Goal: Book appointment/travel/reservation

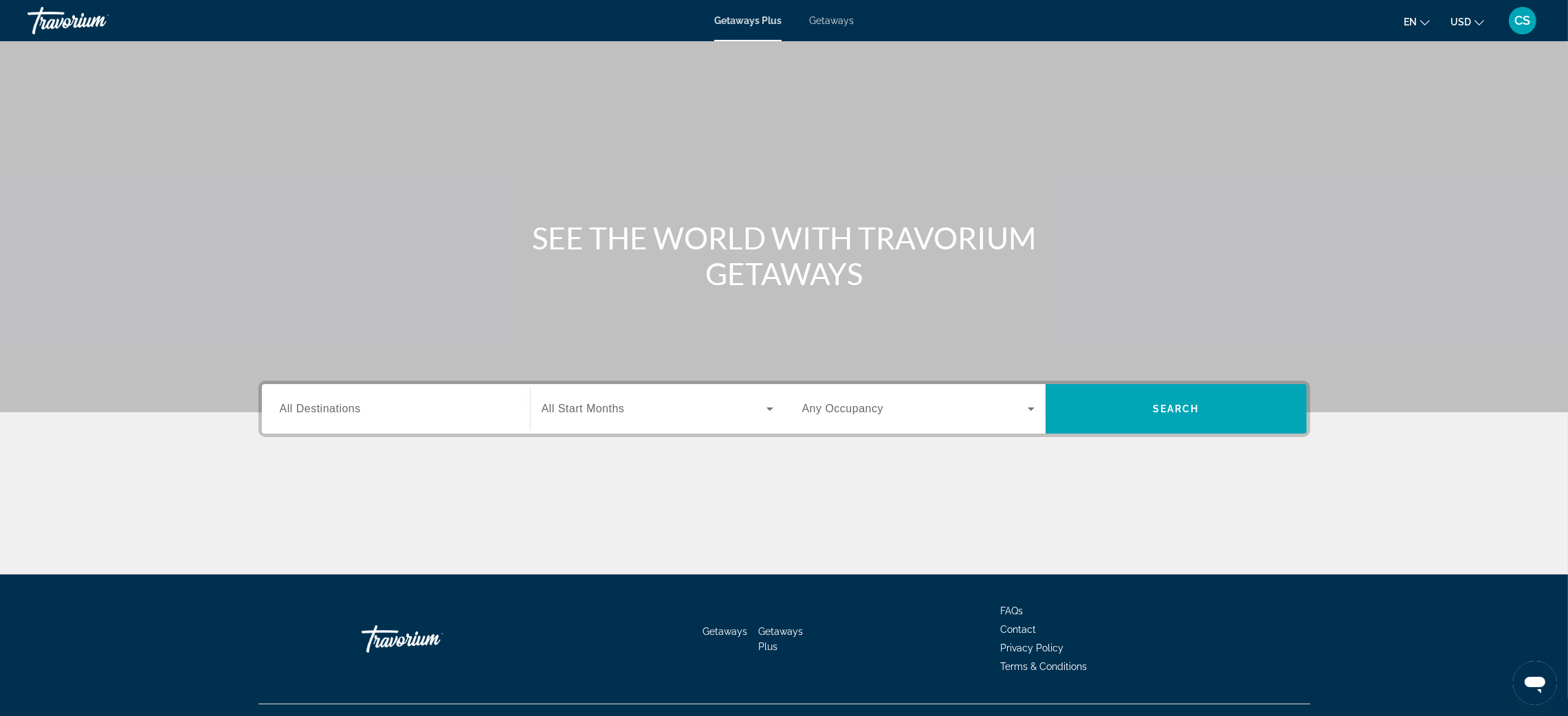
click at [328, 409] on span "All Destinations" at bounding box center [320, 409] width 81 height 12
click at [328, 409] on input "Destination All Destinations" at bounding box center [396, 410] width 233 height 17
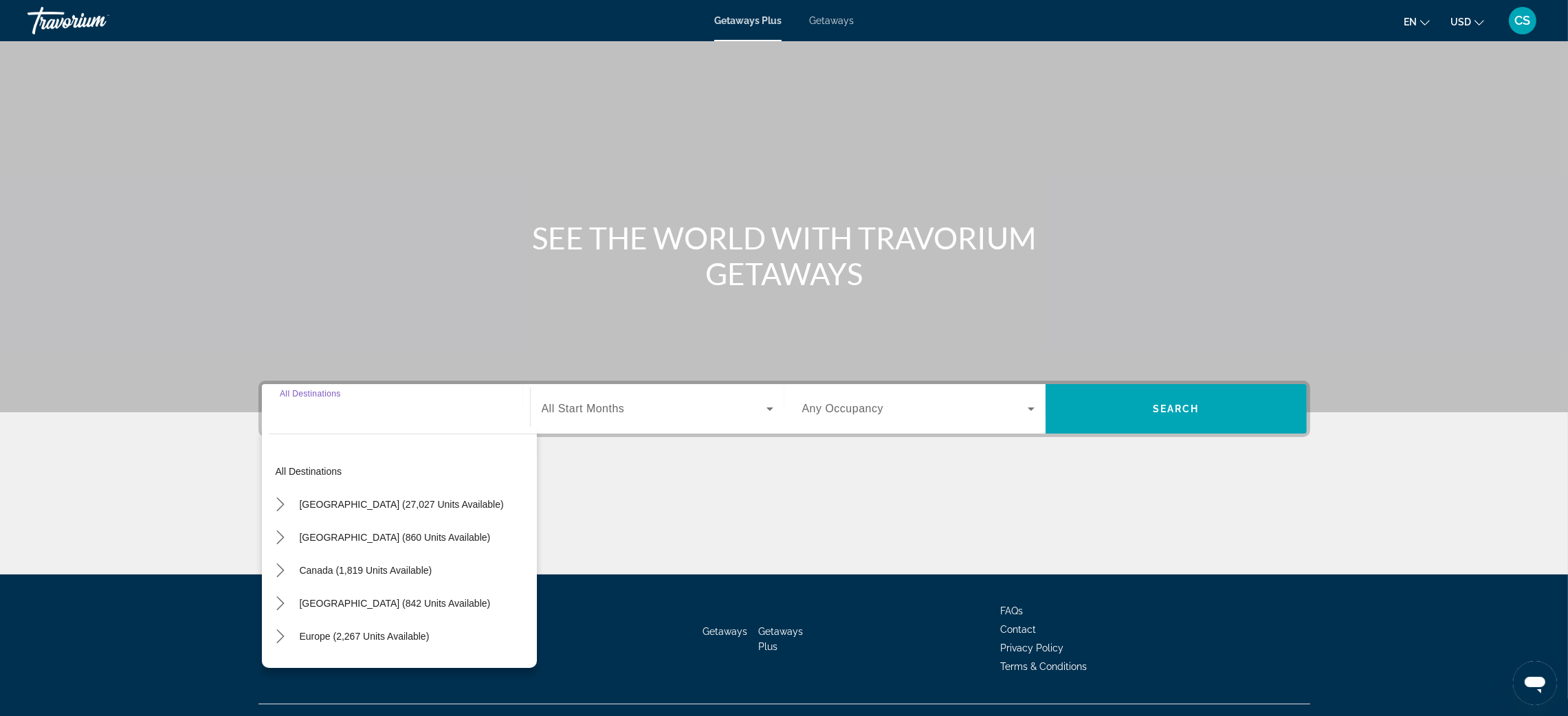
click at [841, 24] on span "Getaways" at bounding box center [831, 21] width 45 height 11
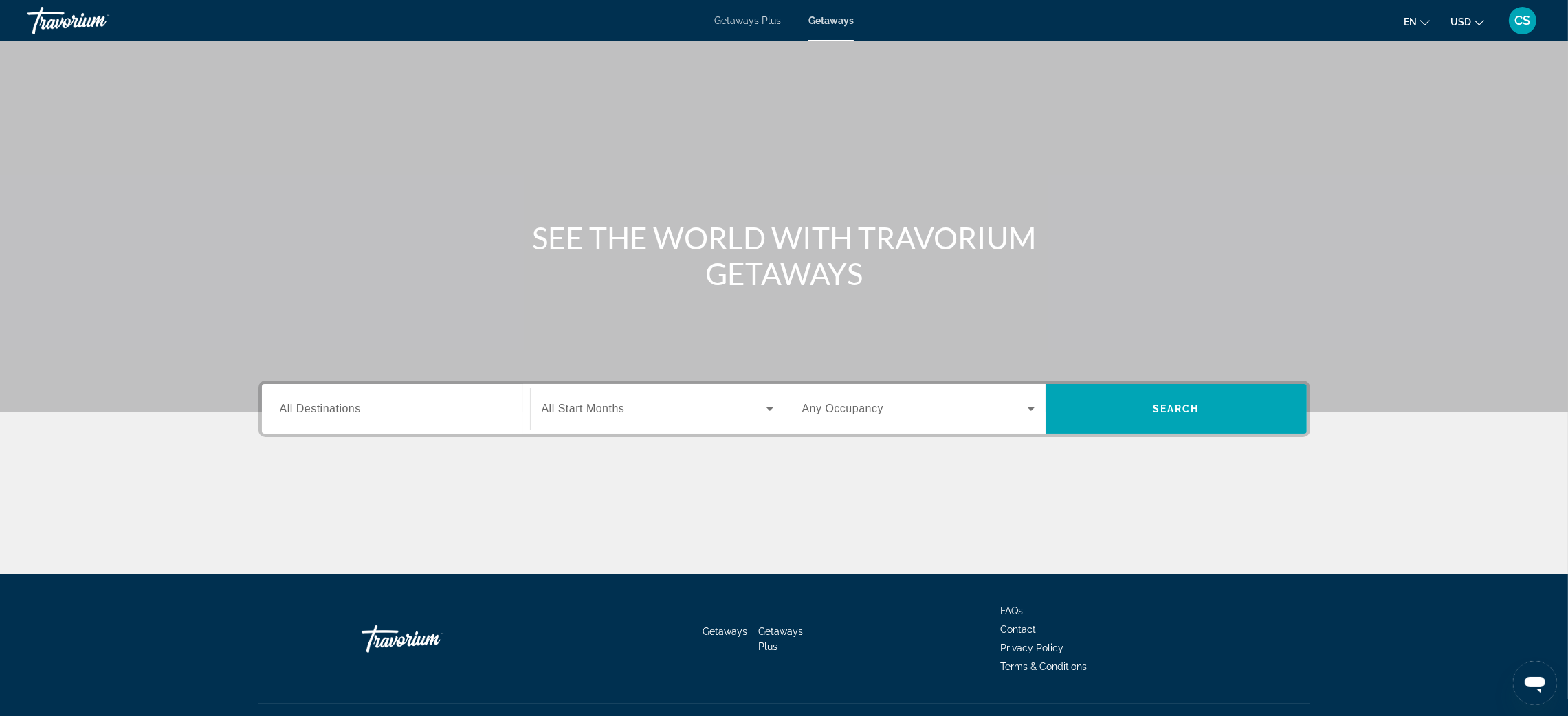
click at [314, 410] on span "All Destinations" at bounding box center [320, 409] width 81 height 12
click at [314, 410] on input "Destination All Destinations" at bounding box center [396, 410] width 233 height 17
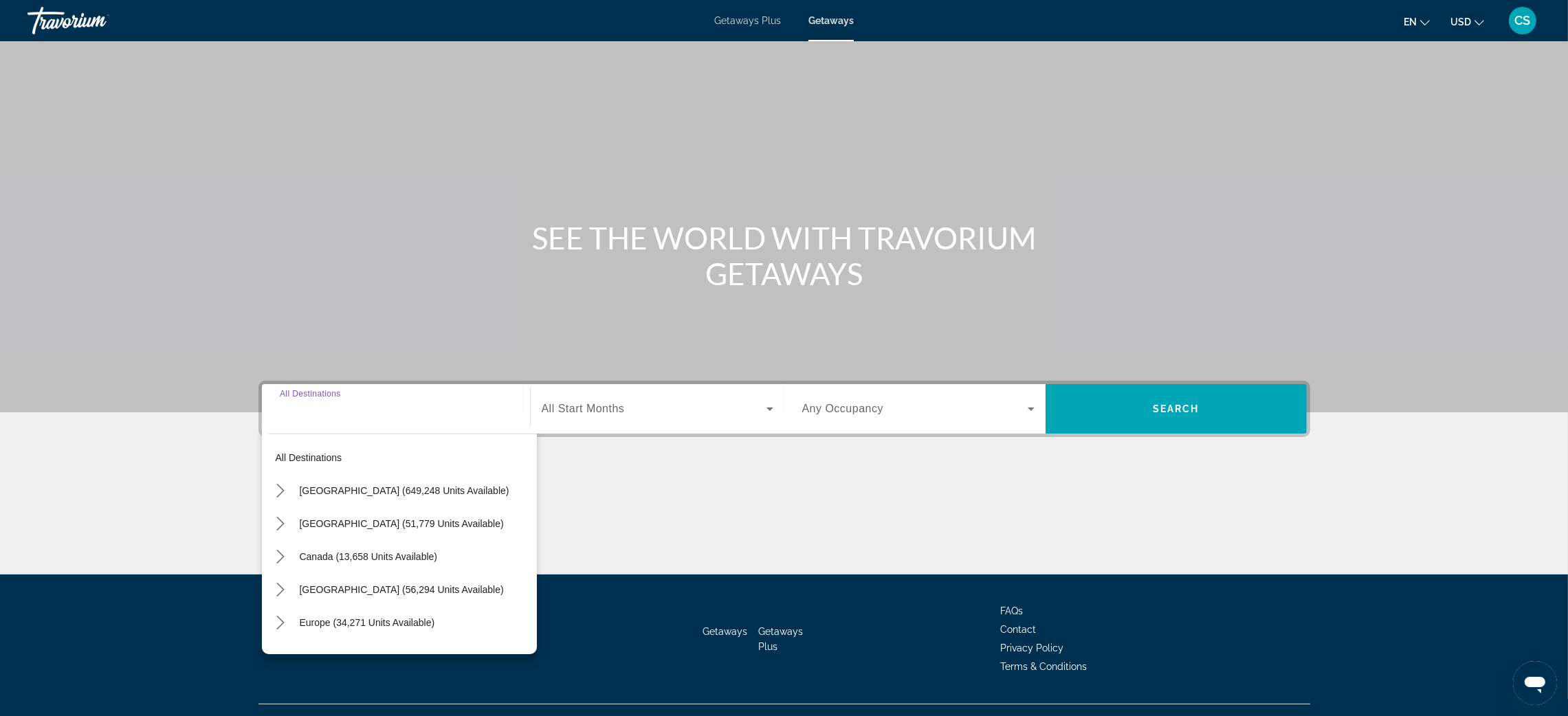
scroll to position [26, 0]
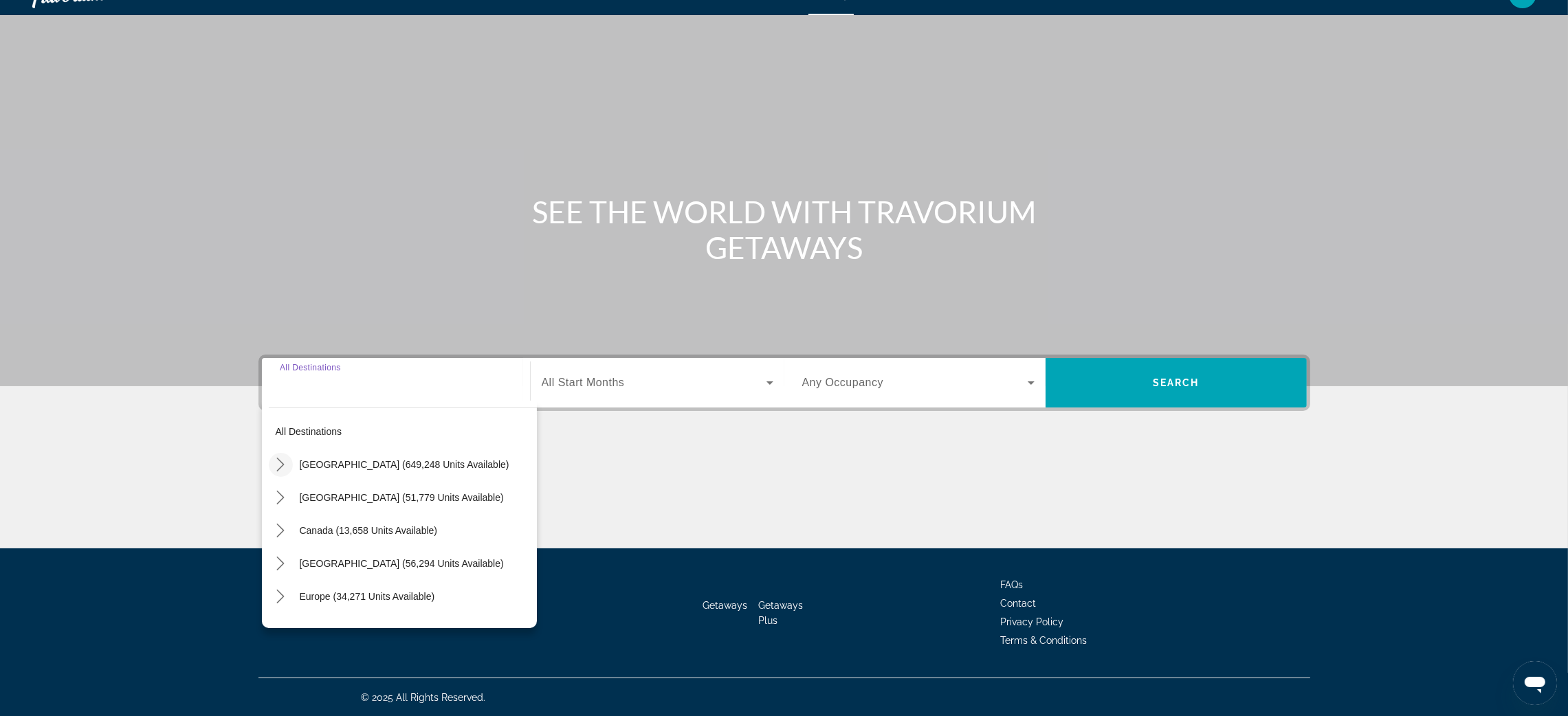
click at [277, 460] on icon "Toggle United States (649,248 units available) submenu" at bounding box center [280, 465] width 14 height 14
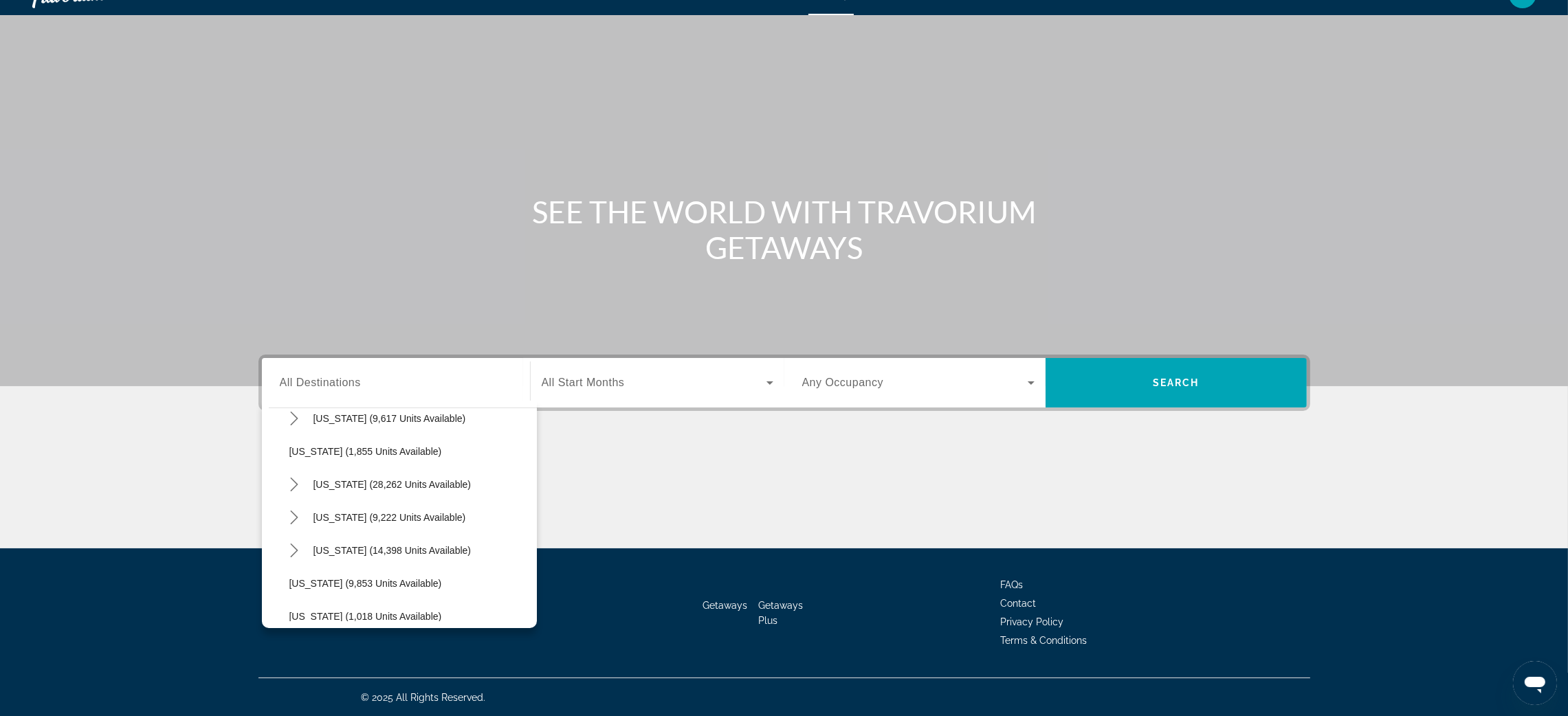
scroll to position [1171, 0]
click at [384, 517] on span "Texas (14,398 units available)" at bounding box center [393, 515] width 158 height 11
type input "**********"
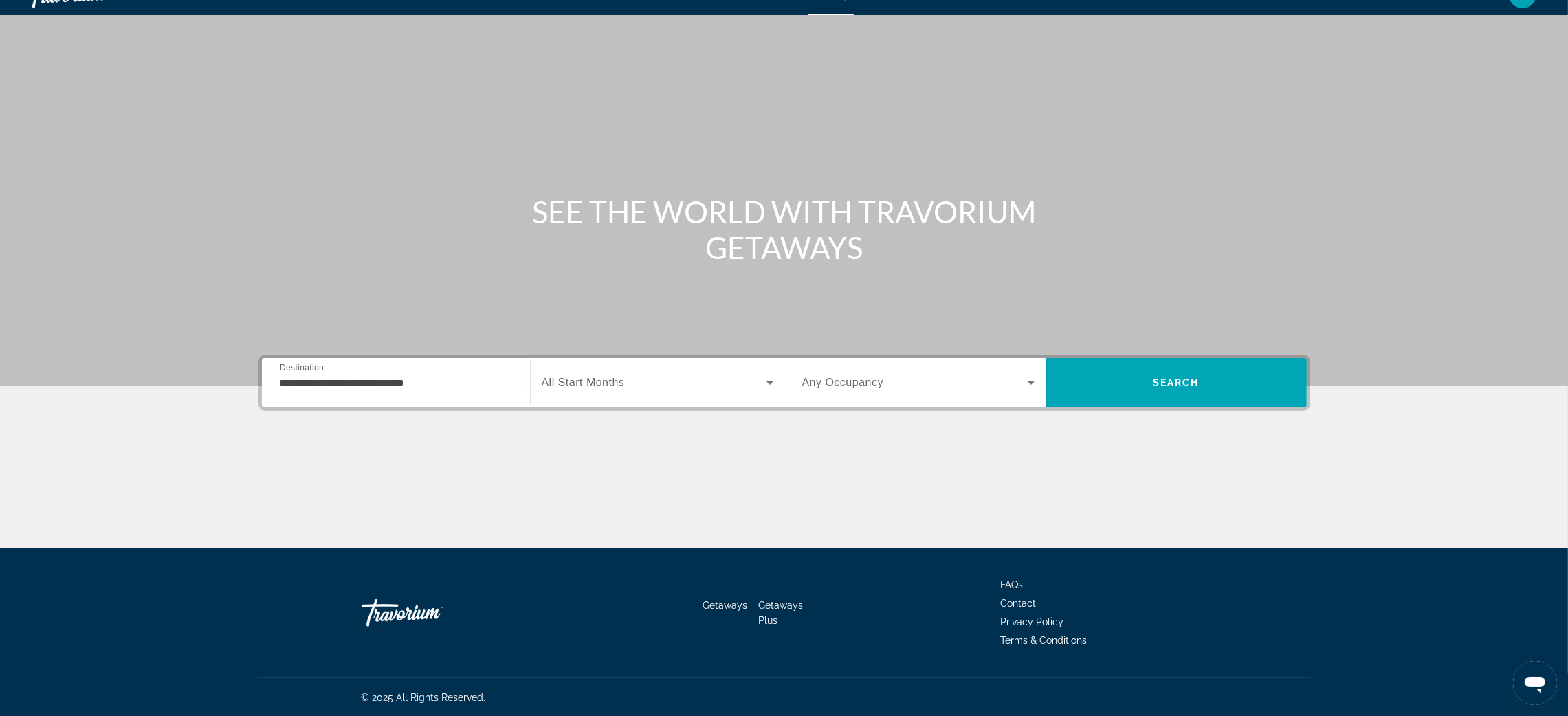
click at [596, 392] on div "Search widget" at bounding box center [657, 383] width 232 height 39
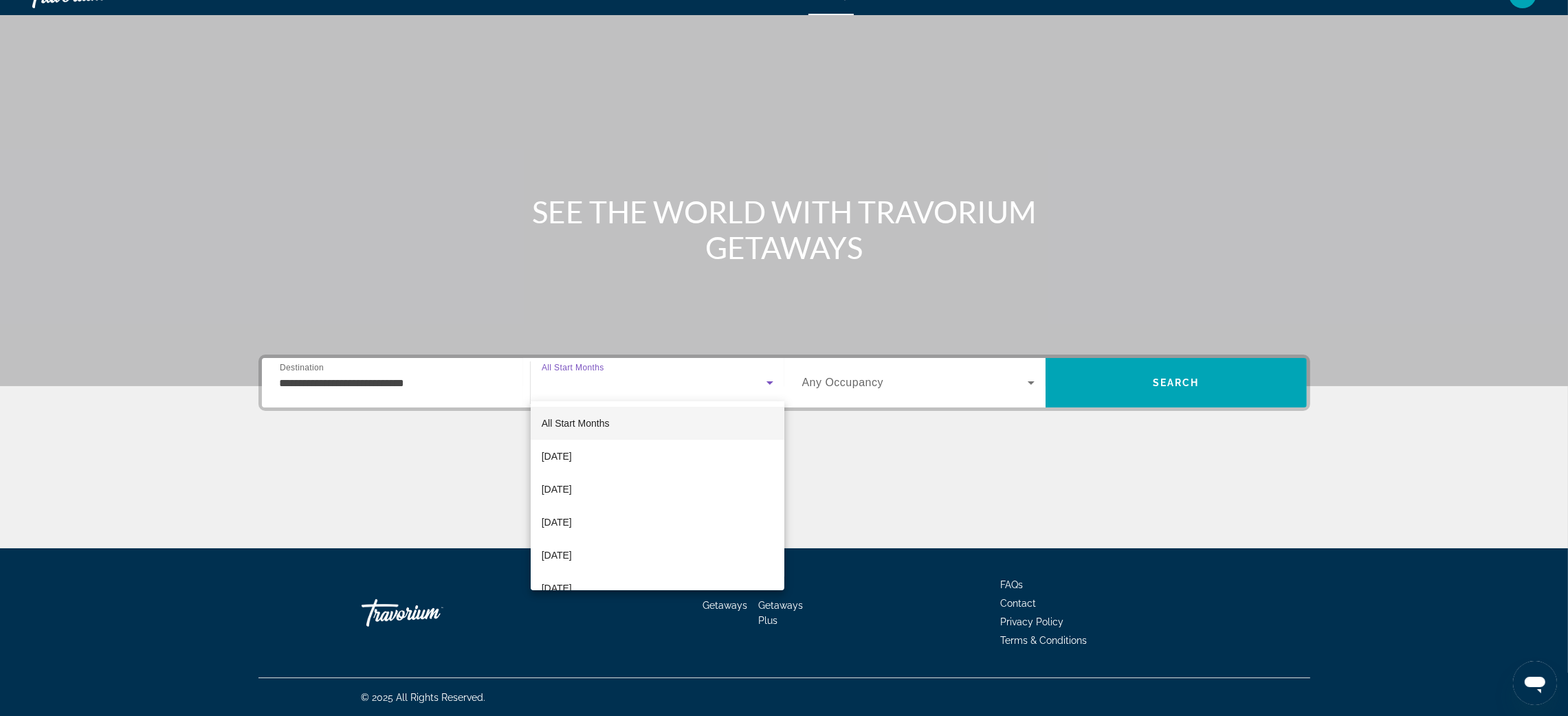
scroll to position [6, 0]
click at [620, 456] on mat-option "October 2025" at bounding box center [657, 451] width 253 height 33
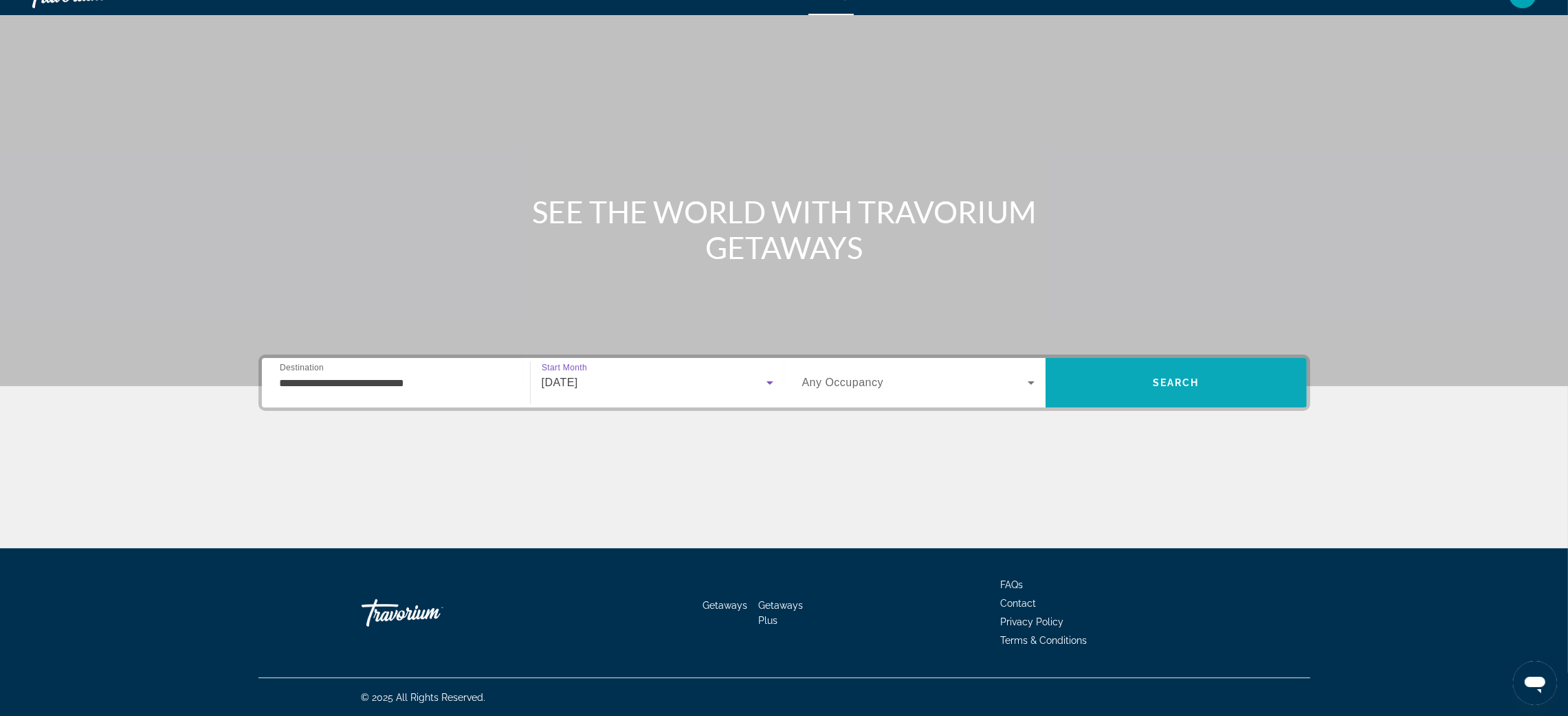
click at [1153, 385] on span "Search" at bounding box center [1177, 383] width 47 height 11
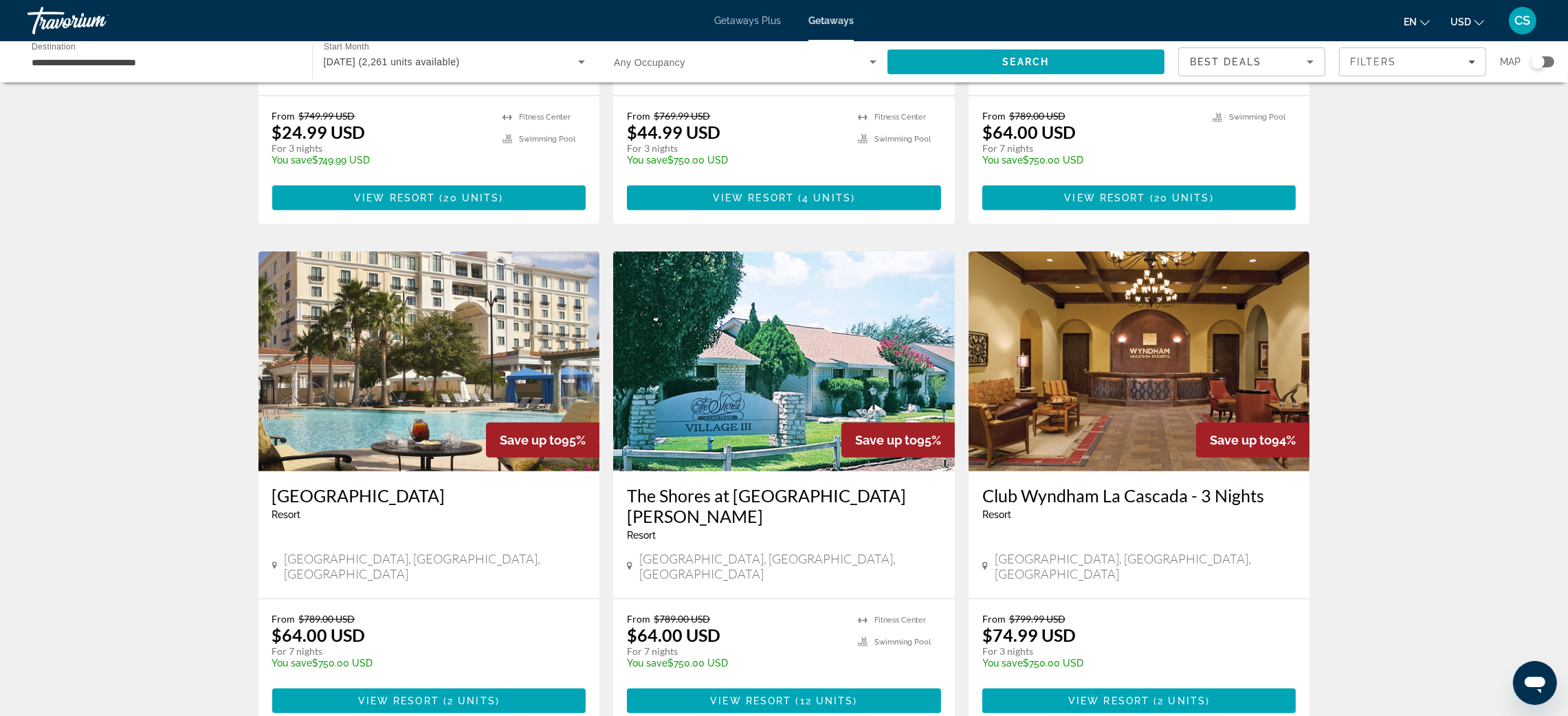
scroll to position [1370, 0]
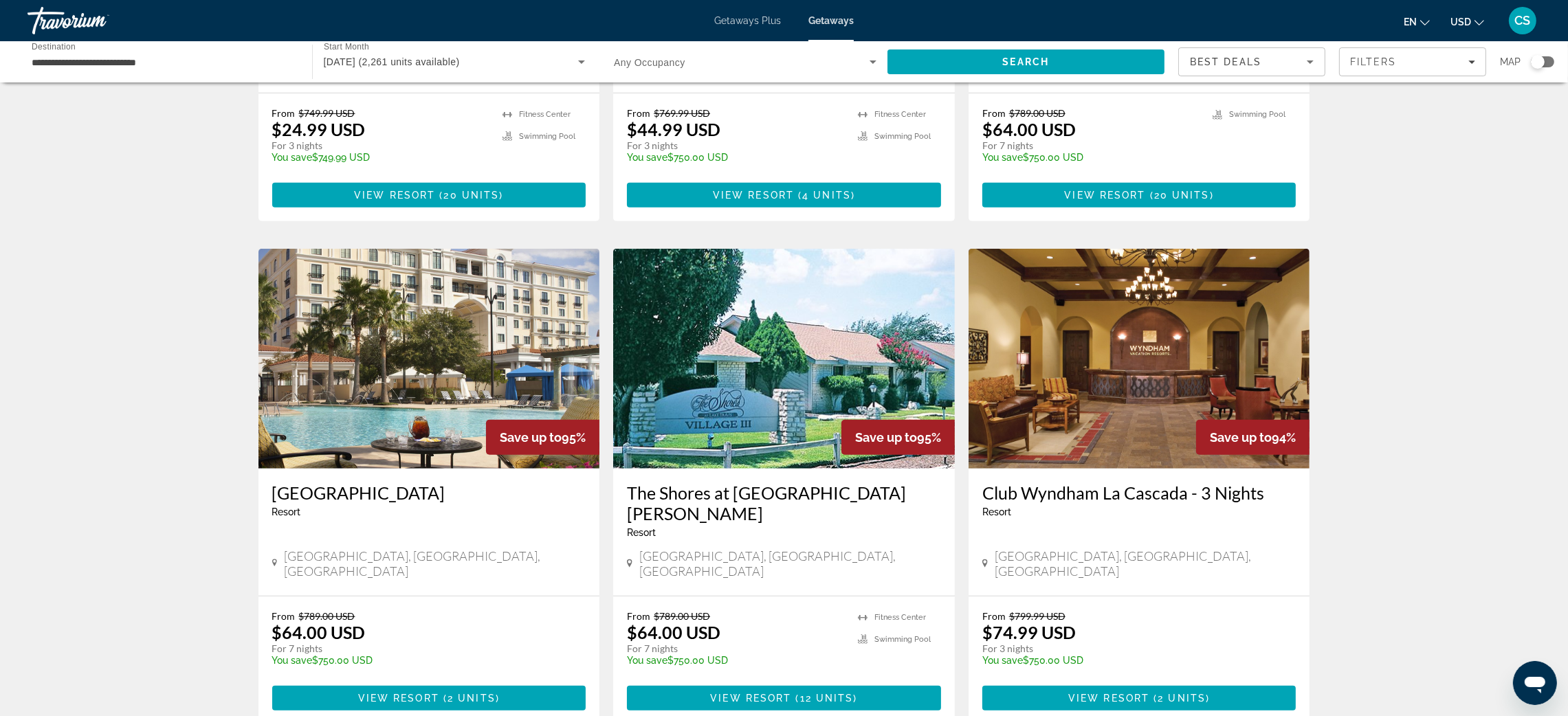
click at [434, 360] on img "Main content" at bounding box center [429, 359] width 341 height 220
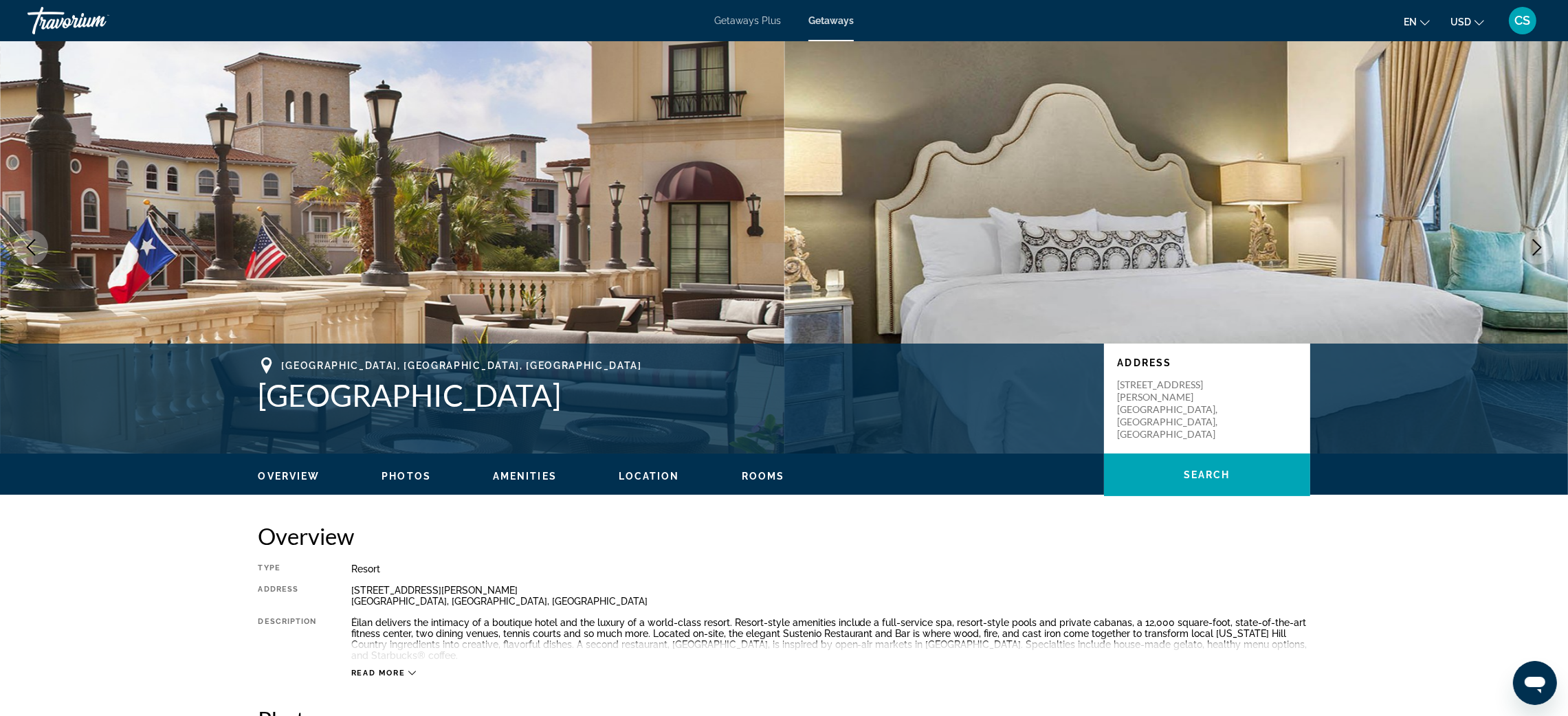
click at [1534, 243] on icon "Next image" at bounding box center [1538, 247] width 17 height 17
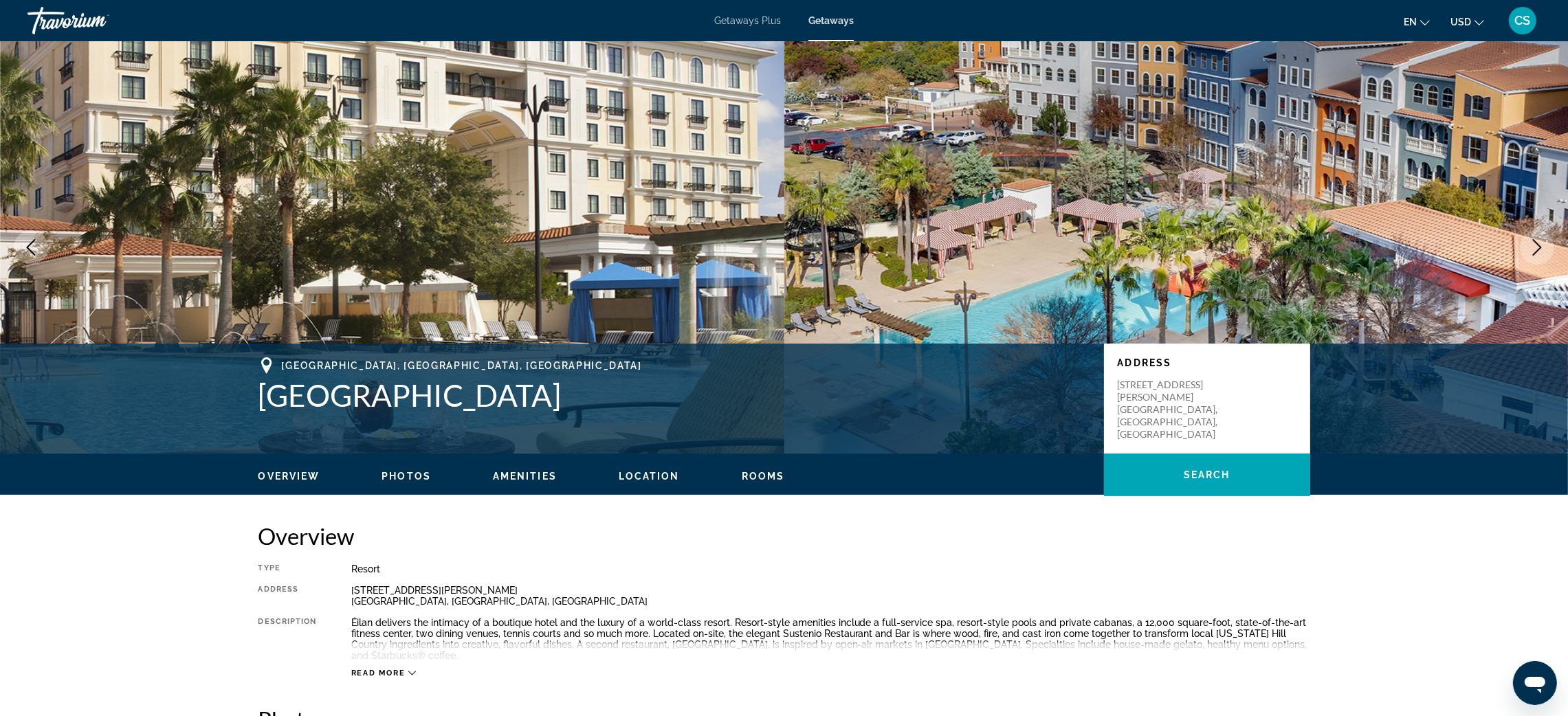
click at [1534, 243] on icon "Next image" at bounding box center [1538, 247] width 17 height 17
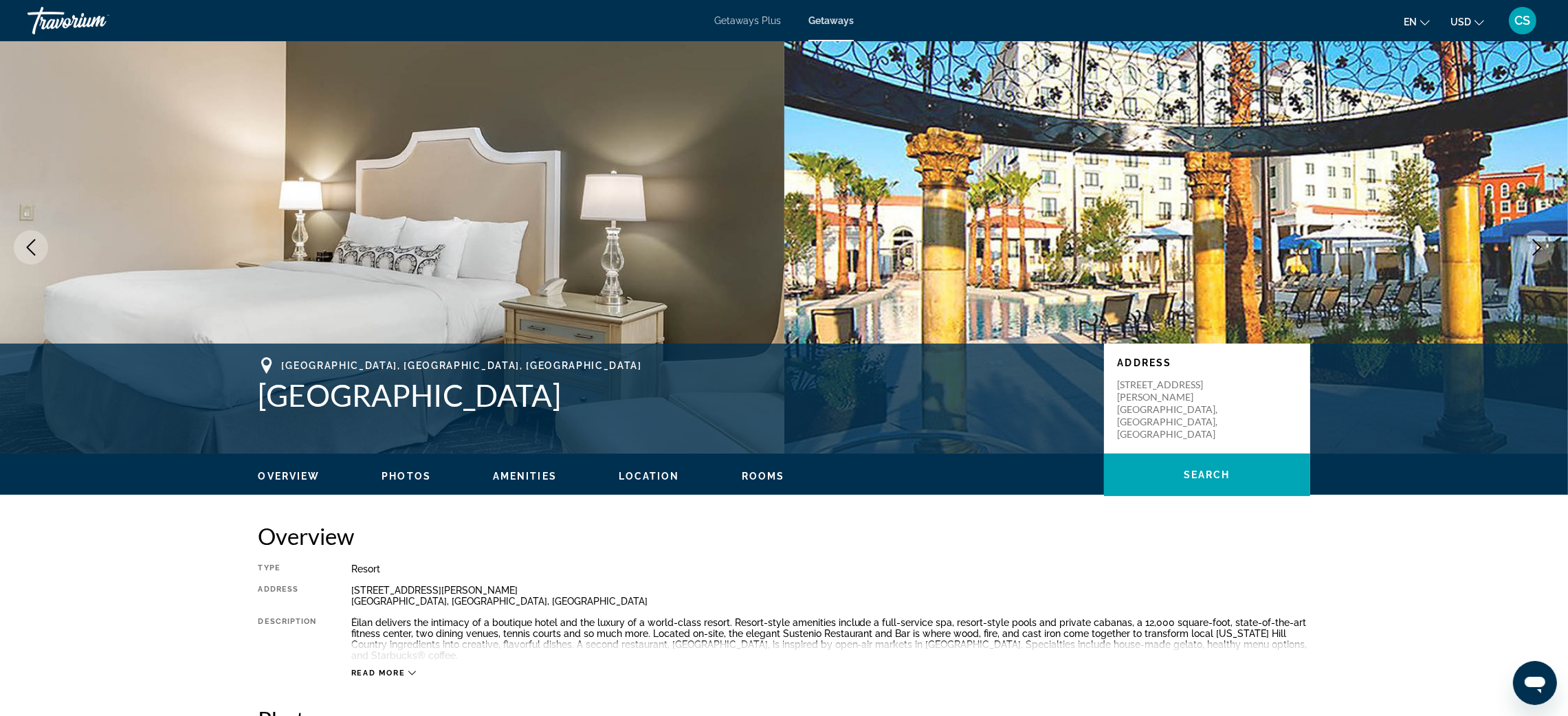
click at [1534, 243] on icon "Next image" at bounding box center [1538, 247] width 17 height 17
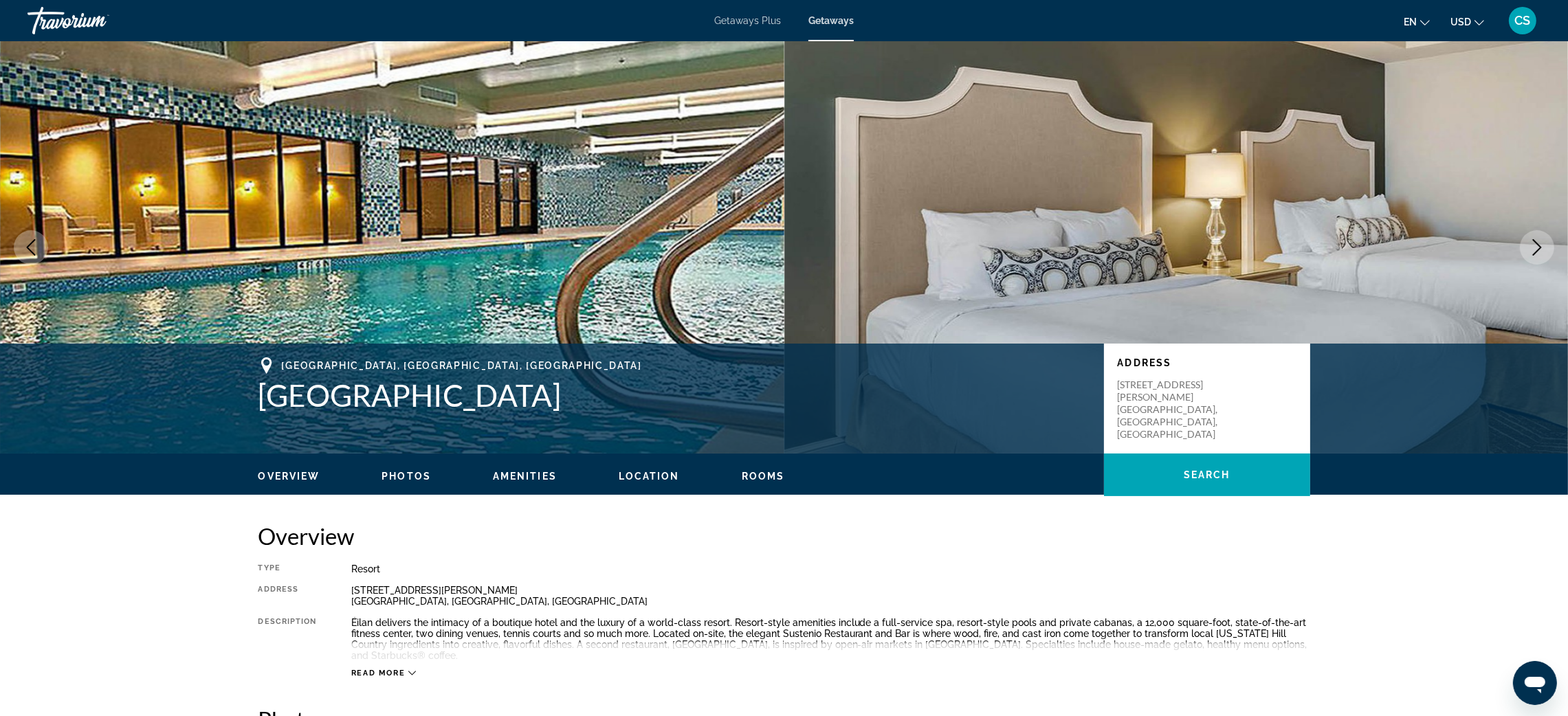
click at [1534, 243] on icon "Next image" at bounding box center [1538, 247] width 17 height 17
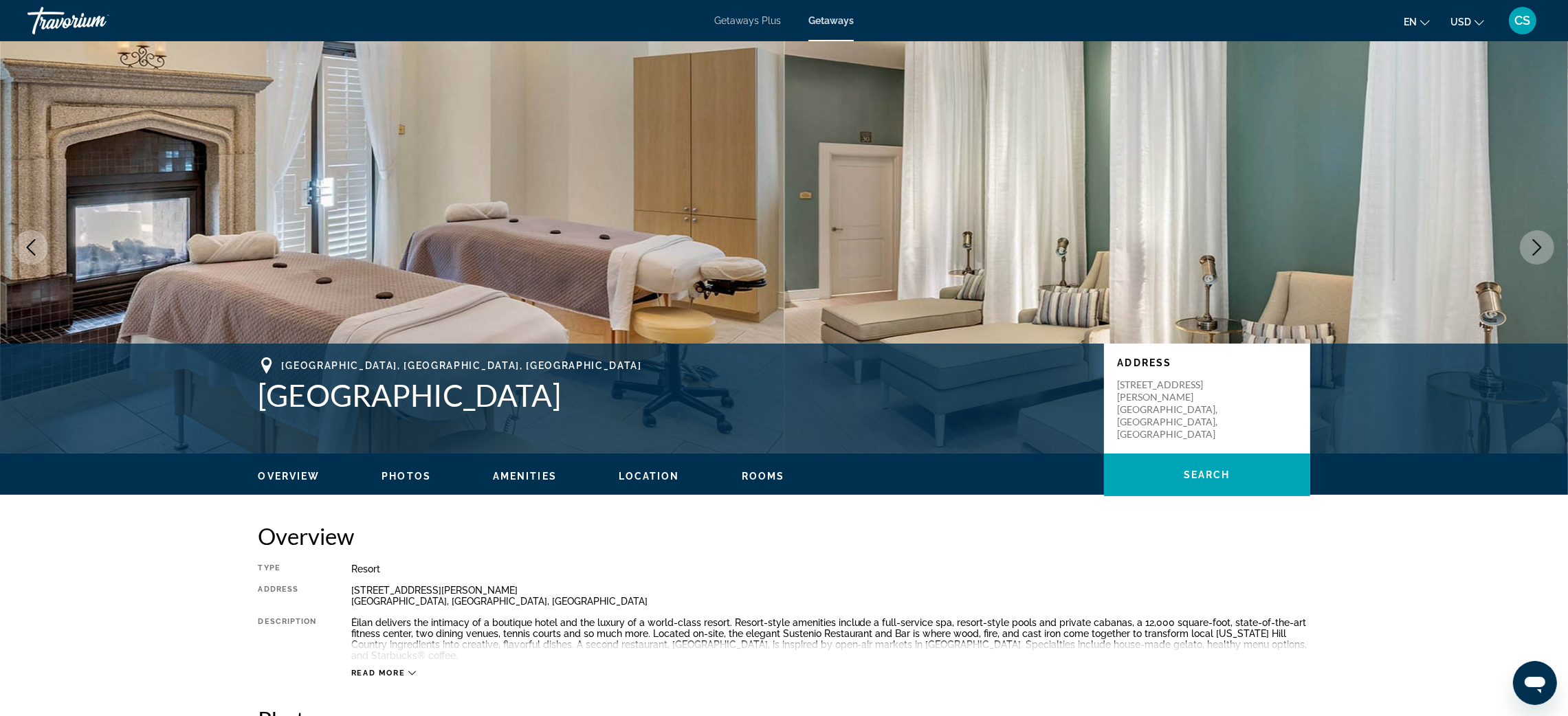
click at [1534, 243] on icon "Next image" at bounding box center [1538, 247] width 17 height 17
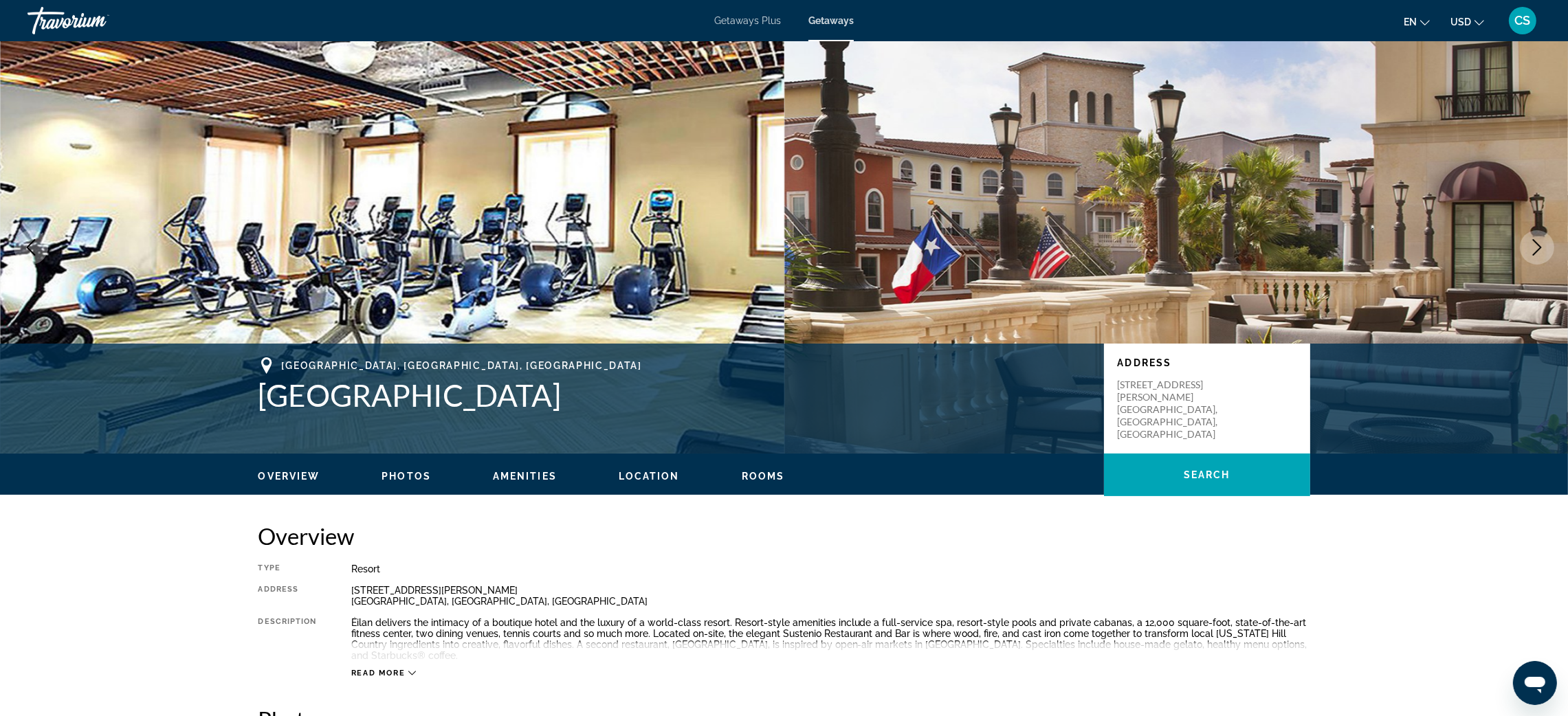
click at [1534, 243] on icon "Next image" at bounding box center [1538, 247] width 17 height 17
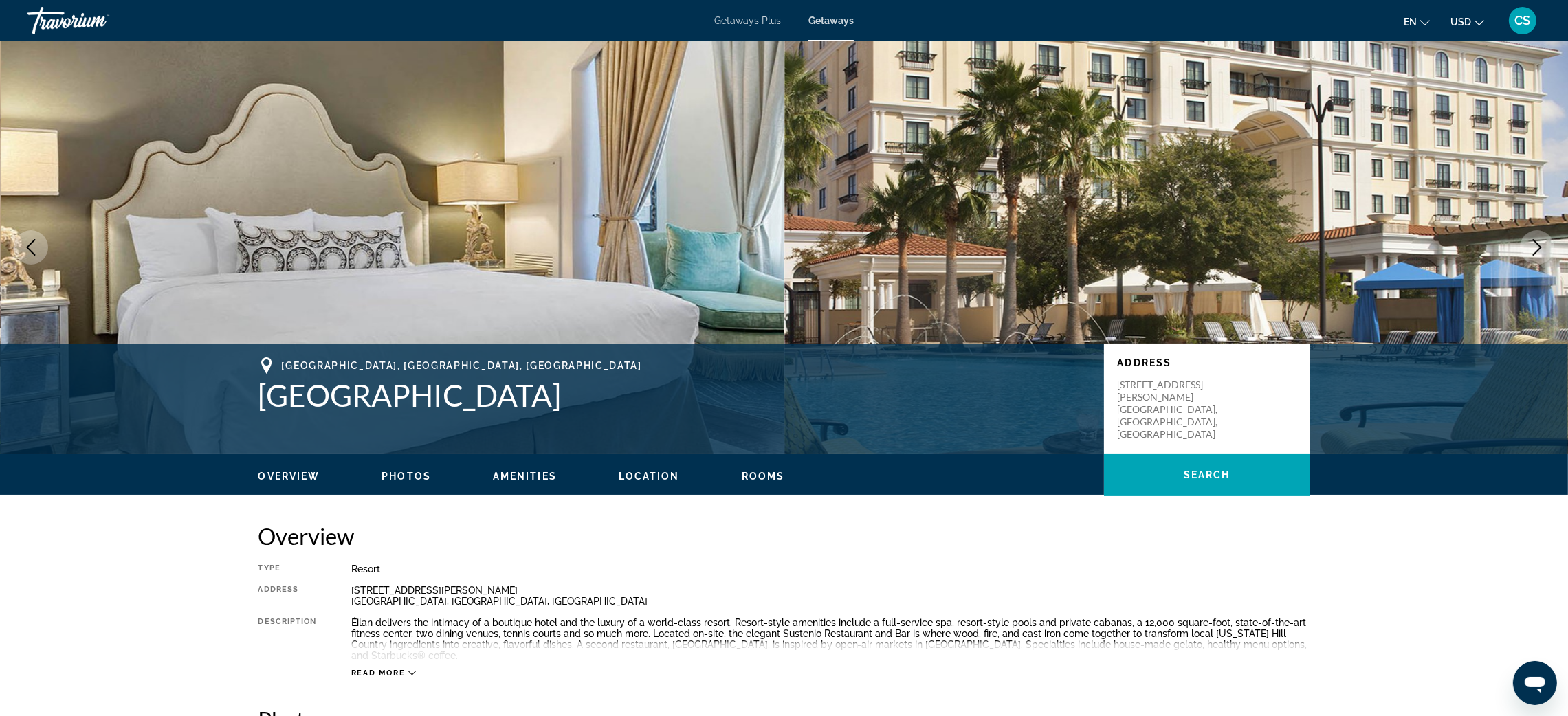
click at [1534, 243] on icon "Next image" at bounding box center [1538, 247] width 17 height 17
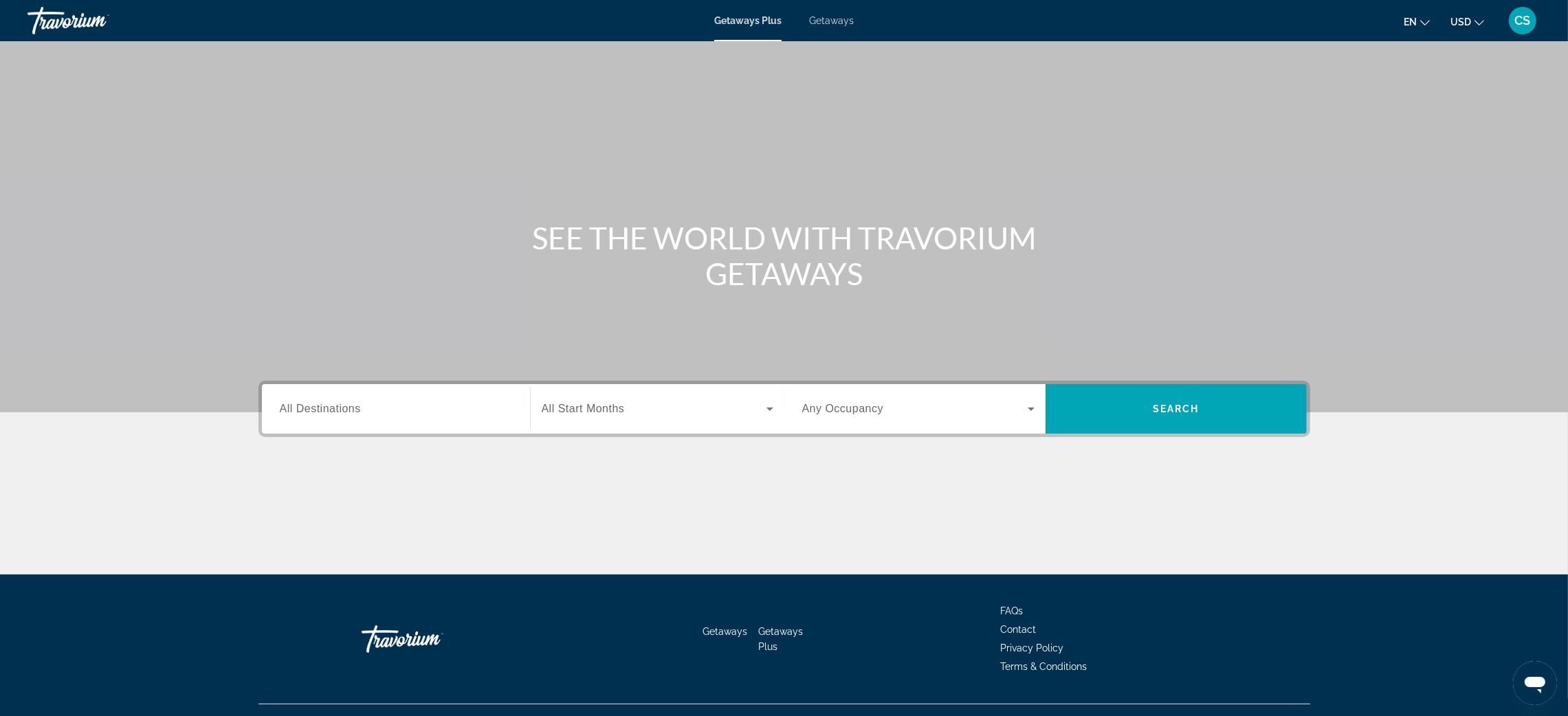
click at [835, 15] on span "Getaways" at bounding box center [831, 21] width 45 height 11
click at [328, 415] on input "Destination All Destinations" at bounding box center [396, 410] width 233 height 17
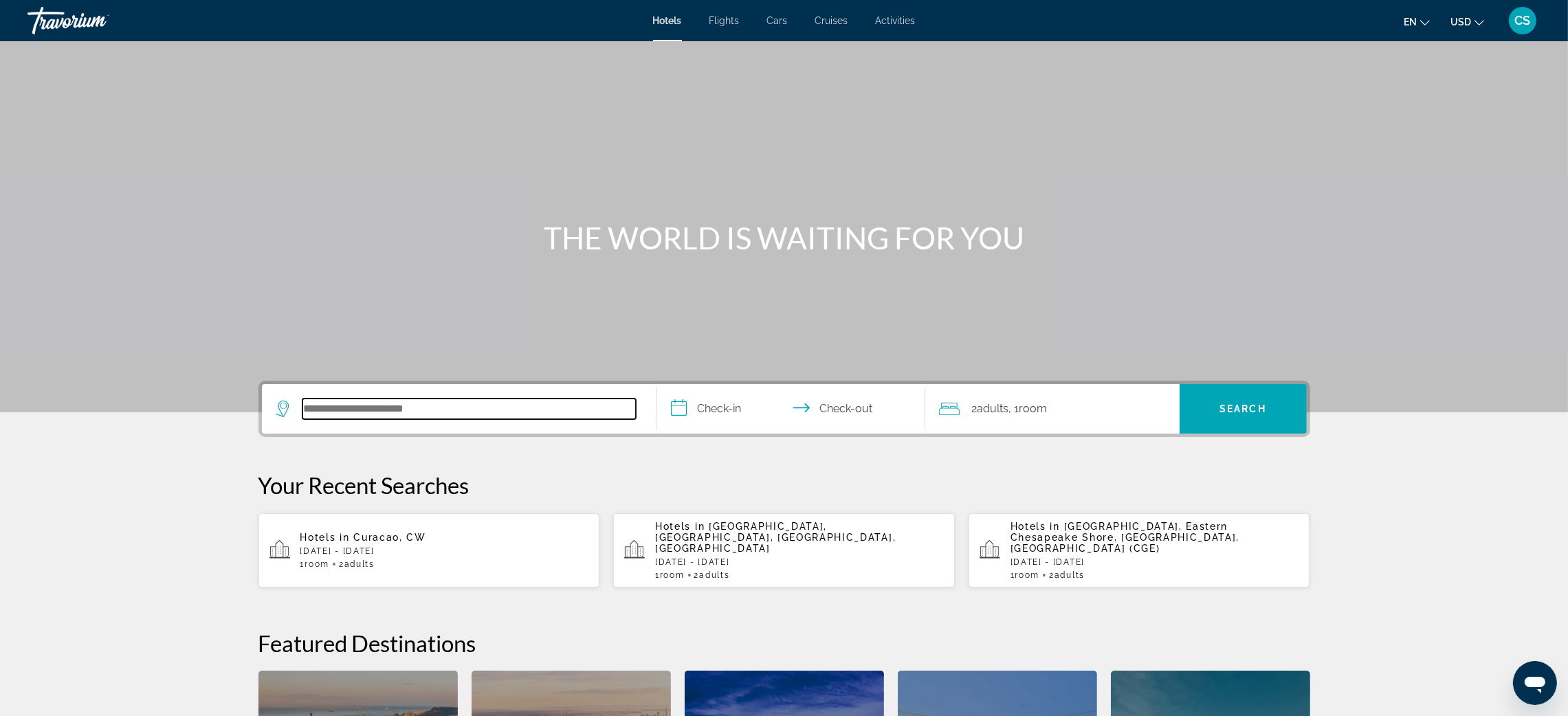
click at [340, 411] on input "Search hotel destination" at bounding box center [469, 409] width 333 height 21
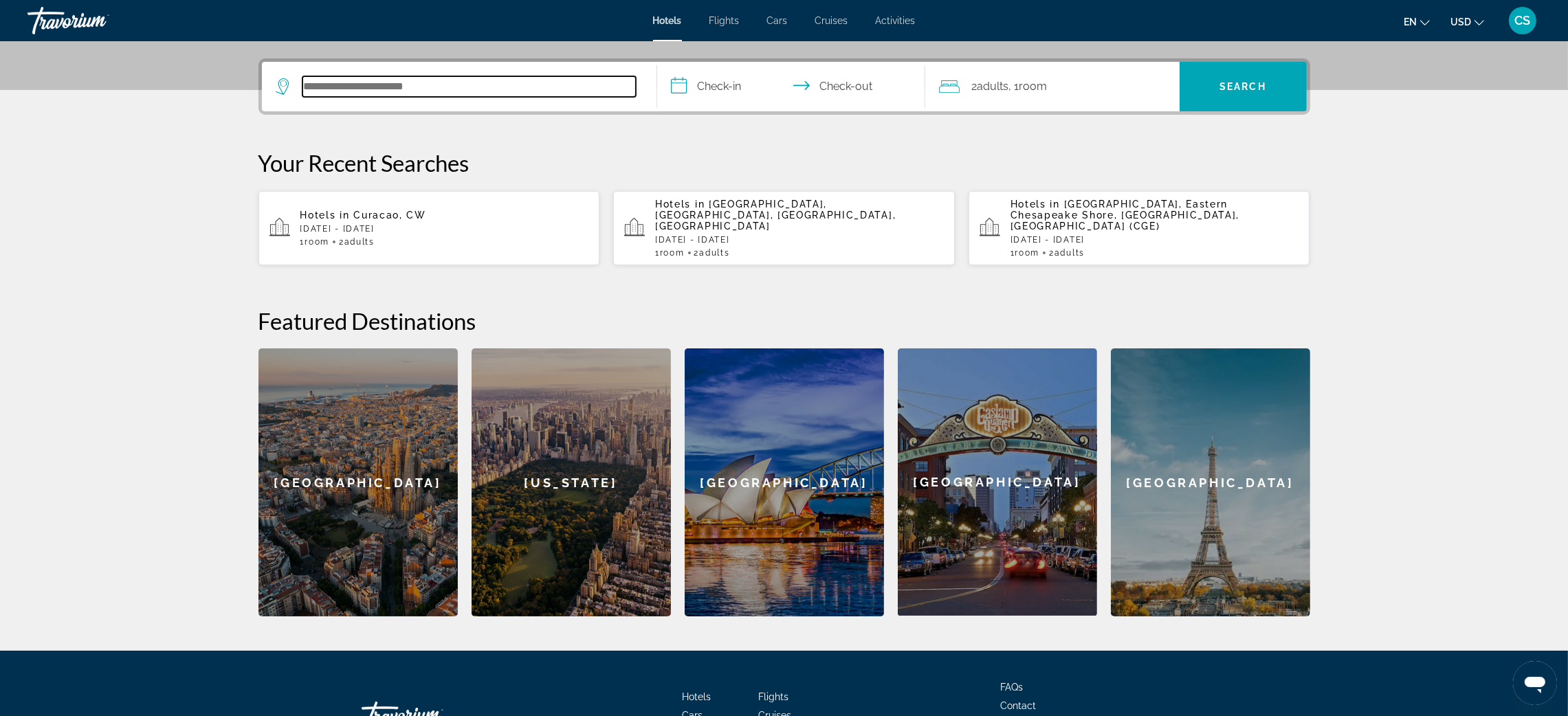
scroll to position [335, 0]
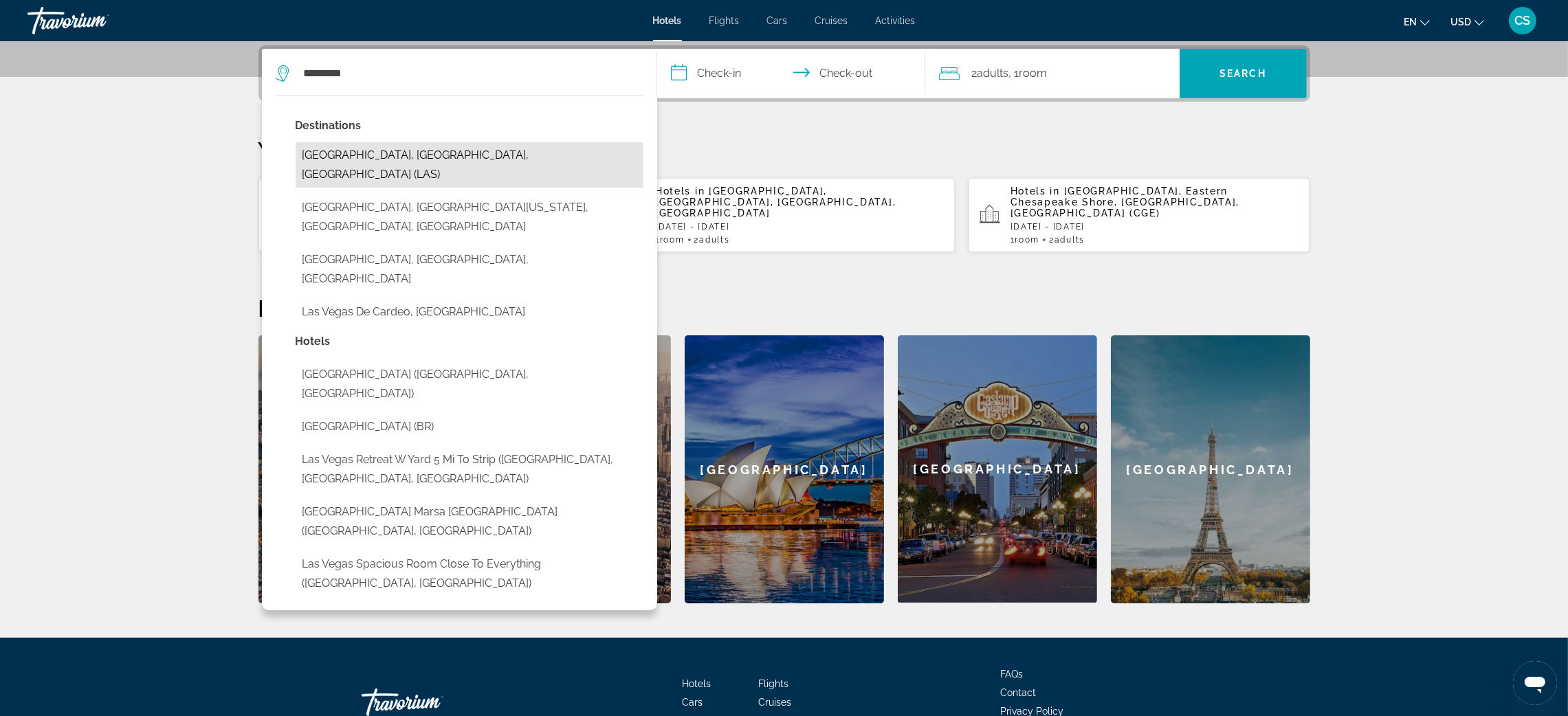
click at [361, 152] on button "[GEOGRAPHIC_DATA], [GEOGRAPHIC_DATA], [GEOGRAPHIC_DATA] (LAS)" at bounding box center [470, 165] width 348 height 46
type input "**********"
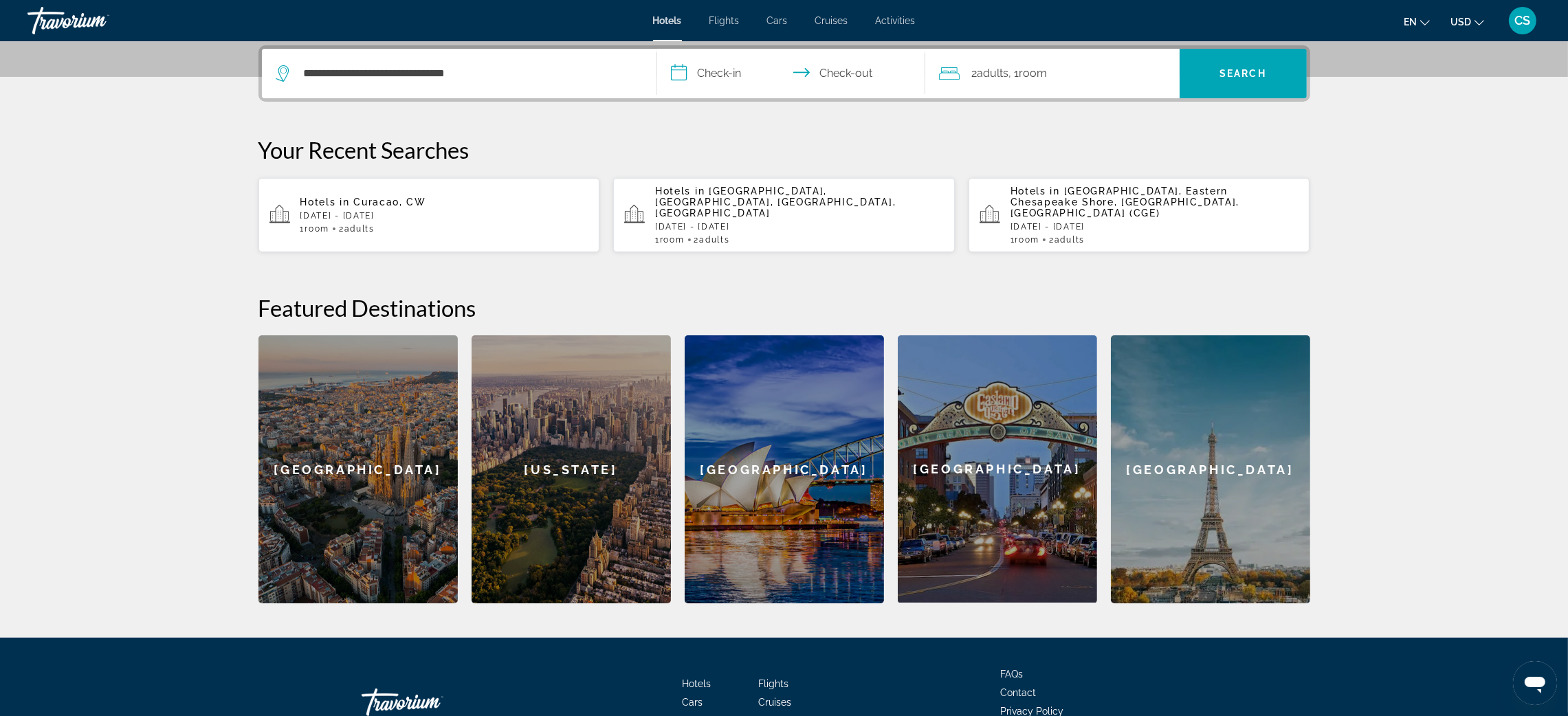
click at [729, 74] on input "**********" at bounding box center [794, 75] width 274 height 53
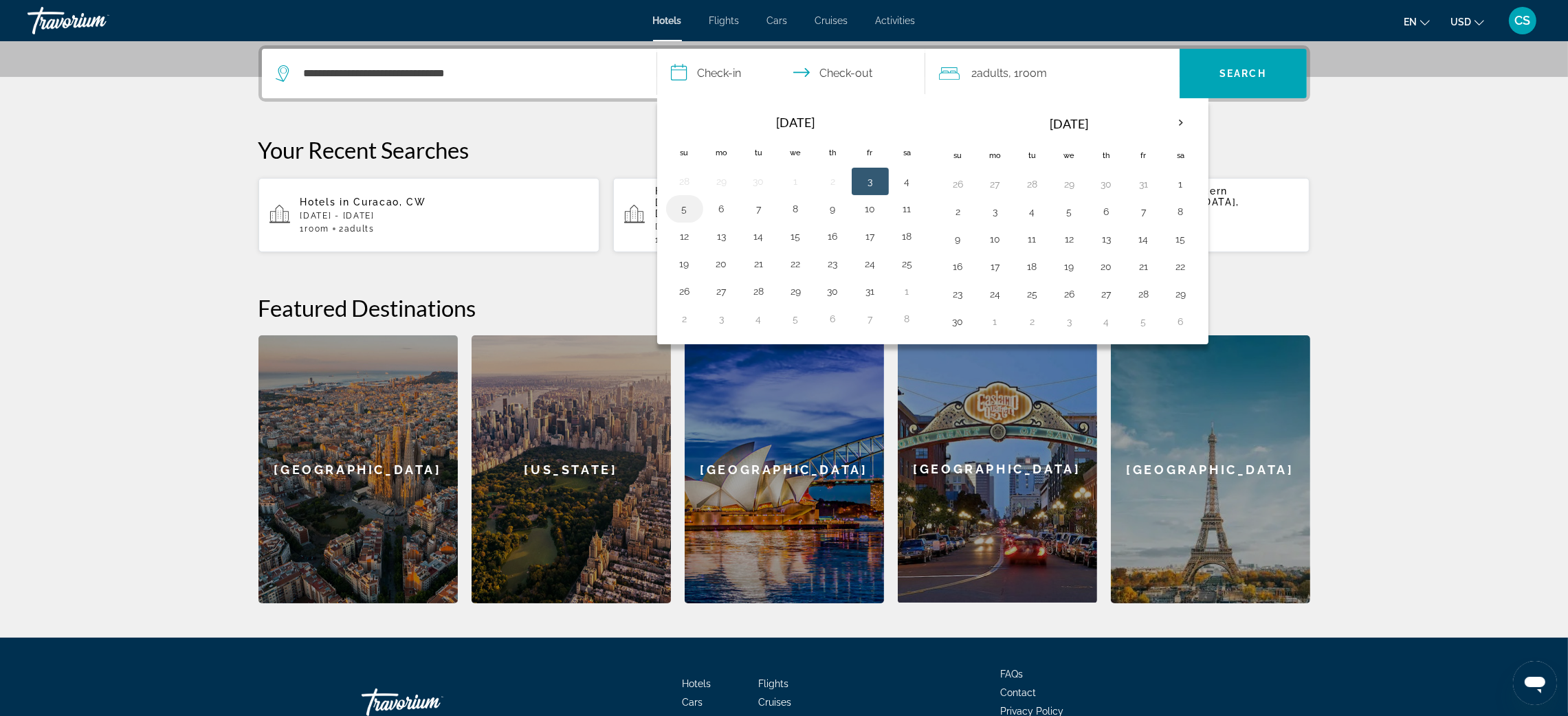
click at [686, 209] on button "5" at bounding box center [685, 209] width 22 height 19
click at [799, 213] on button "8" at bounding box center [796, 209] width 22 height 19
type input "**********"
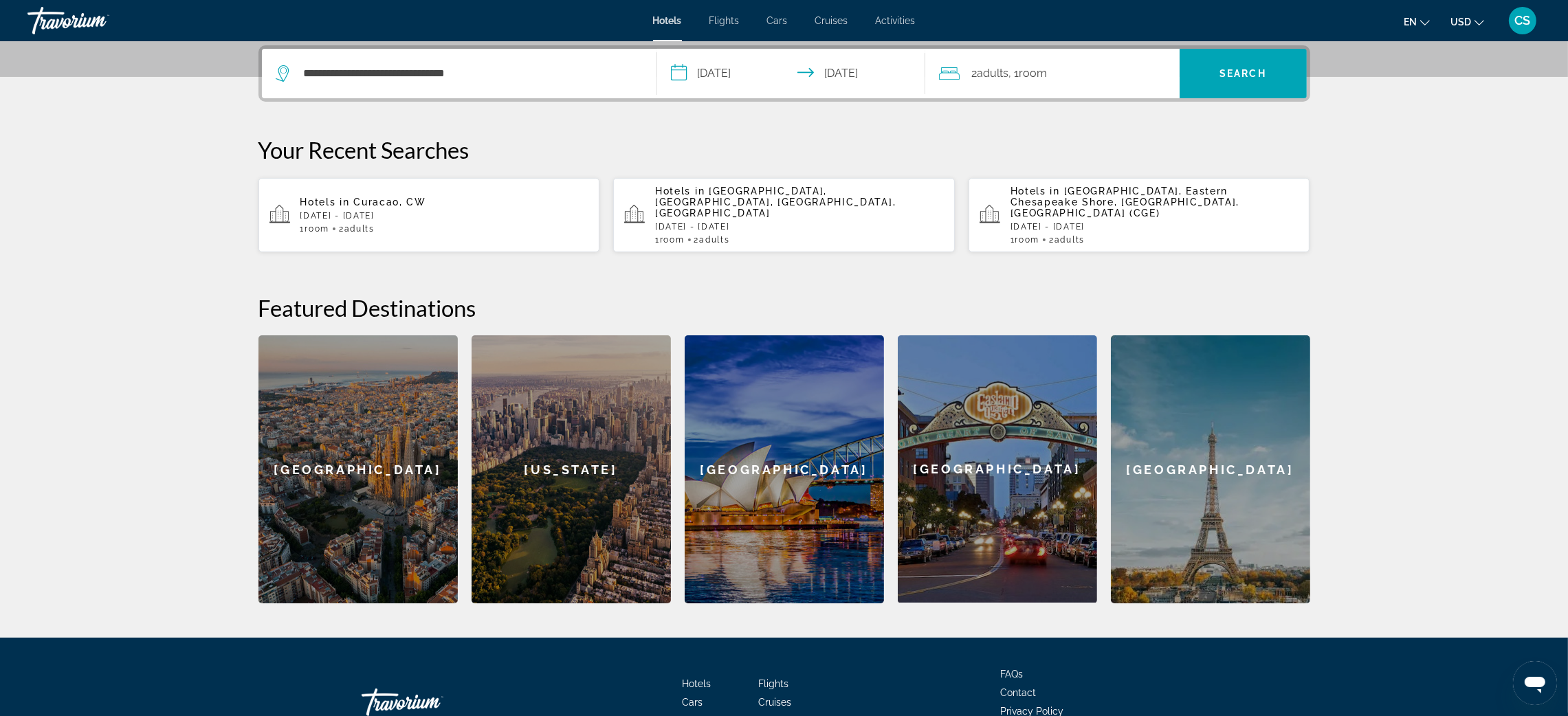
click at [1091, 70] on div "2 Adult Adults , 1 Room rooms" at bounding box center [1059, 73] width 240 height 19
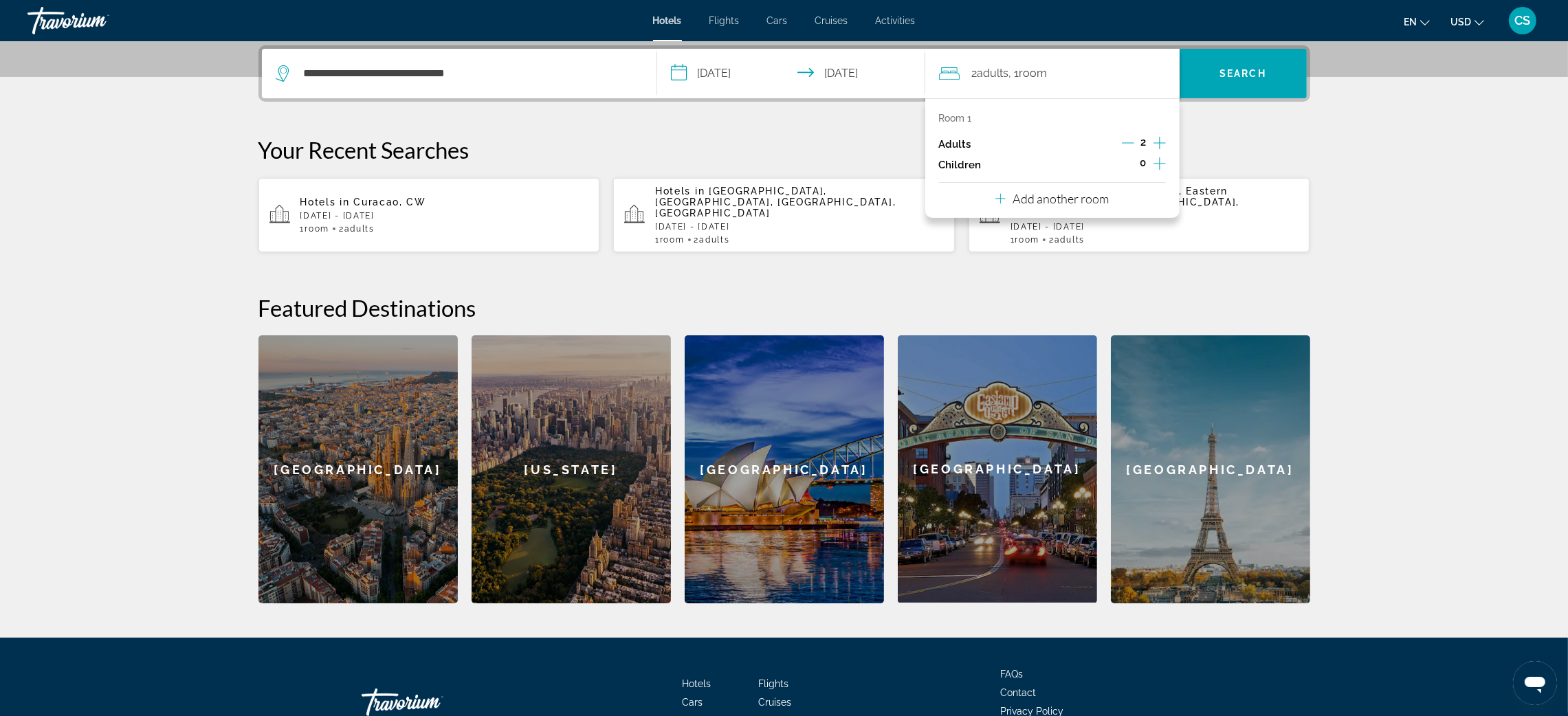
click at [1087, 196] on p "Add another room" at bounding box center [1060, 199] width 96 height 15
click at [1161, 223] on icon "Increment adults" at bounding box center [1160, 227] width 12 height 17
click at [1085, 285] on p "Add another room" at bounding box center [1060, 283] width 96 height 15
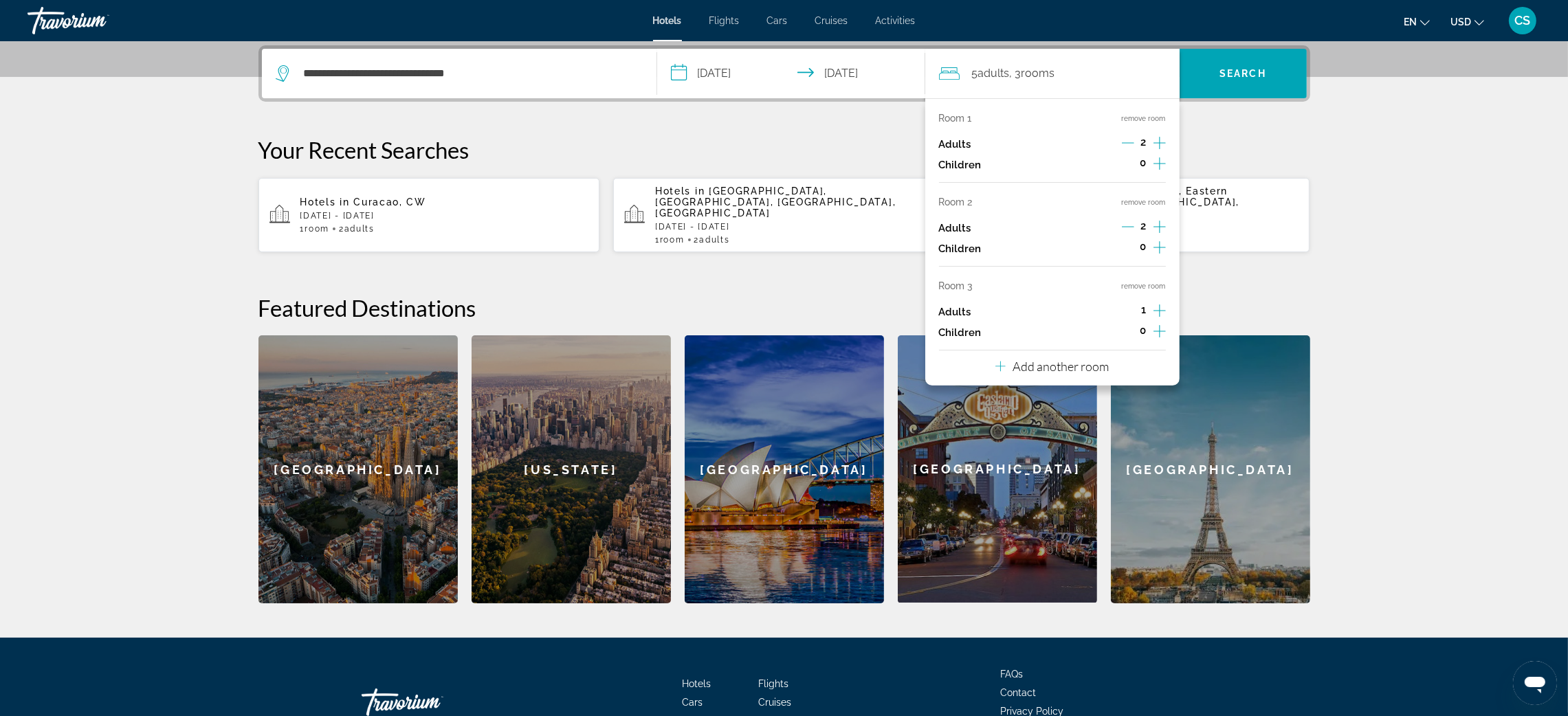
click at [1157, 311] on icon "Increment adults" at bounding box center [1160, 311] width 12 height 12
click at [1229, 76] on span "Search" at bounding box center [1243, 73] width 47 height 11
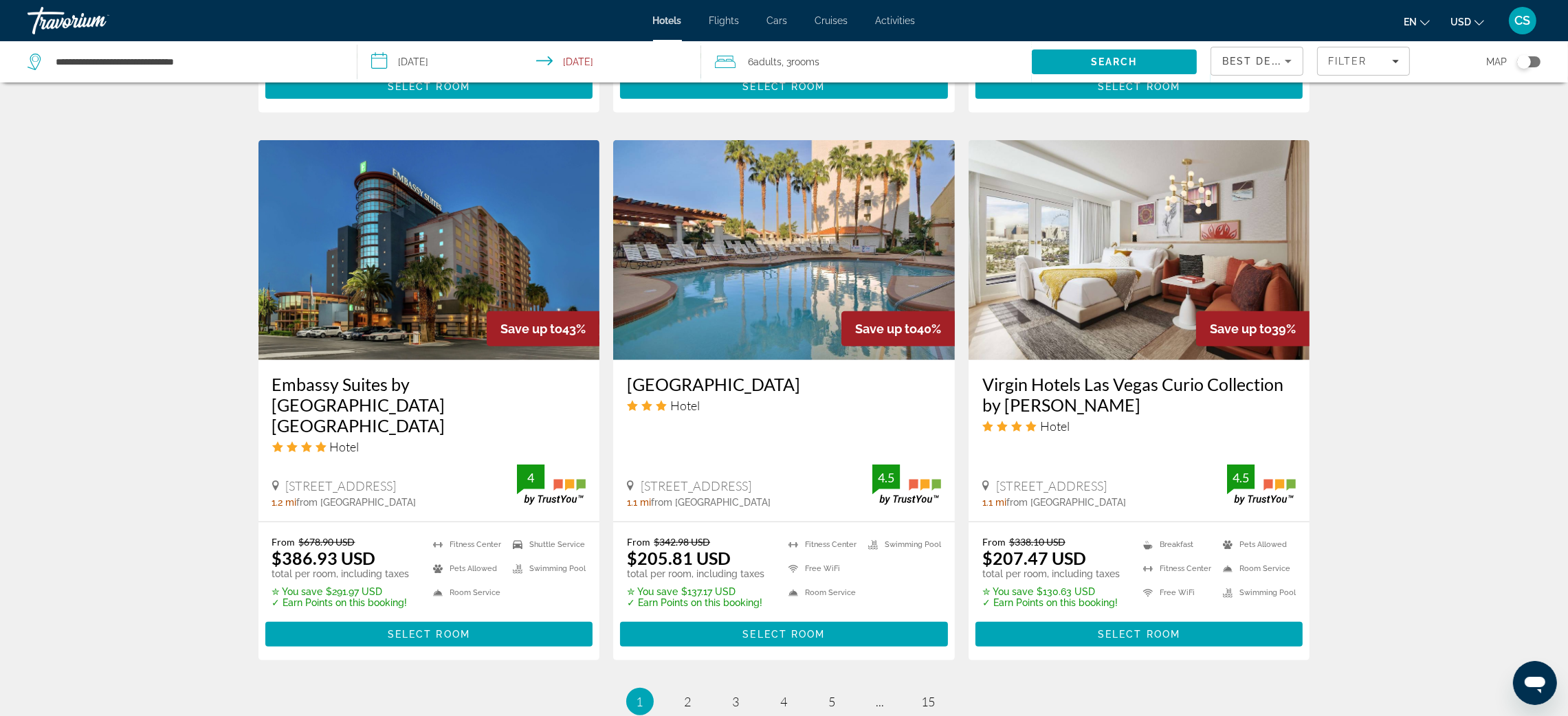
scroll to position [1582, 0]
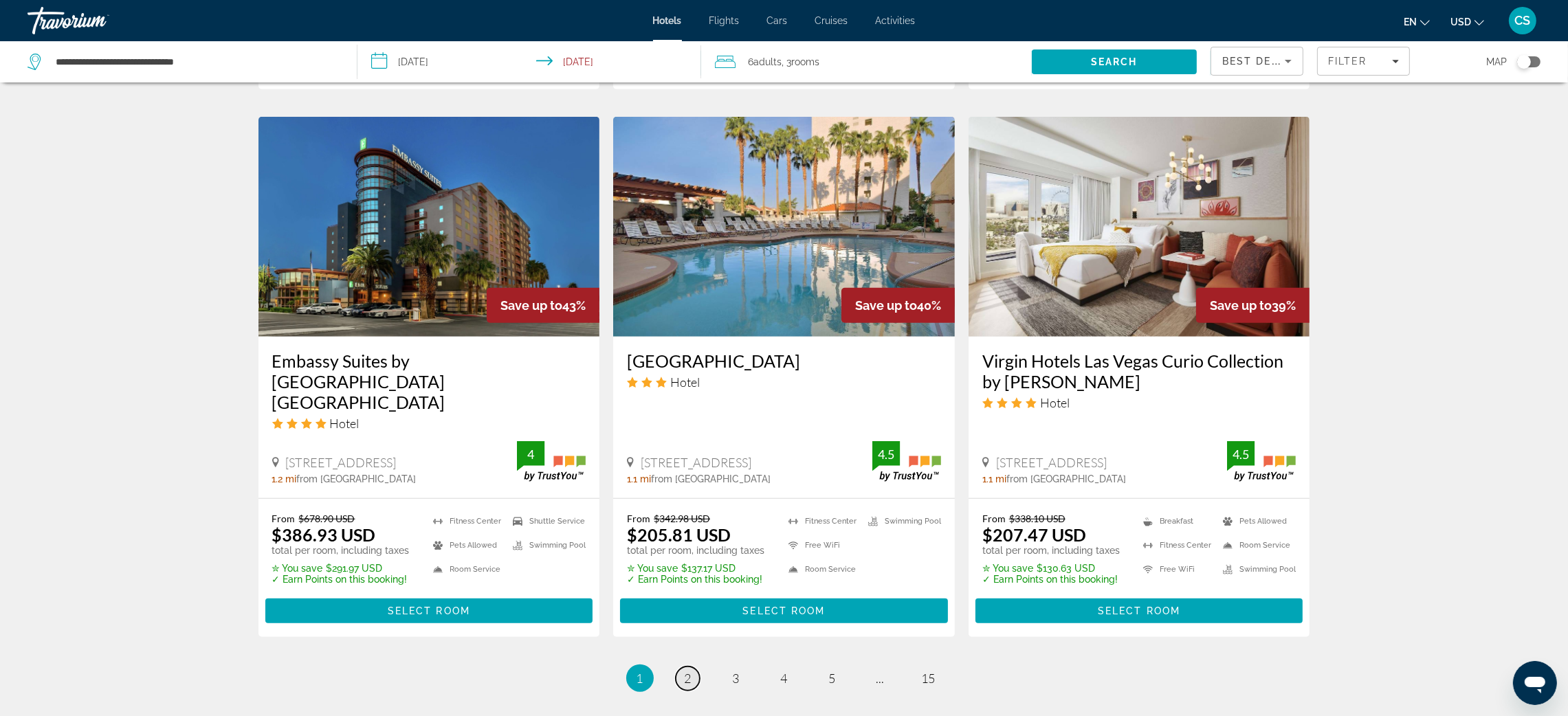
click at [688, 667] on link "page 2" at bounding box center [688, 679] width 24 height 24
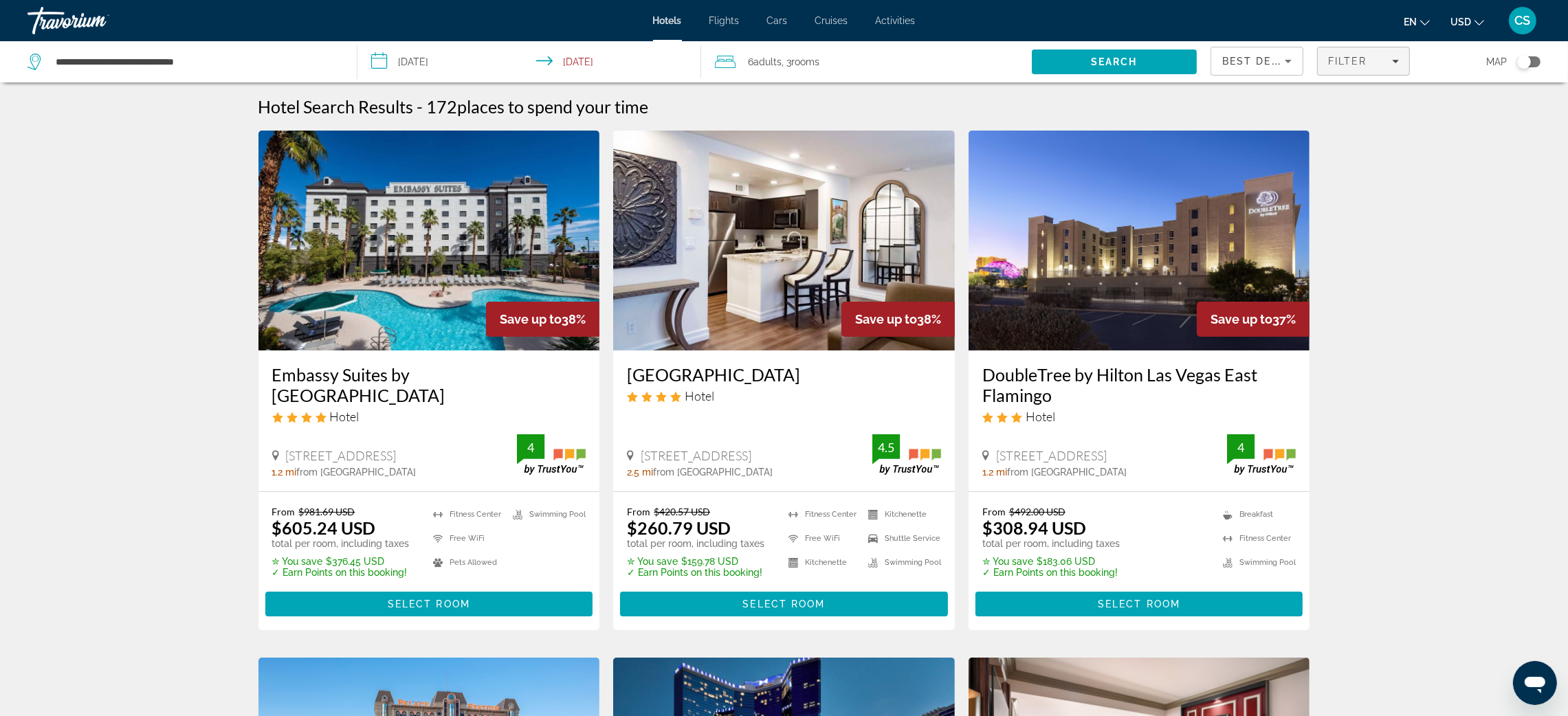
click at [1360, 55] on span "Filter" at bounding box center [1348, 61] width 39 height 11
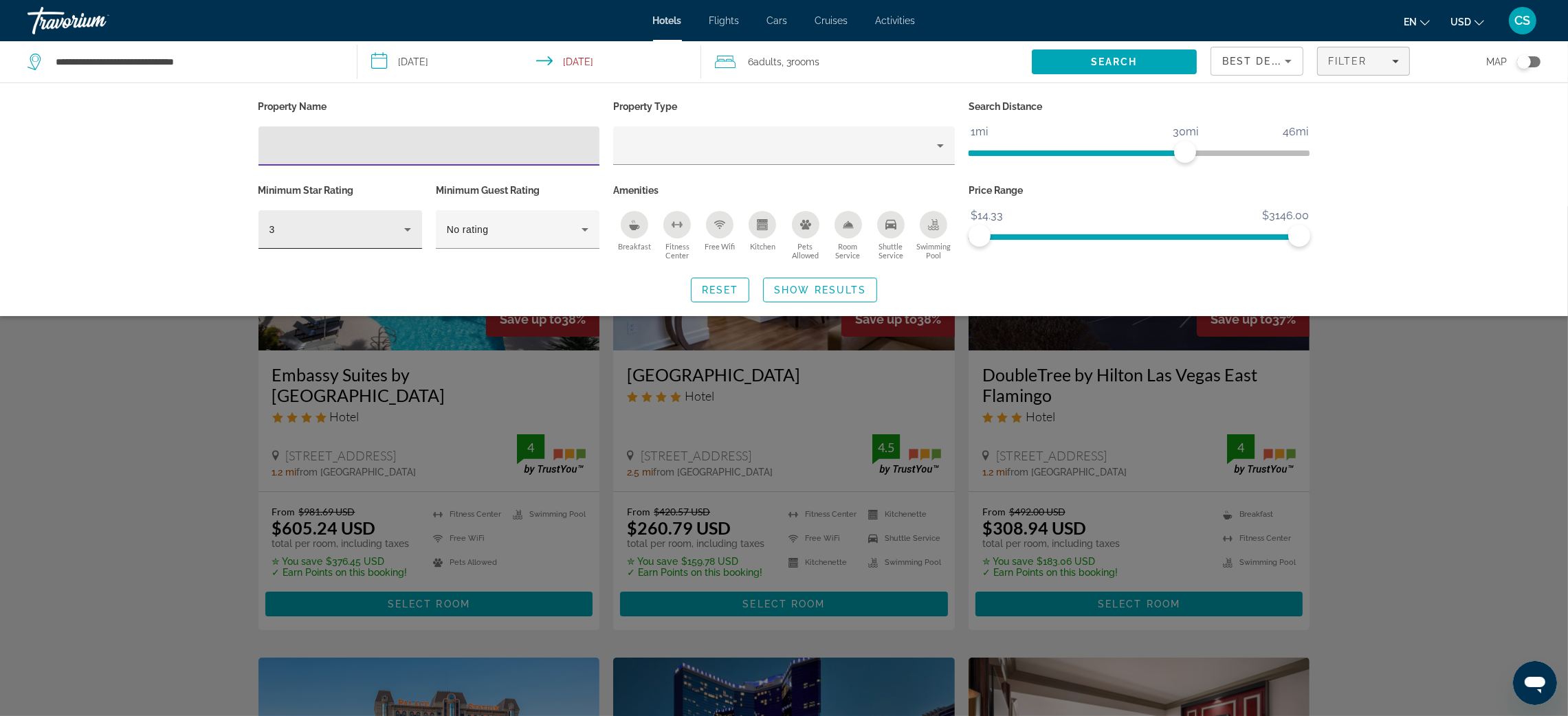
click at [408, 226] on icon "Hotel Filters" at bounding box center [408, 230] width 17 height 17
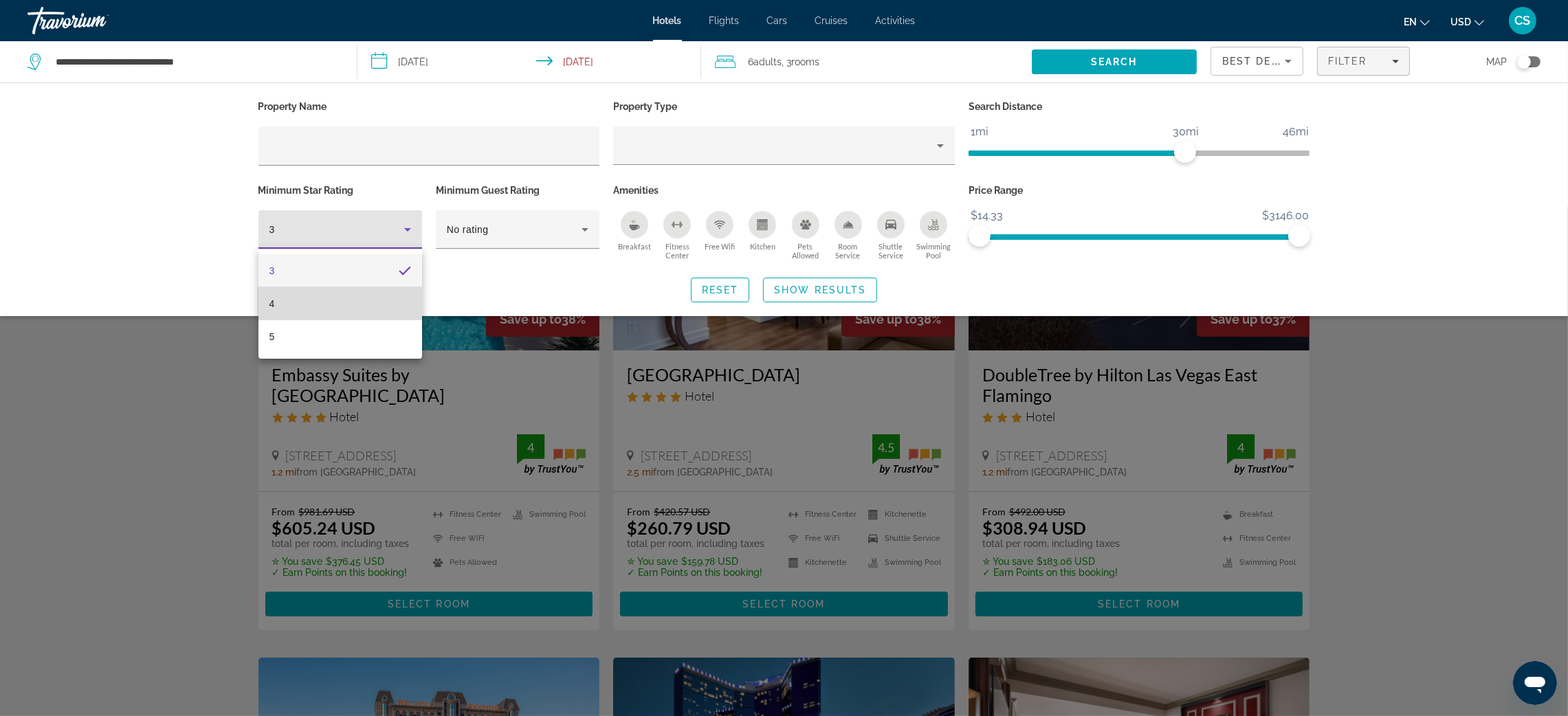
click at [307, 297] on mat-option "4" at bounding box center [340, 304] width 163 height 33
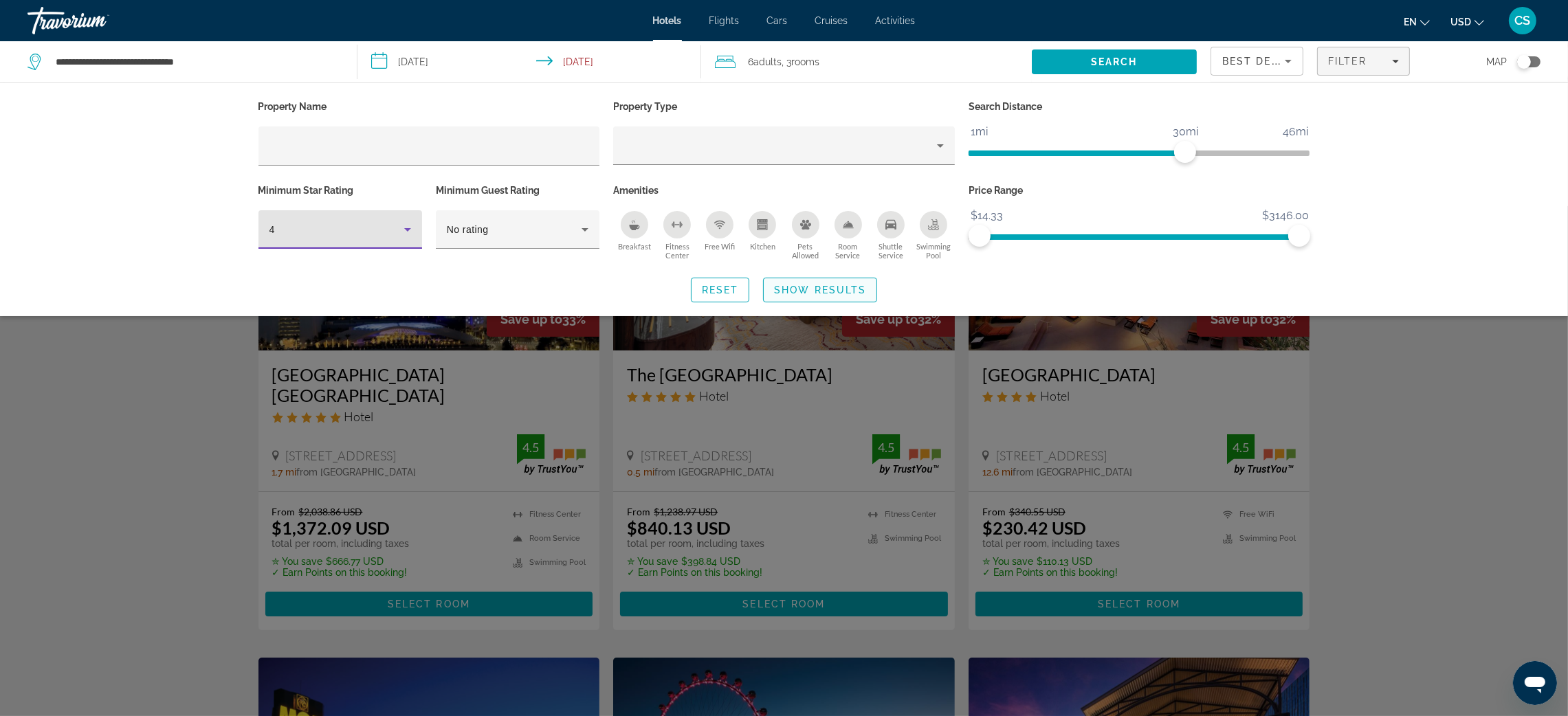
click at [801, 286] on span "Show Results" at bounding box center [820, 290] width 92 height 11
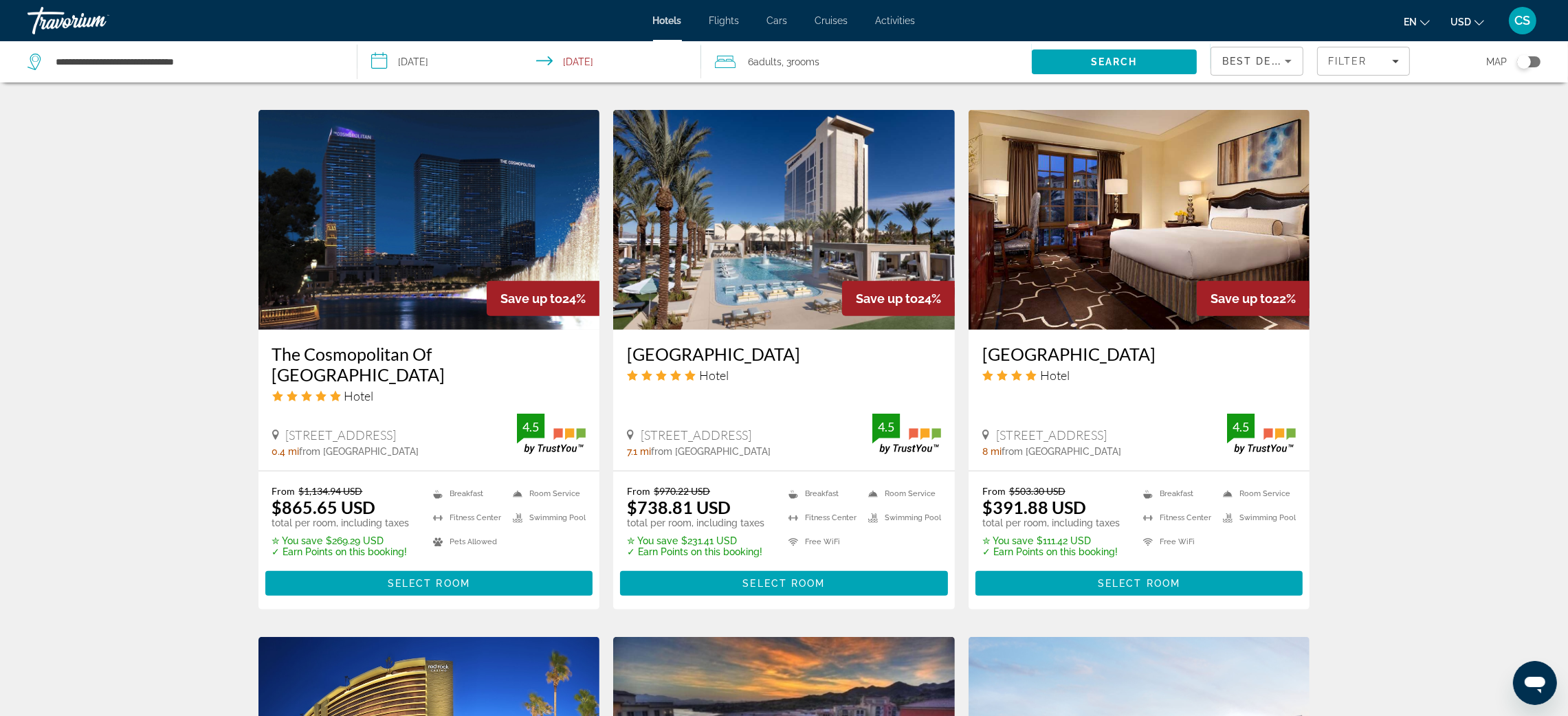
scroll to position [1102, 0]
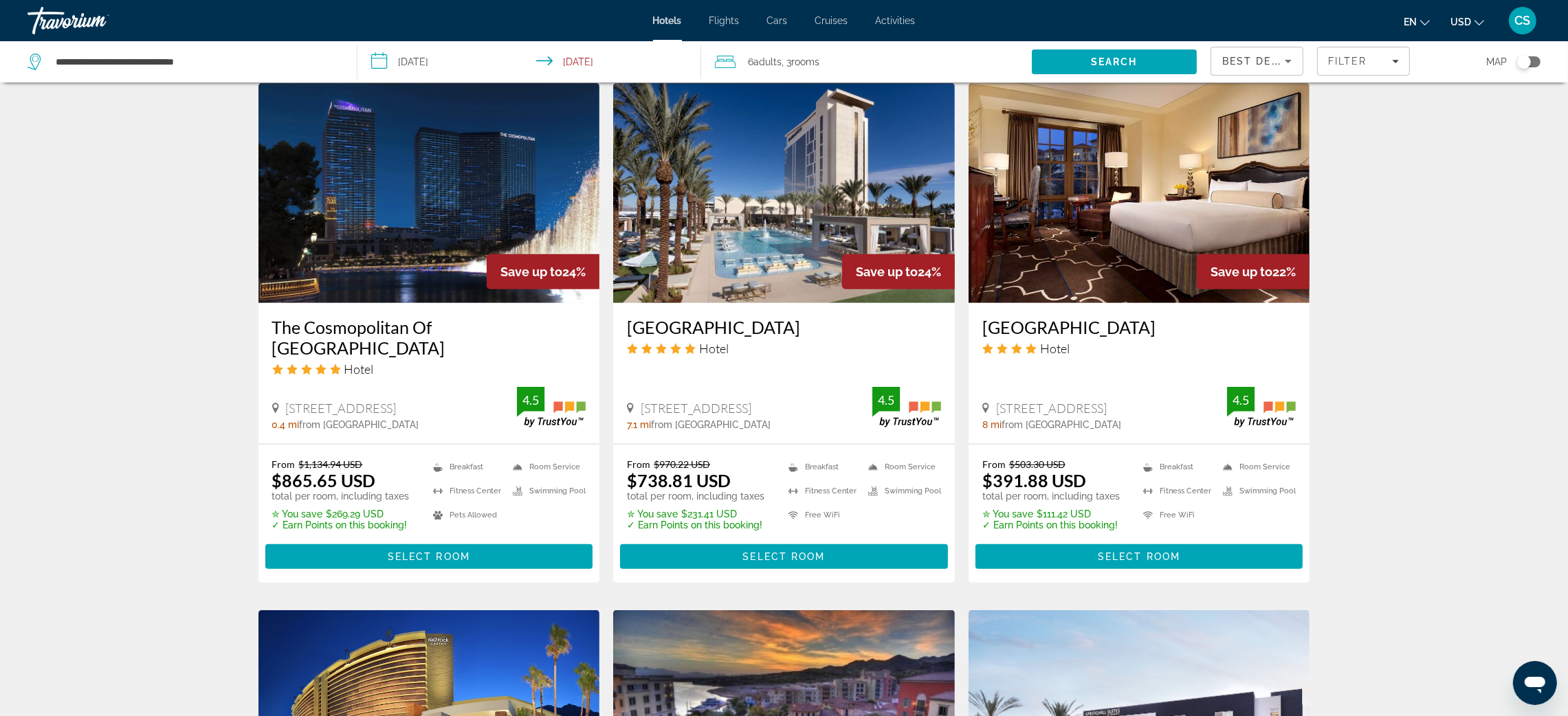
click at [1096, 387] on div "2300 Paseo Verde Pkwy, Henderson 8 mi from Las Vegas city center from hotel 4.5" at bounding box center [1140, 409] width 314 height 44
click at [1063, 264] on img "Main content" at bounding box center [1139, 193] width 341 height 220
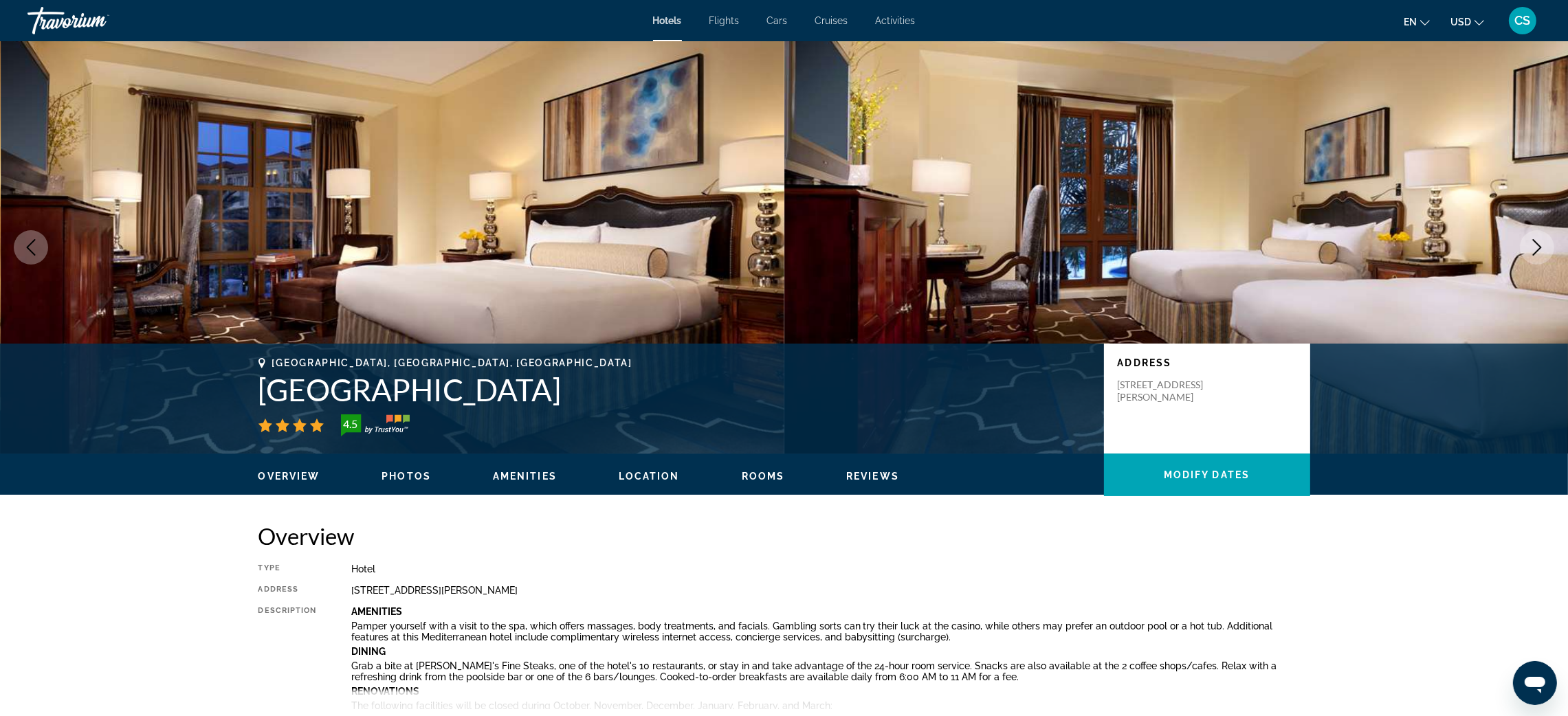
click at [1533, 249] on icon "Next image" at bounding box center [1538, 247] width 17 height 17
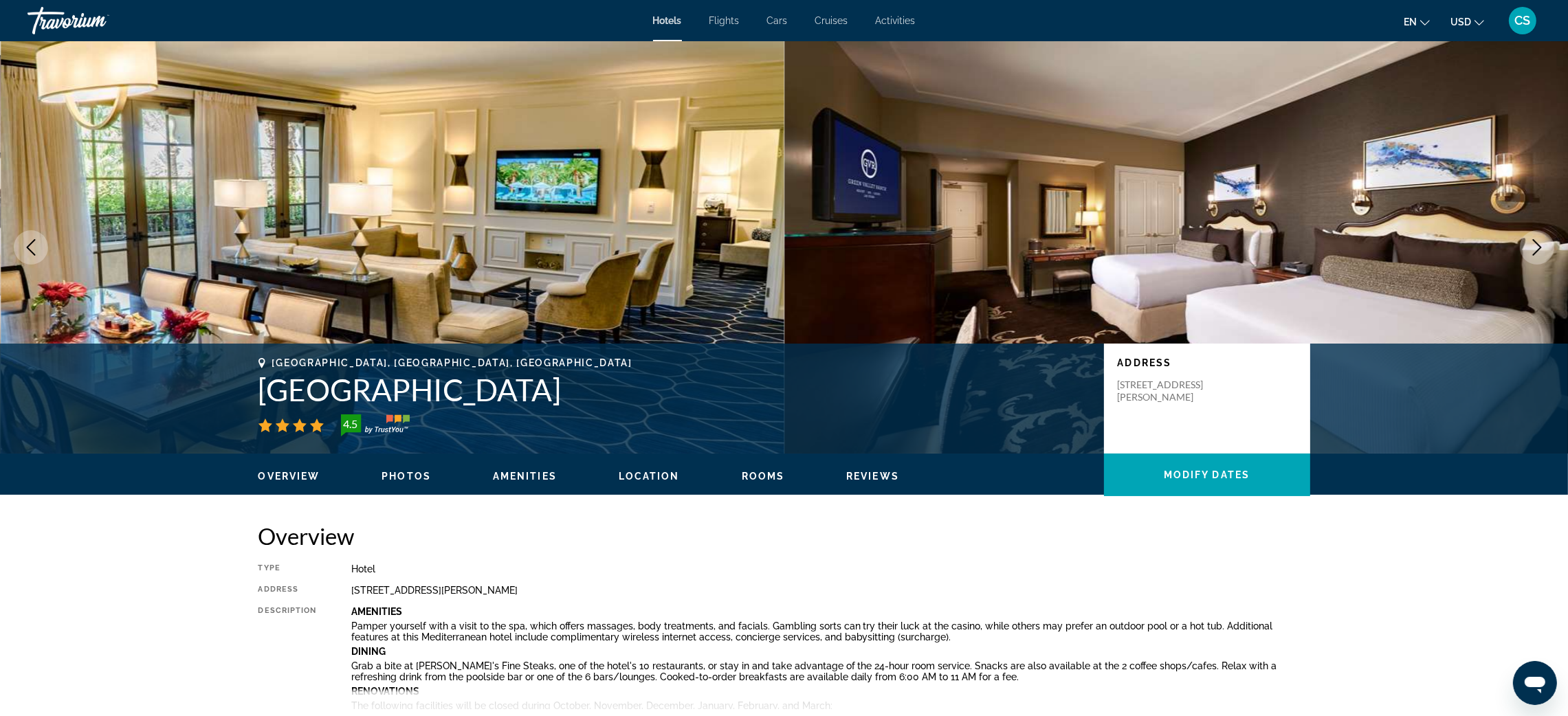
click at [1537, 254] on icon "Next image" at bounding box center [1538, 247] width 17 height 17
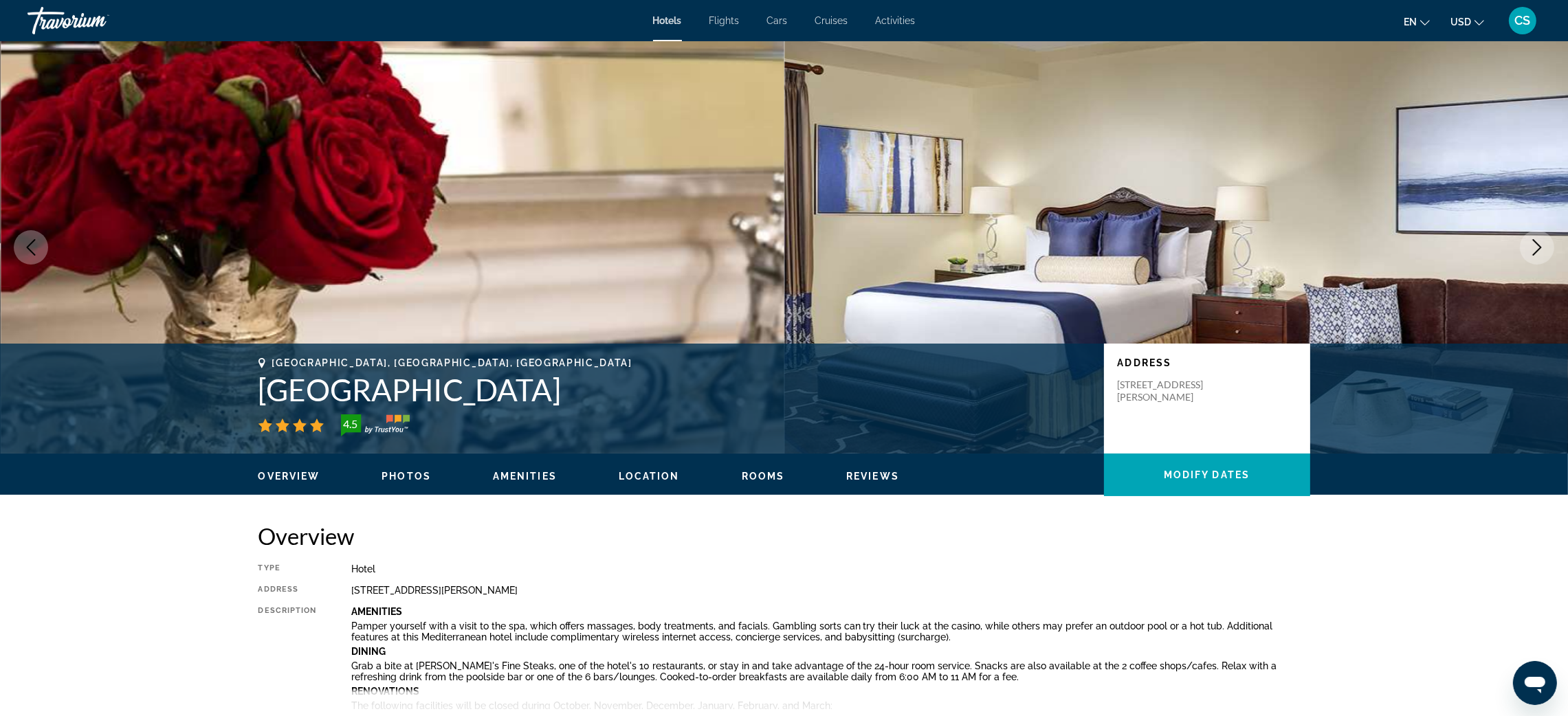
click at [1537, 254] on icon "Next image" at bounding box center [1538, 247] width 17 height 17
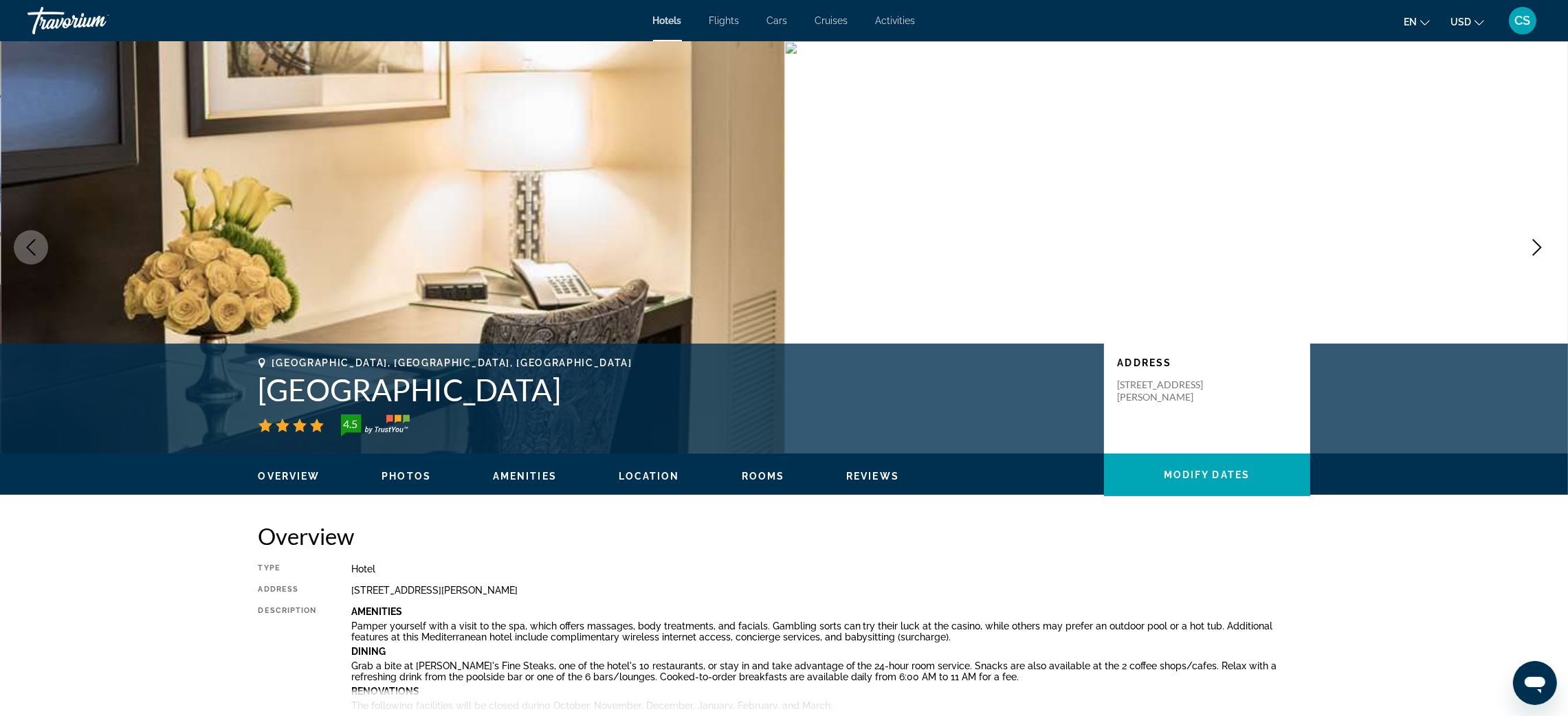
click at [1537, 254] on icon "Next image" at bounding box center [1538, 247] width 17 height 17
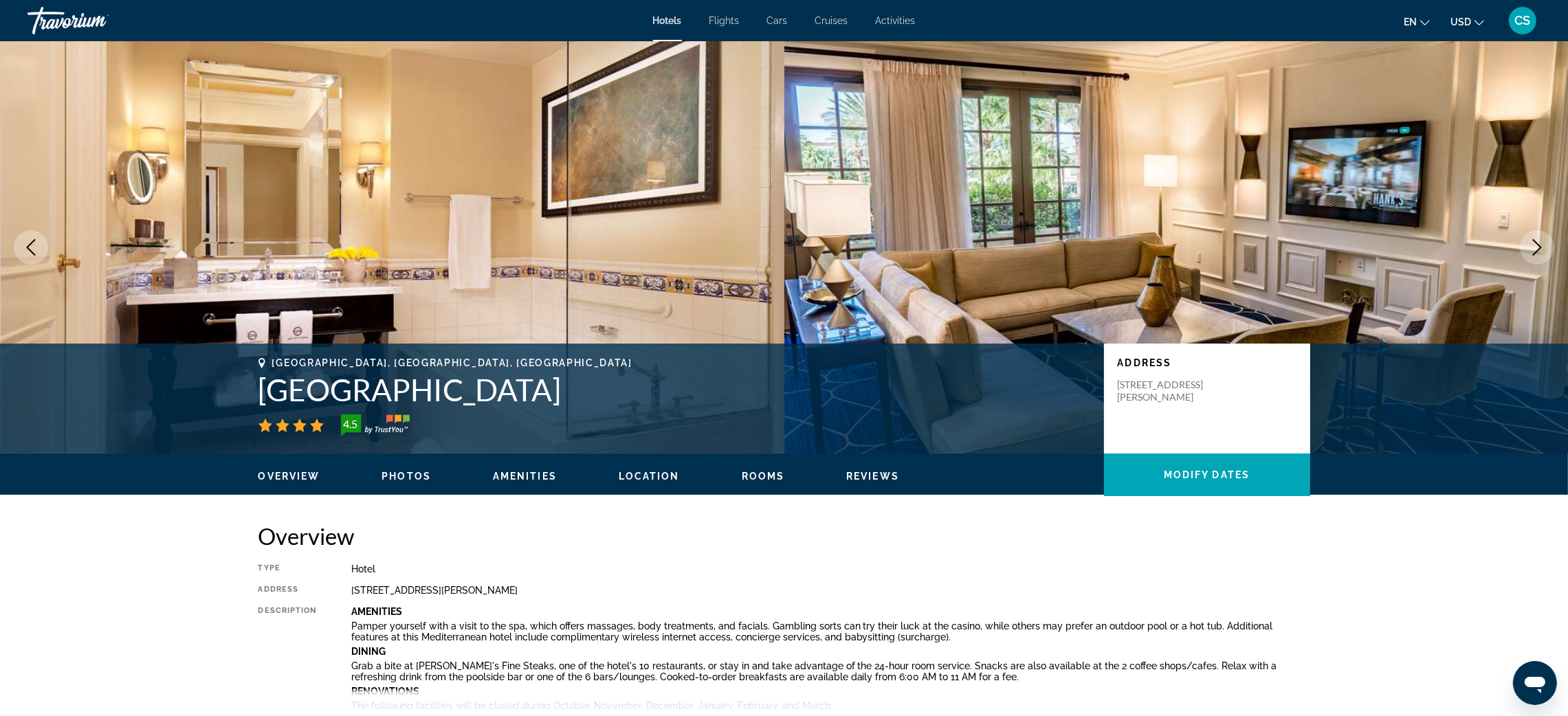
click at [1537, 254] on icon "Next image" at bounding box center [1538, 247] width 17 height 17
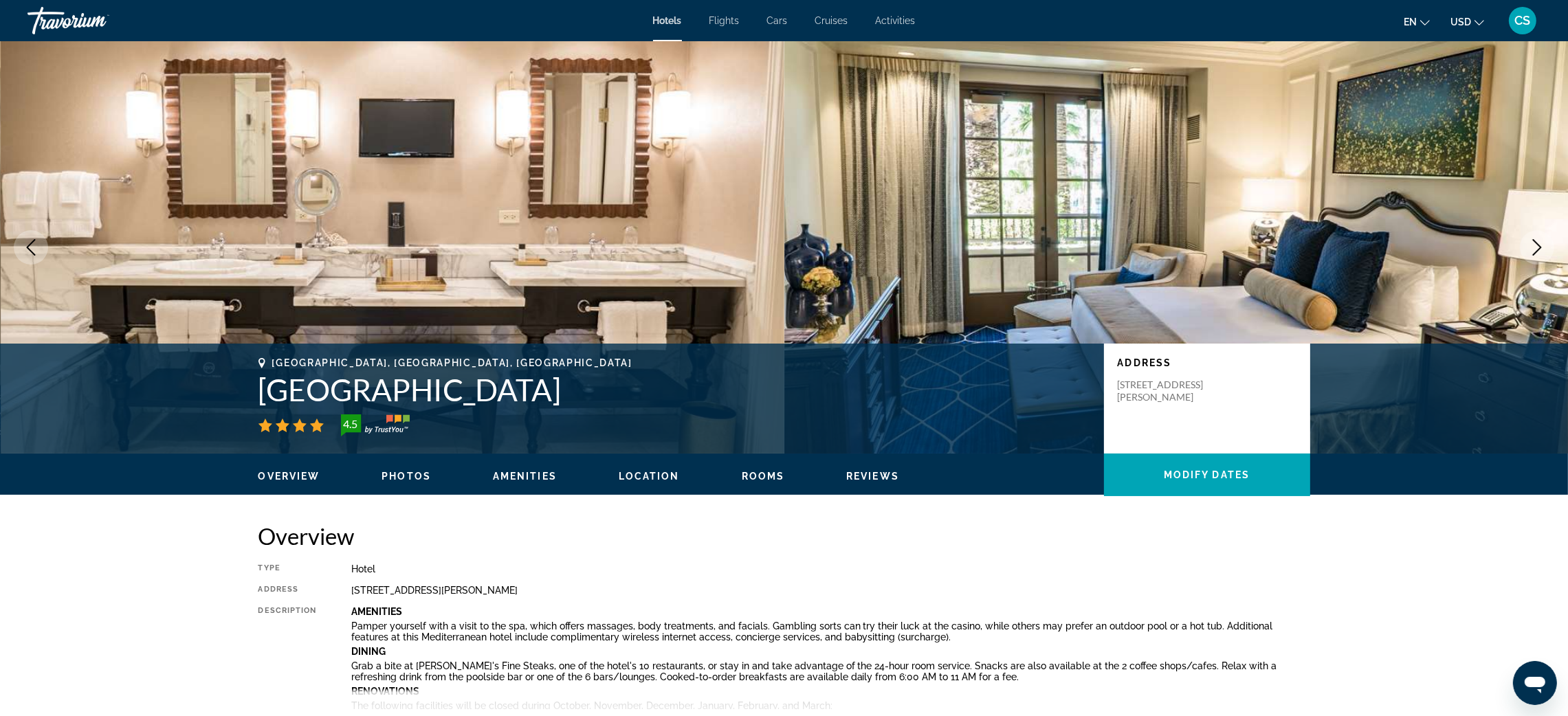
click at [1537, 254] on icon "Next image" at bounding box center [1538, 247] width 17 height 17
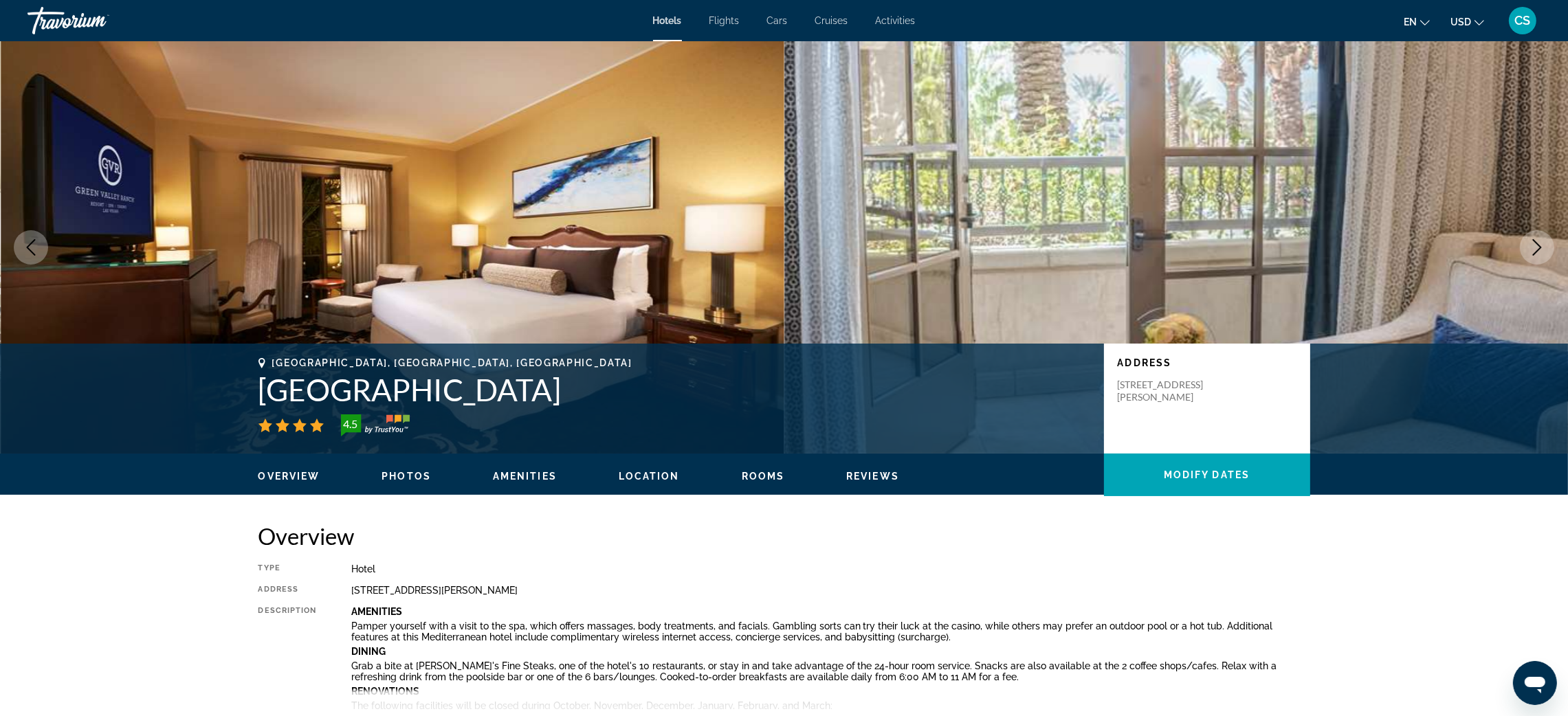
click at [1537, 254] on icon "Next image" at bounding box center [1538, 247] width 17 height 17
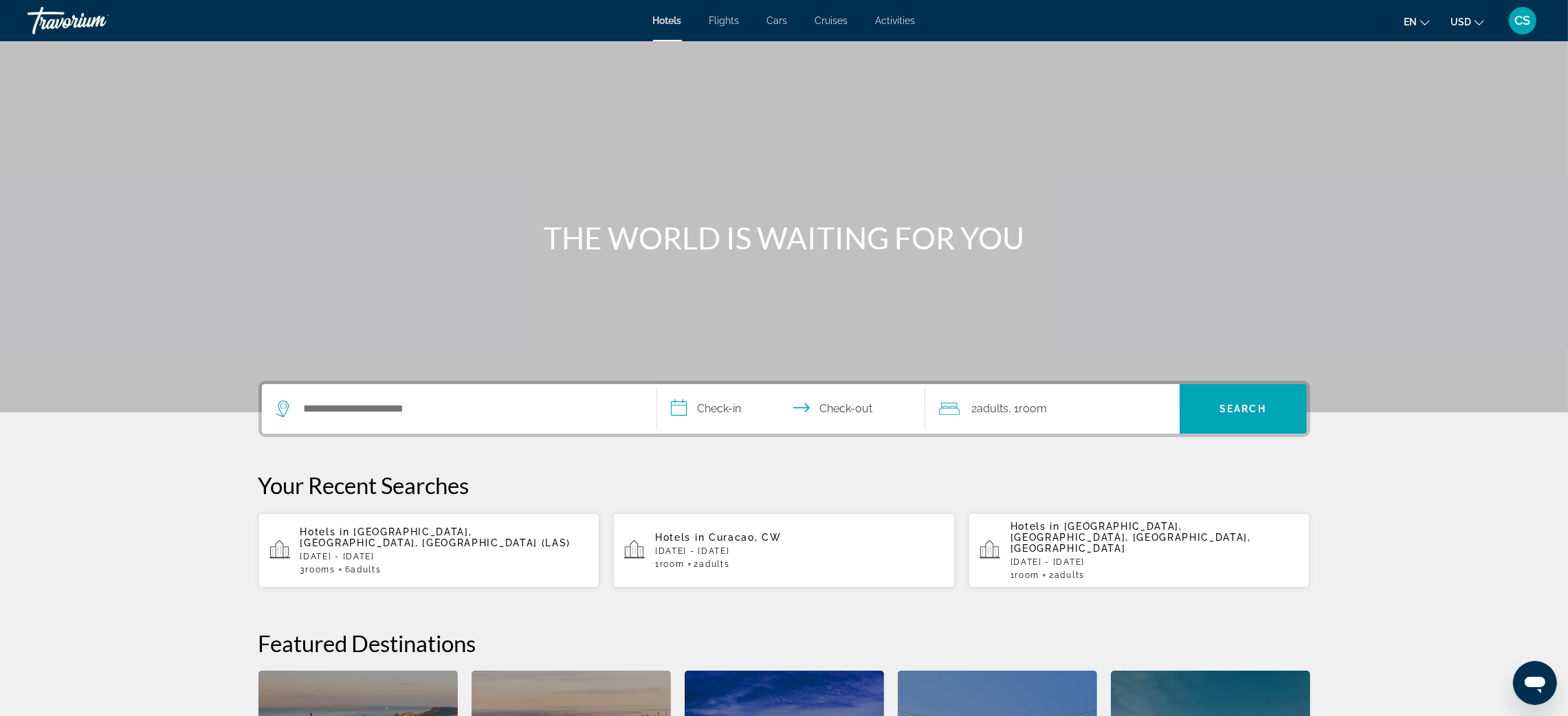
click at [887, 19] on span "Activities" at bounding box center [896, 21] width 40 height 11
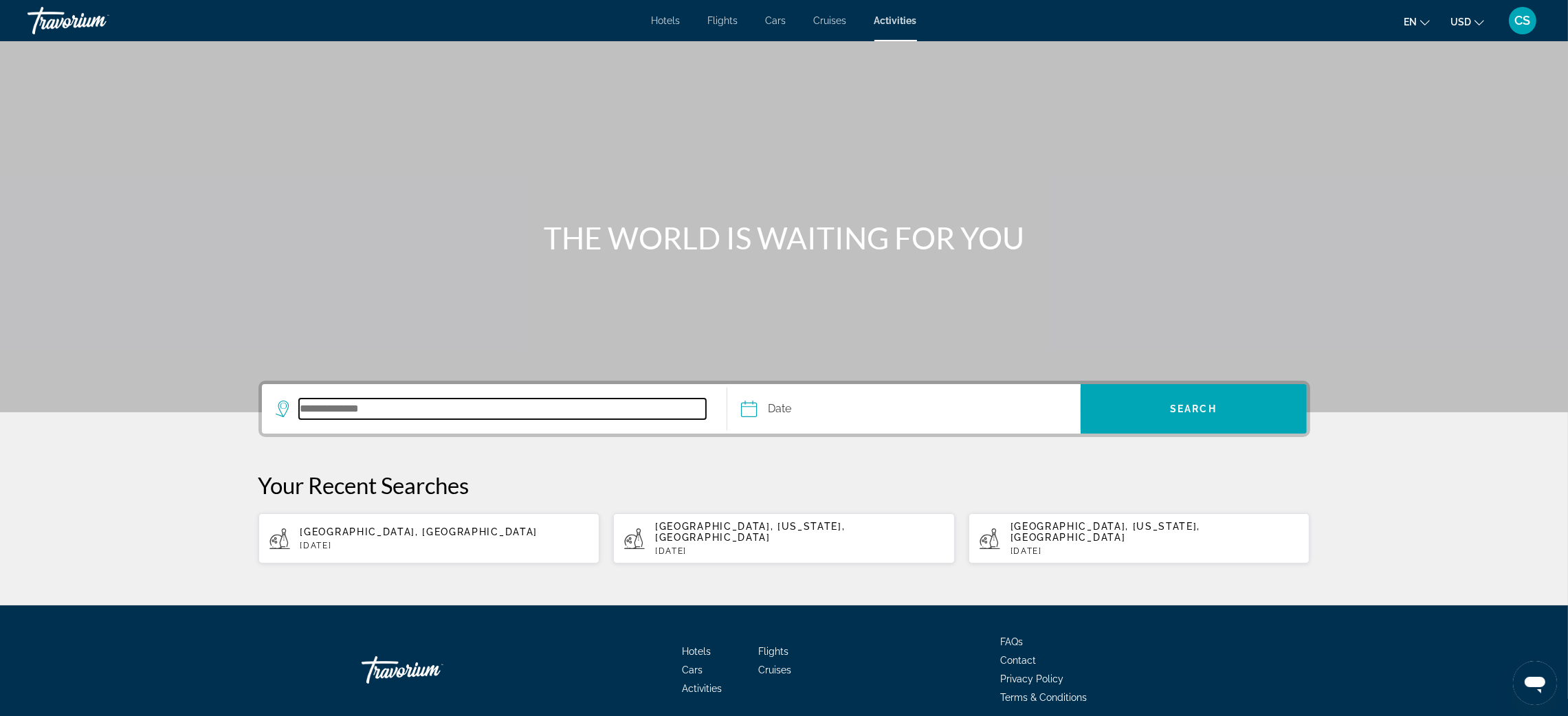
click at [347, 415] on input "Search destination" at bounding box center [503, 409] width 408 height 21
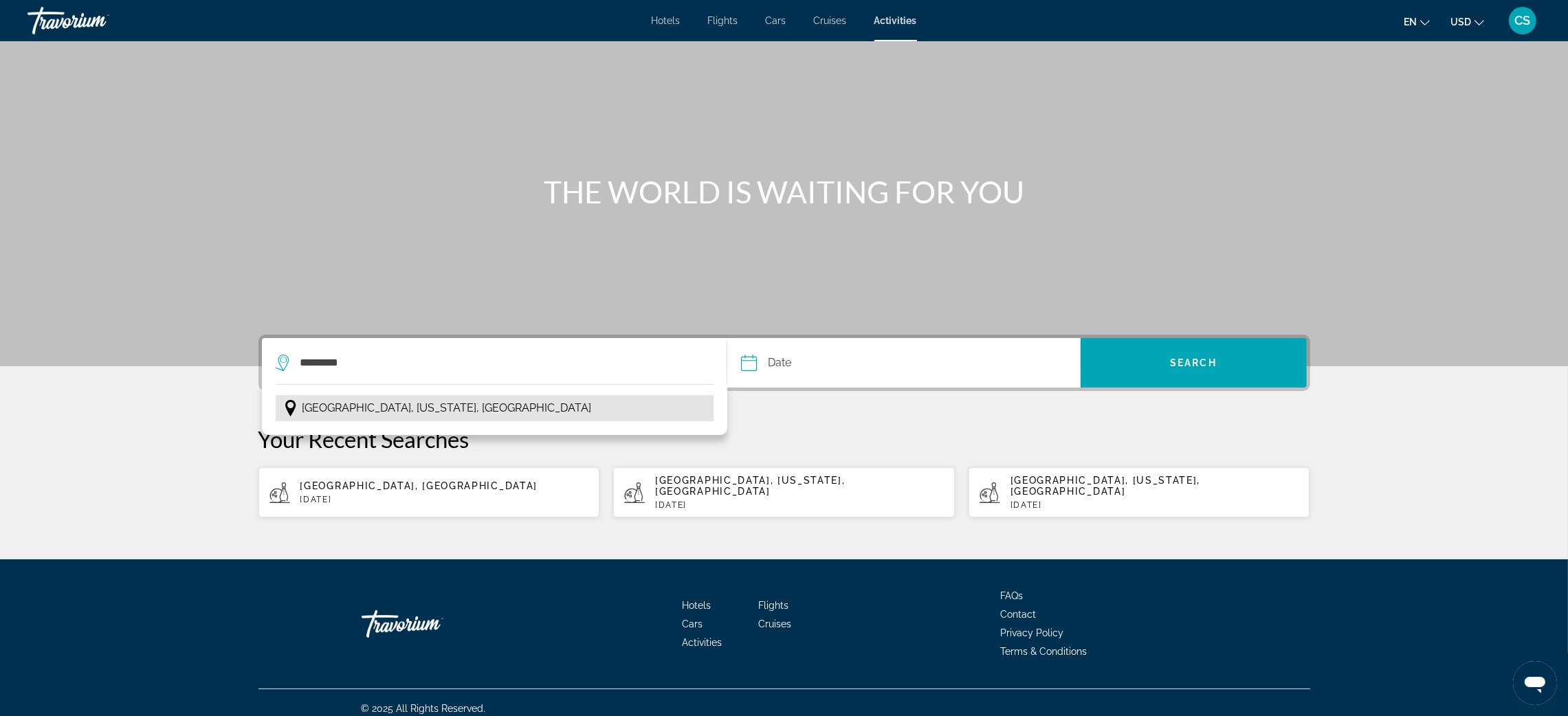
click at [362, 404] on span "Baltimore, Maryland, USA" at bounding box center [447, 409] width 289 height 19
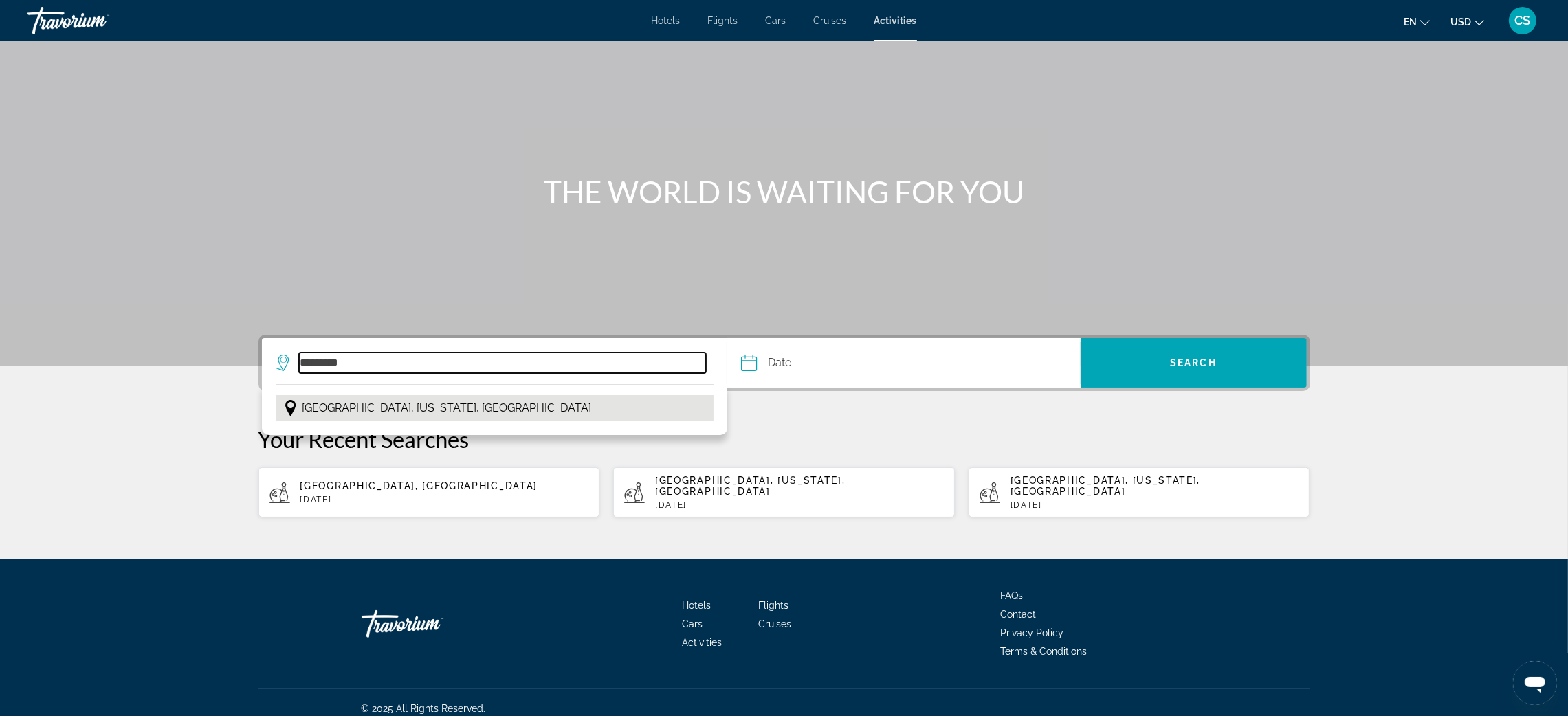
type input "**********"
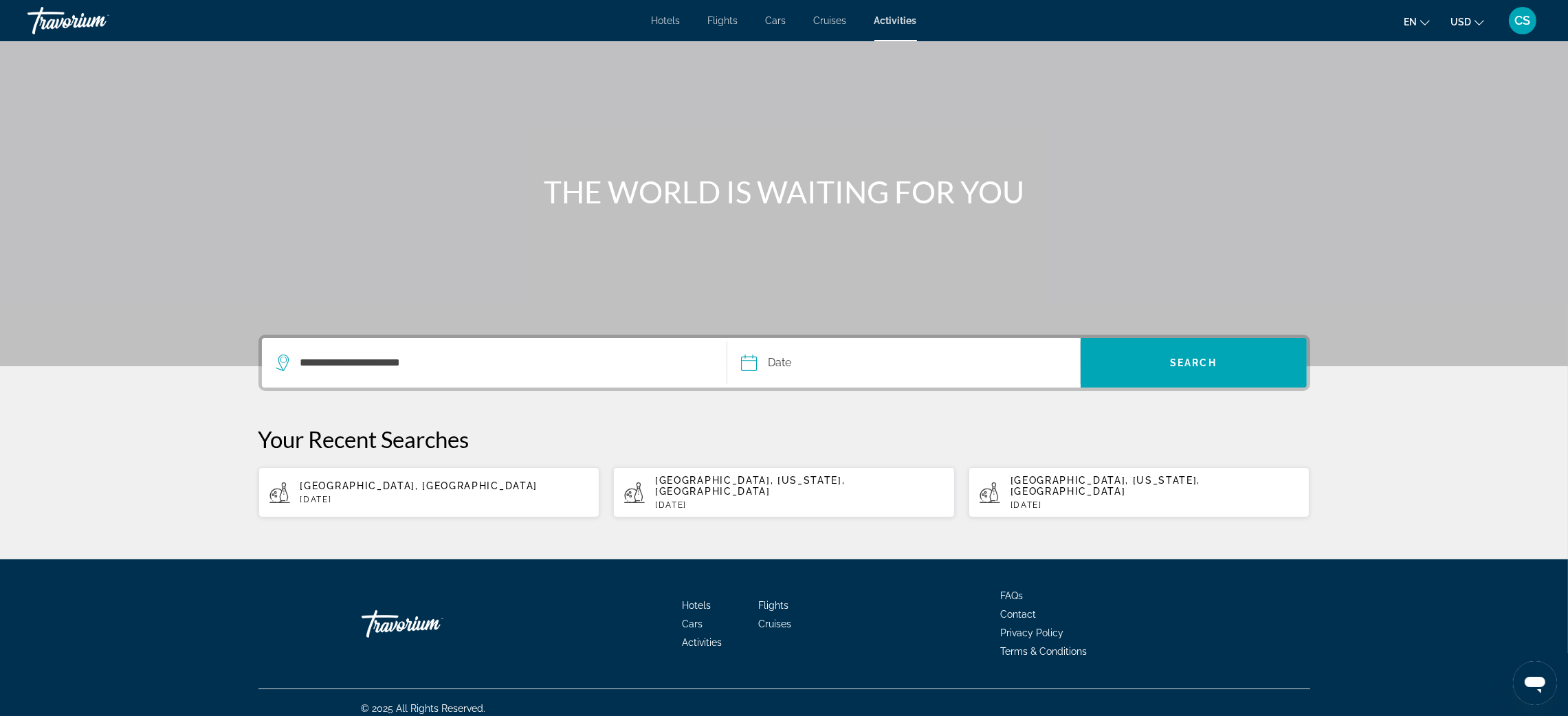
click at [786, 363] on input "Date" at bounding box center [825, 364] width 175 height 53
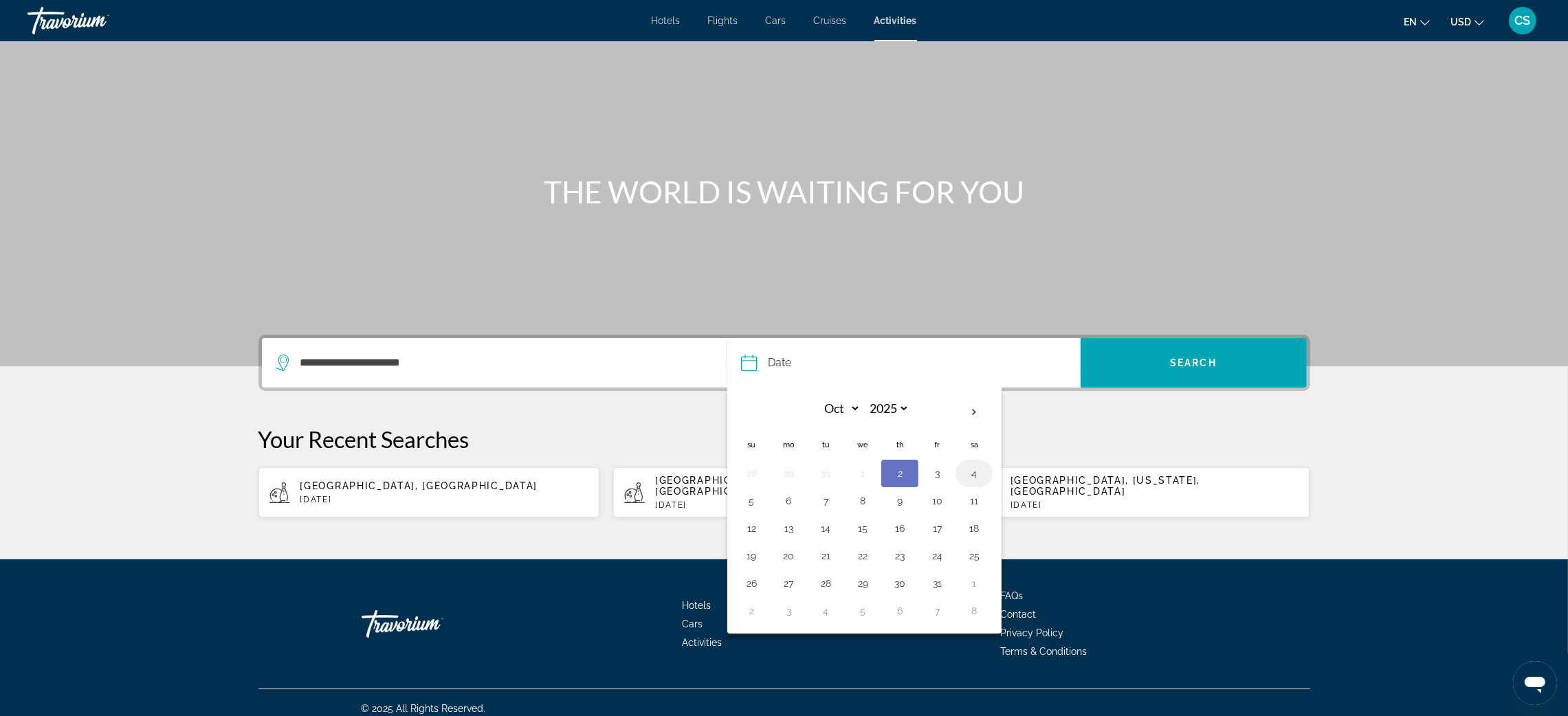
click at [979, 478] on button "4" at bounding box center [974, 474] width 22 height 19
type input "**********"
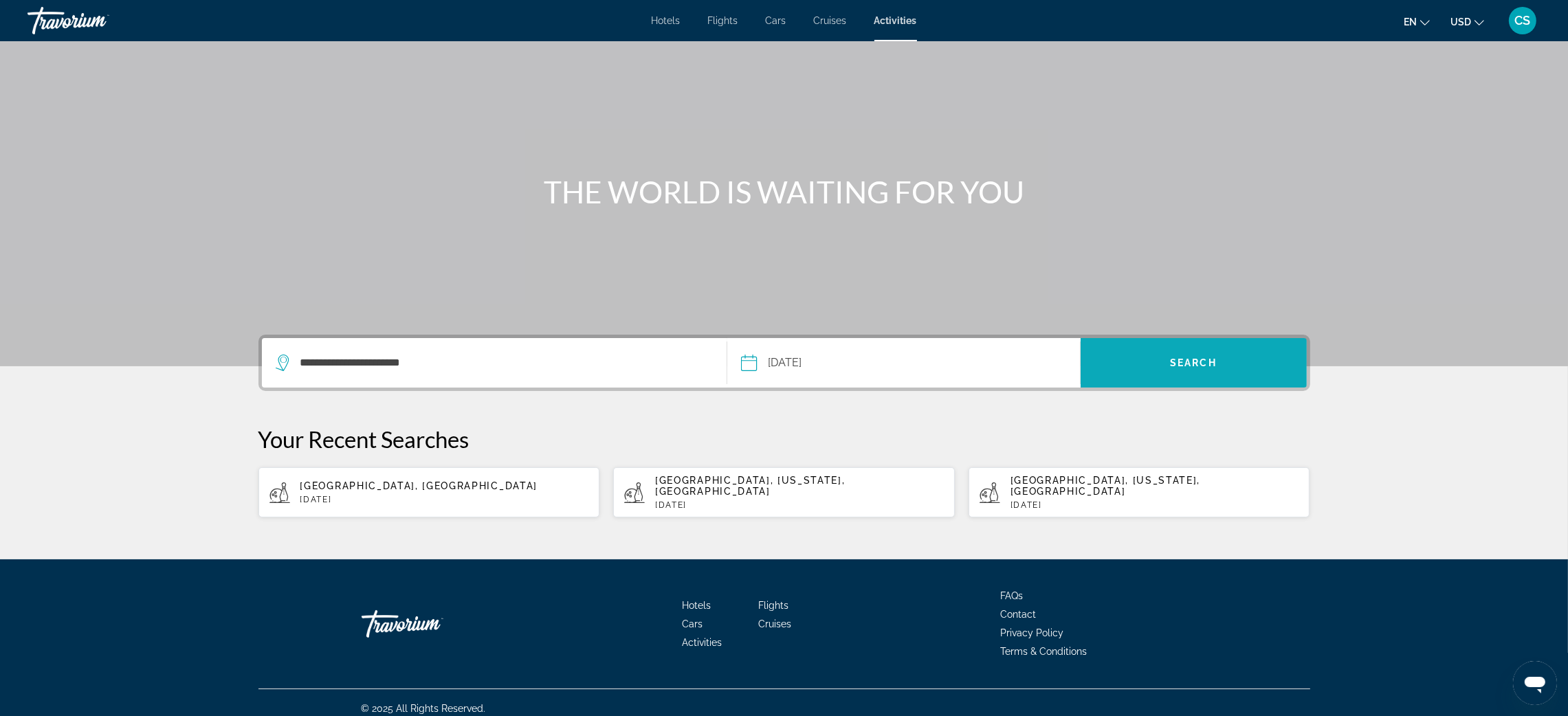
click at [1205, 367] on span "Search" at bounding box center [1194, 363] width 47 height 11
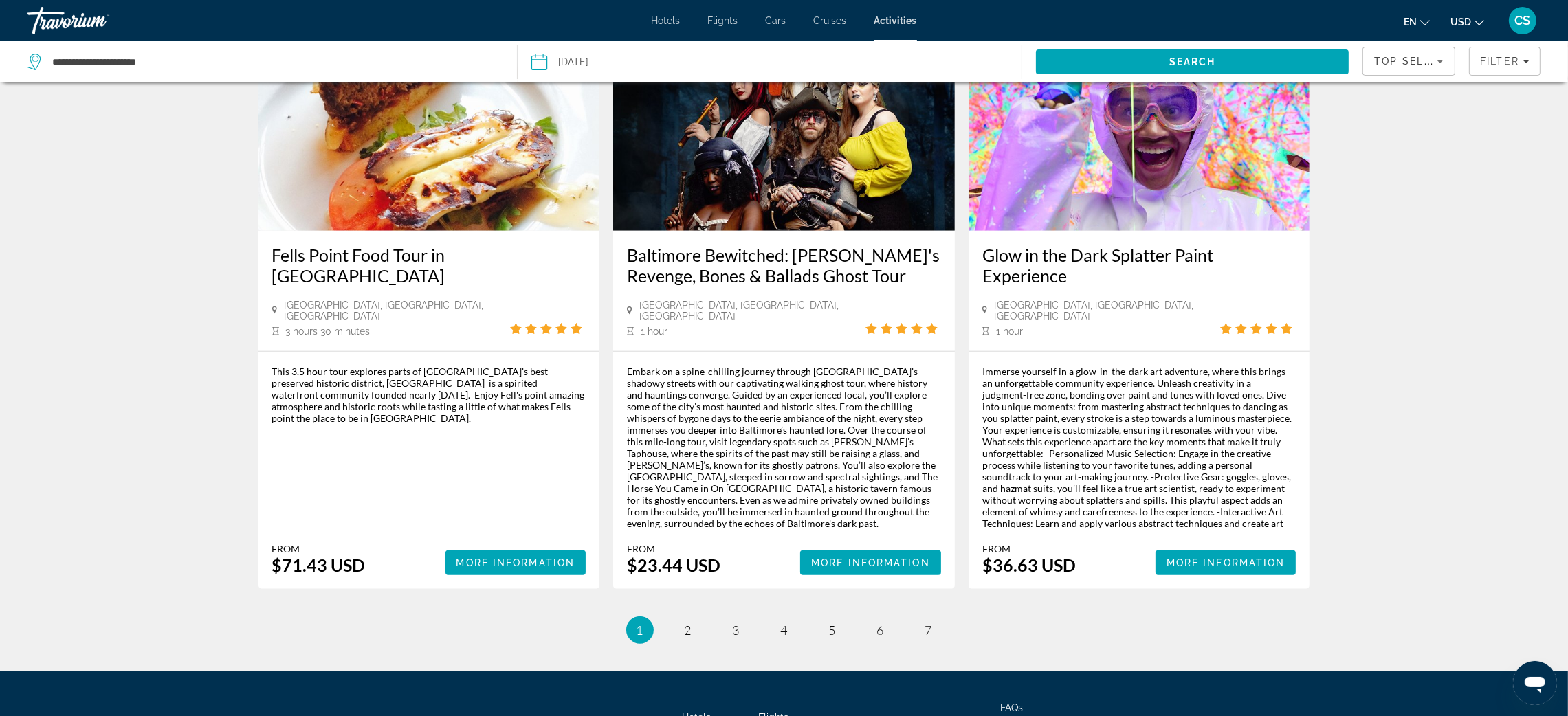
scroll to position [1902, 0]
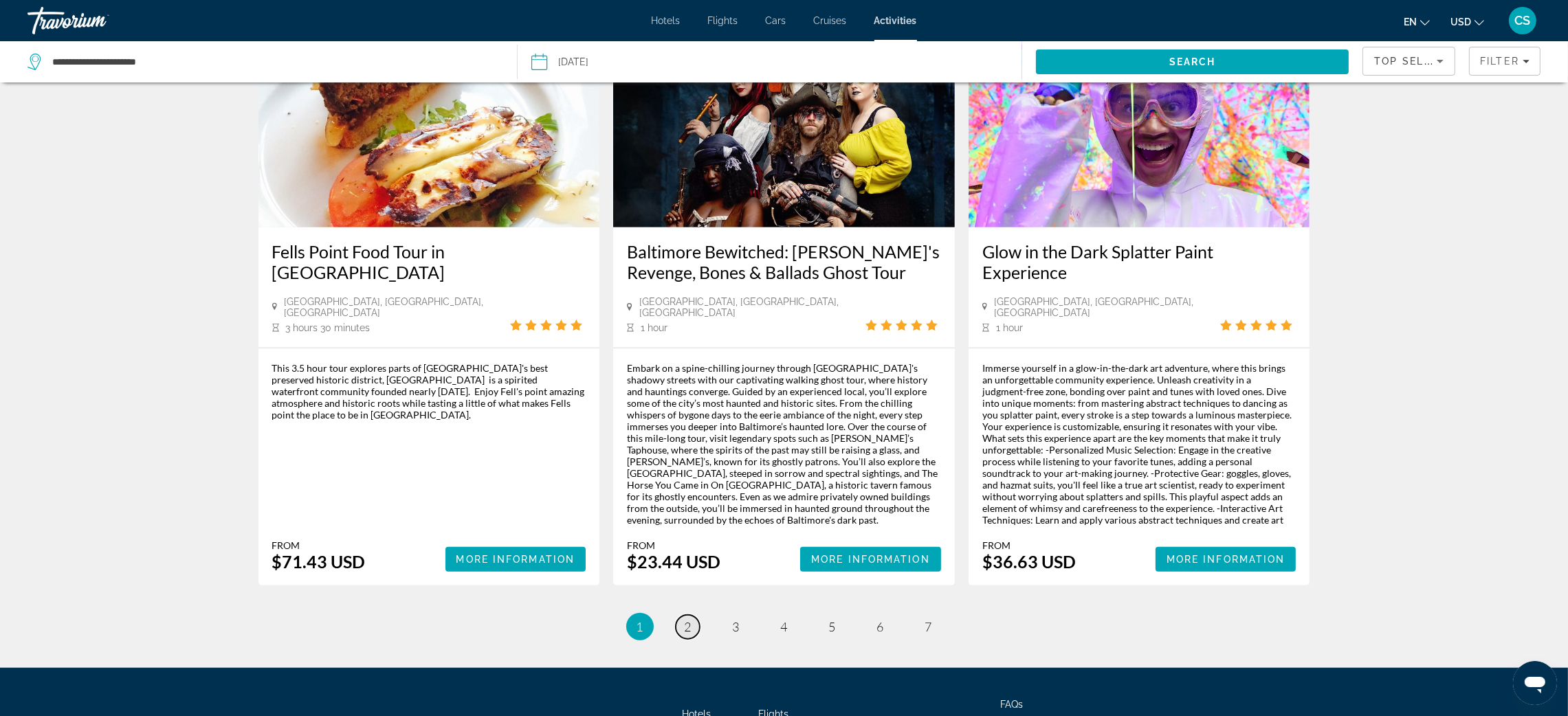
click at [692, 615] on link "page 2" at bounding box center [688, 627] width 24 height 24
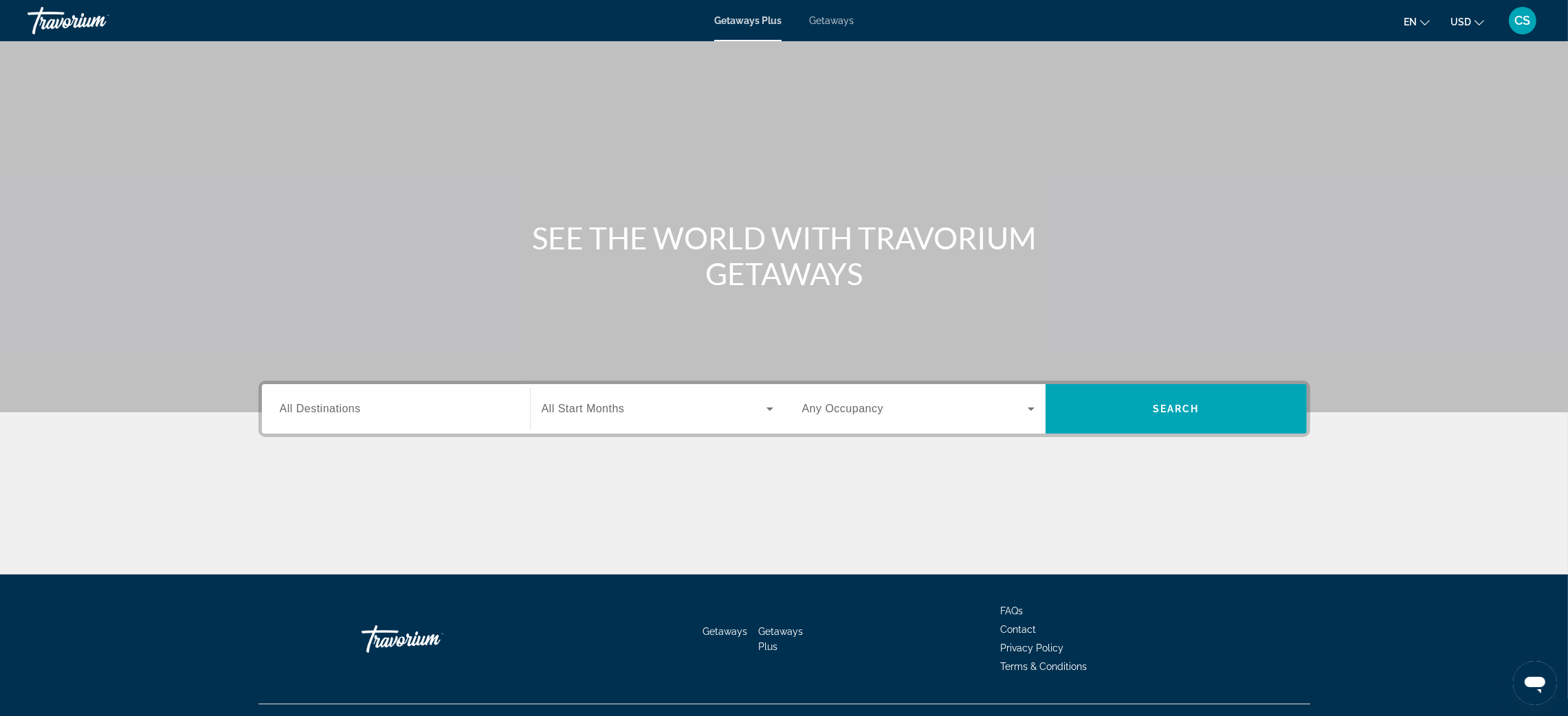
click at [832, 20] on span "Getaways" at bounding box center [831, 21] width 45 height 11
click at [308, 409] on span "All Destinations" at bounding box center [320, 409] width 81 height 12
click at [308, 409] on input "Destination All Destinations" at bounding box center [396, 410] width 233 height 17
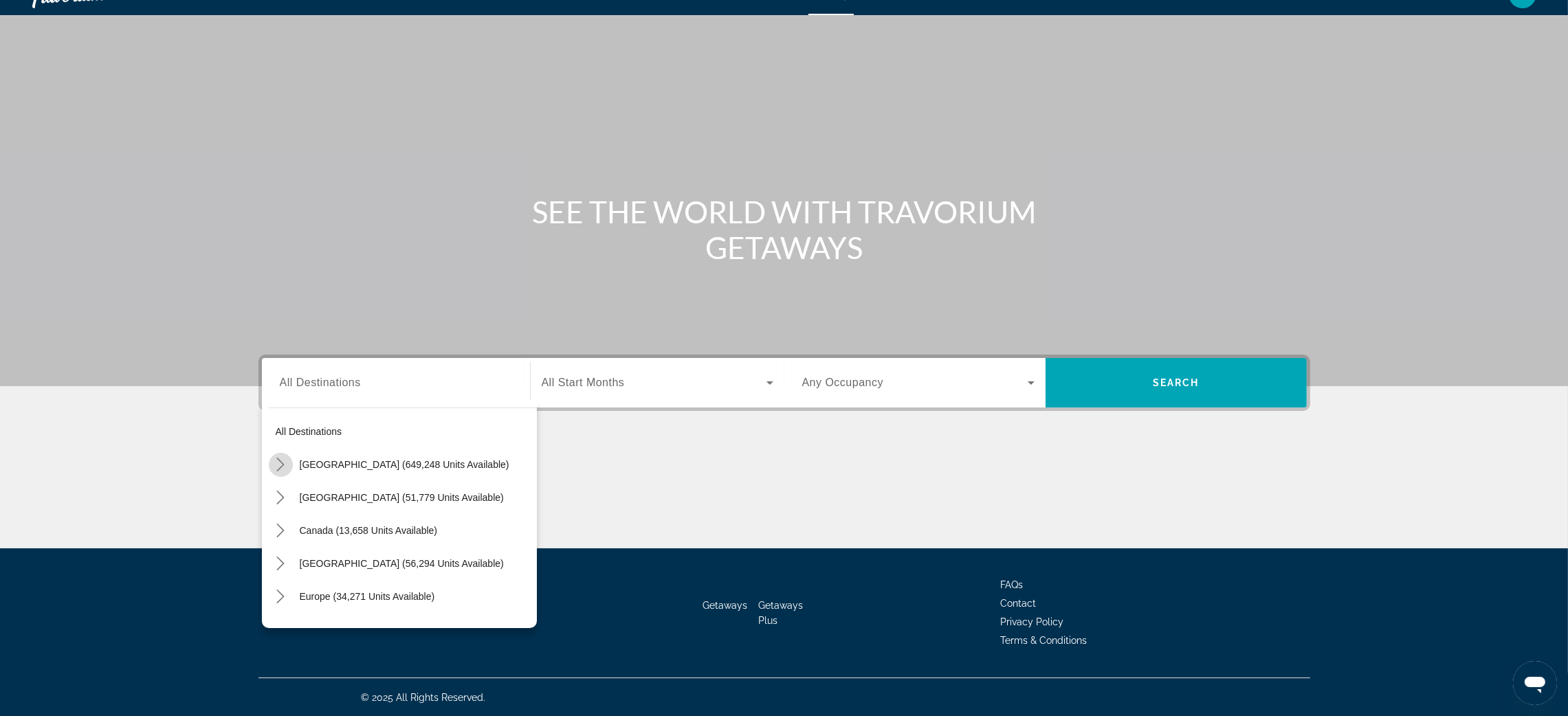
click at [278, 465] on icon "Toggle United States (649,248 units available) submenu" at bounding box center [280, 465] width 14 height 14
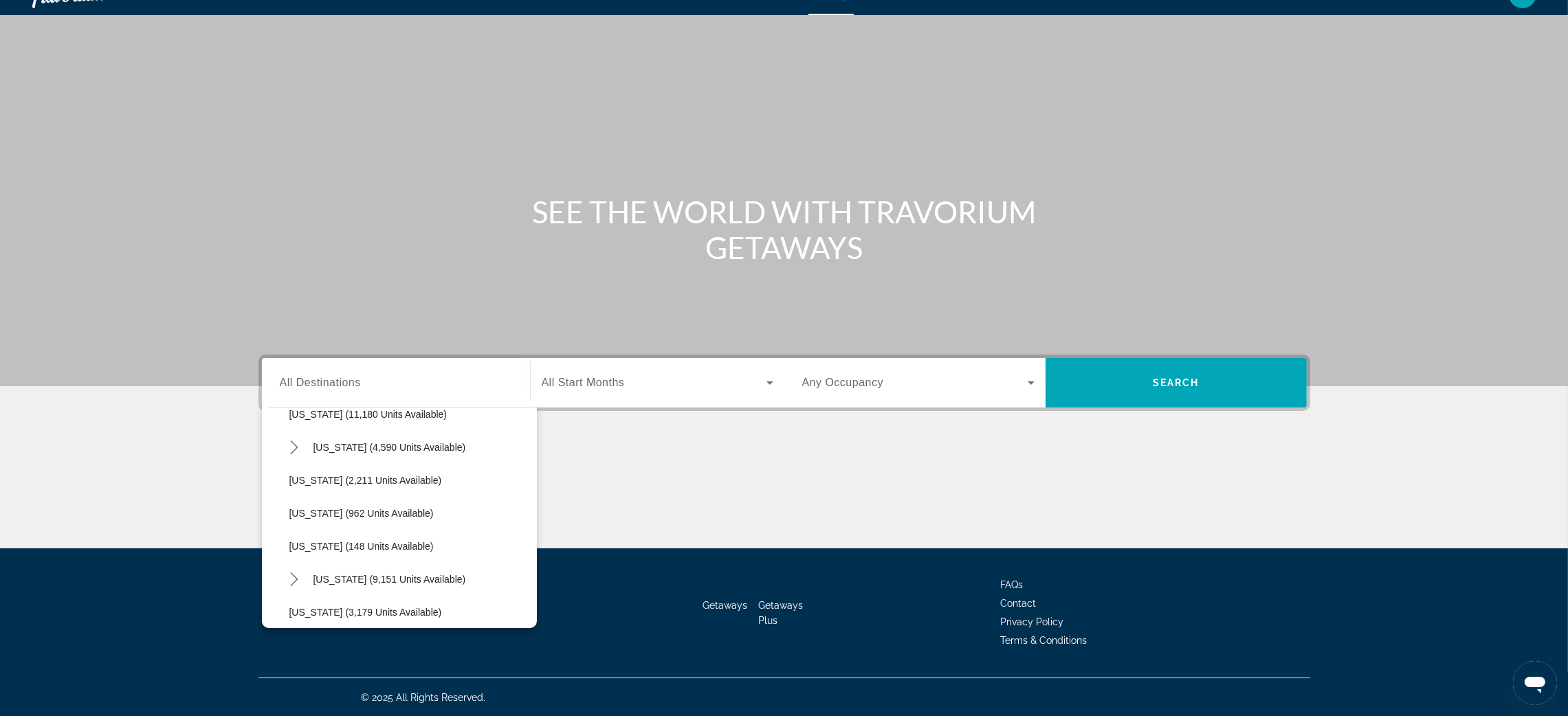
scroll to position [602, 0]
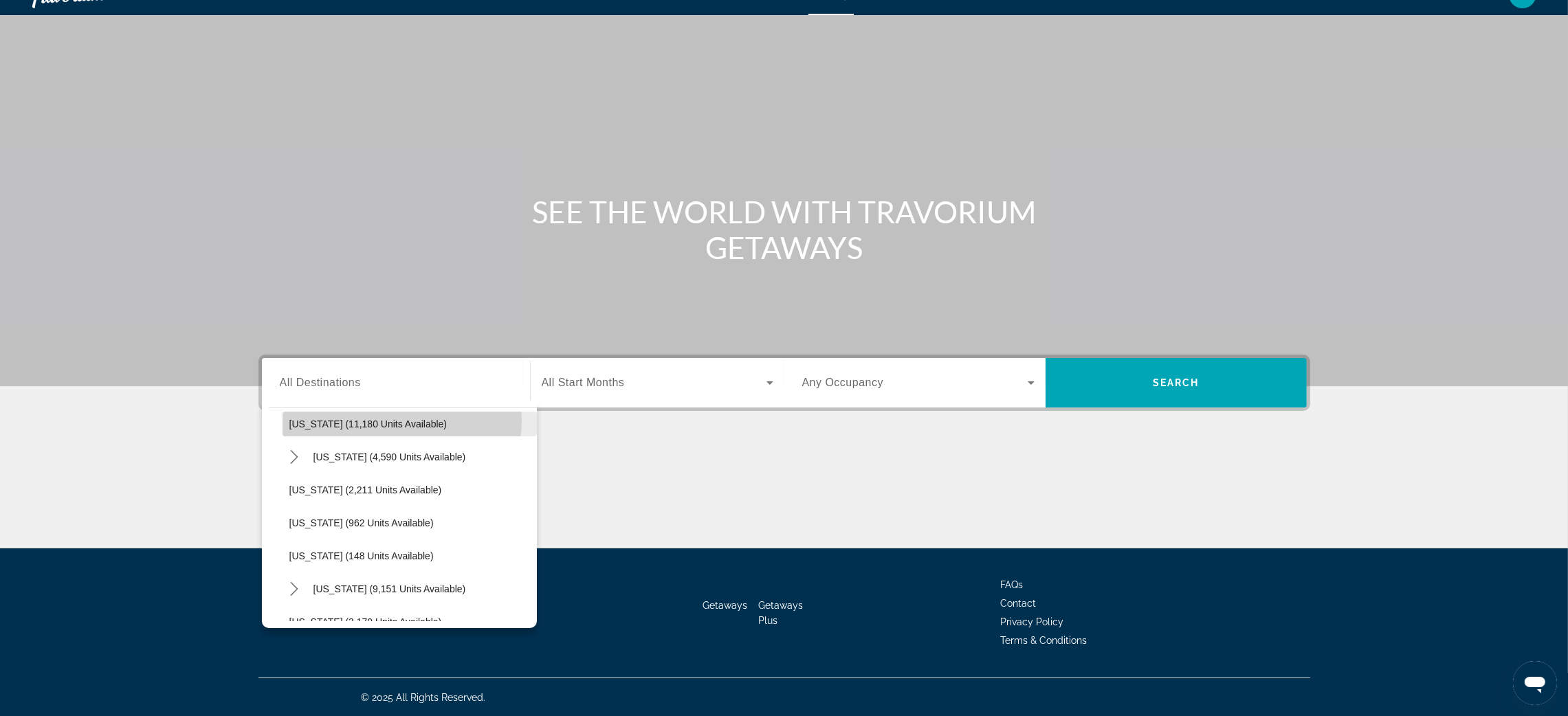
click at [391, 420] on span "Maryland (11,180 units available)" at bounding box center [368, 424] width 158 height 11
type input "**********"
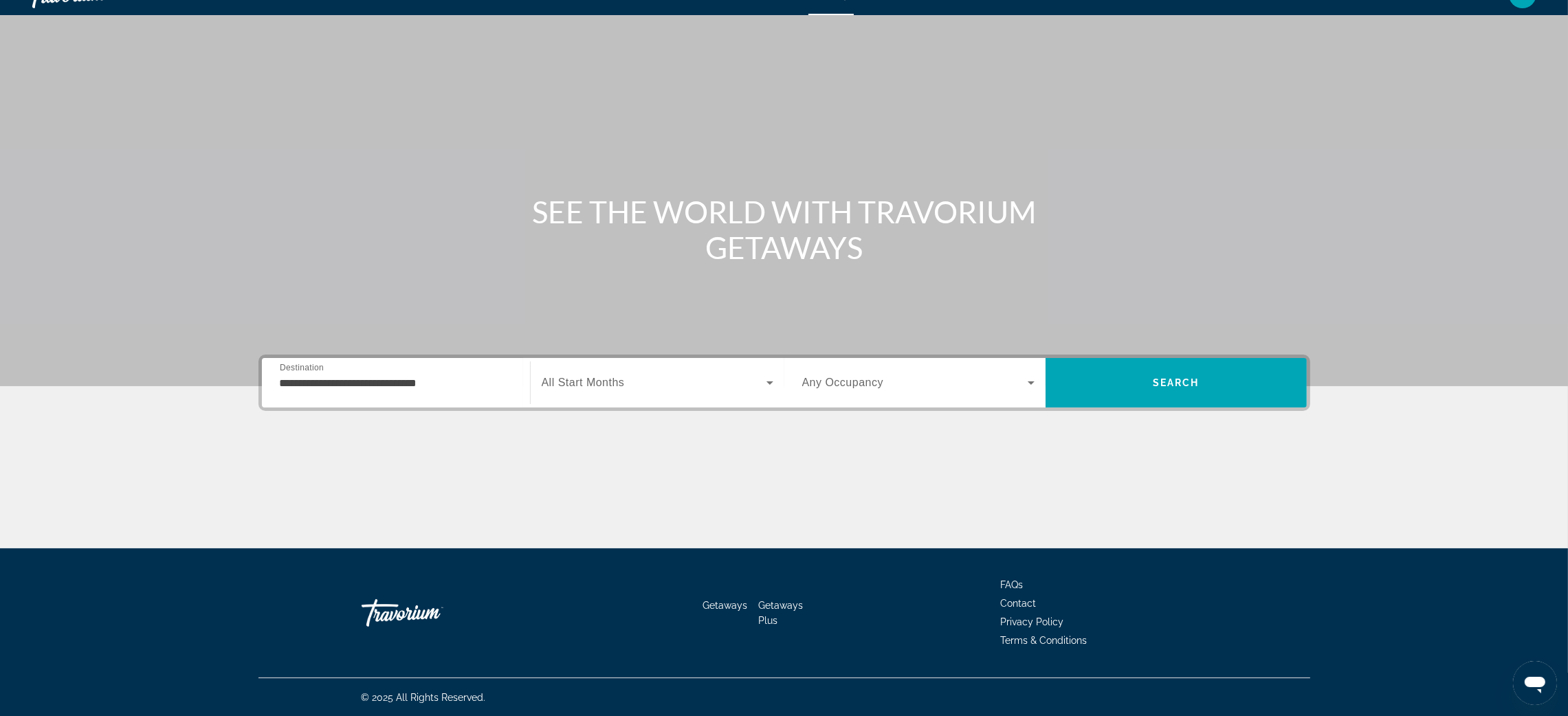
click at [576, 383] on span "All Start Months" at bounding box center [583, 382] width 83 height 12
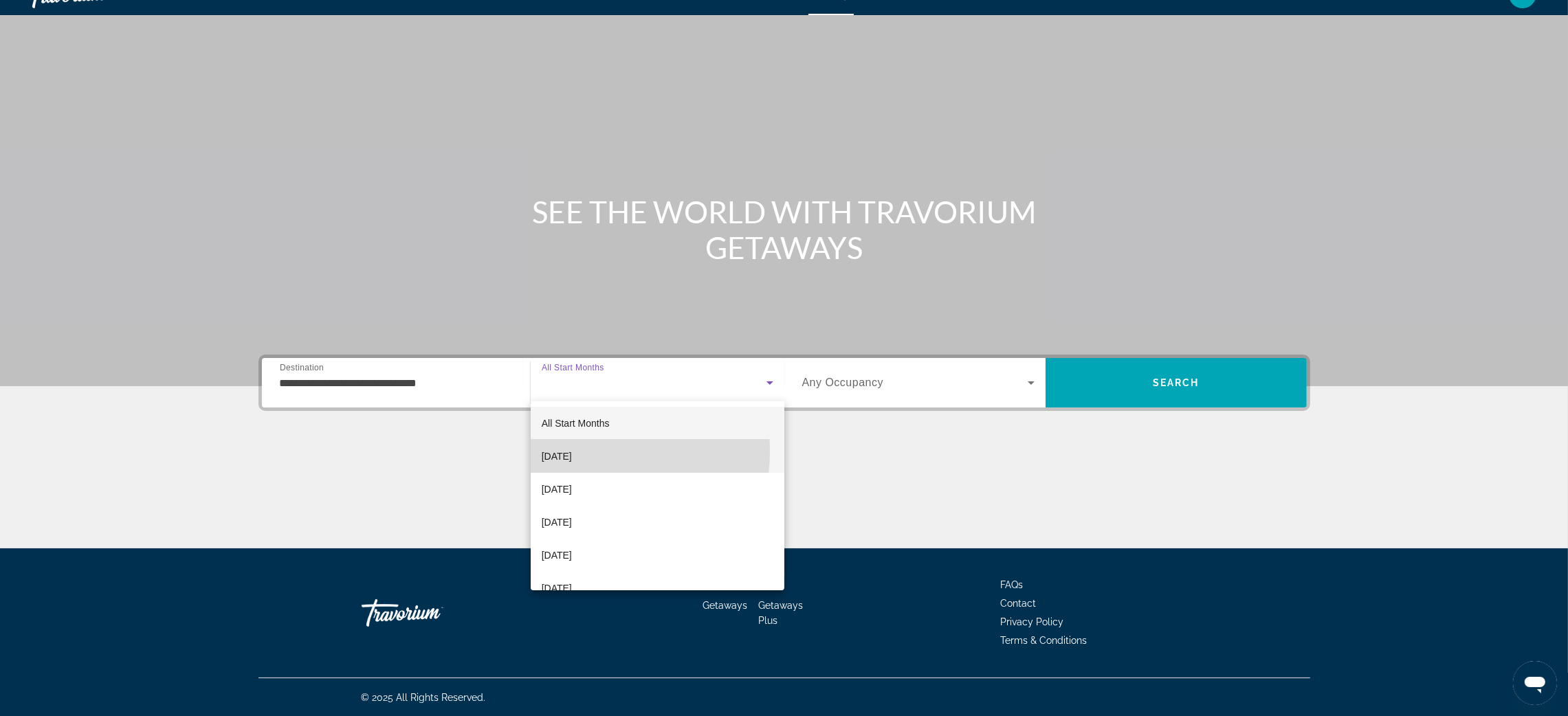
click at [572, 451] on span "[DATE]" at bounding box center [557, 456] width 30 height 17
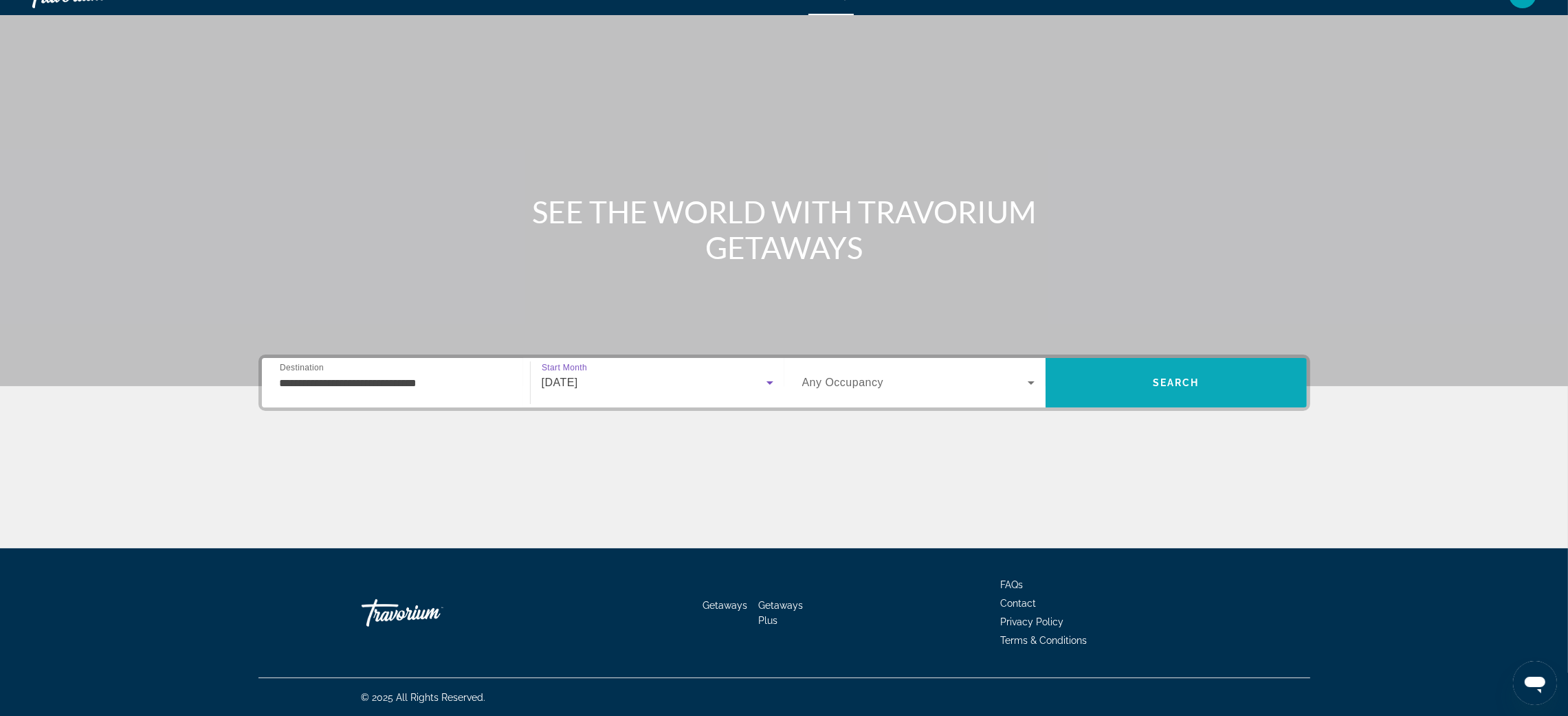
click at [1166, 367] on span "Search" at bounding box center [1176, 383] width 261 height 33
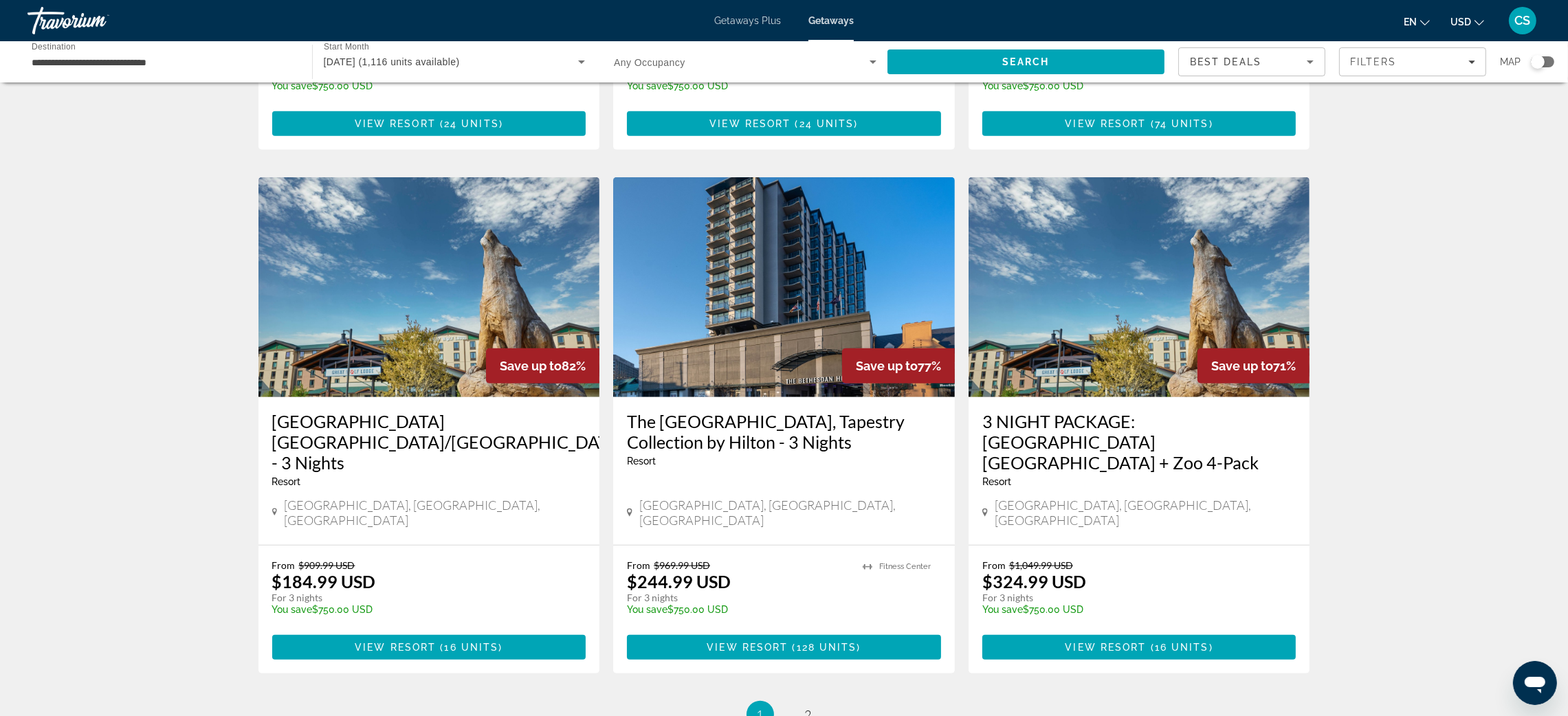
scroll to position [1448, 0]
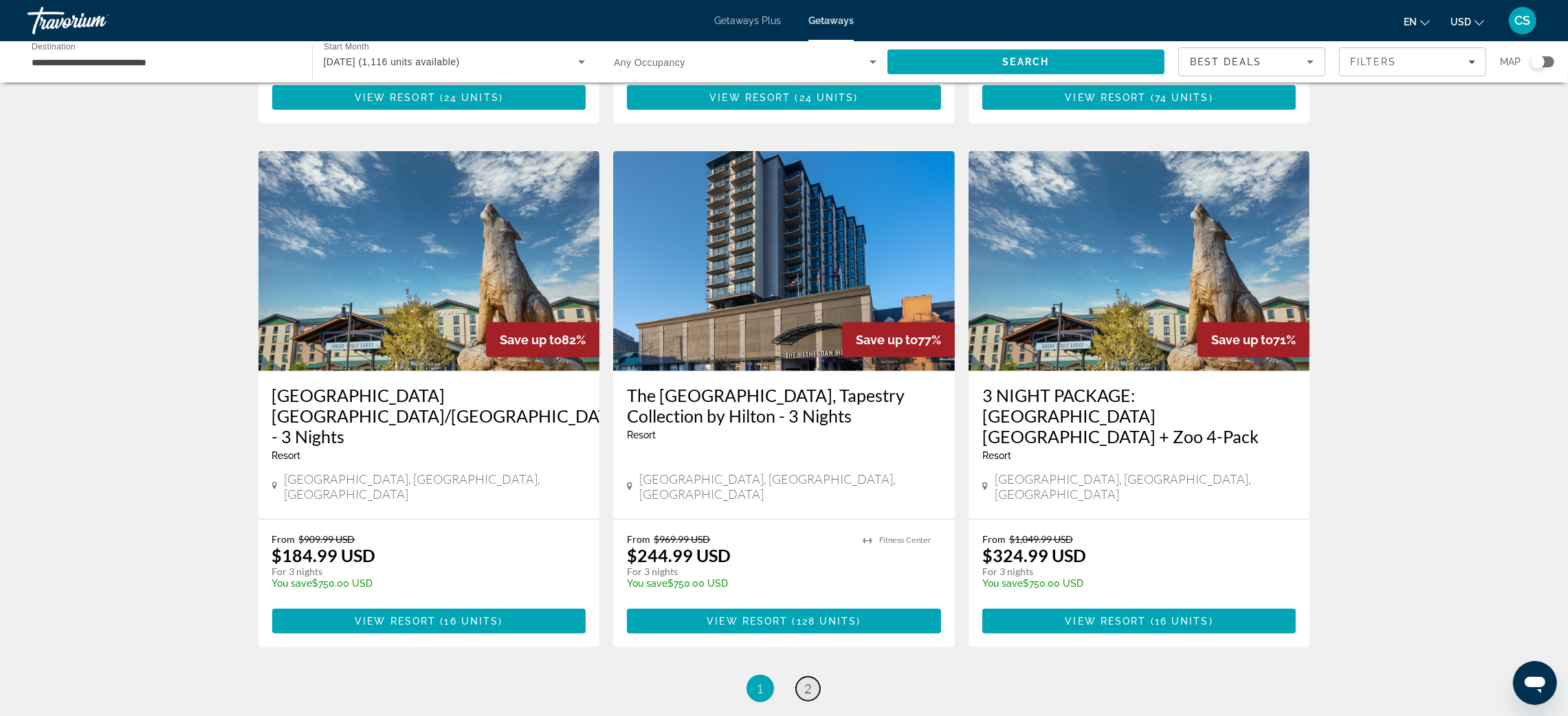
click at [809, 677] on link "page 2" at bounding box center [808, 689] width 24 height 24
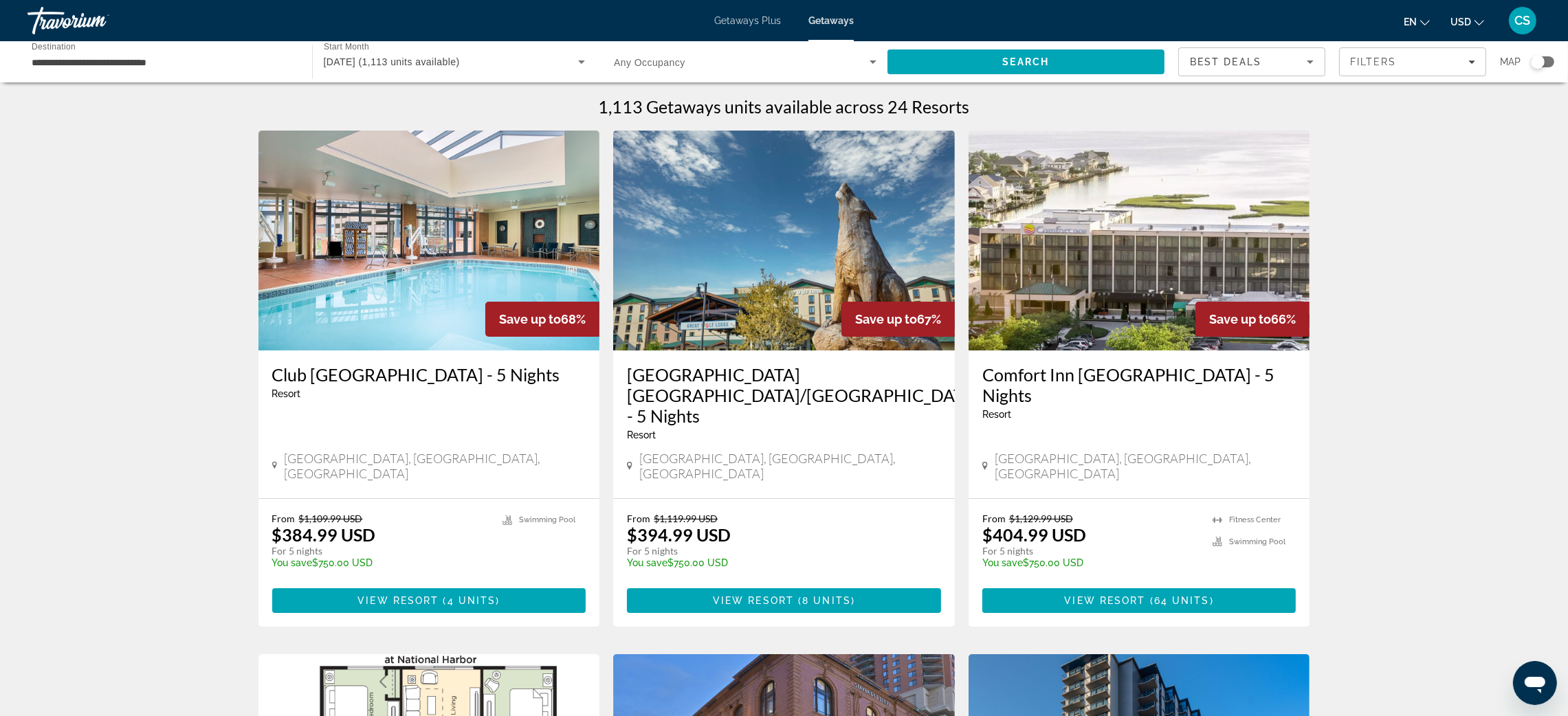
click at [393, 287] on img "Main content" at bounding box center [429, 241] width 341 height 220
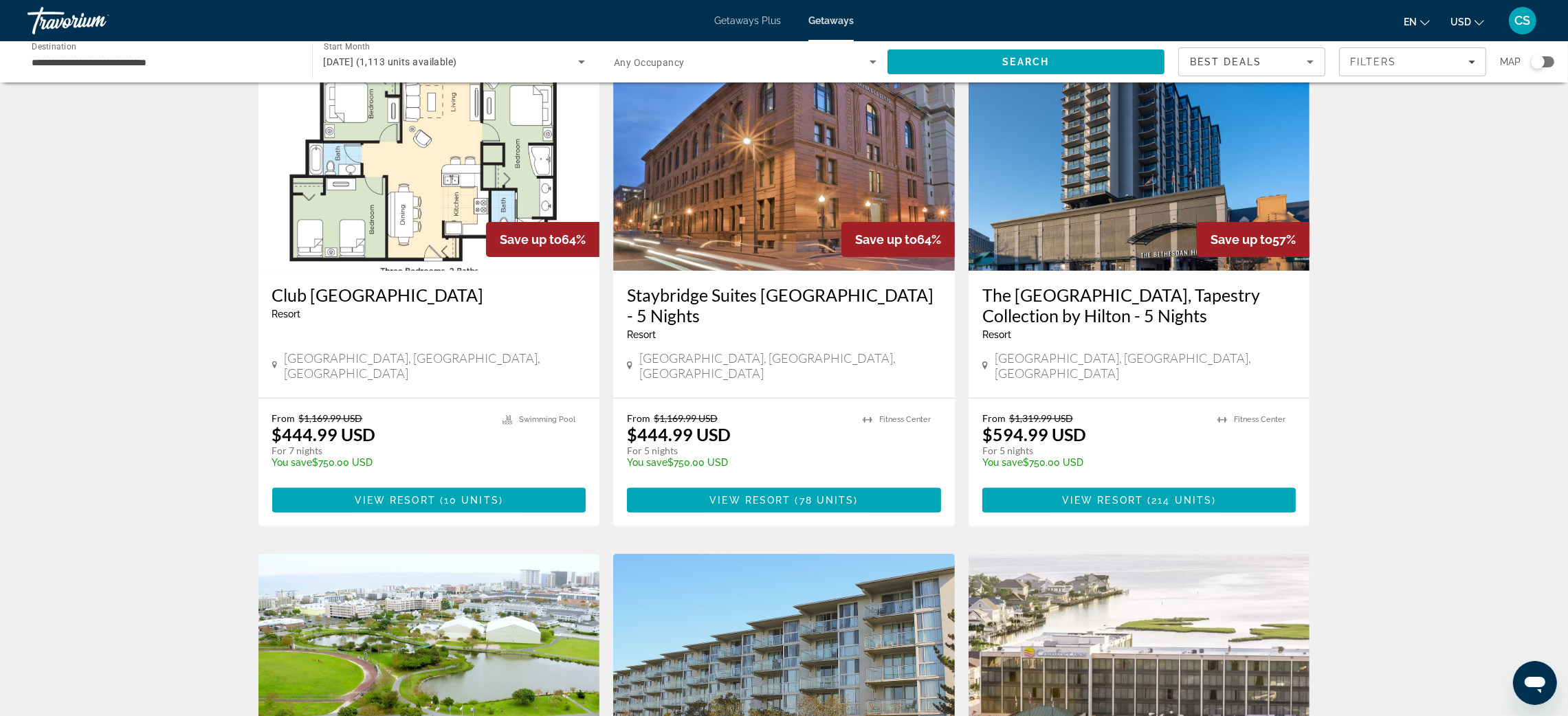
scroll to position [606, 0]
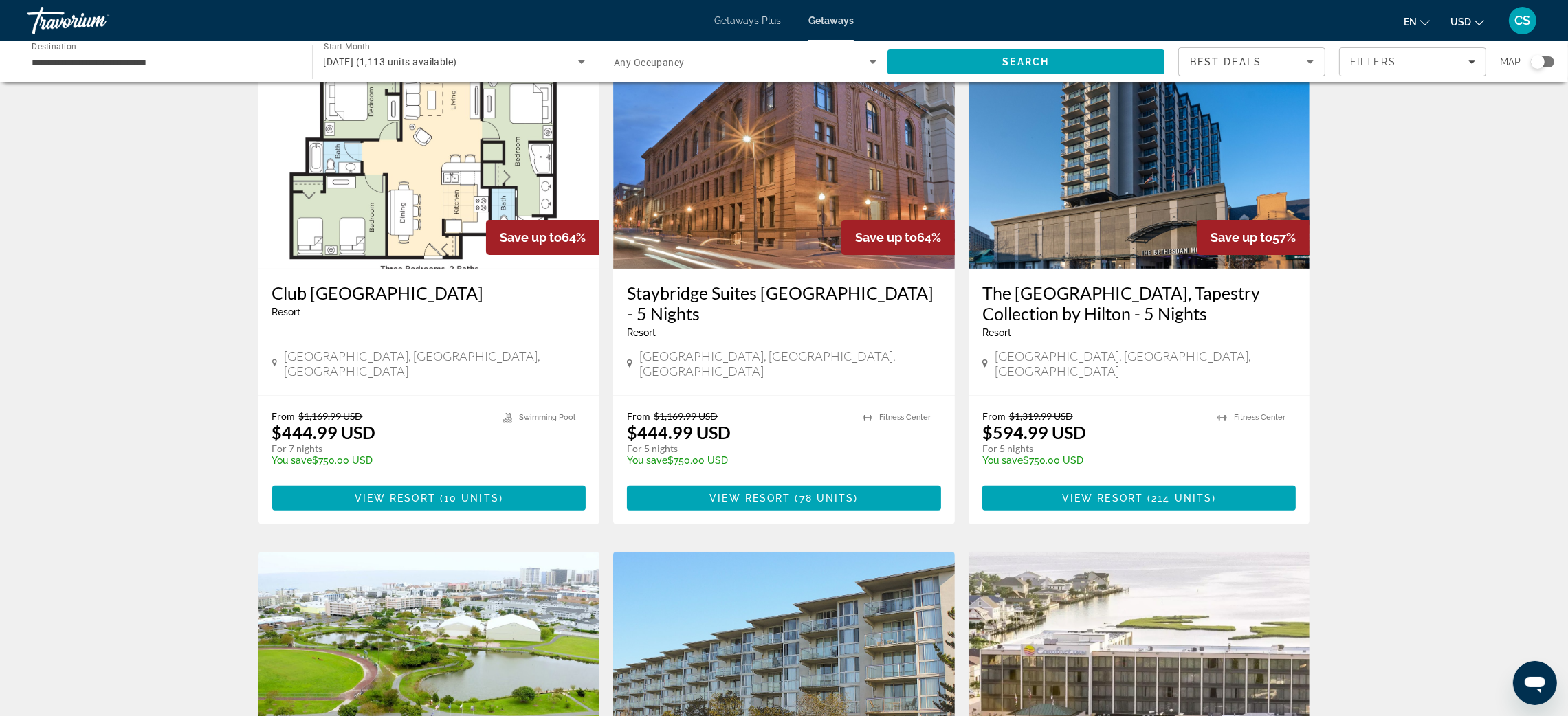
click at [346, 225] on img "Main content" at bounding box center [429, 159] width 341 height 220
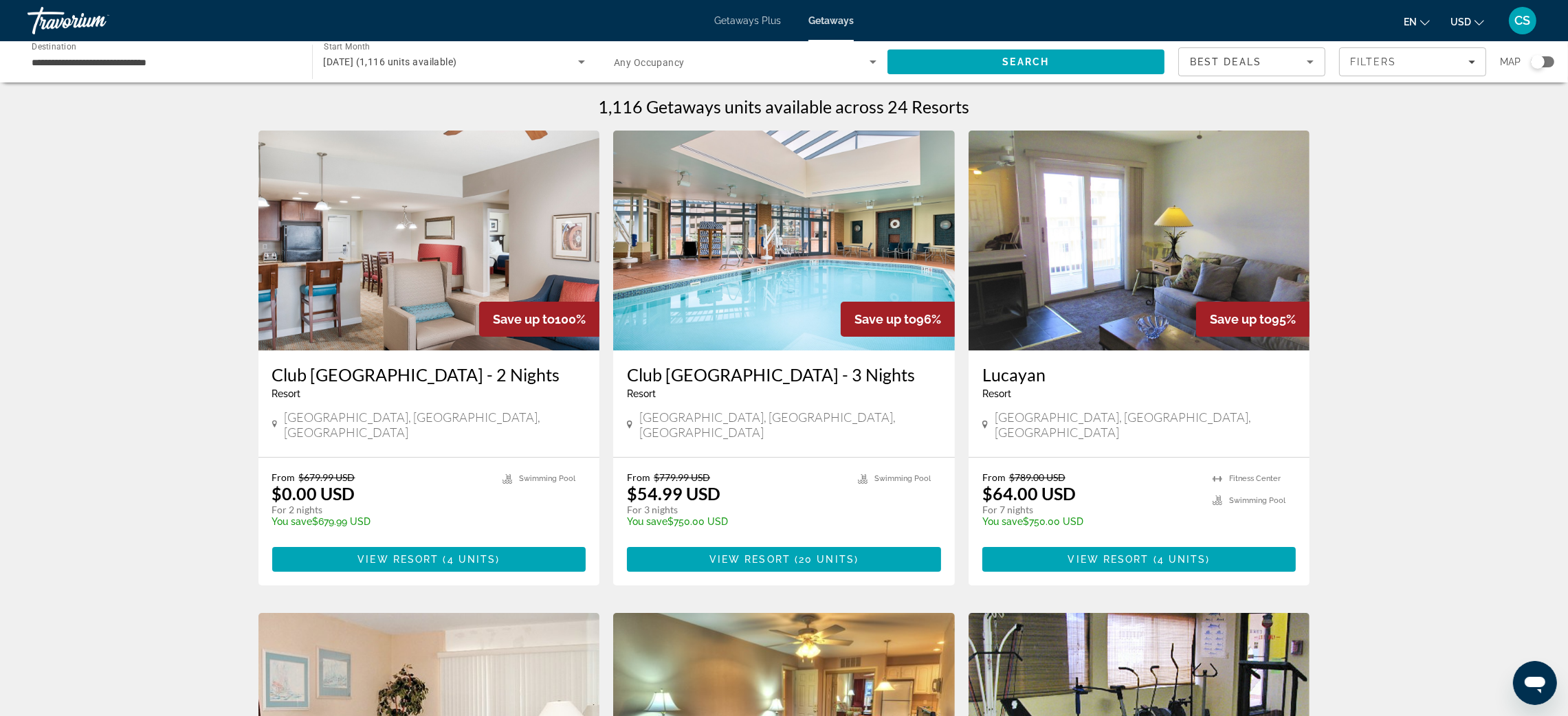
click at [748, 375] on h3 "Club Wyndham National Harbor - 3 Nights" at bounding box center [784, 375] width 314 height 21
click at [418, 370] on h3 "Club Wyndham National Harbor - 2 Nights" at bounding box center [429, 375] width 314 height 21
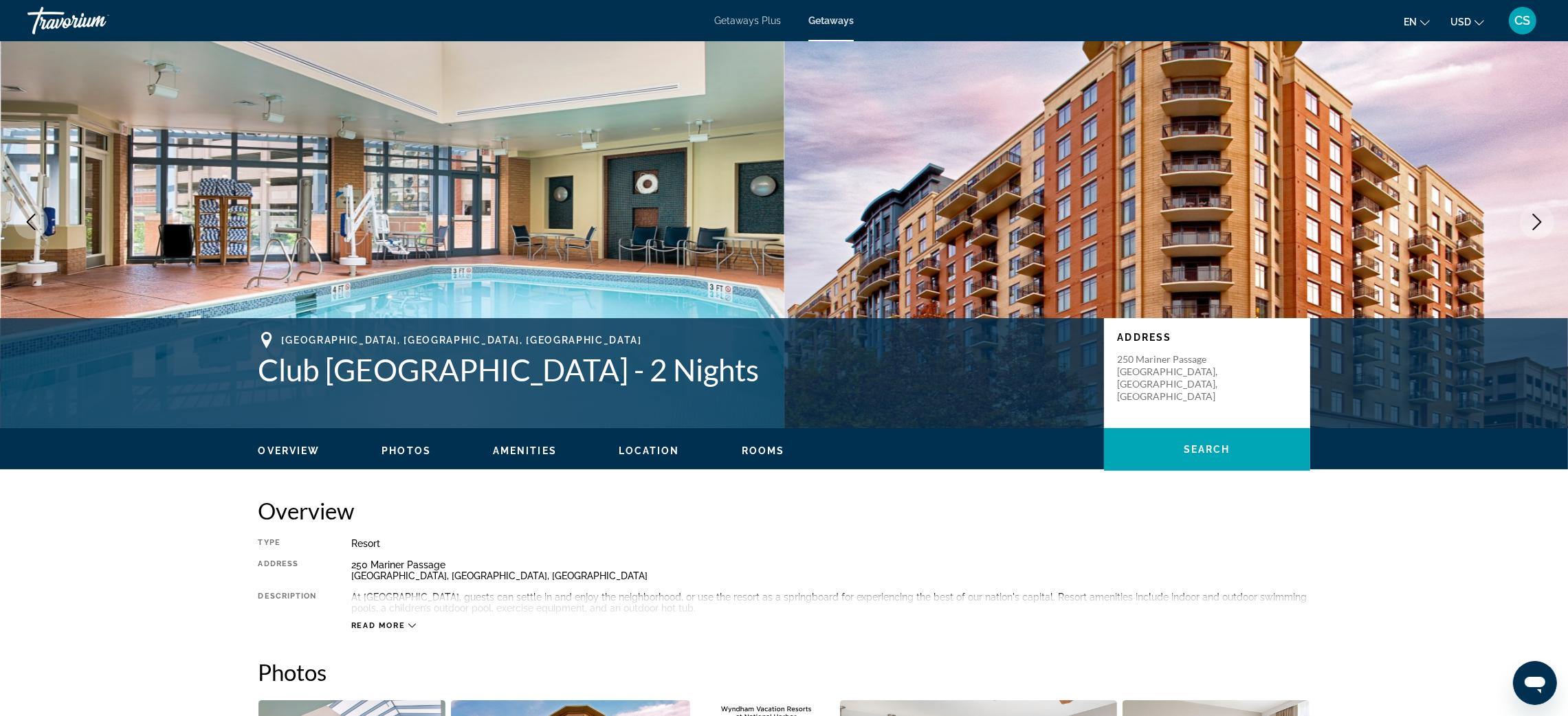
scroll to position [17, 0]
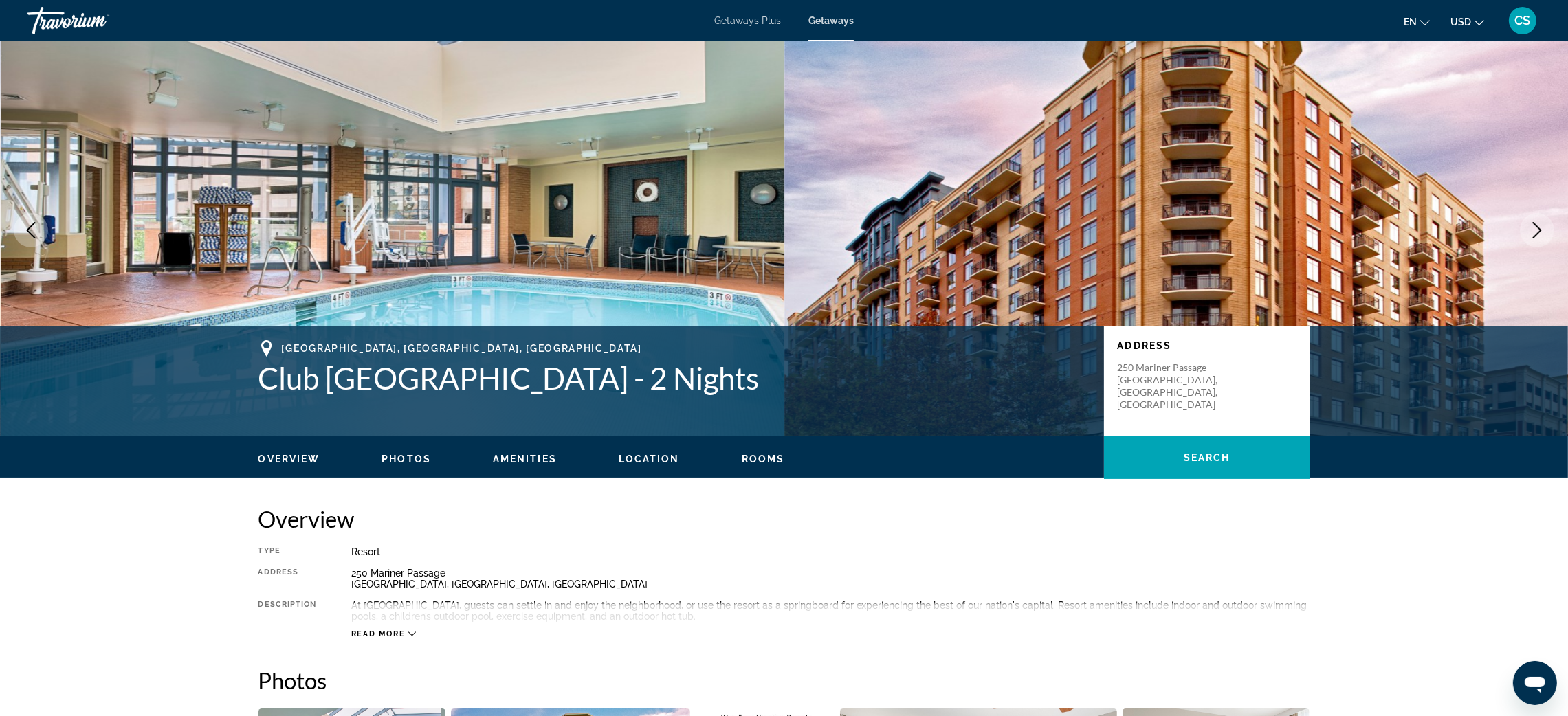
click at [731, 17] on span "Getaways Plus" at bounding box center [747, 21] width 66 height 11
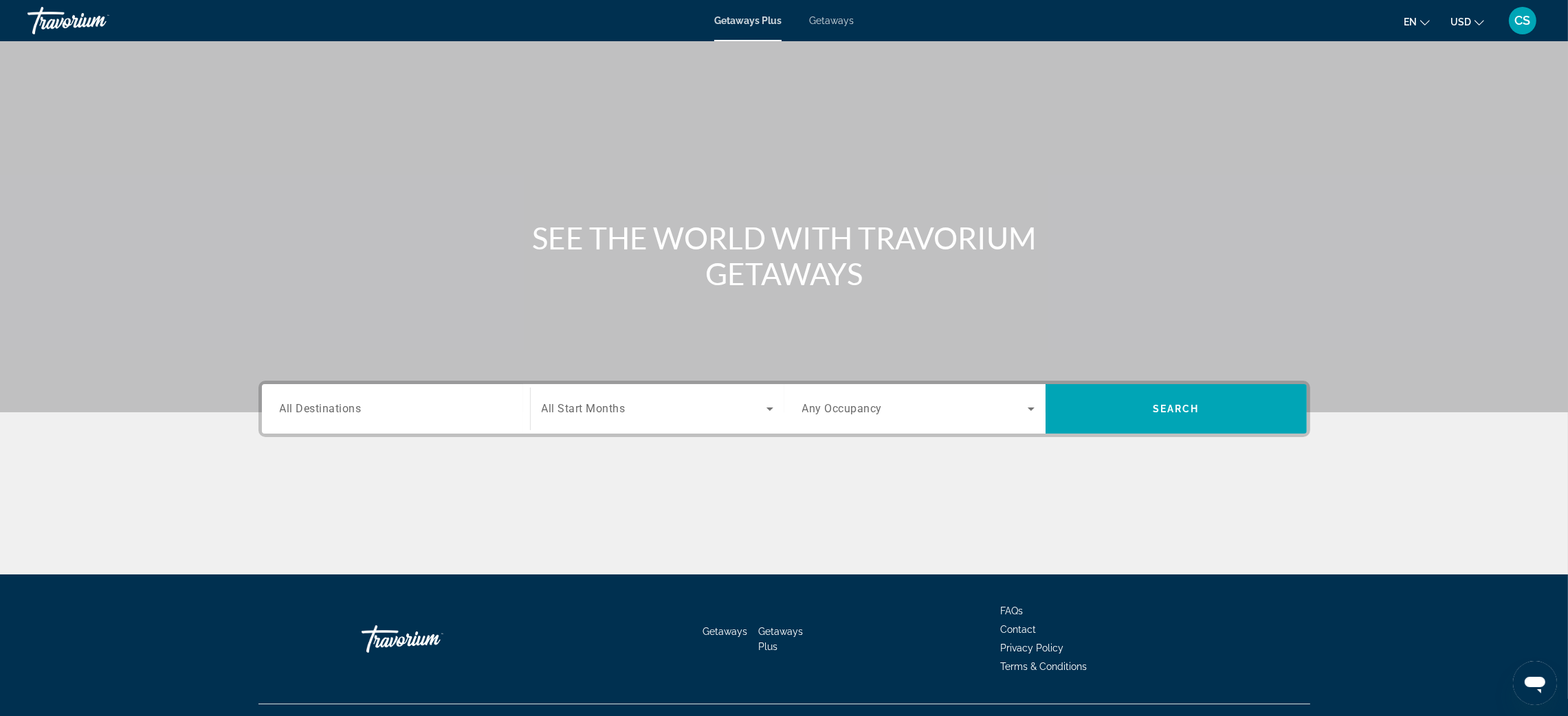
click at [335, 417] on div "Search widget" at bounding box center [396, 409] width 233 height 39
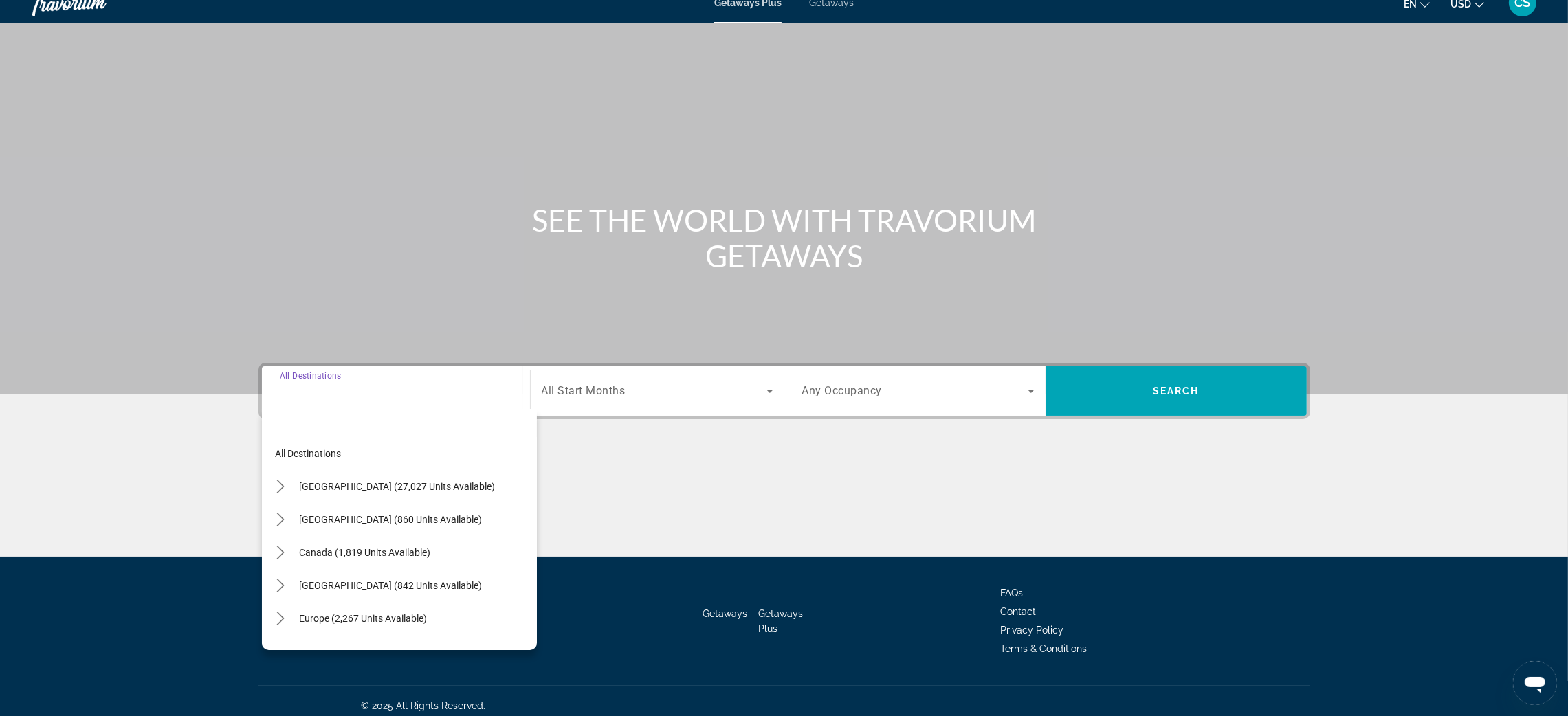
scroll to position [26, 0]
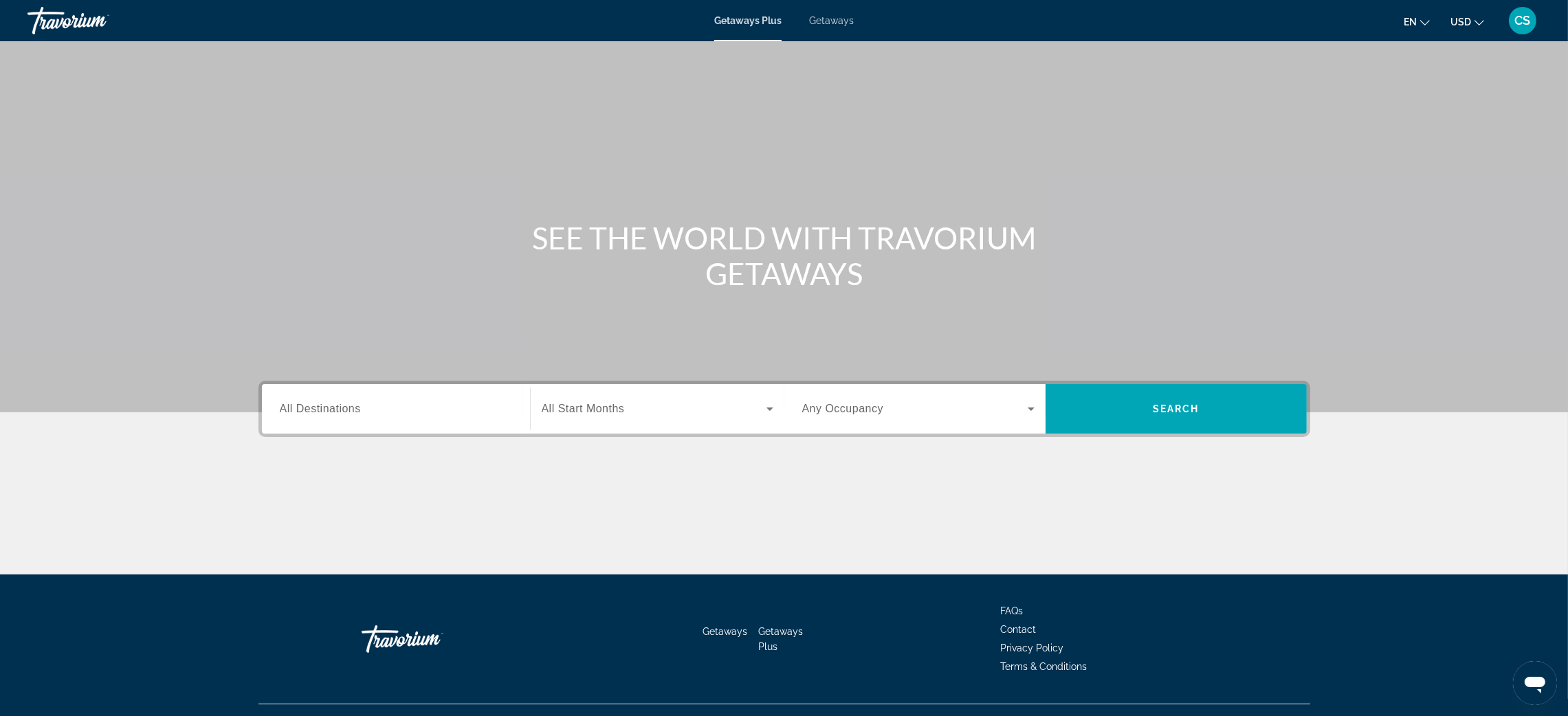
click at [353, 407] on span "All Destinations" at bounding box center [320, 409] width 81 height 12
click at [353, 407] on input "Destination All Destinations" at bounding box center [396, 410] width 233 height 17
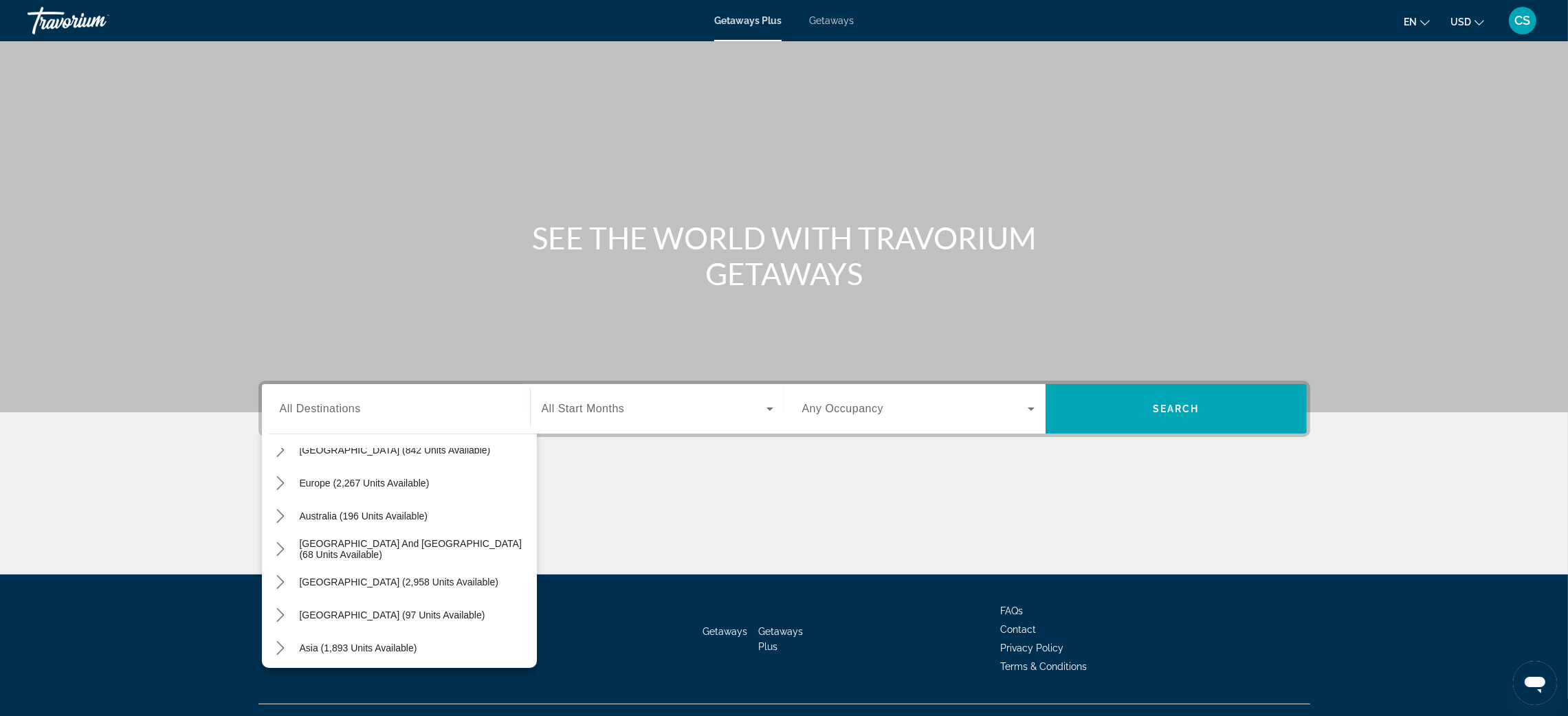
click at [846, 17] on span "Getaways" at bounding box center [831, 21] width 45 height 11
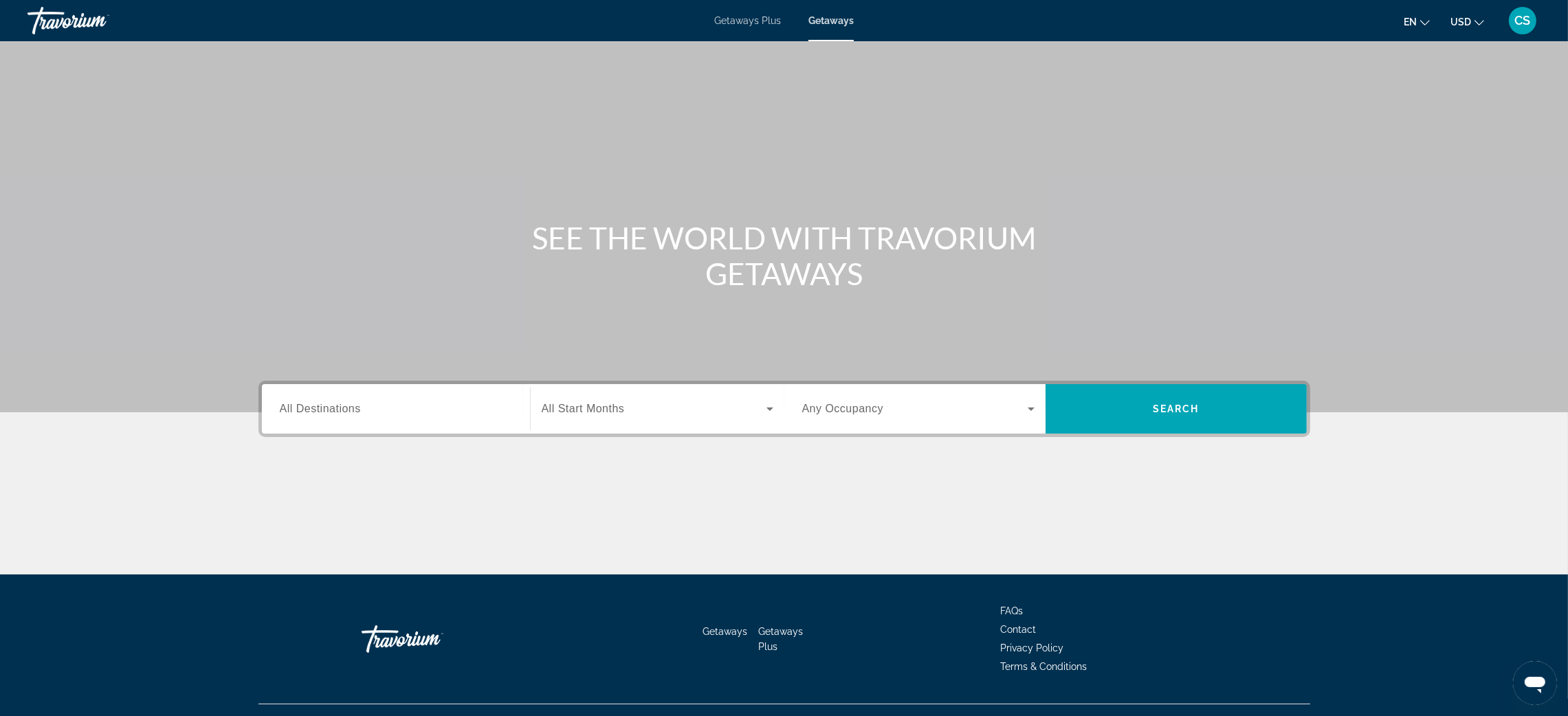
click at [317, 408] on span "All Destinations" at bounding box center [320, 409] width 81 height 12
click at [317, 408] on input "Destination All Destinations" at bounding box center [396, 410] width 233 height 17
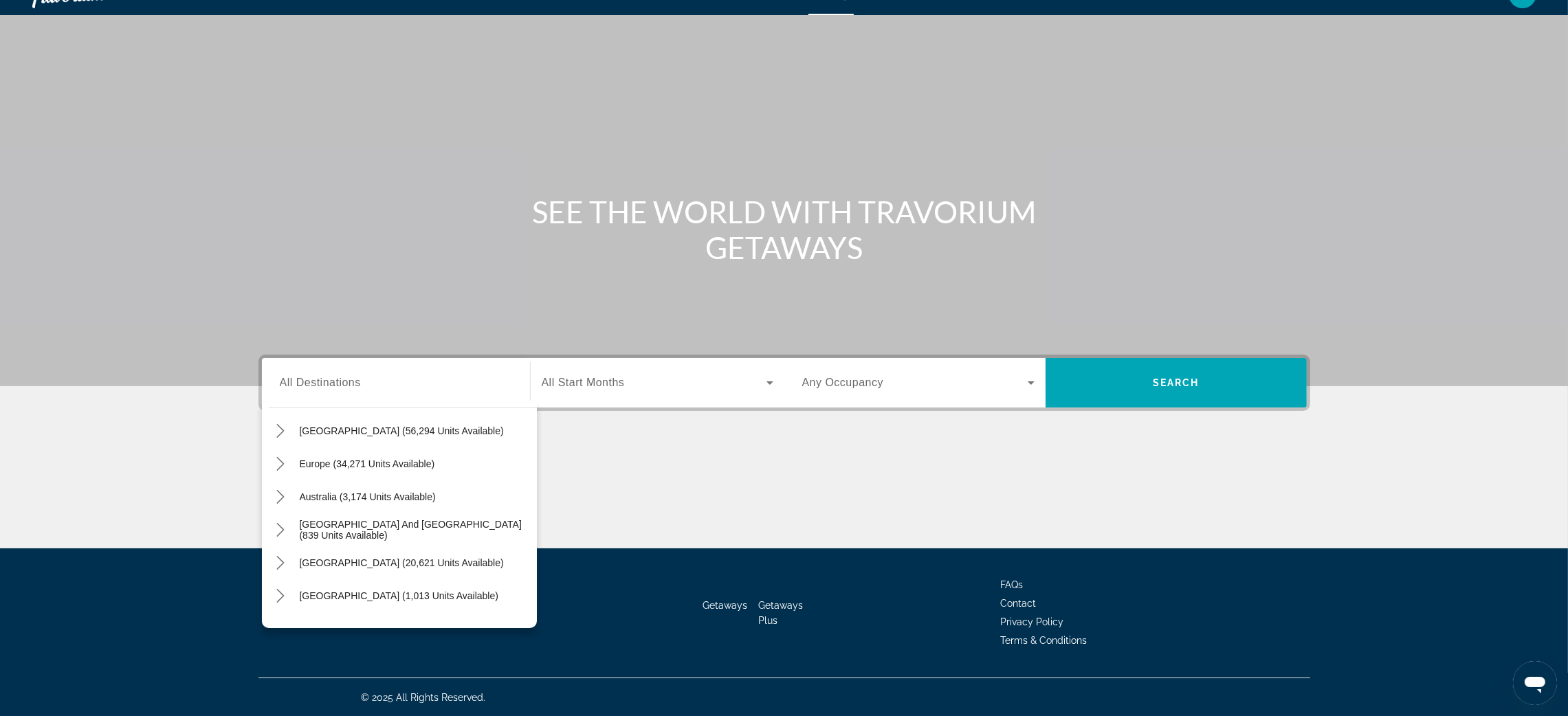
scroll to position [130, 0]
click at [278, 429] on icon "Toggle Caribbean & Atlantic Islands (56,294 units available) submenu" at bounding box center [280, 433] width 14 height 14
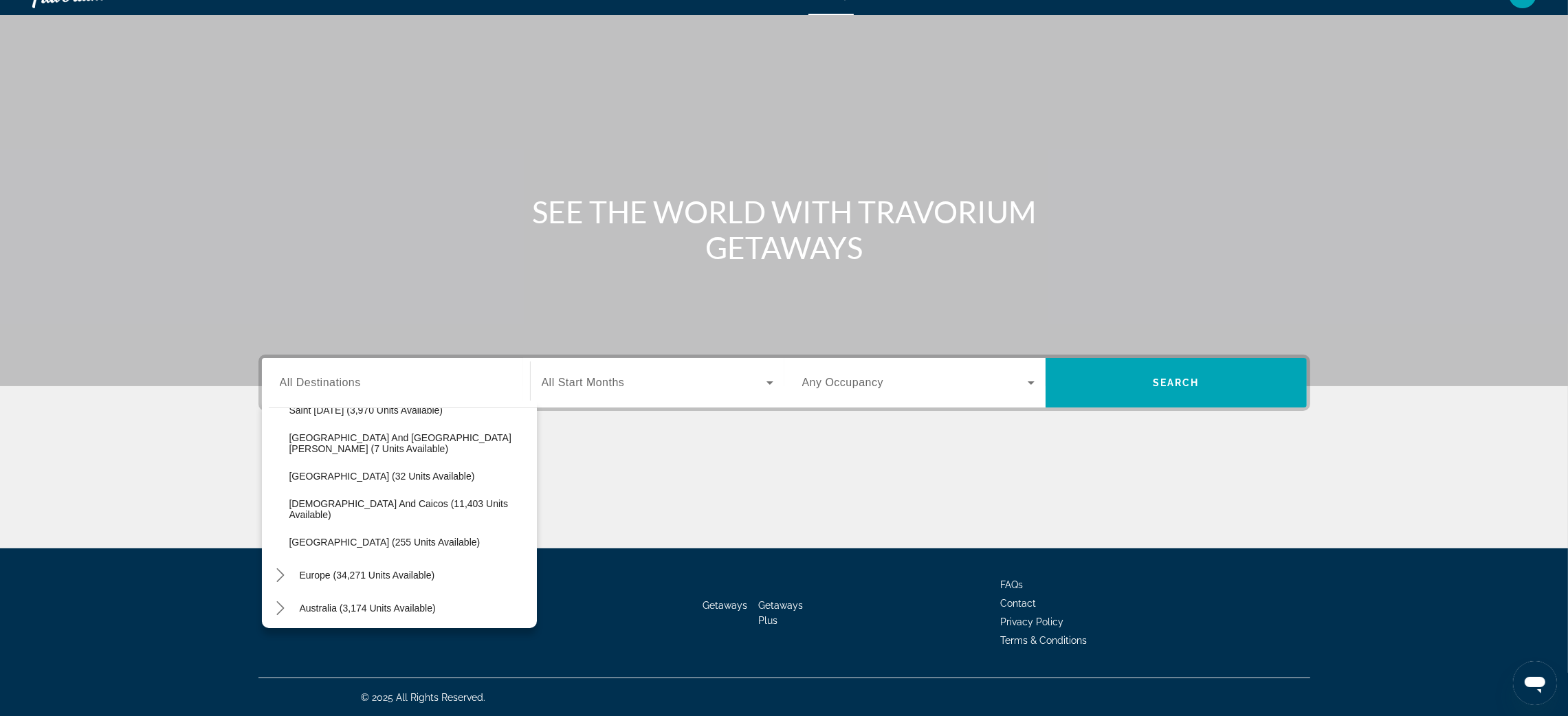
scroll to position [487, 0]
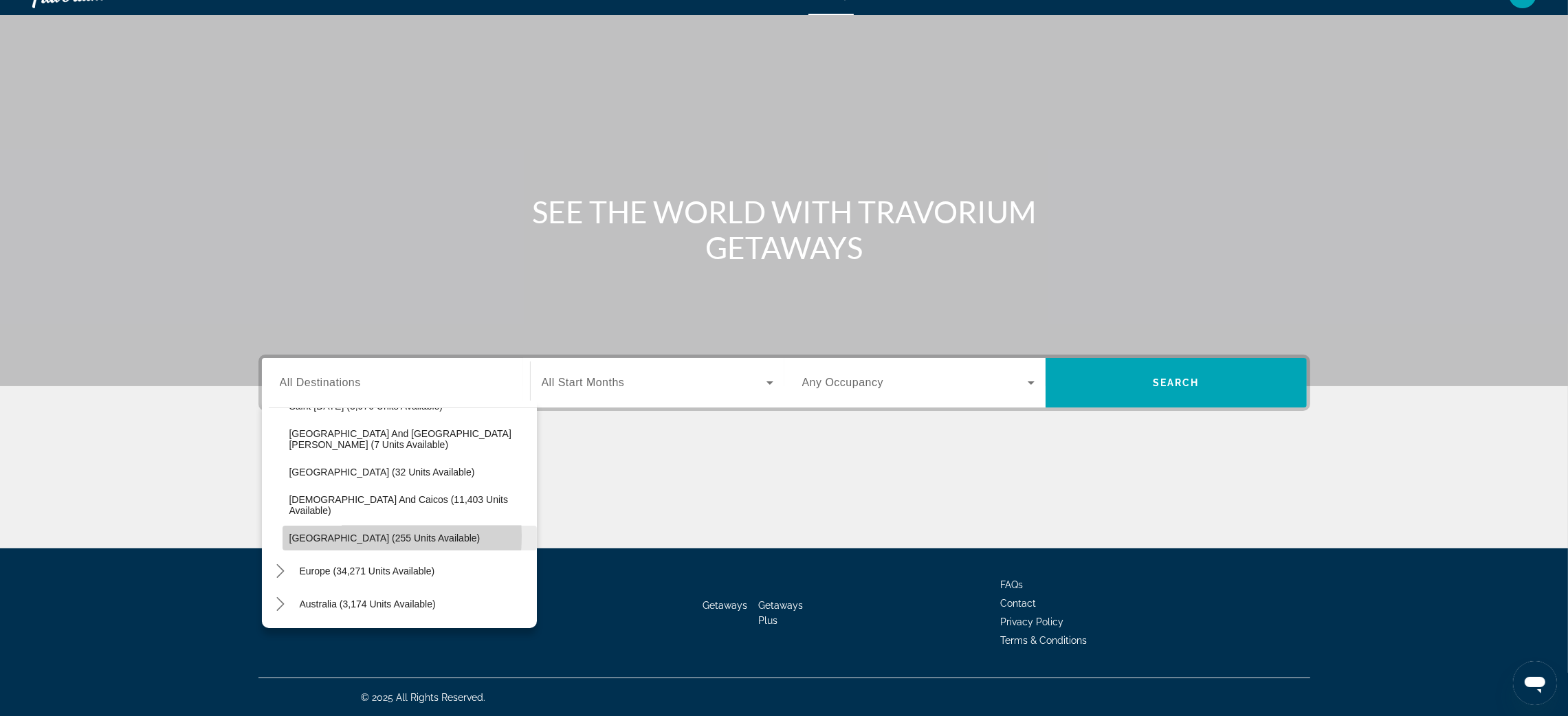
click at [344, 536] on span "[GEOGRAPHIC_DATA] (255 units available)" at bounding box center [385, 538] width 191 height 11
type input "**********"
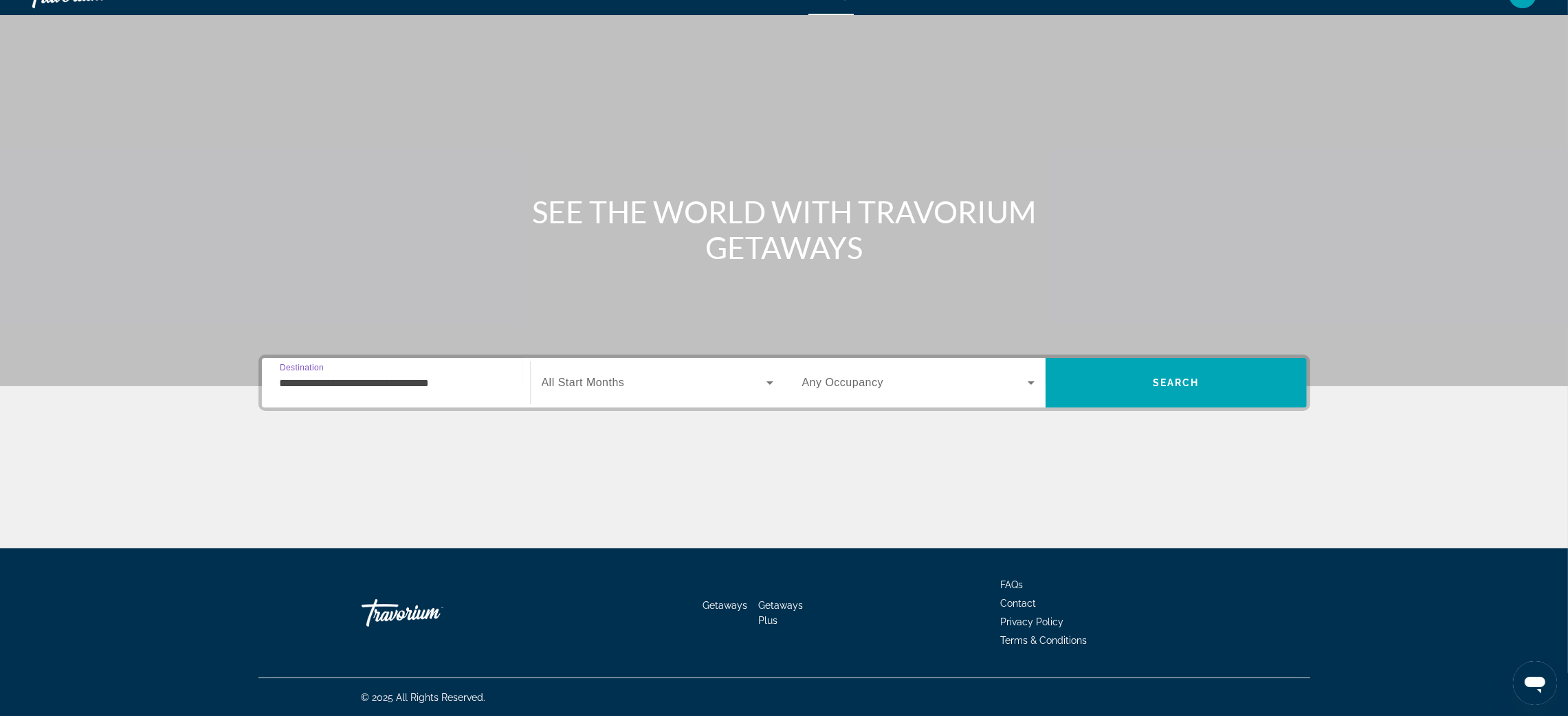
click at [621, 385] on span "All Start Months" at bounding box center [583, 382] width 83 height 12
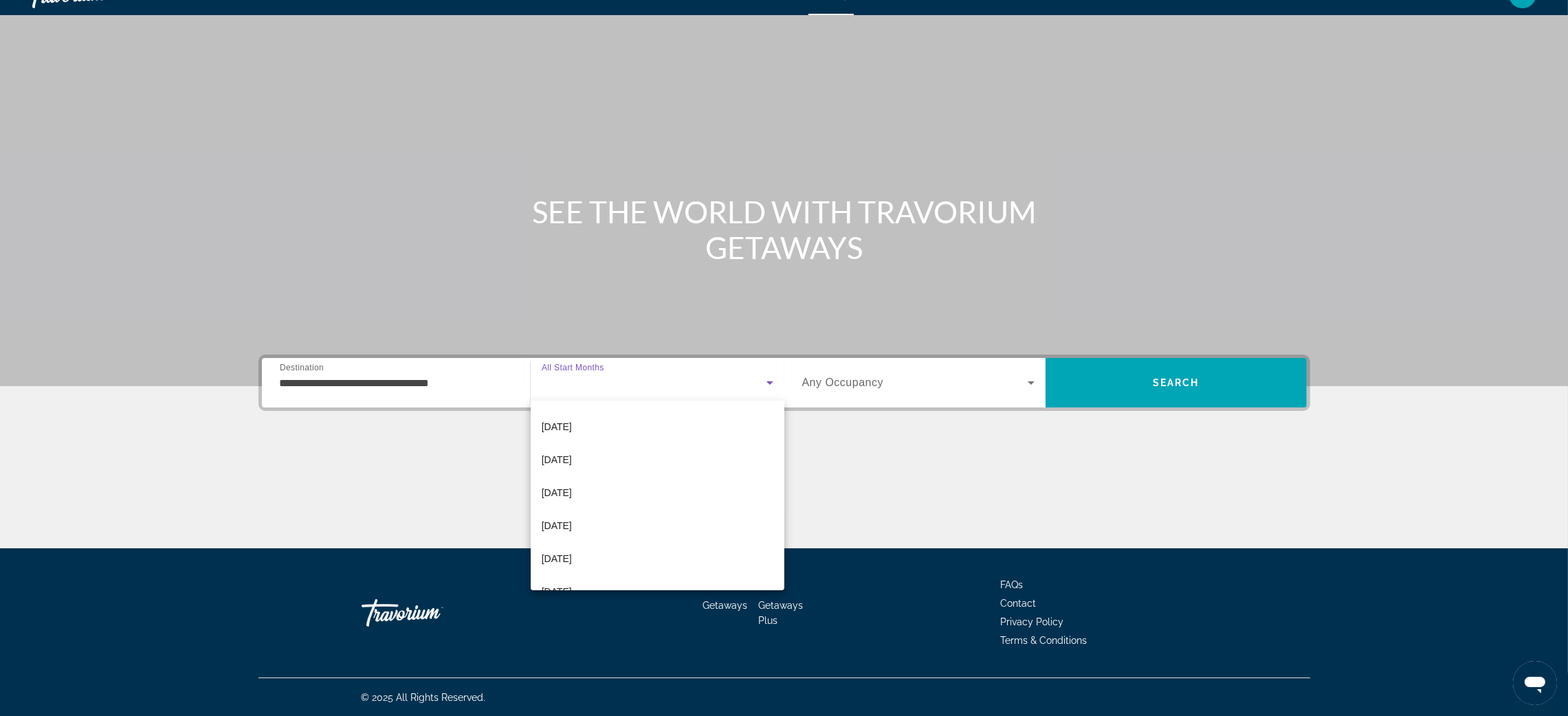
scroll to position [60, 0]
click at [572, 427] on span "[DATE]" at bounding box center [557, 430] width 30 height 17
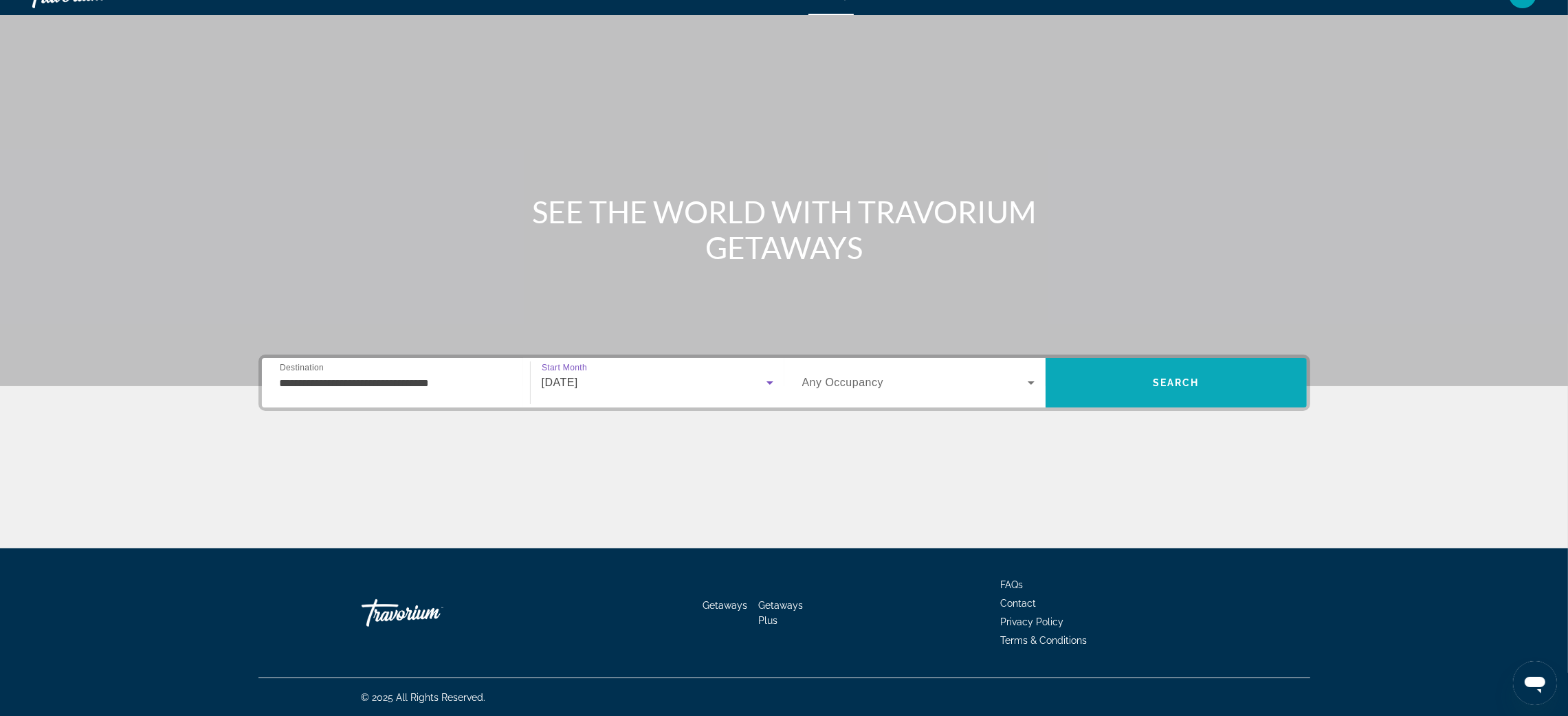
click at [1171, 385] on span "Search" at bounding box center [1177, 383] width 47 height 11
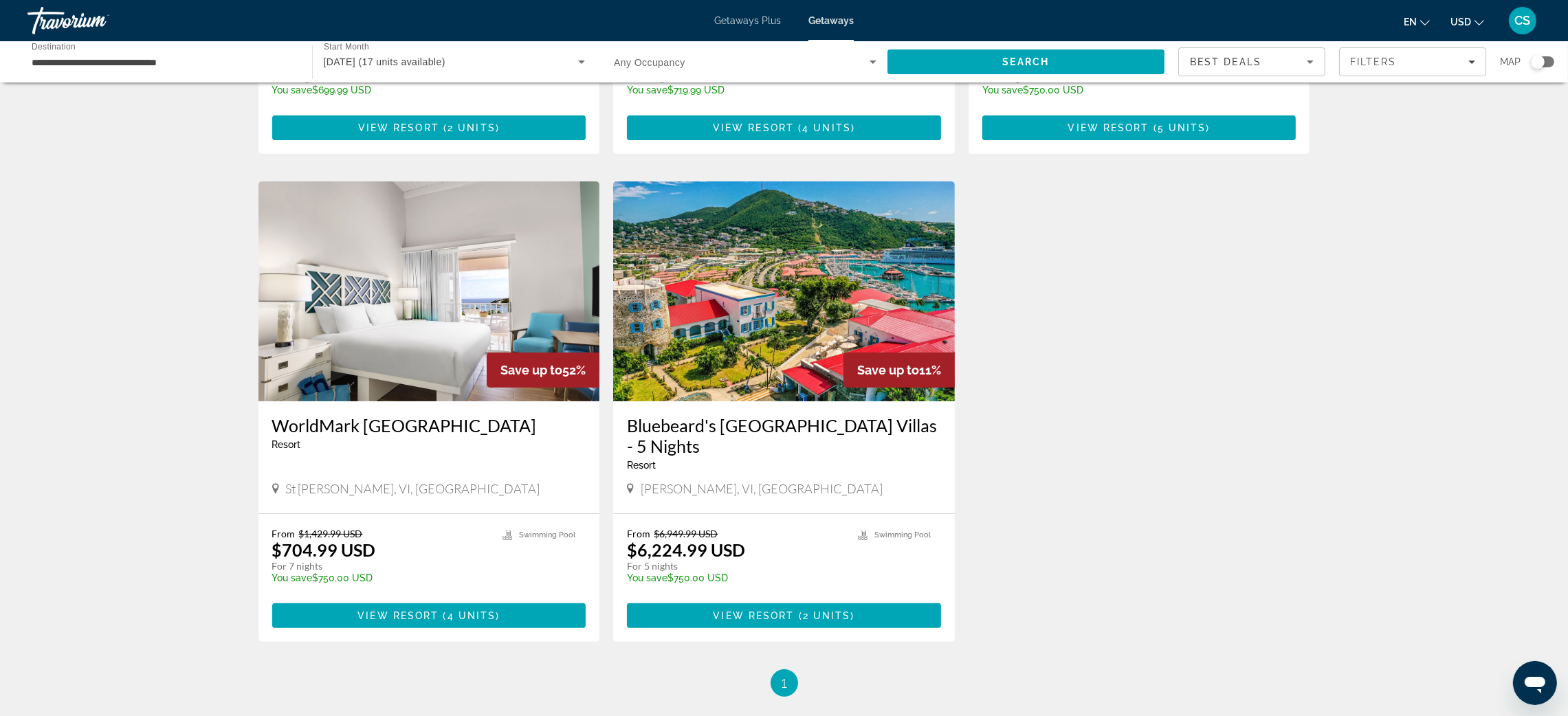
scroll to position [435, 0]
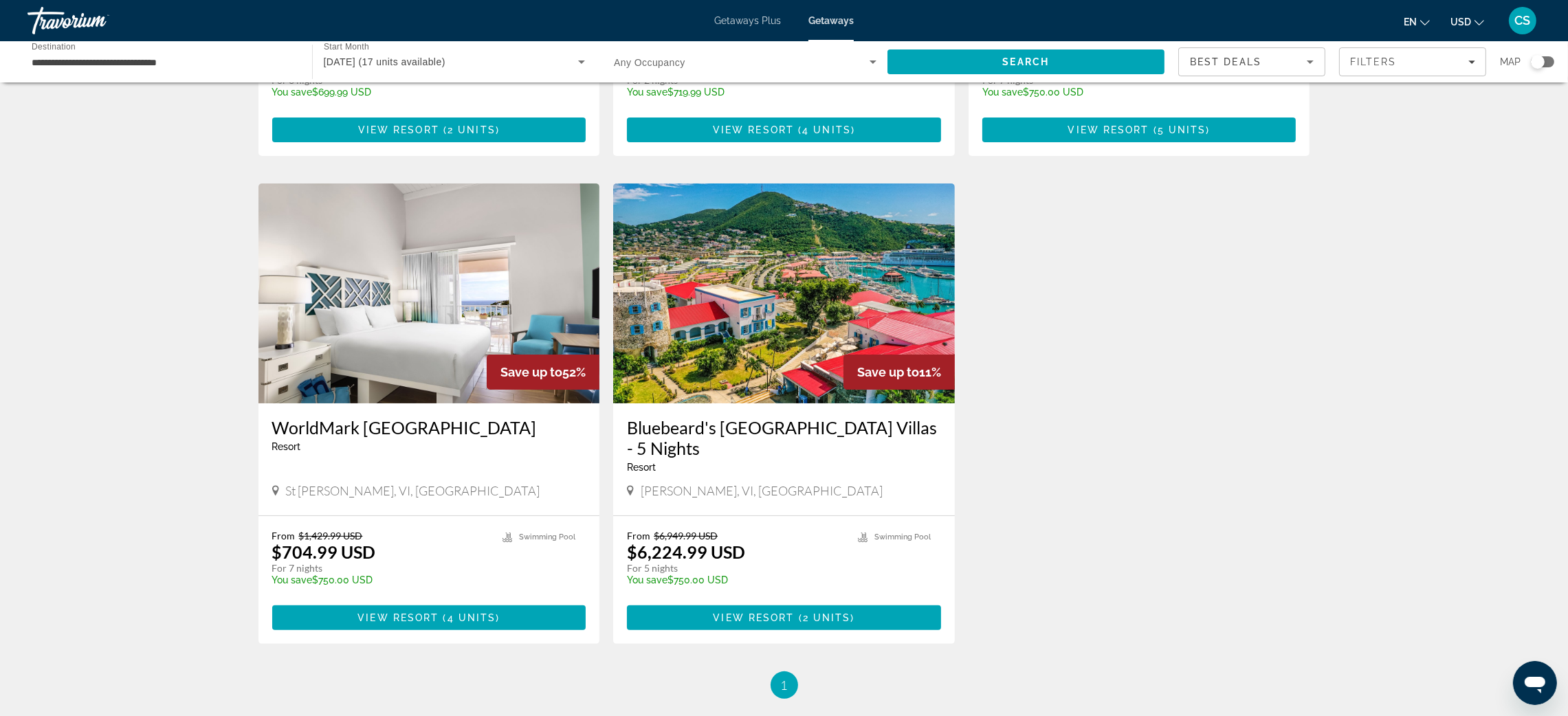
click at [393, 319] on img "Main content" at bounding box center [429, 294] width 341 height 220
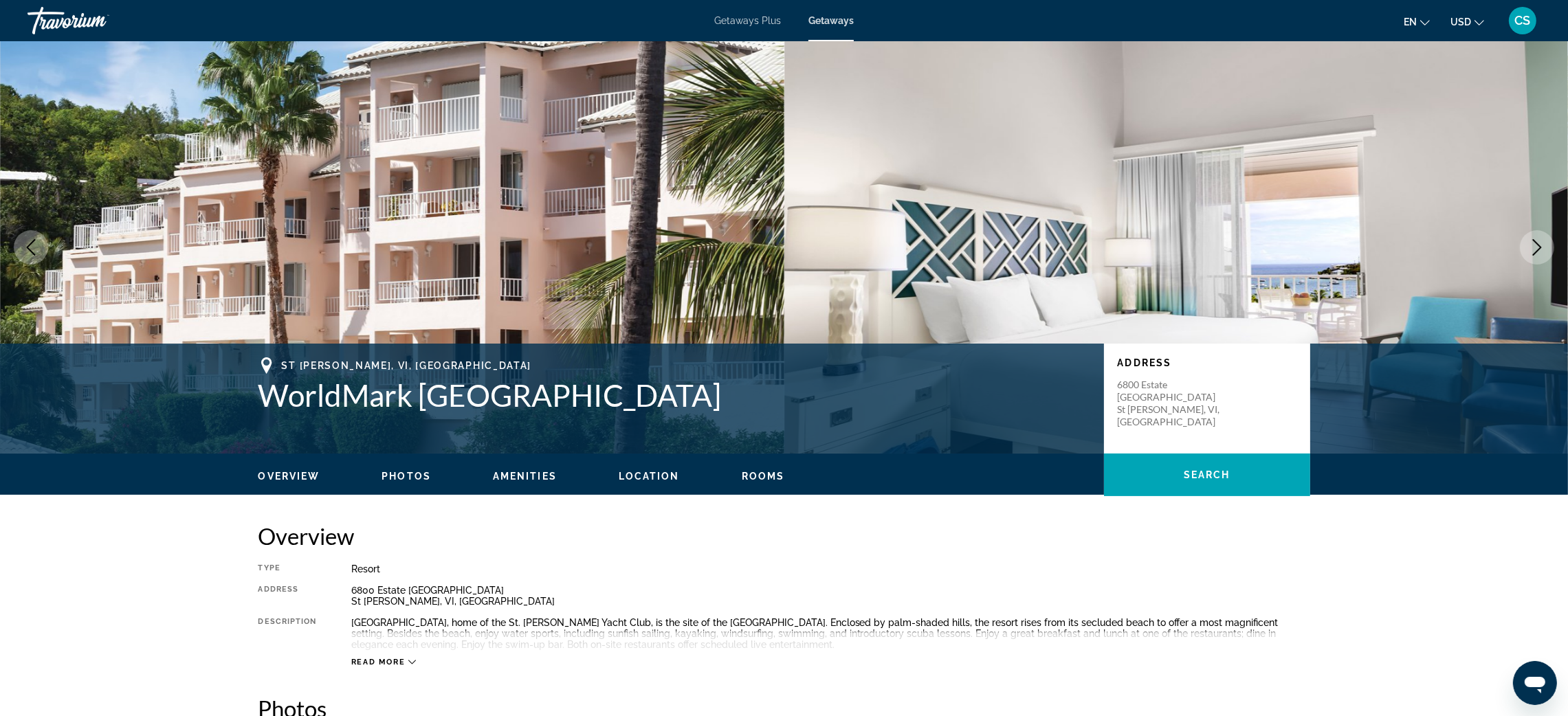
click at [667, 255] on img "Main content" at bounding box center [392, 248] width 785 height 413
click at [1541, 243] on icon "Next image" at bounding box center [1538, 247] width 17 height 17
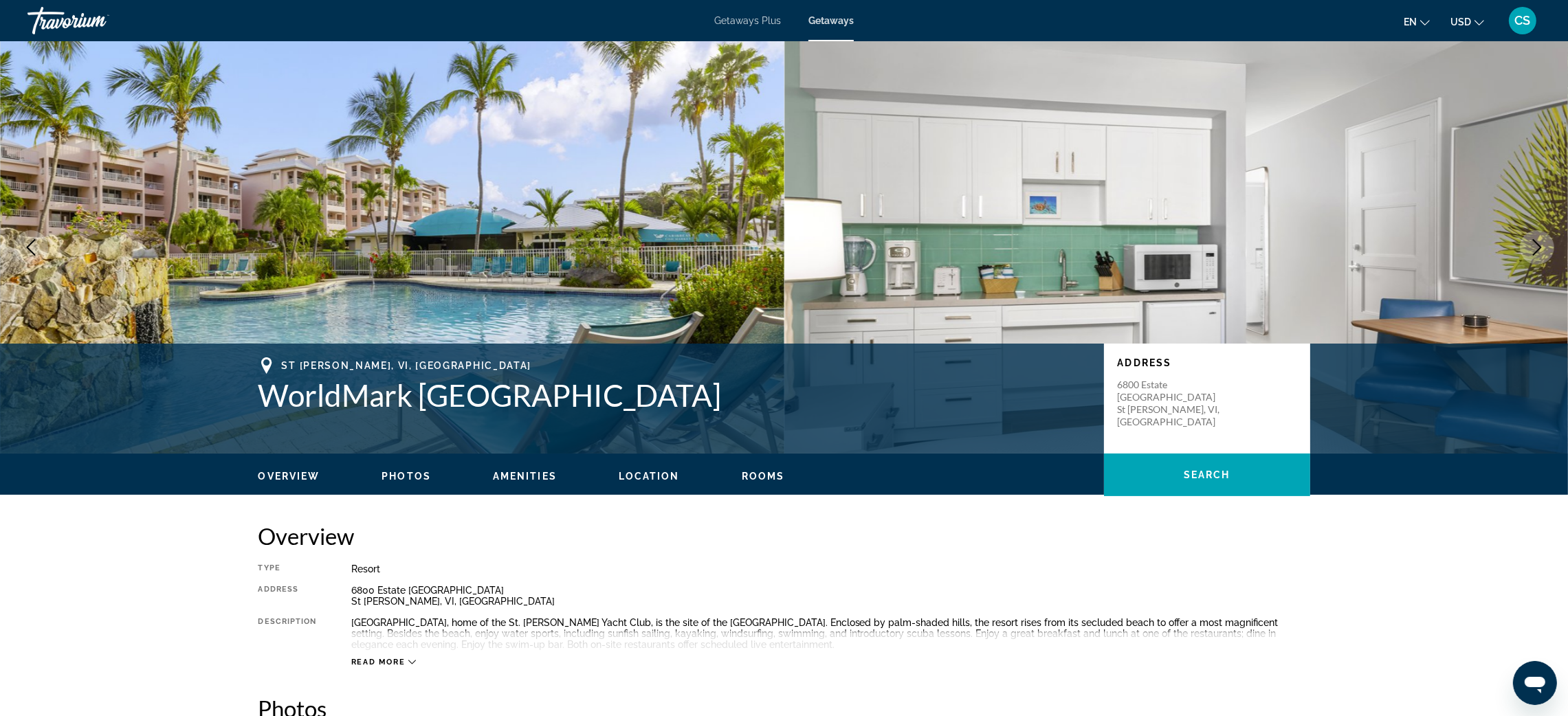
click at [1541, 241] on icon "Next image" at bounding box center [1538, 247] width 17 height 17
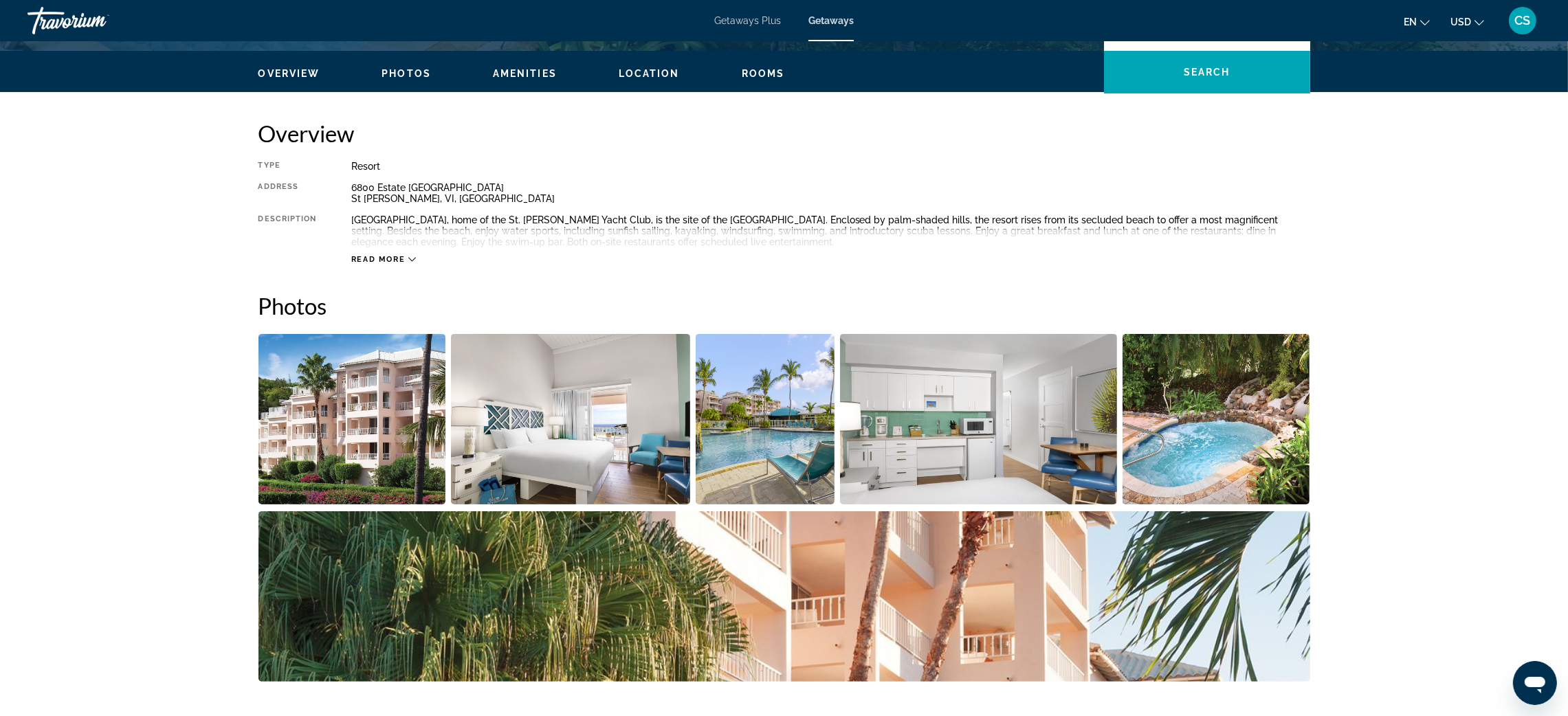
scroll to position [395, 0]
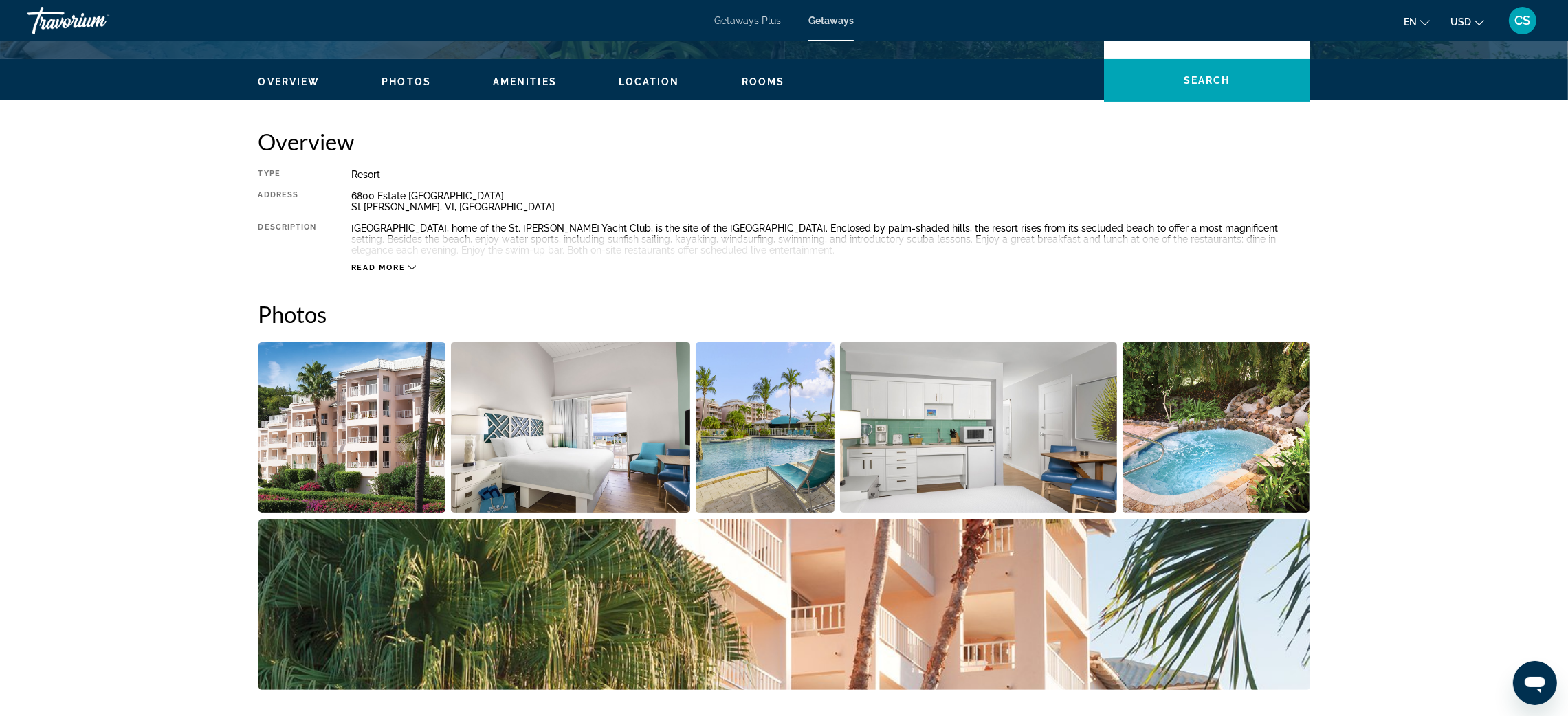
click at [393, 390] on img "Open full-screen image slider" at bounding box center [352, 427] width 188 height 170
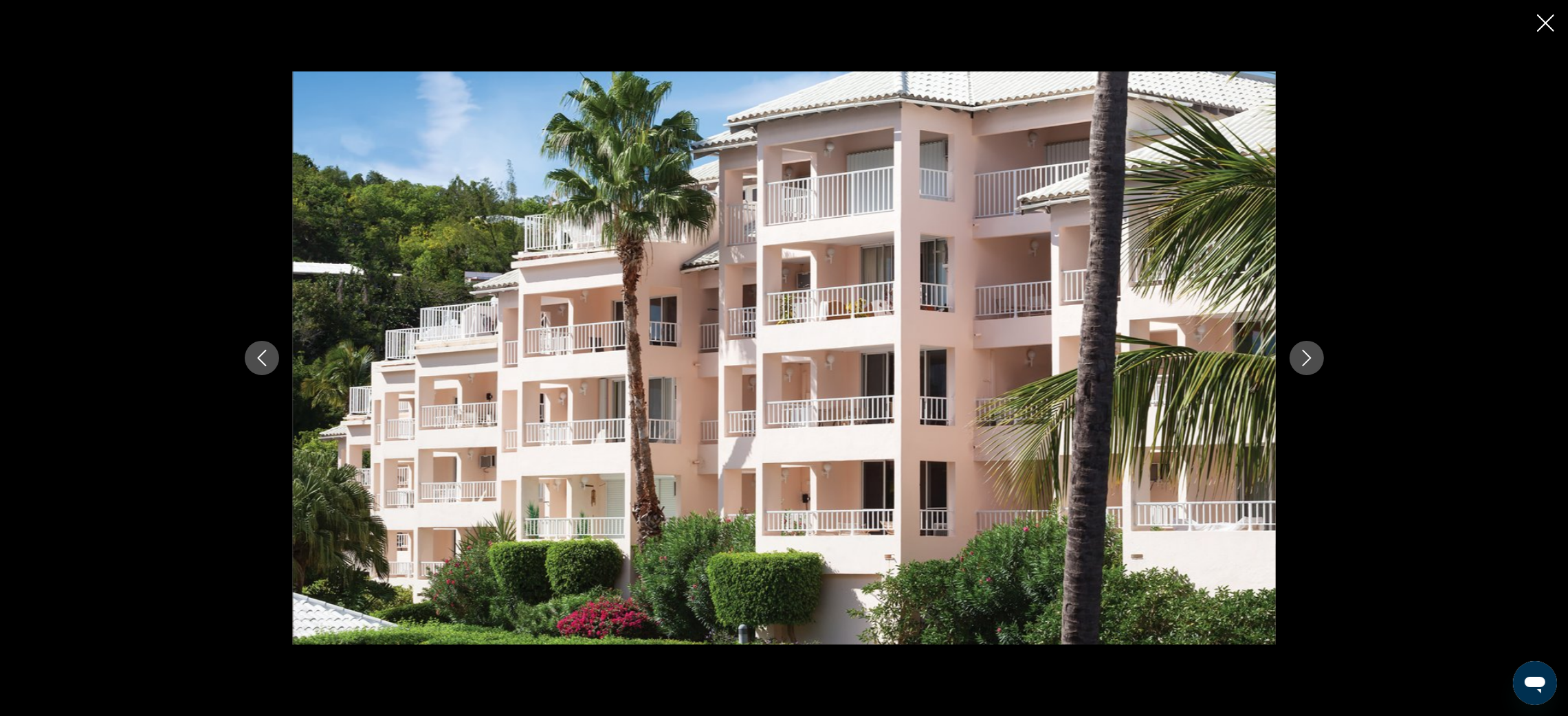
click at [1310, 357] on icon "Next image" at bounding box center [1307, 358] width 17 height 17
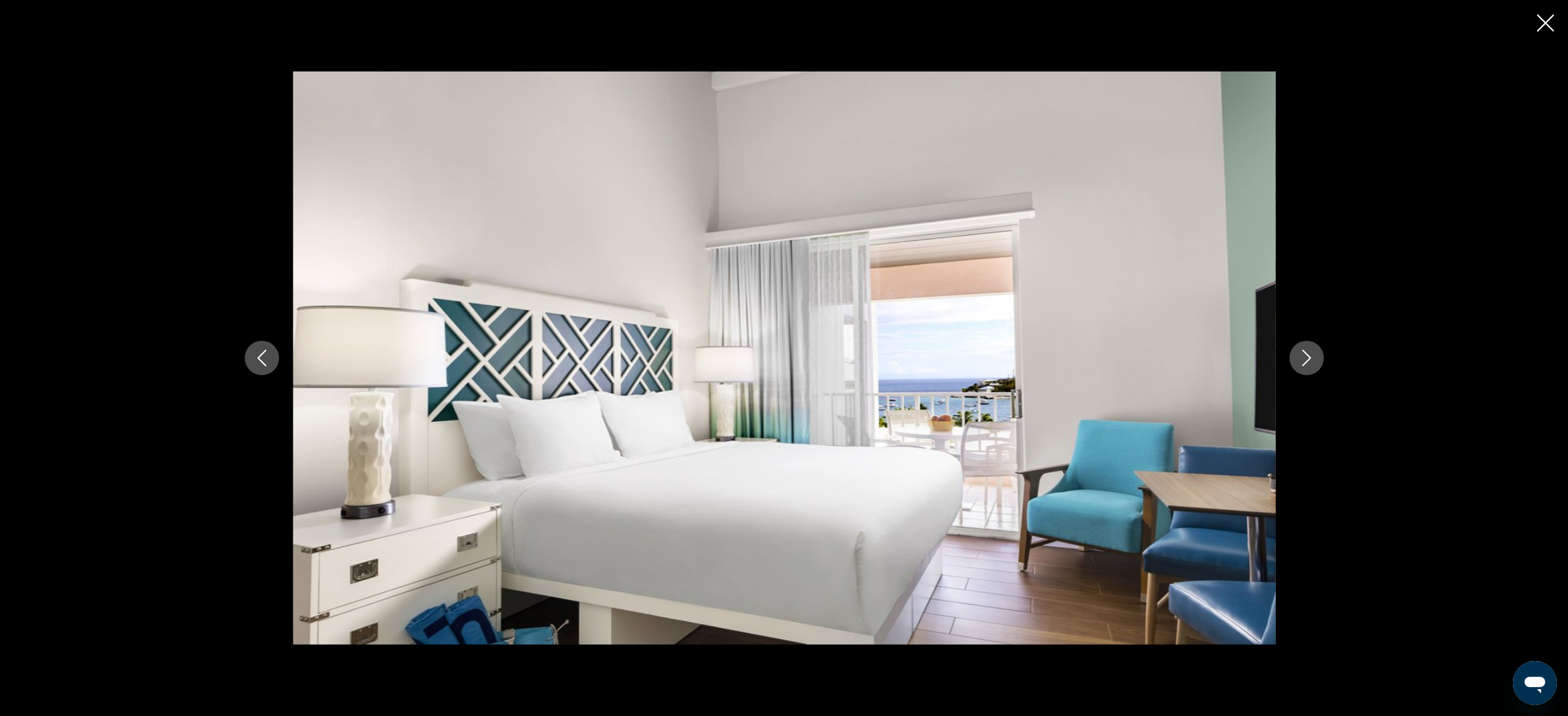
click at [1310, 357] on icon "Next image" at bounding box center [1307, 358] width 17 height 17
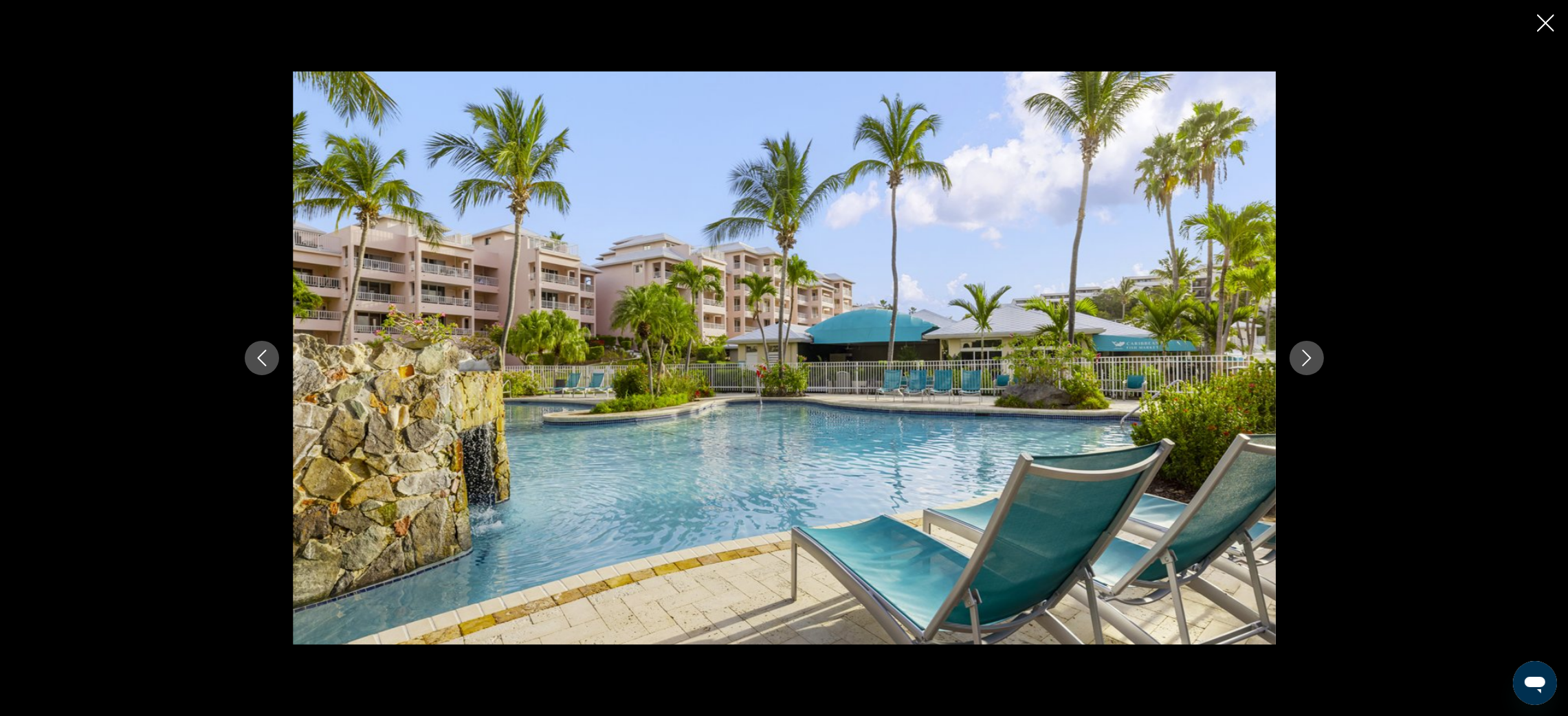
click at [1310, 357] on icon "Next image" at bounding box center [1307, 358] width 17 height 17
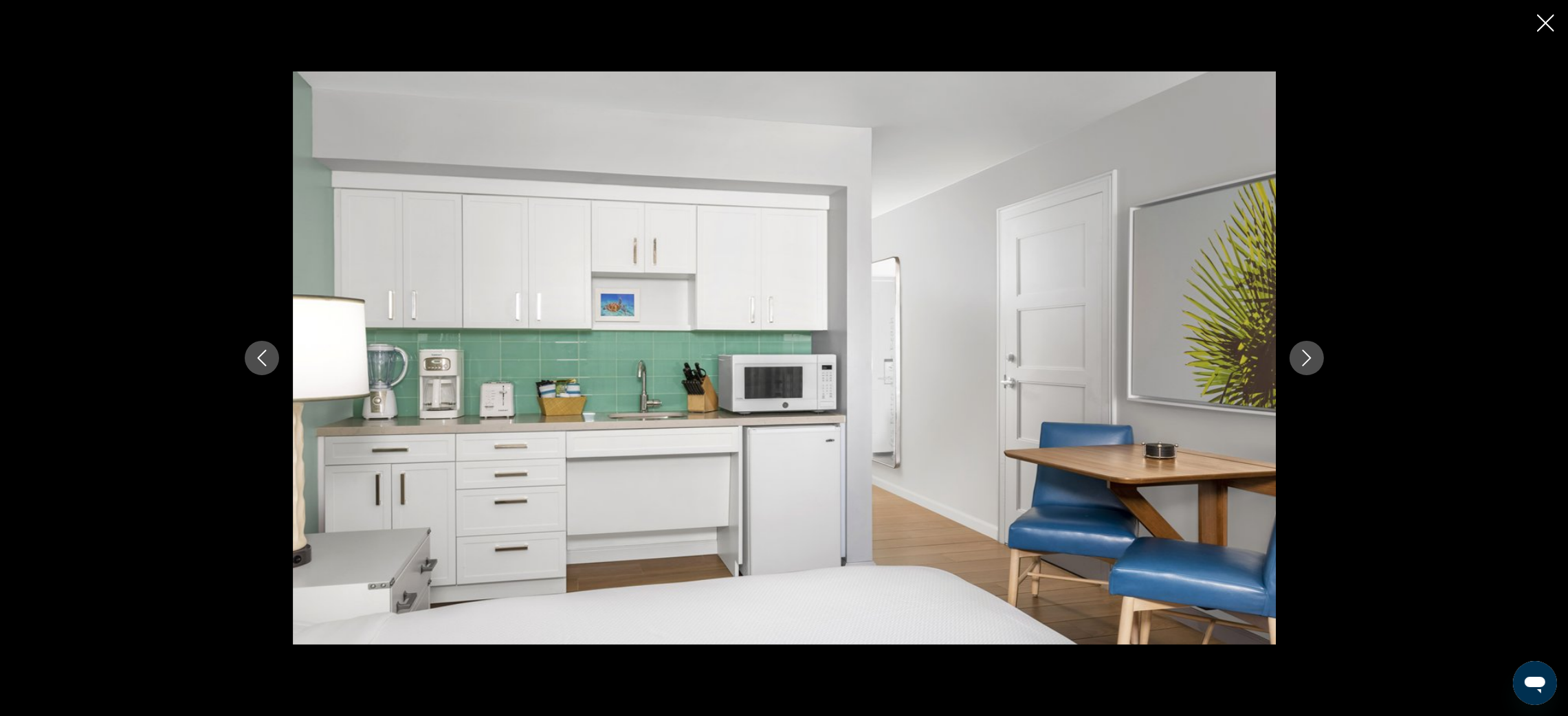
click at [1310, 357] on icon "Next image" at bounding box center [1307, 358] width 17 height 17
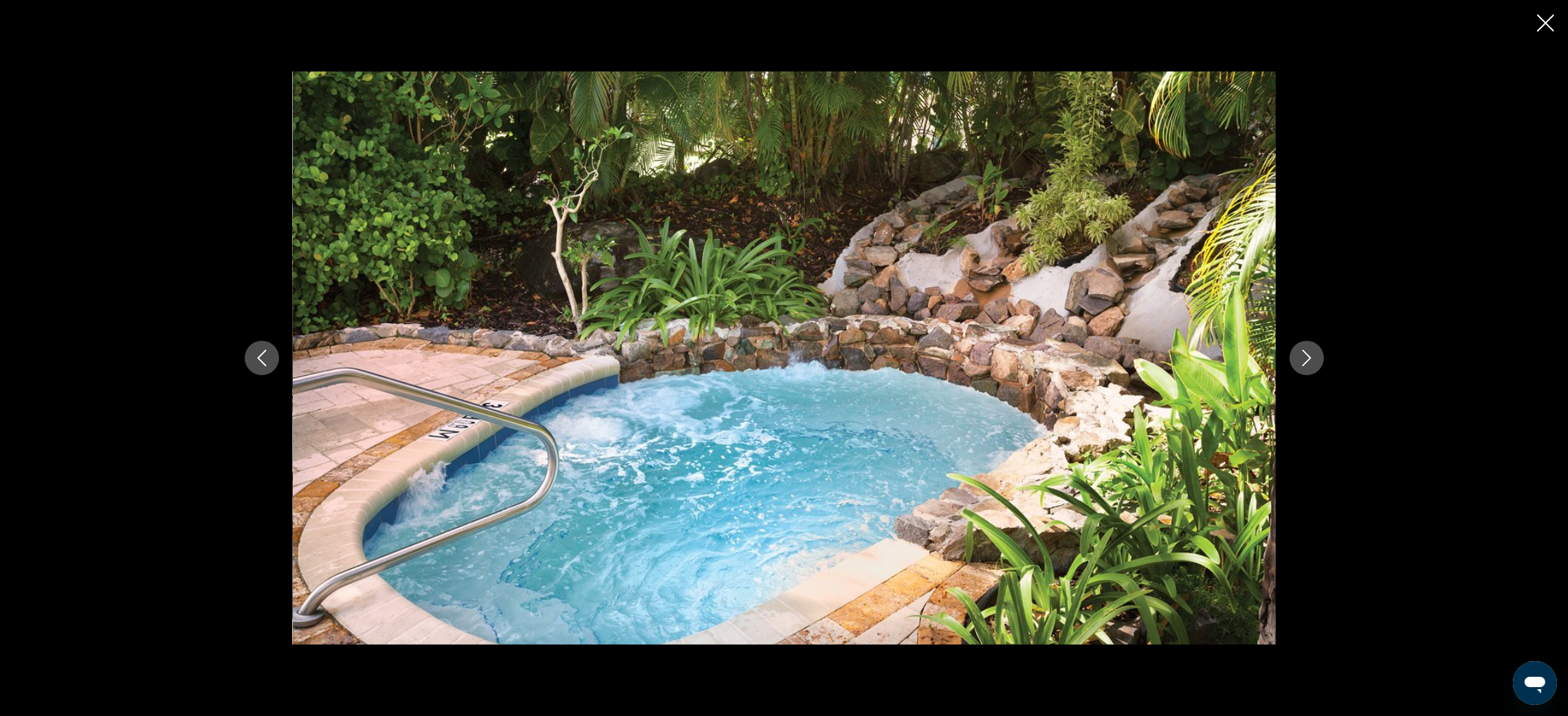
click at [1310, 357] on icon "Next image" at bounding box center [1307, 358] width 17 height 17
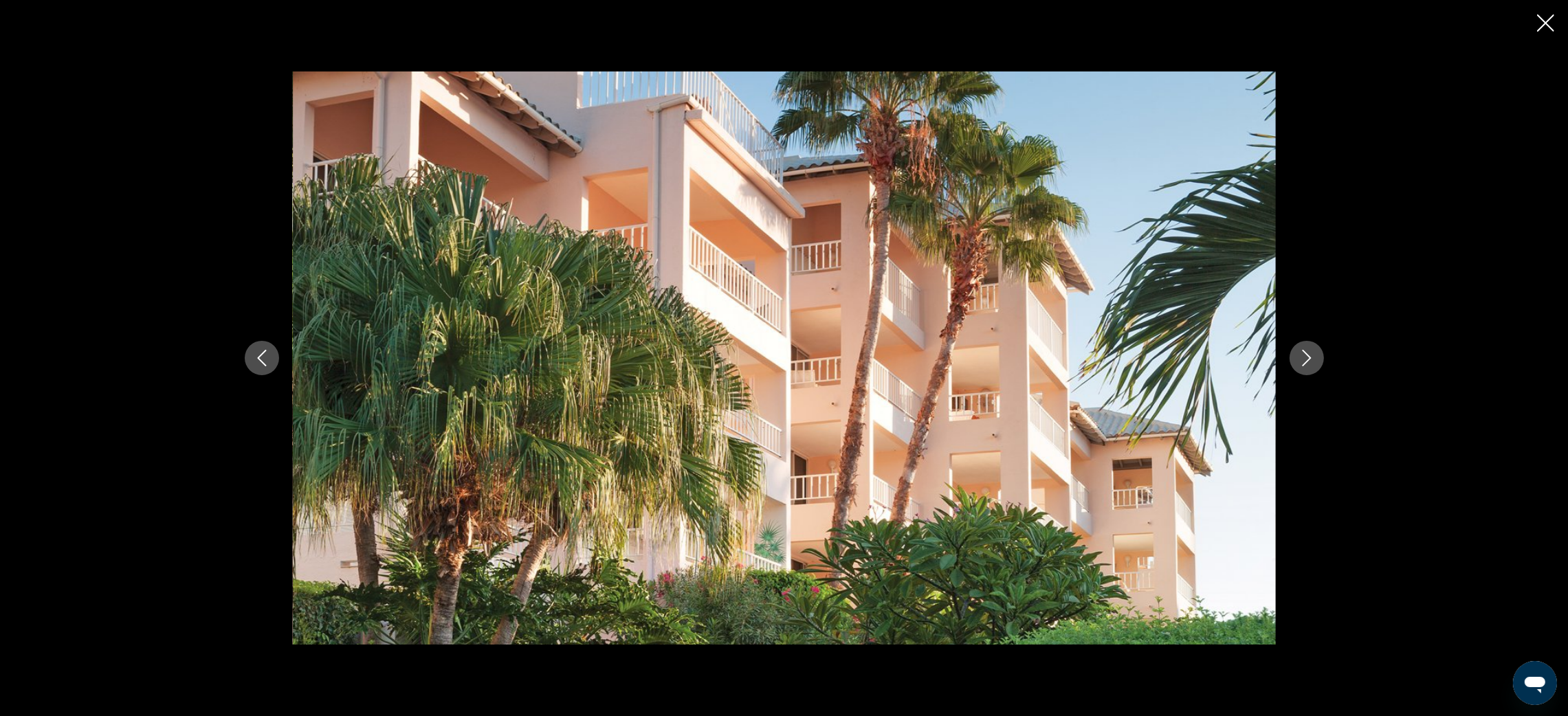
click at [1310, 357] on icon "Next image" at bounding box center [1307, 358] width 17 height 17
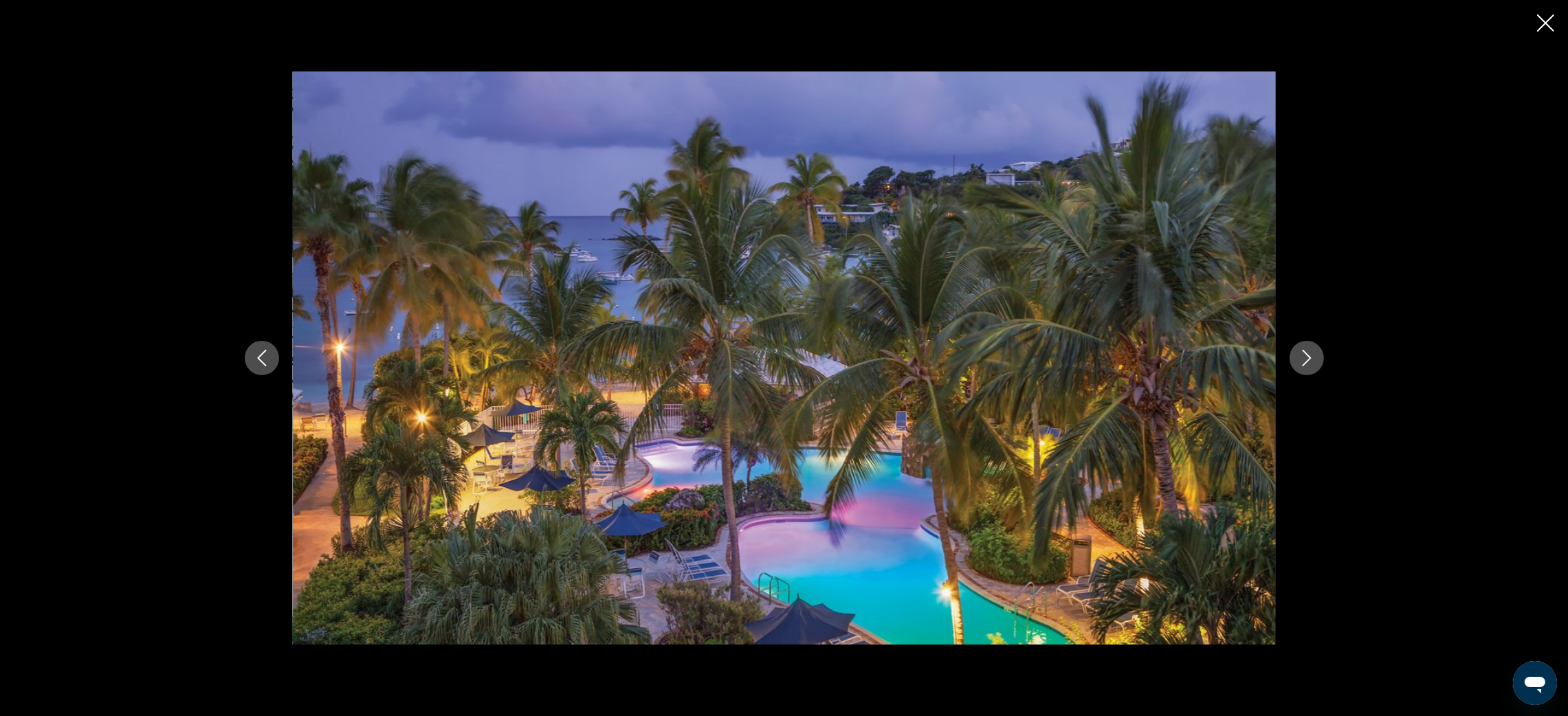
click at [1310, 357] on icon "Next image" at bounding box center [1307, 358] width 17 height 17
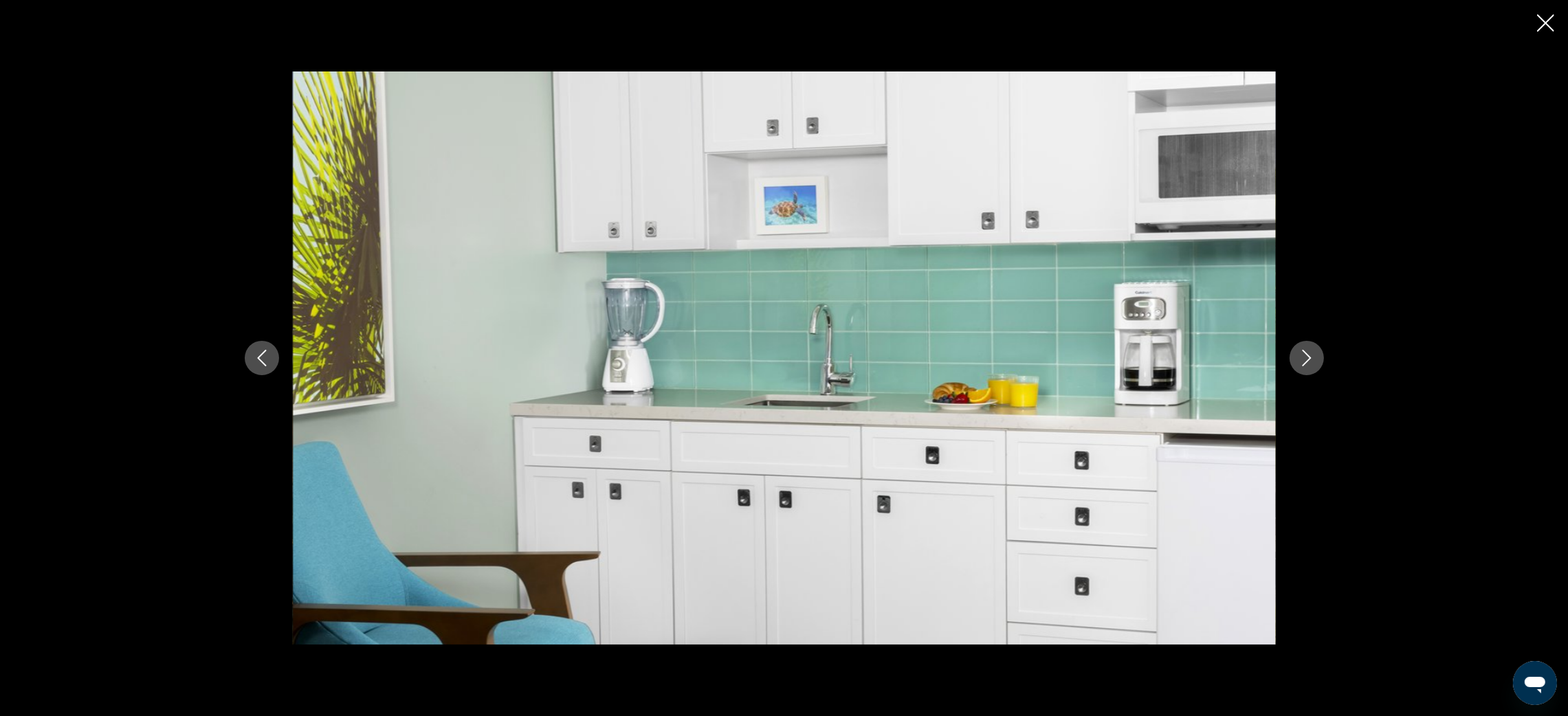
click at [1310, 357] on icon "Next image" at bounding box center [1307, 358] width 17 height 17
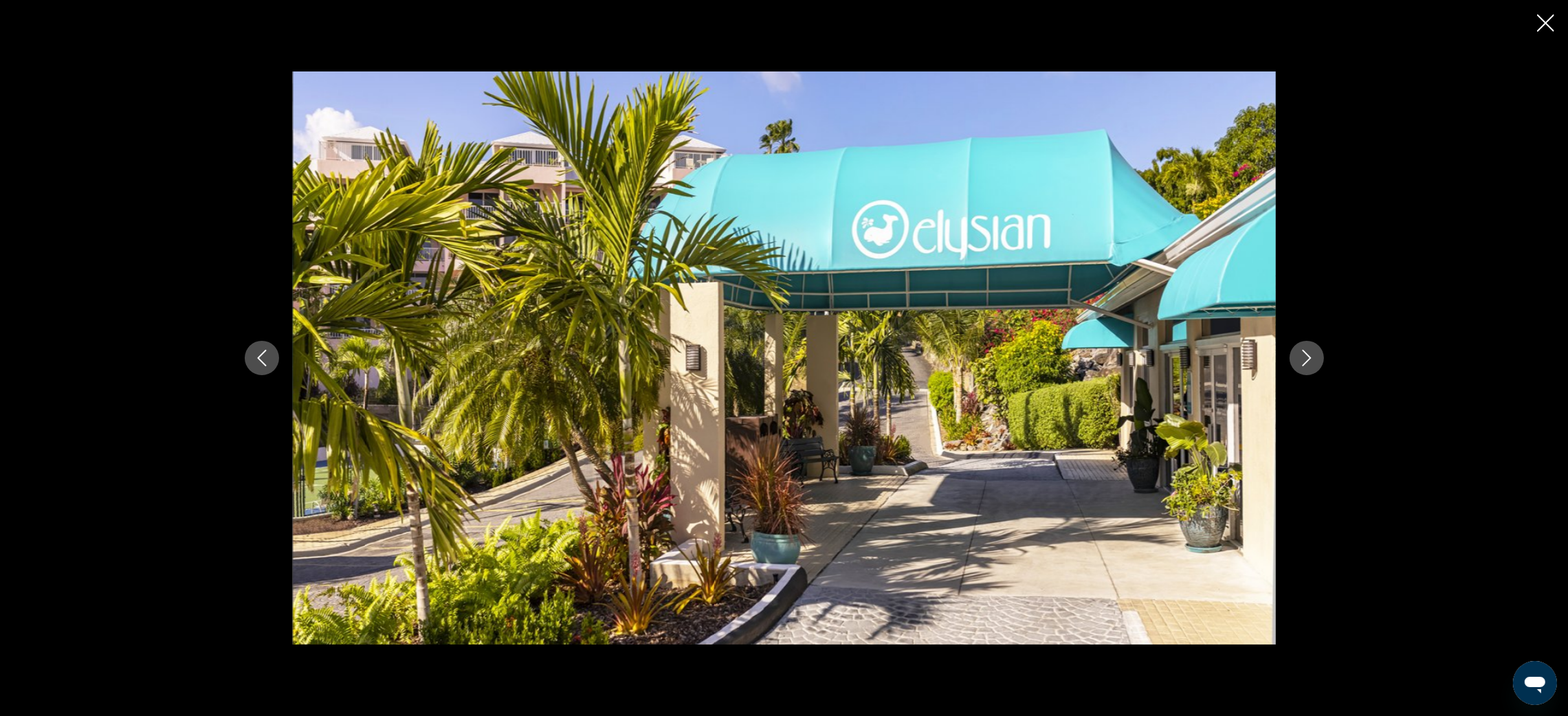
click at [1310, 357] on icon "Next image" at bounding box center [1307, 358] width 17 height 17
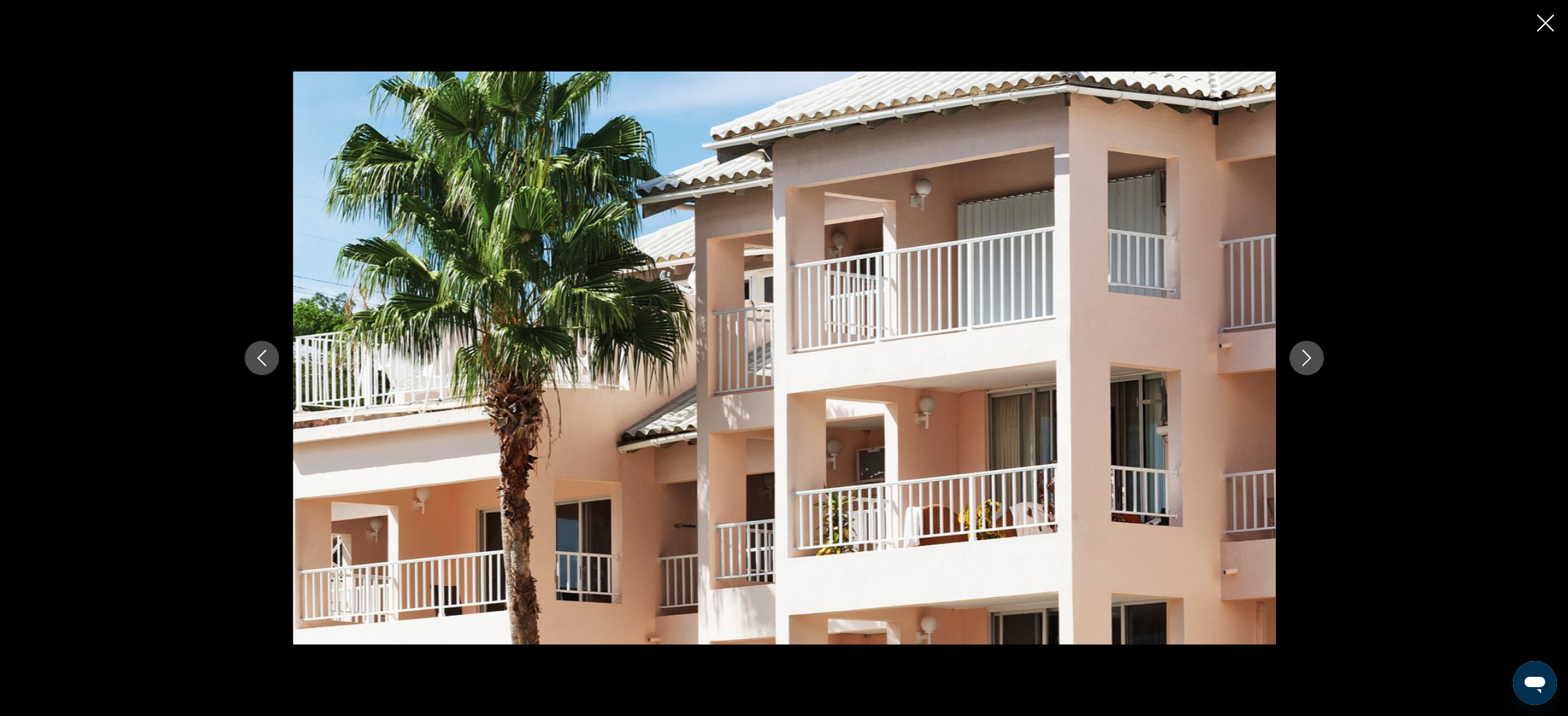
click at [1310, 357] on icon "Next image" at bounding box center [1307, 358] width 17 height 17
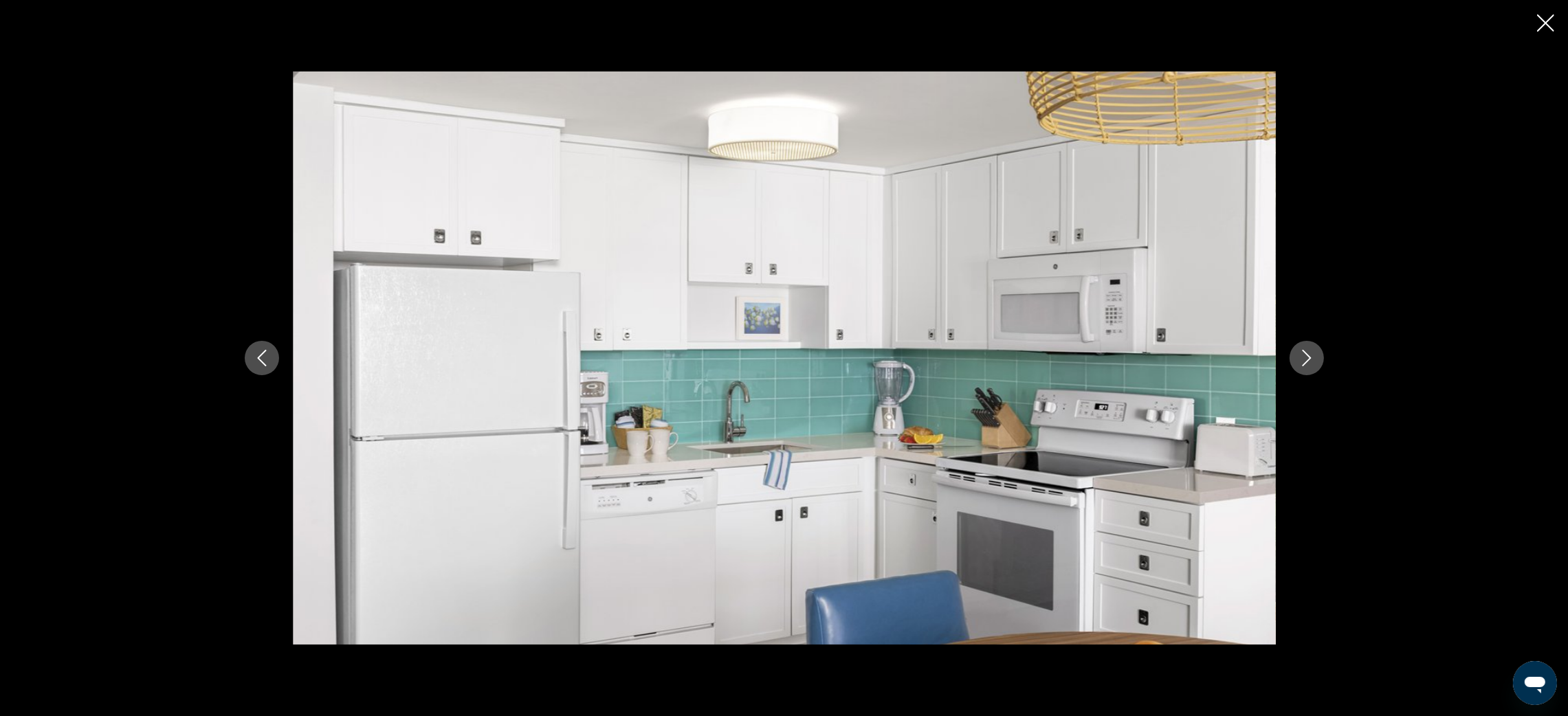
click at [1310, 357] on icon "Next image" at bounding box center [1307, 358] width 17 height 17
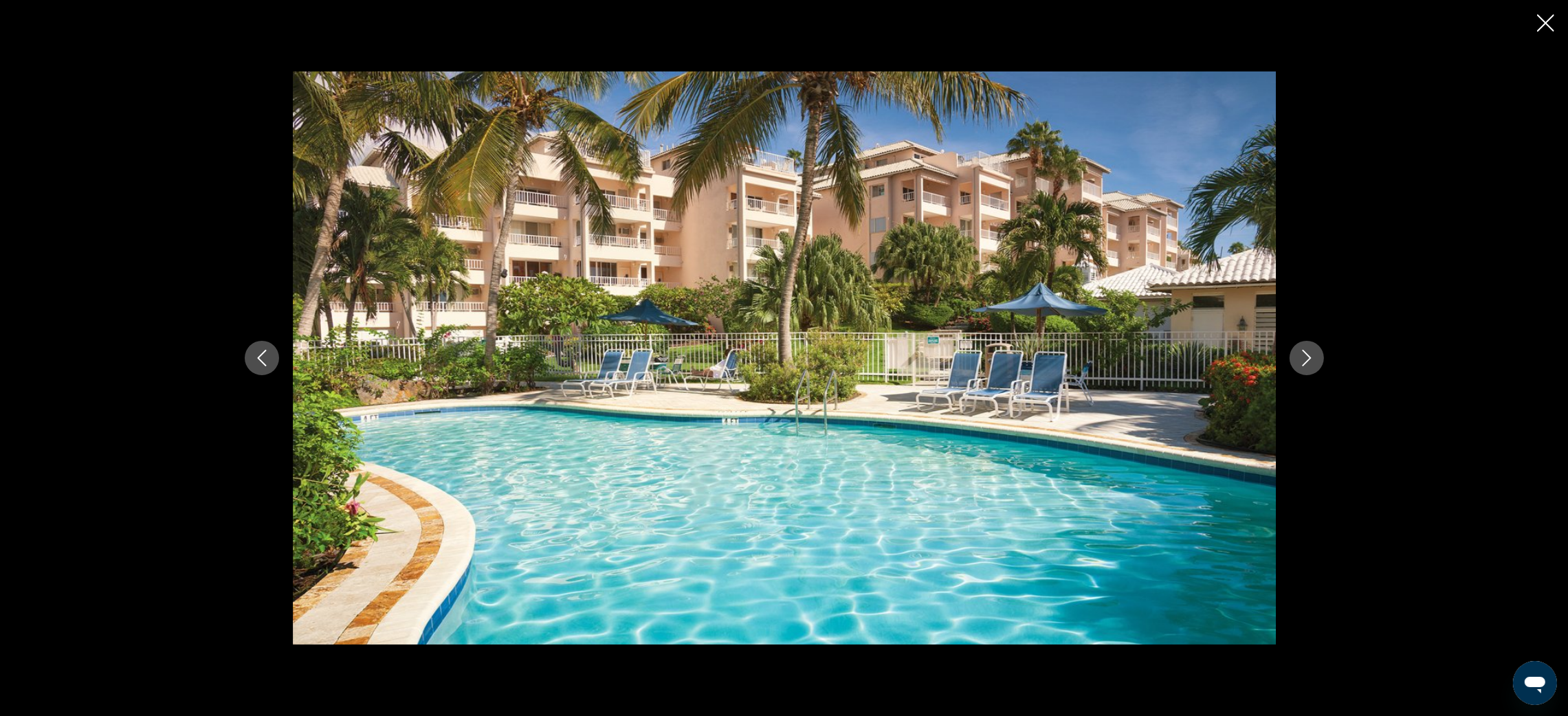
click at [1310, 357] on icon "Next image" at bounding box center [1307, 358] width 17 height 17
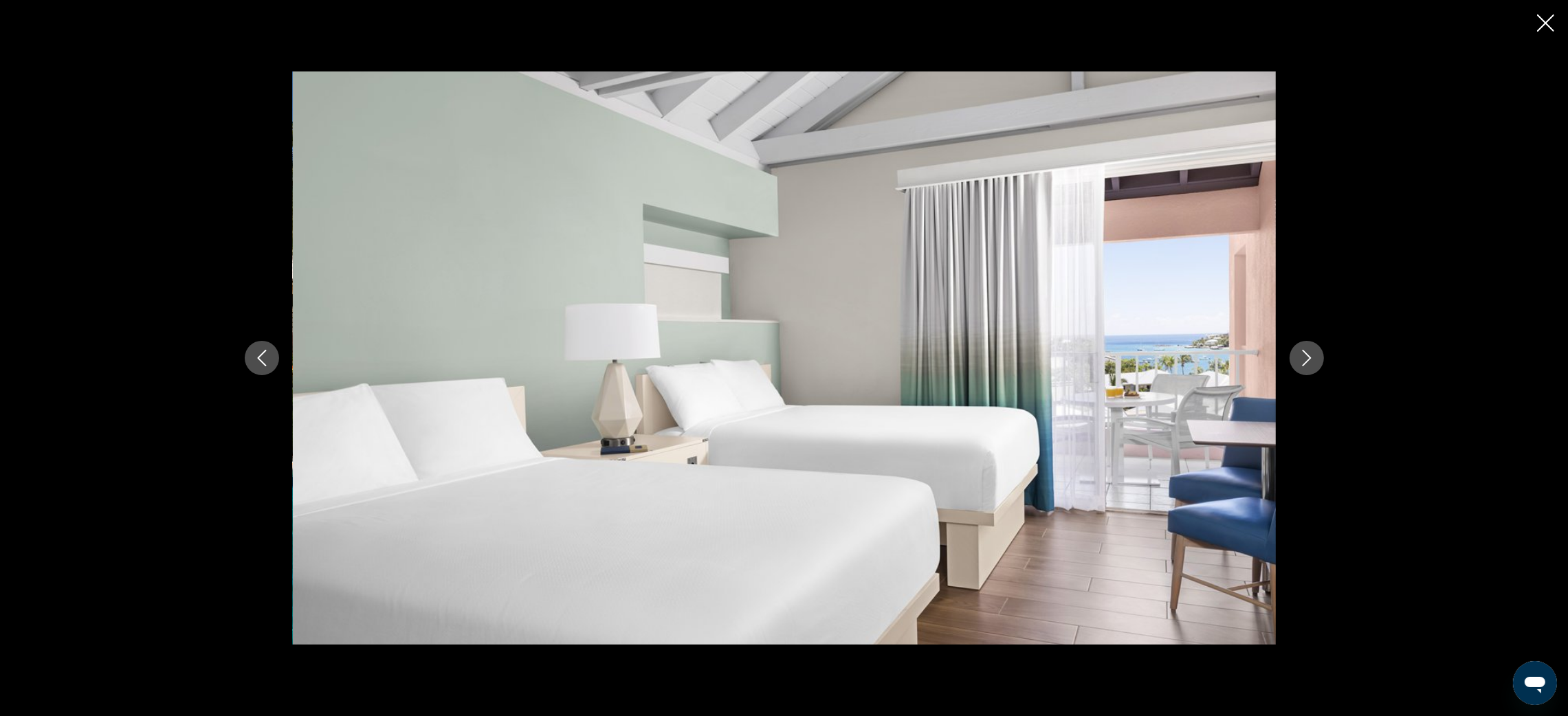
click at [1310, 357] on icon "Next image" at bounding box center [1307, 358] width 17 height 17
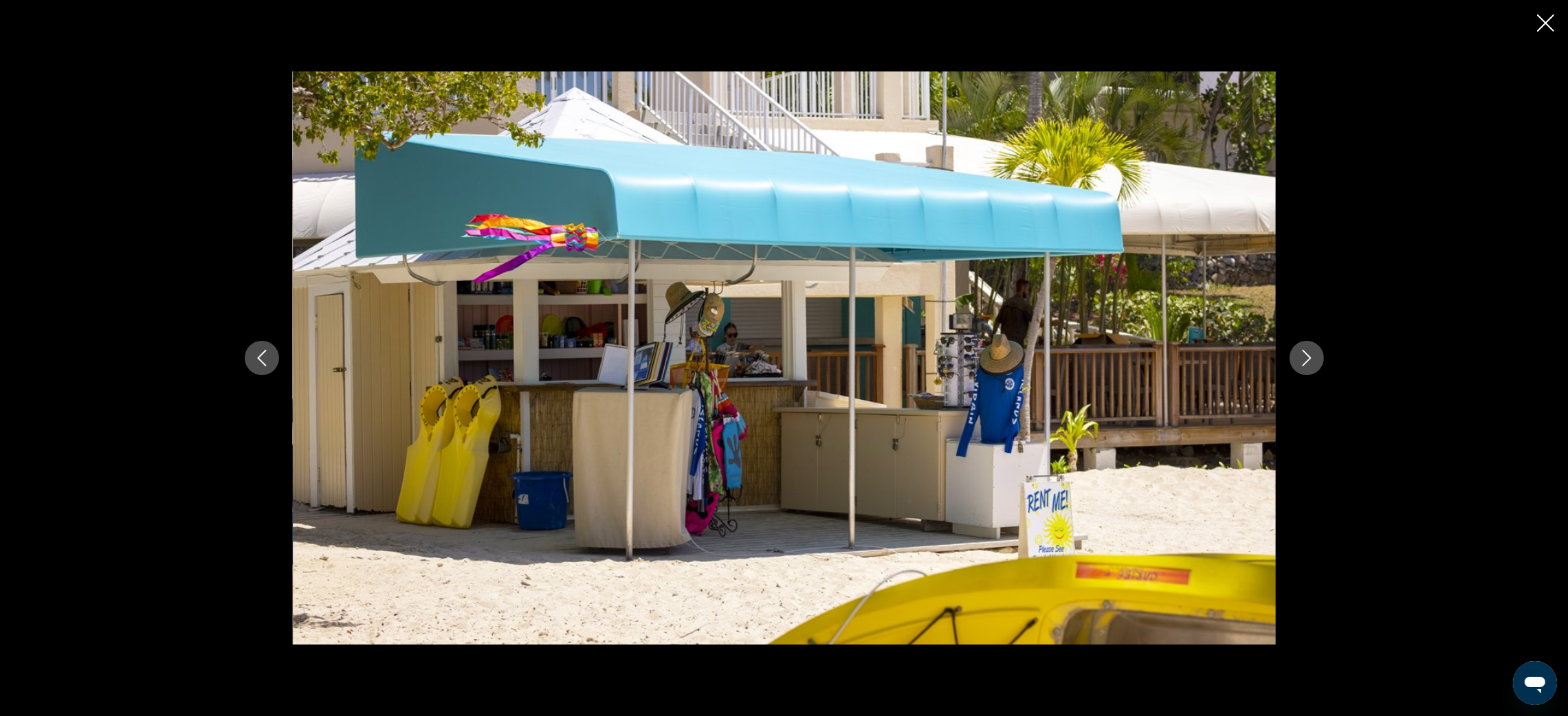
click at [1310, 357] on icon "Next image" at bounding box center [1307, 358] width 17 height 17
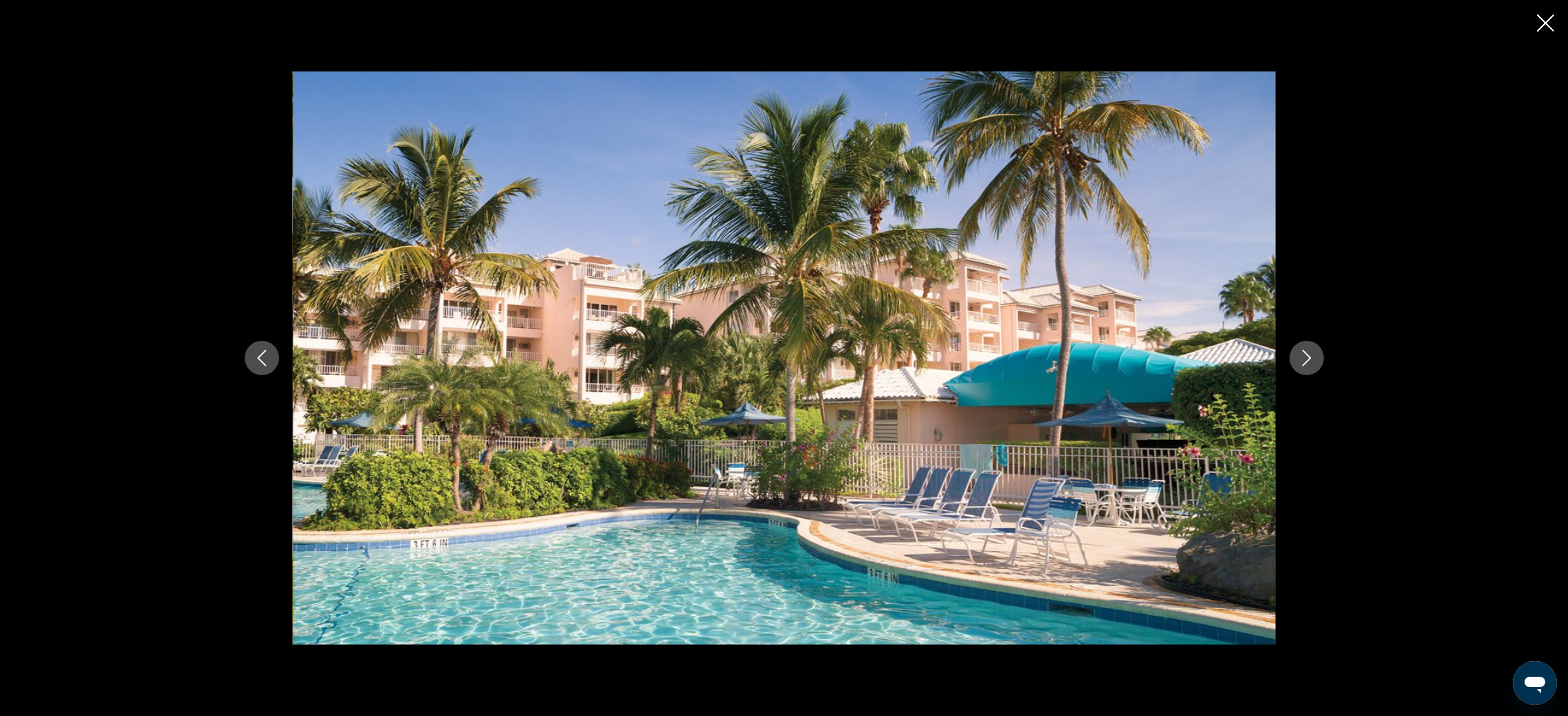
click at [1310, 357] on icon "Next image" at bounding box center [1307, 358] width 17 height 17
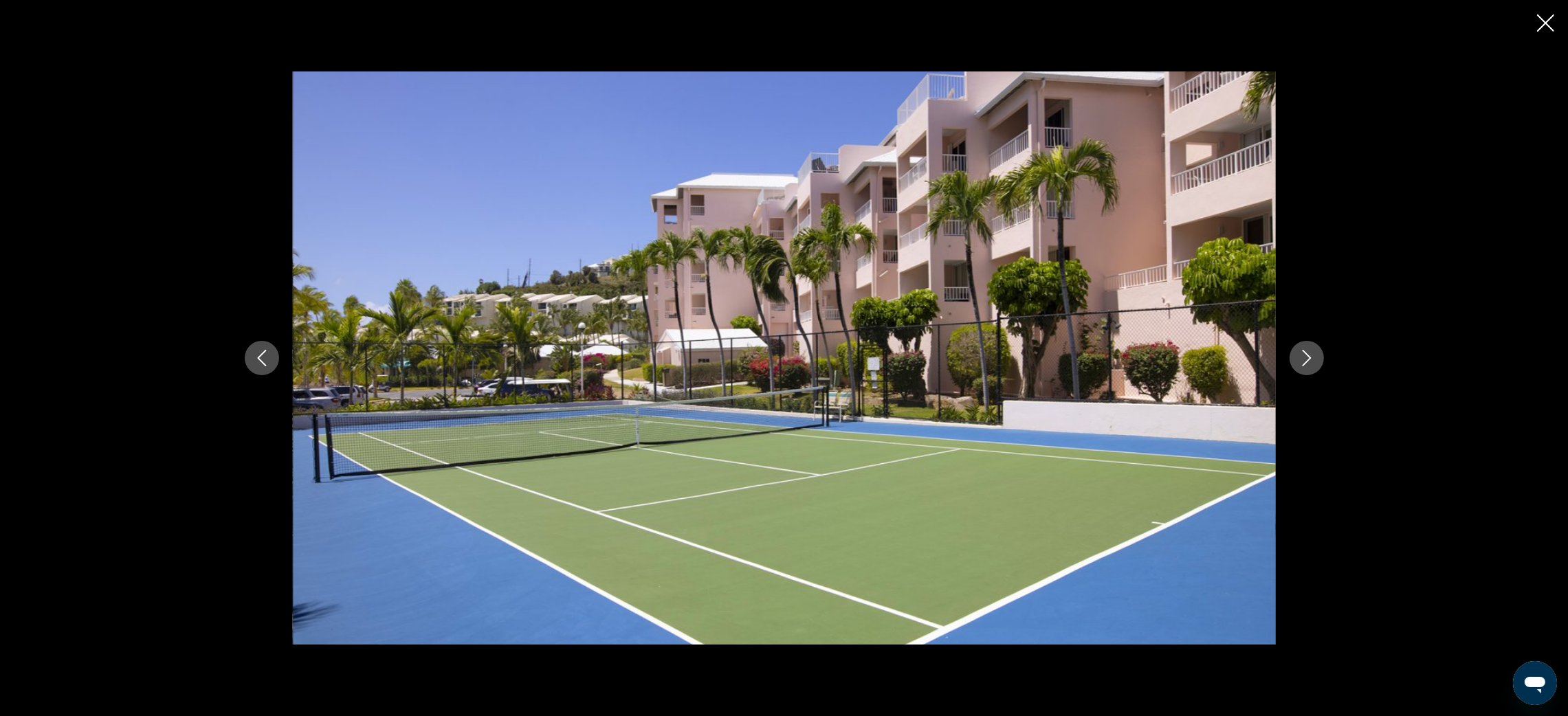
click at [1545, 20] on icon "Close slideshow" at bounding box center [1546, 23] width 17 height 17
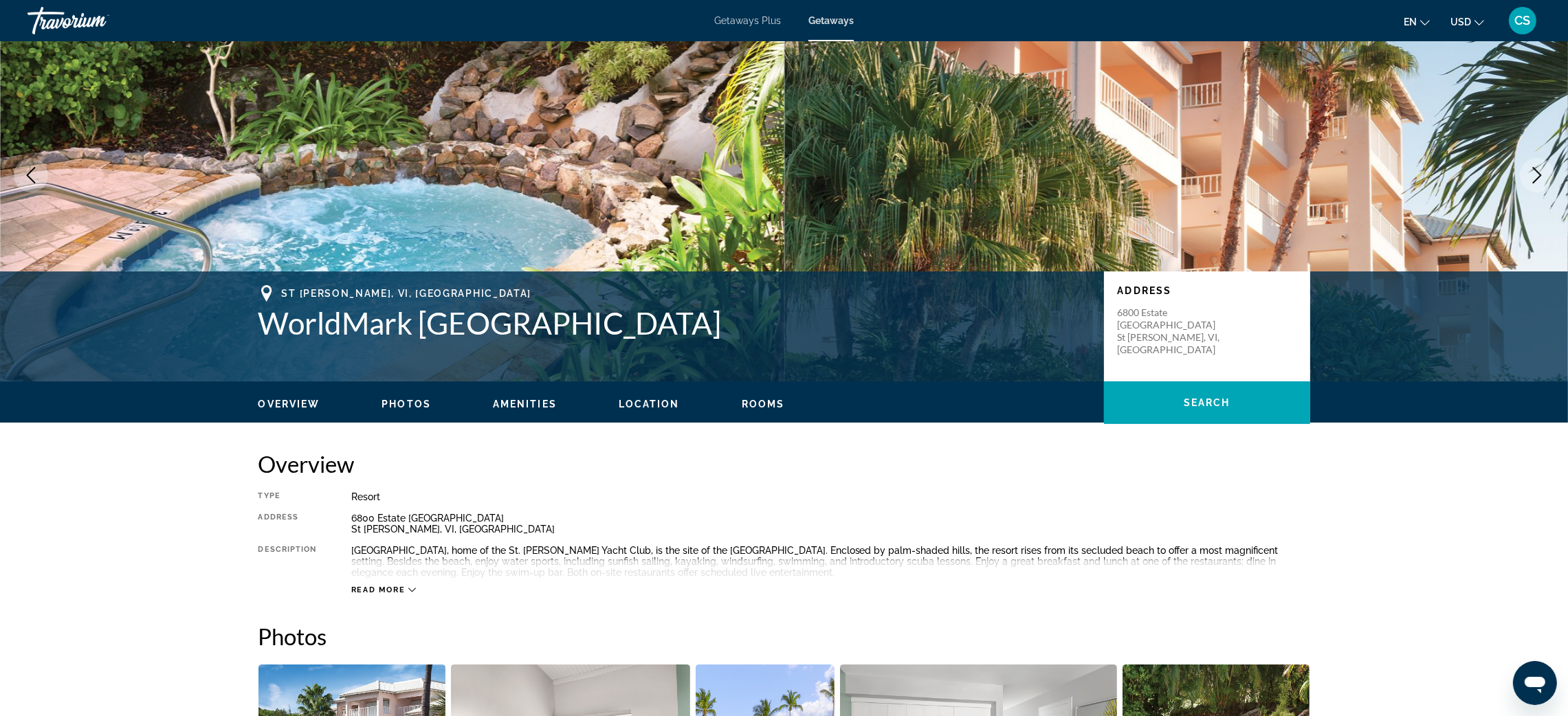
scroll to position [0, 0]
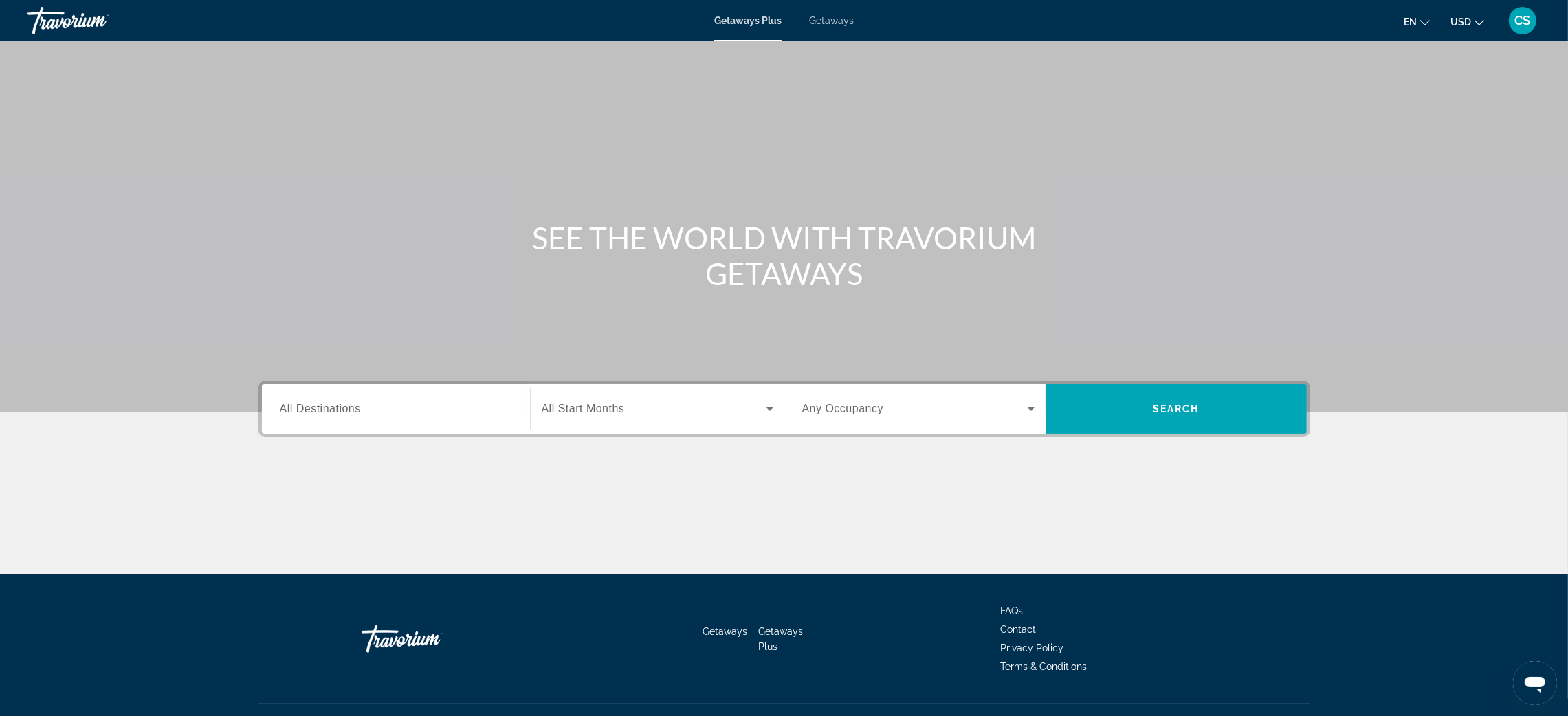
click at [832, 17] on span "Getaways" at bounding box center [831, 21] width 45 height 11
click at [335, 414] on span "All Destinations" at bounding box center [320, 409] width 81 height 12
click at [335, 414] on input "Destination All Destinations" at bounding box center [396, 410] width 233 height 17
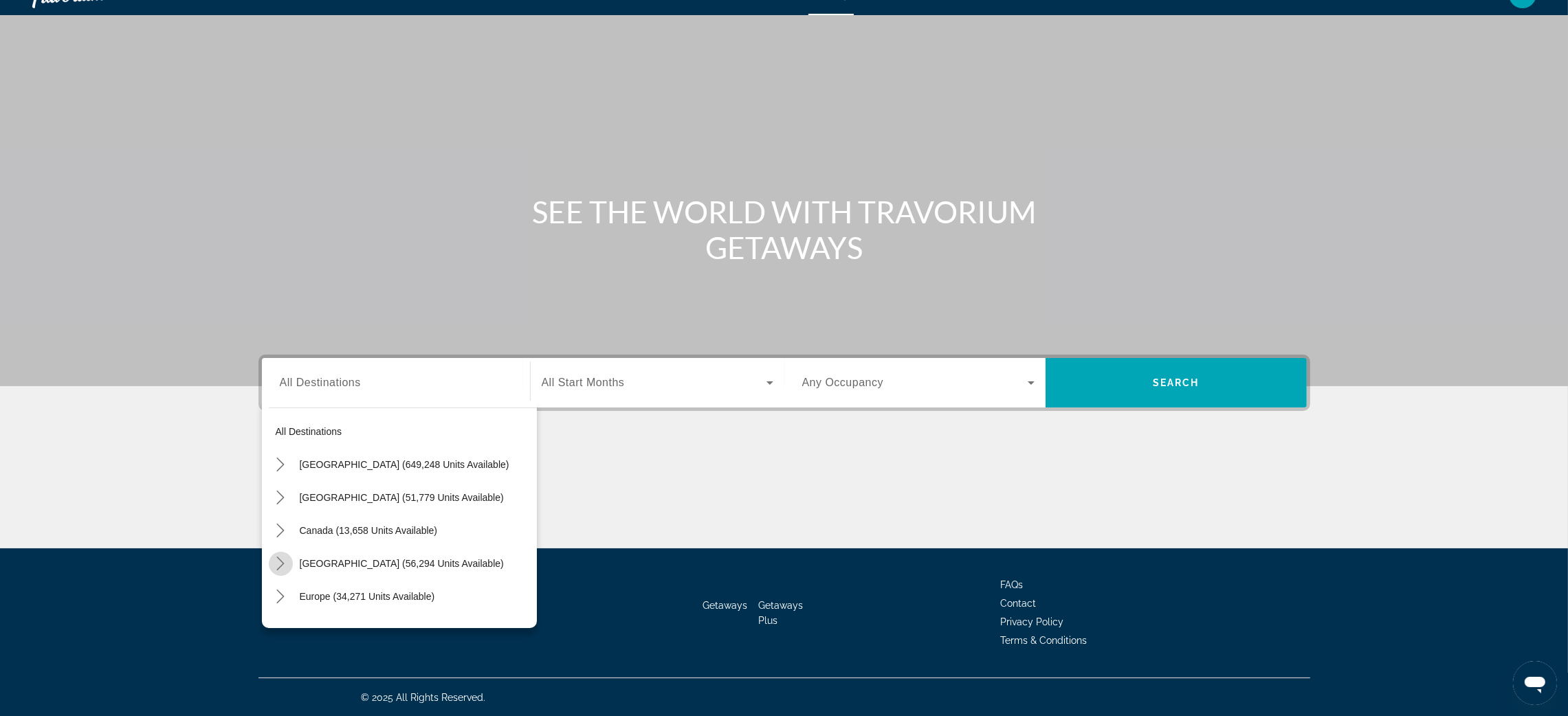
click at [282, 559] on icon "Toggle Caribbean & Atlantic Islands (56,294 units available) submenu" at bounding box center [280, 564] width 14 height 14
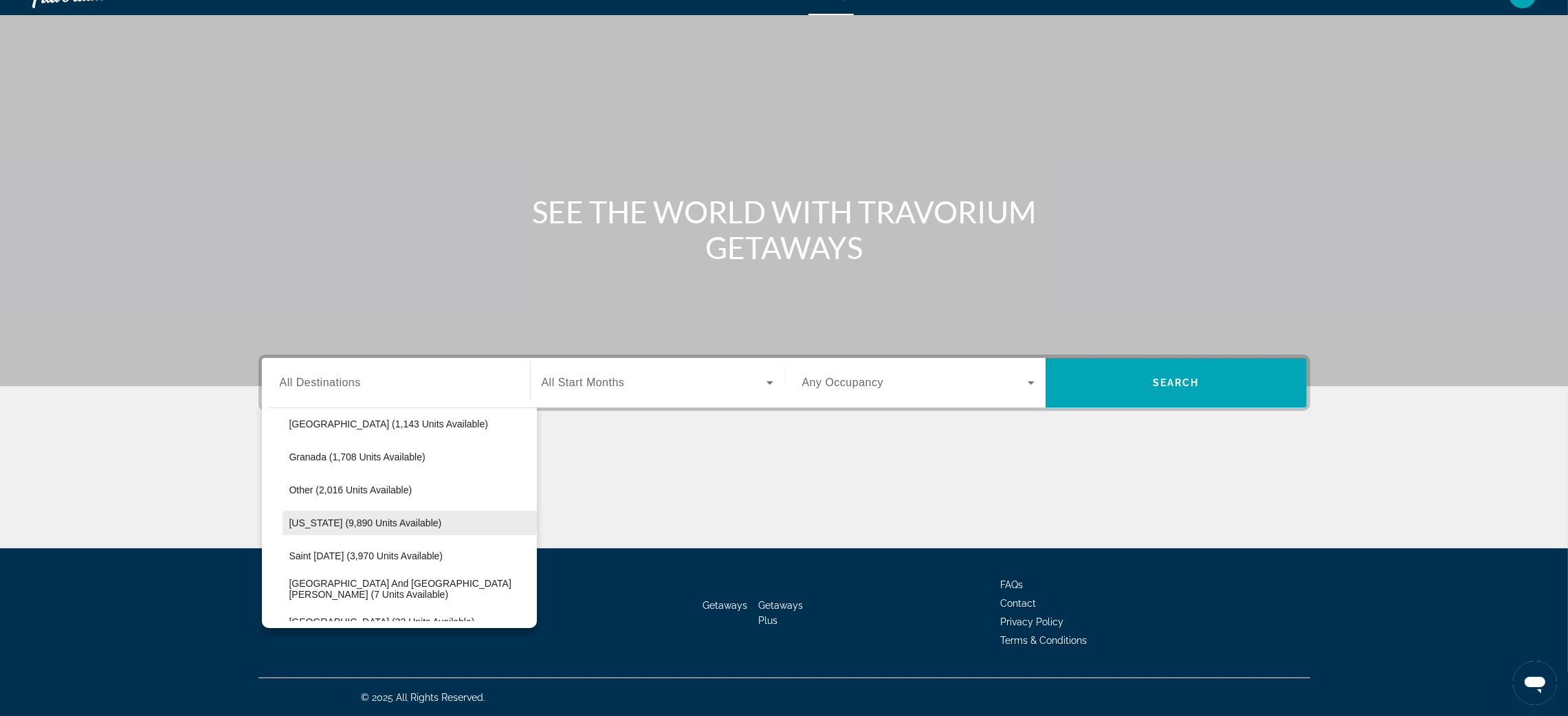
click at [376, 523] on span "Puerto Rico (9,890 units available)" at bounding box center [366, 523] width 152 height 11
type input "**********"
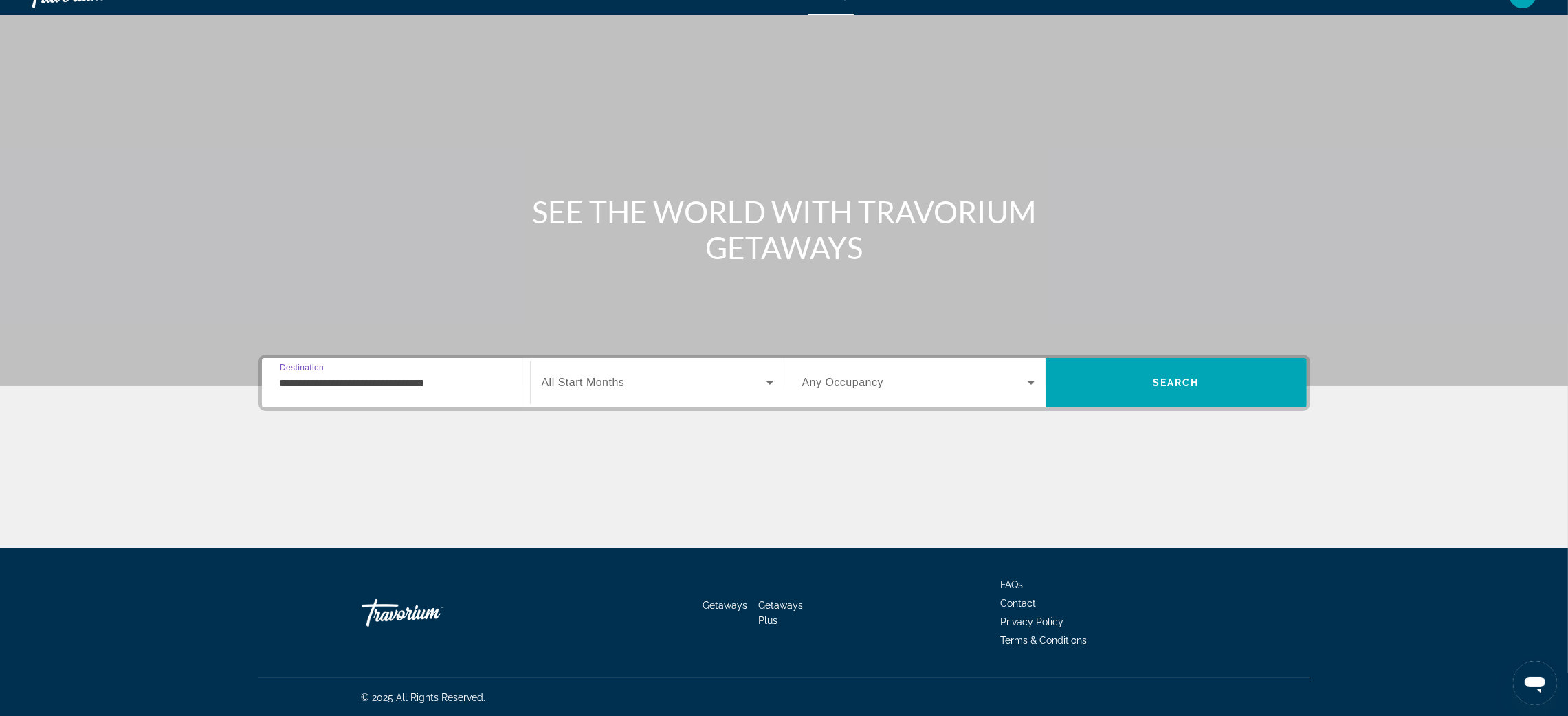
click at [587, 382] on span "All Start Months" at bounding box center [583, 382] width 83 height 12
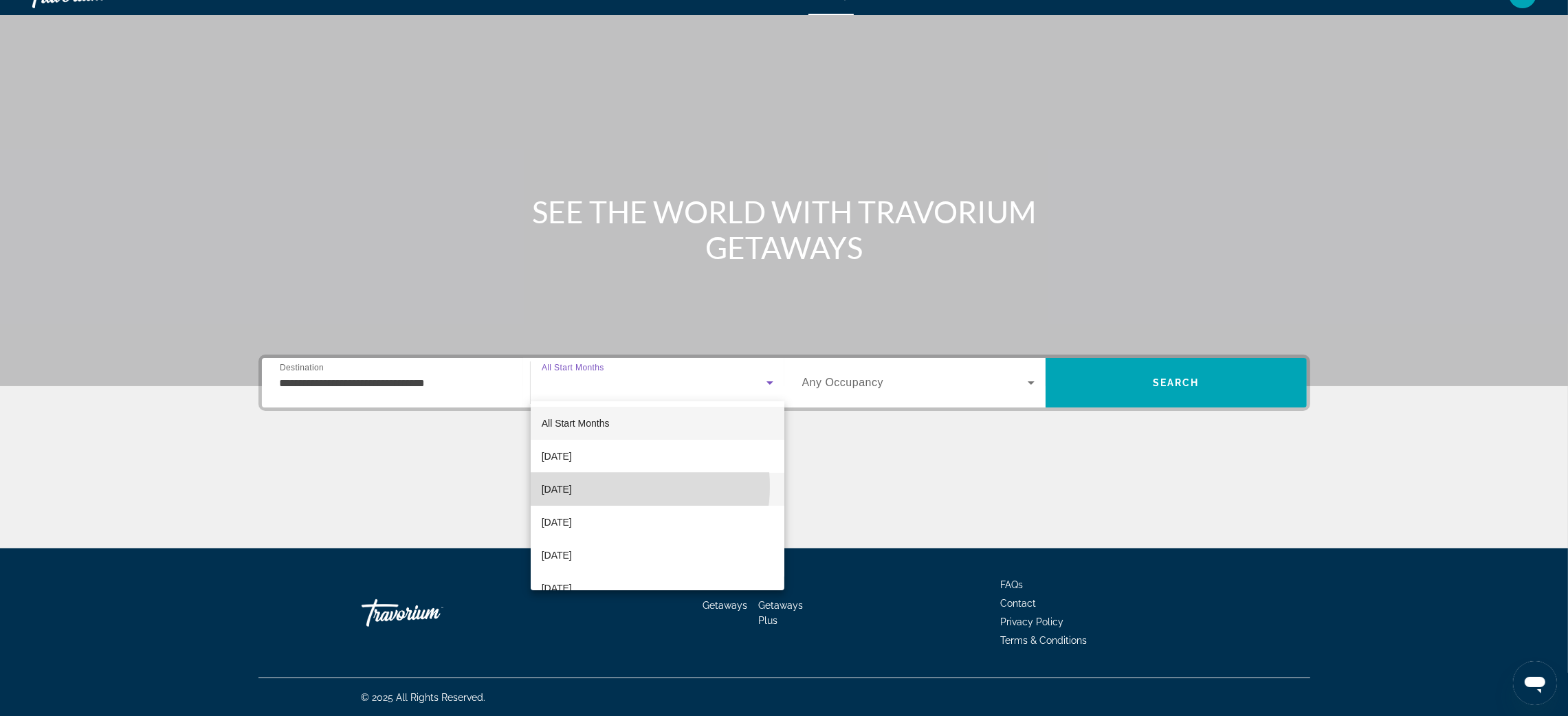
click at [617, 487] on mat-option "[DATE]" at bounding box center [657, 490] width 253 height 33
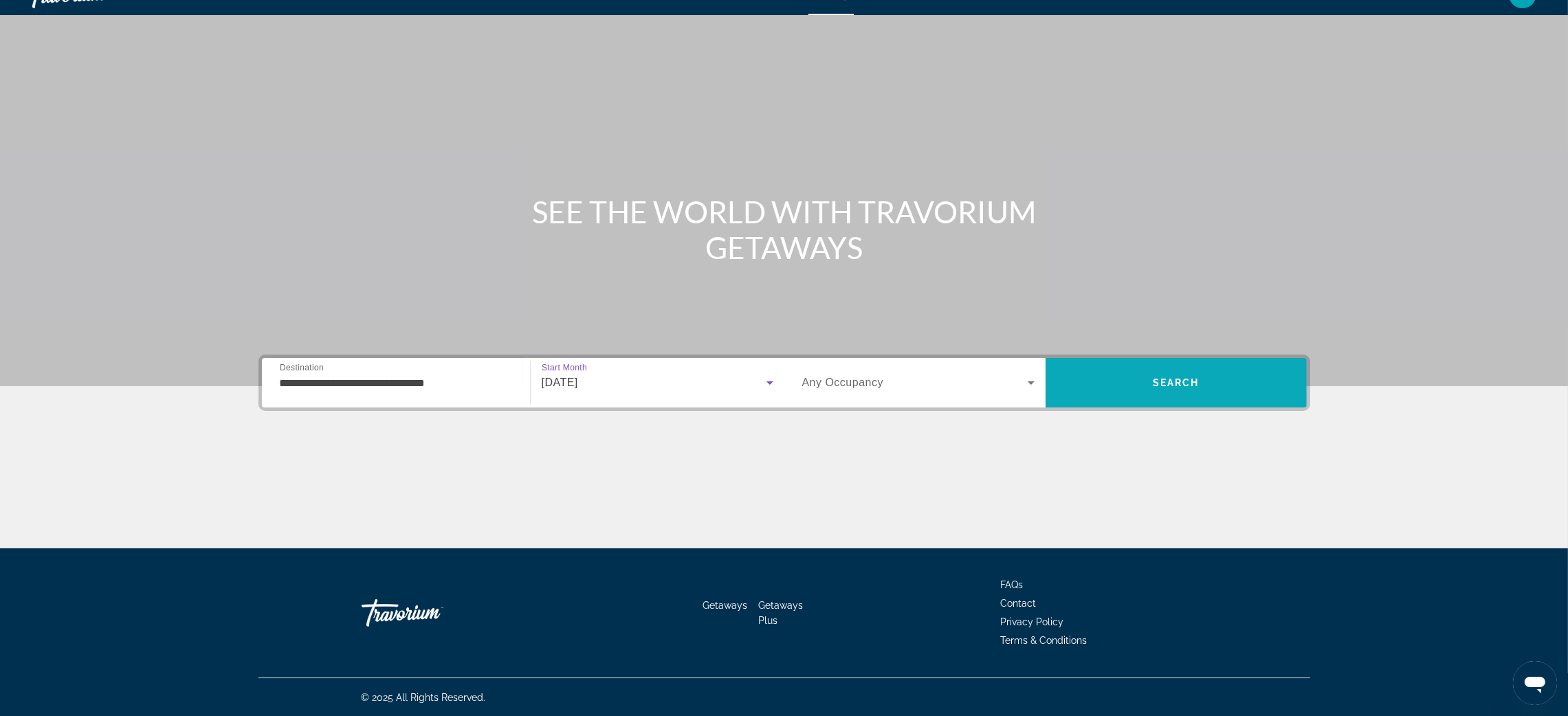
click at [1137, 382] on span "Search" at bounding box center [1176, 383] width 261 height 33
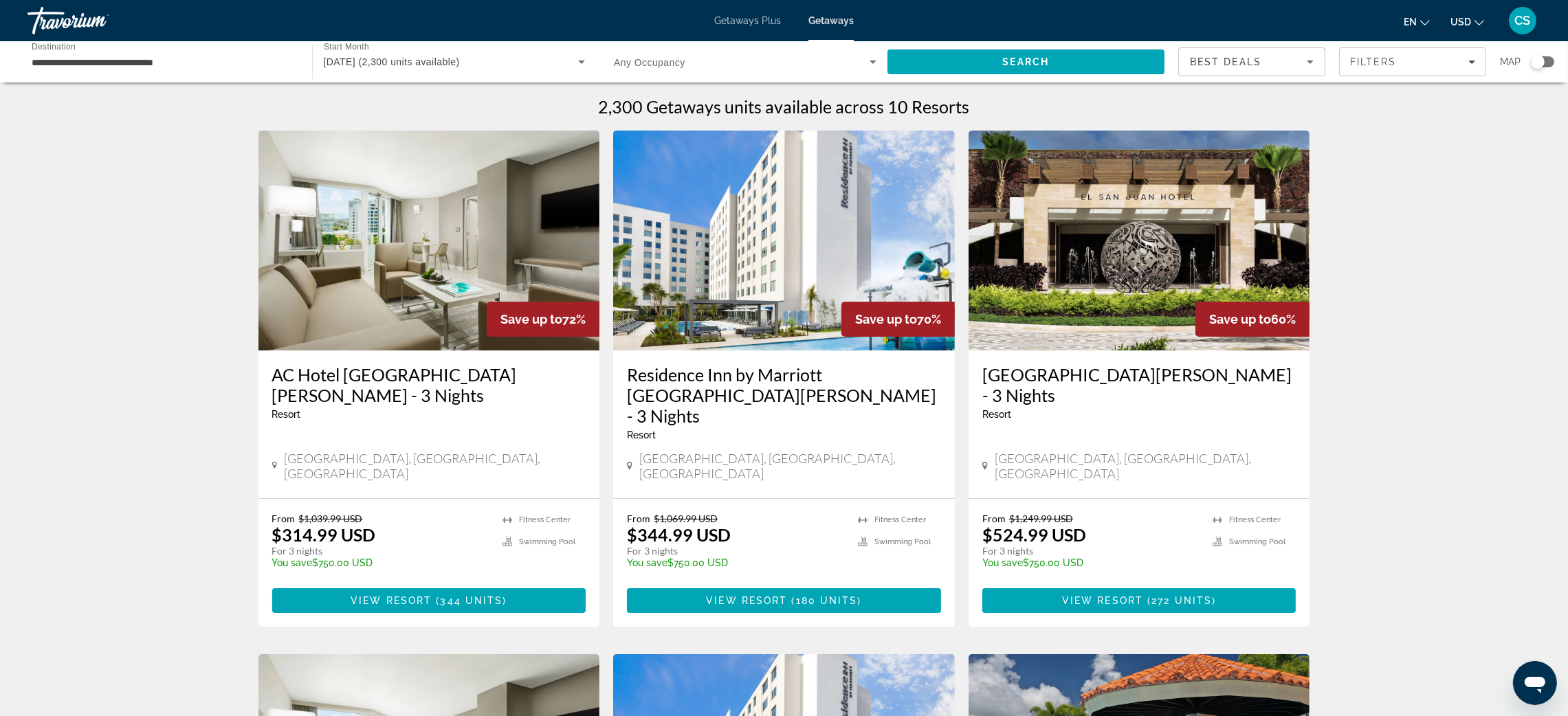
click at [671, 63] on span "Any Occupancy" at bounding box center [649, 62] width 71 height 11
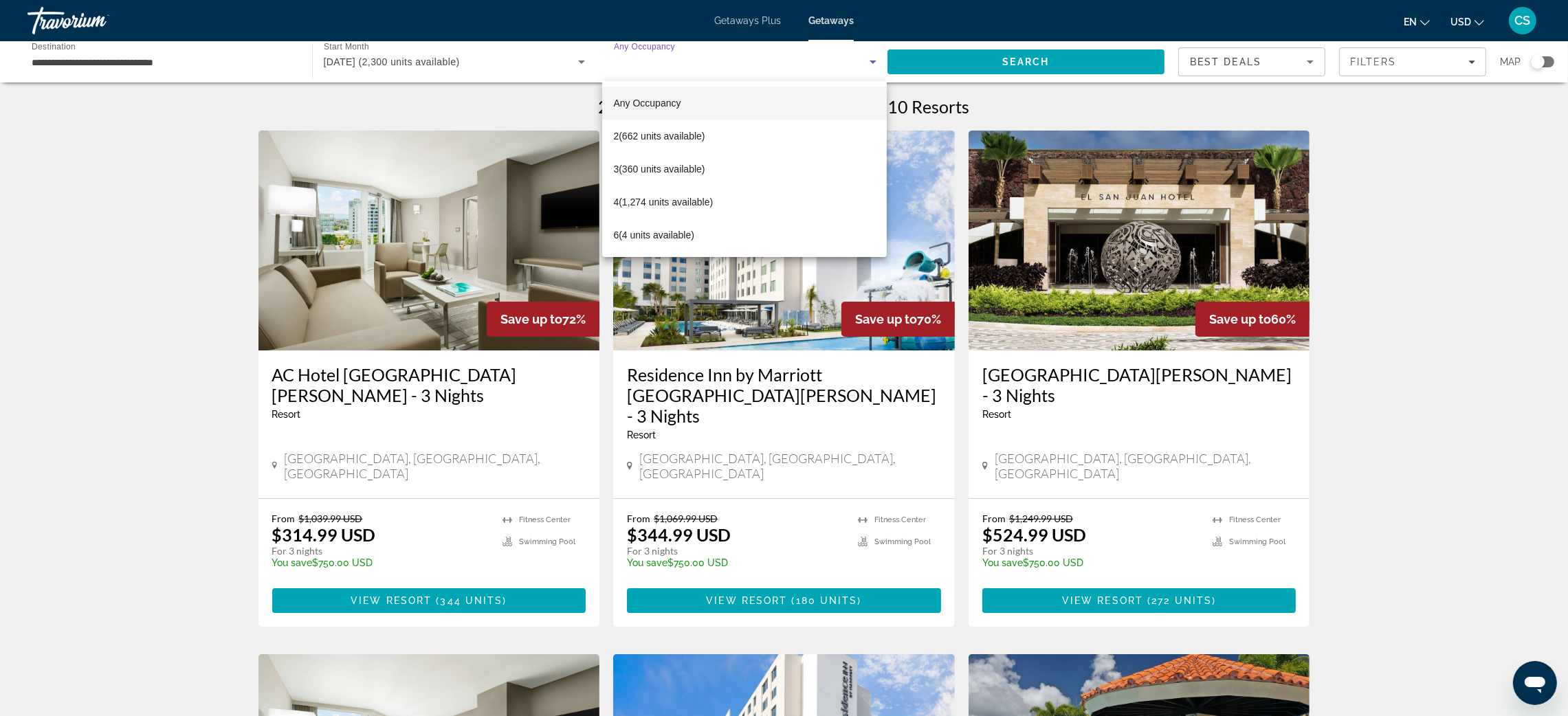
click at [428, 61] on div at bounding box center [784, 358] width 1568 height 716
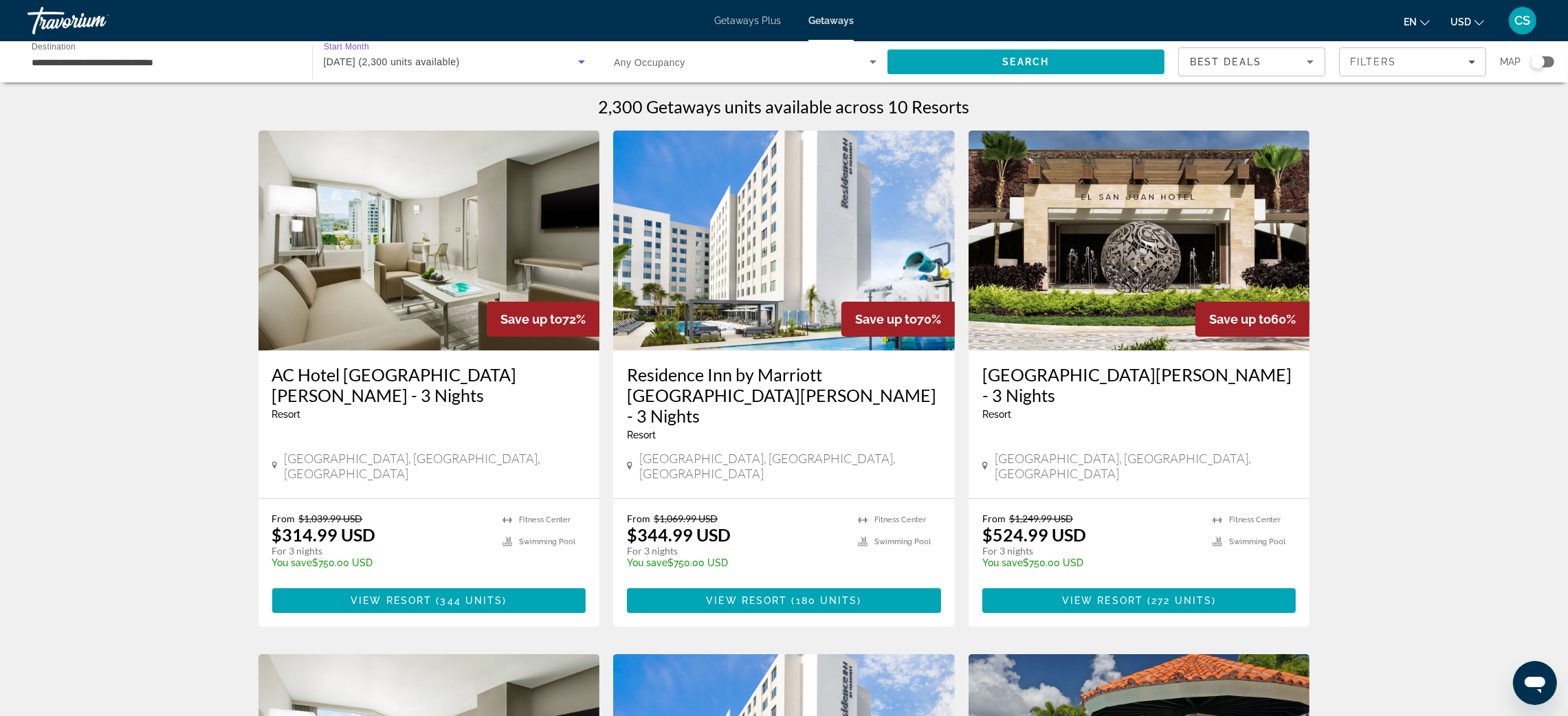
click at [576, 63] on icon "Search widget" at bounding box center [582, 62] width 17 height 17
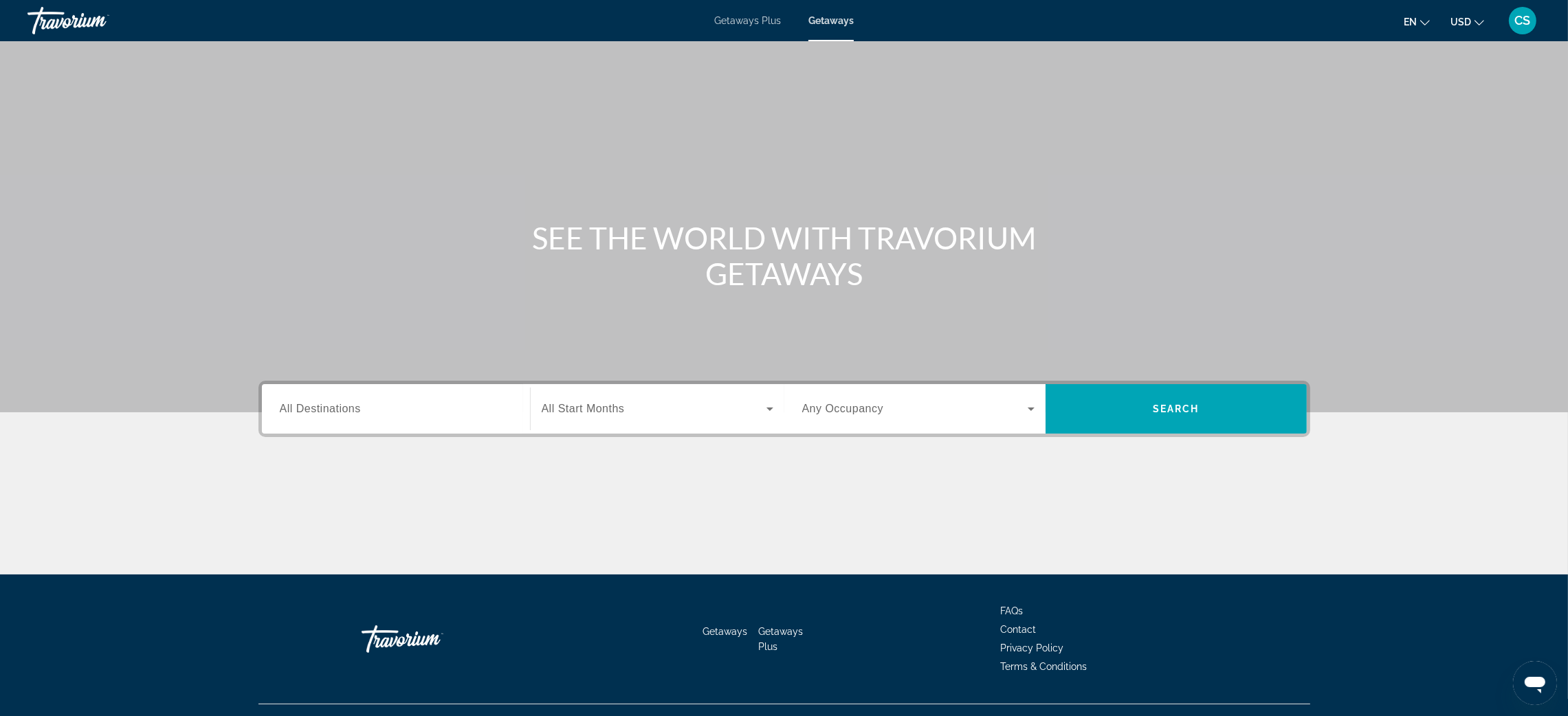
click at [325, 411] on span "All Destinations" at bounding box center [320, 409] width 81 height 12
click at [325, 411] on input "Destination All Destinations" at bounding box center [396, 410] width 233 height 17
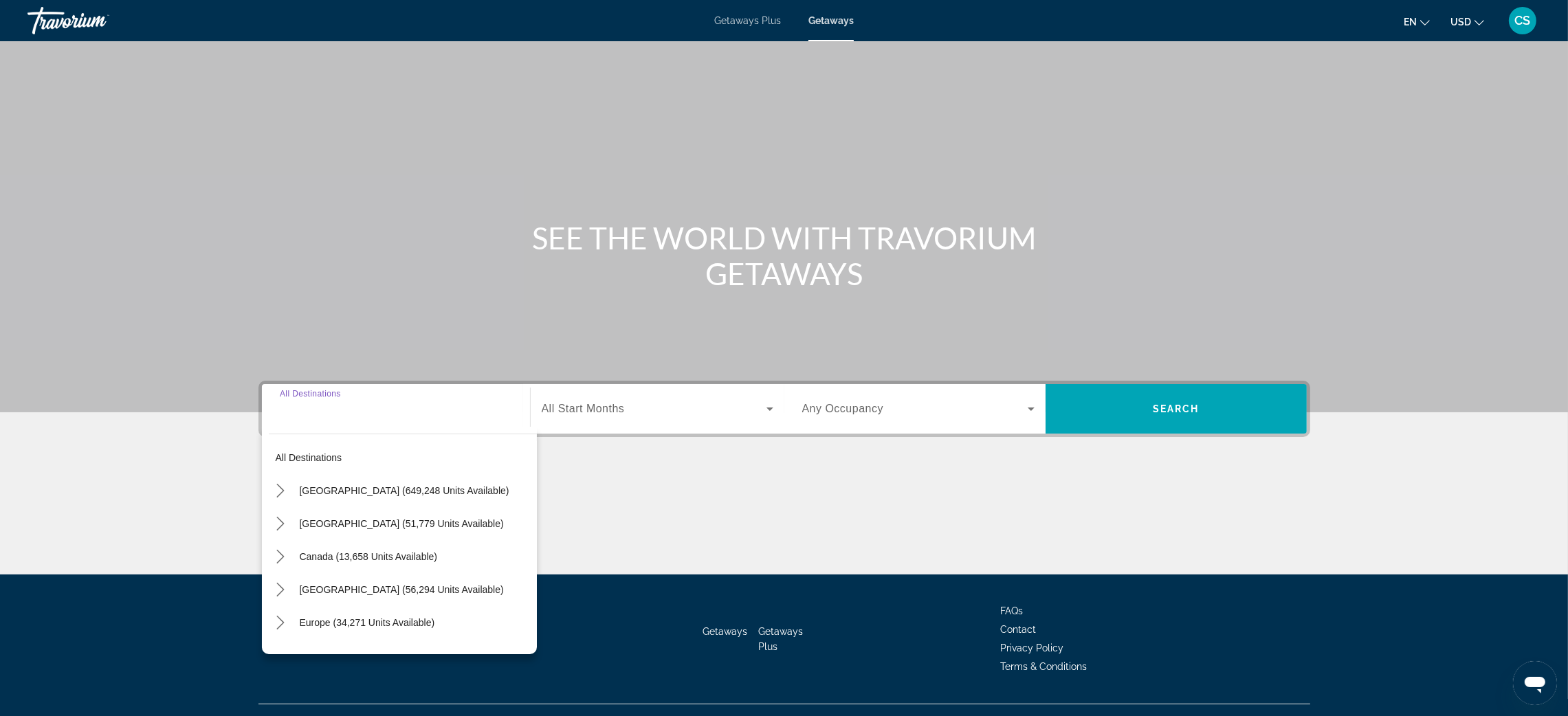
scroll to position [26, 0]
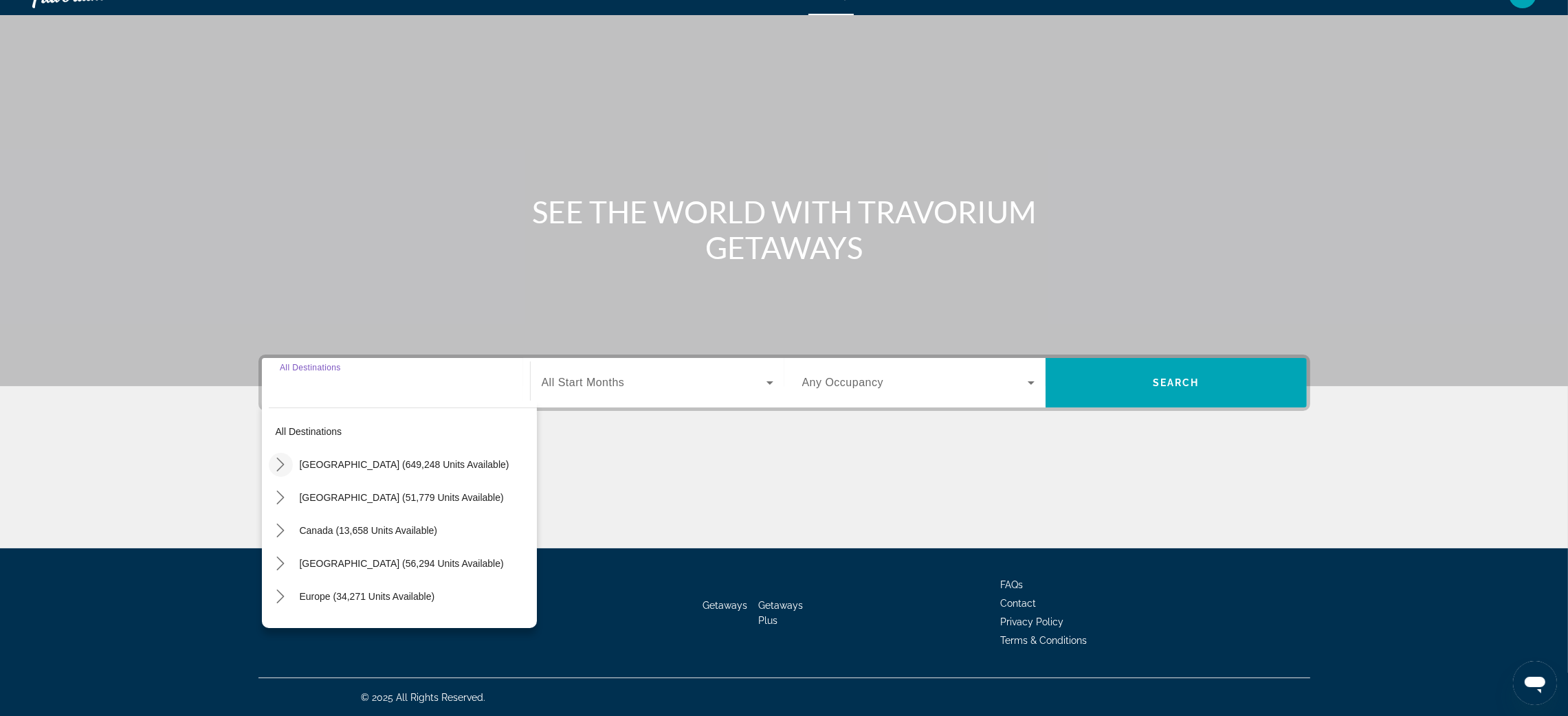
click at [280, 467] on icon "Toggle United States (649,248 units available) submenu" at bounding box center [280, 465] width 8 height 14
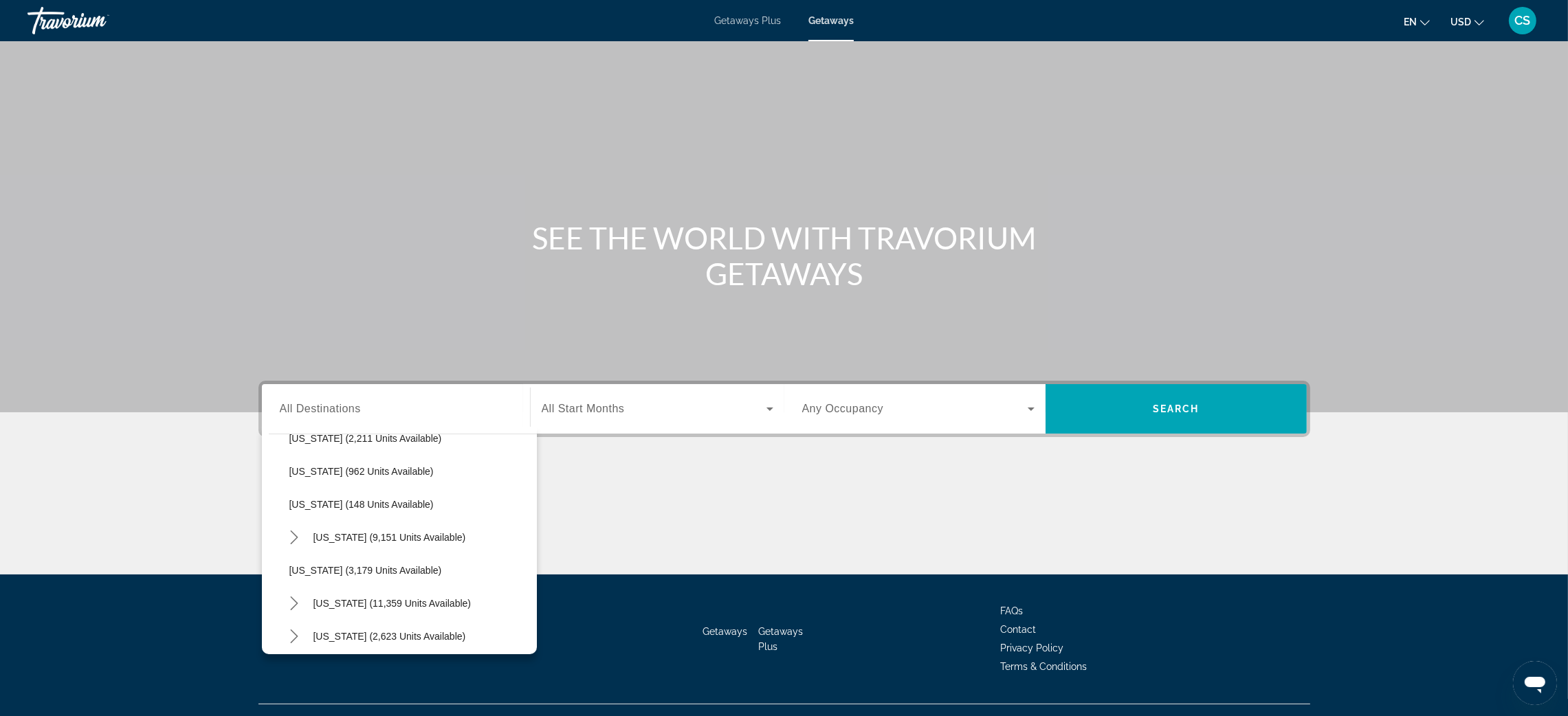
scroll to position [0, 0]
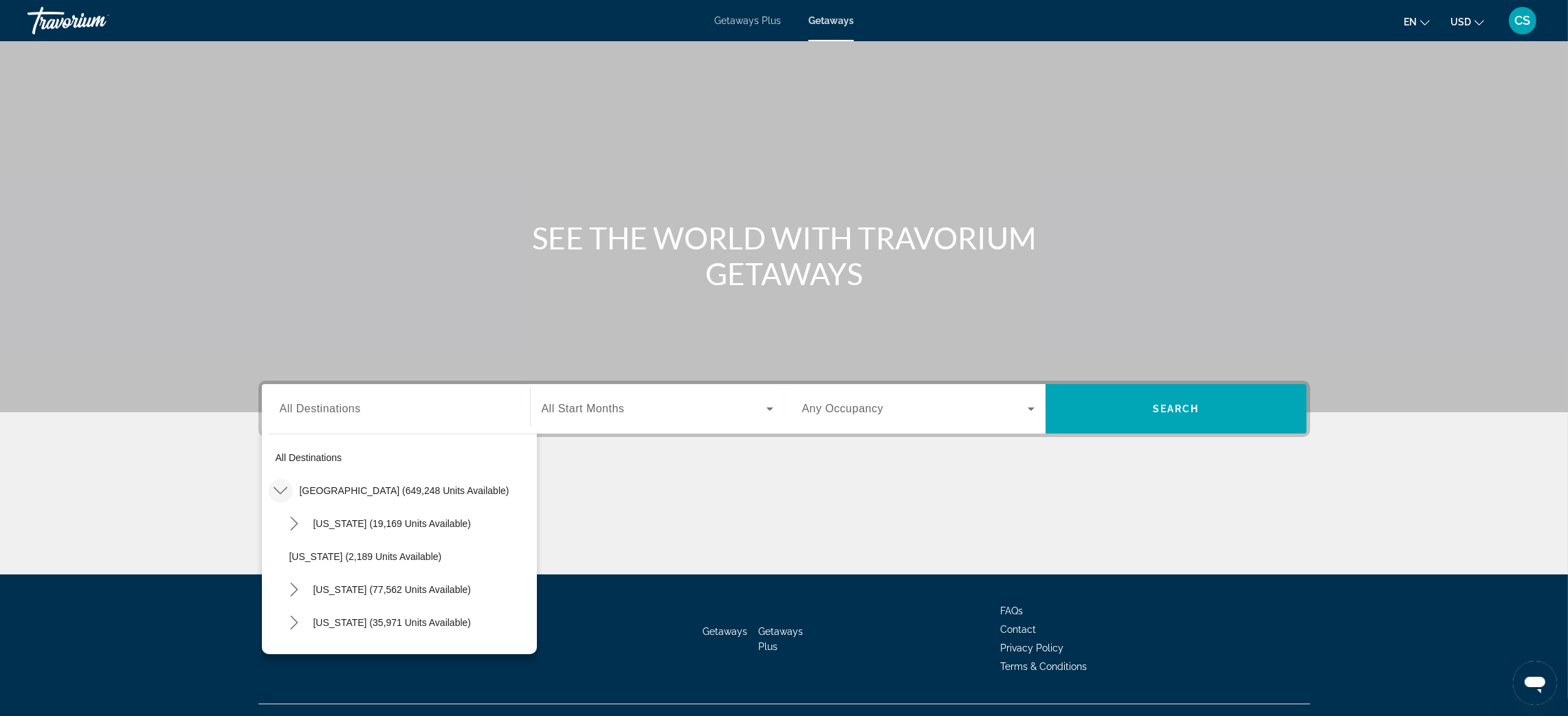
click at [283, 490] on icon "Toggle United States (649,248 units available) submenu" at bounding box center [280, 491] width 14 height 14
click at [279, 588] on icon "Toggle Caribbean & Atlantic Islands (56,294 units available) submenu" at bounding box center [280, 590] width 14 height 14
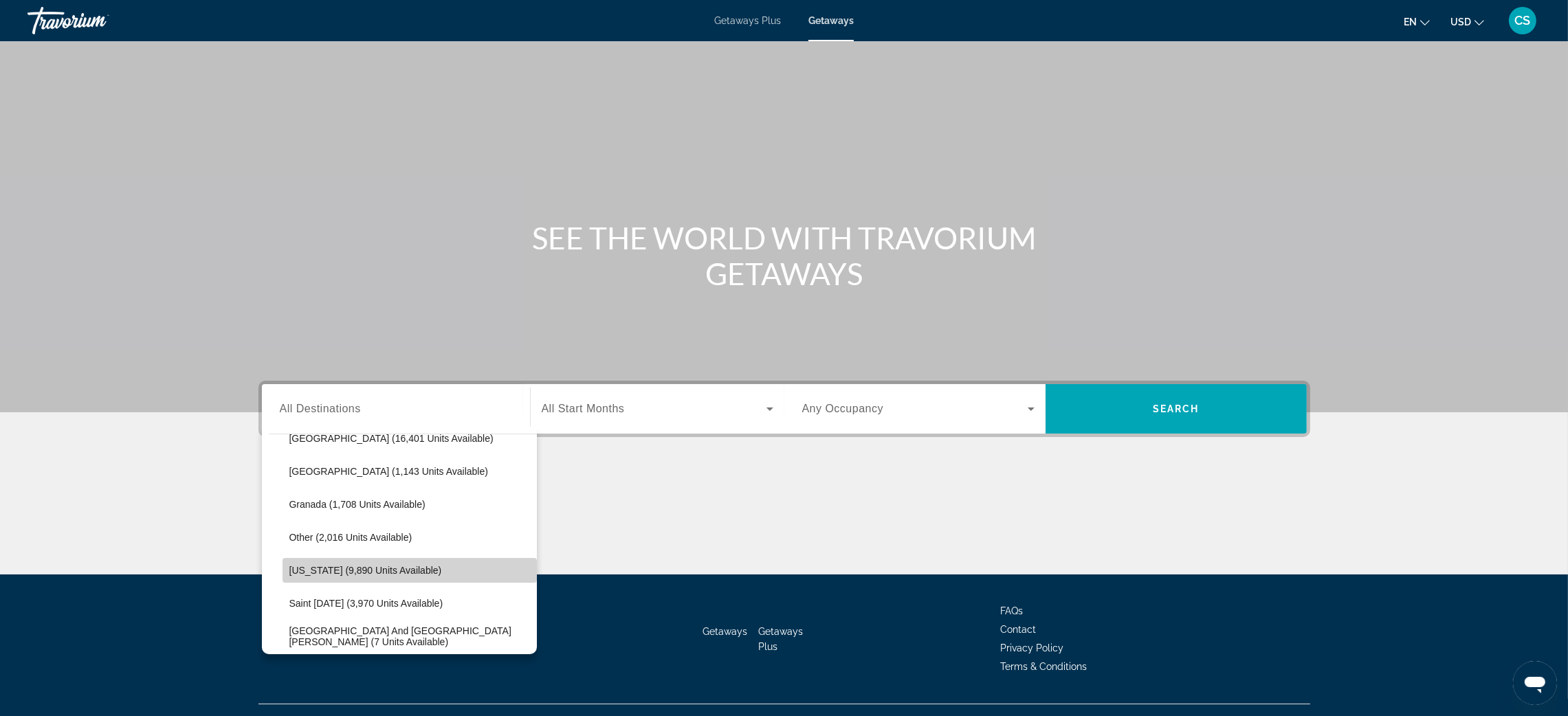
click at [418, 559] on span "Select destination: Puerto Rico (9,890 units available)" at bounding box center [409, 571] width 254 height 33
type input "**********"
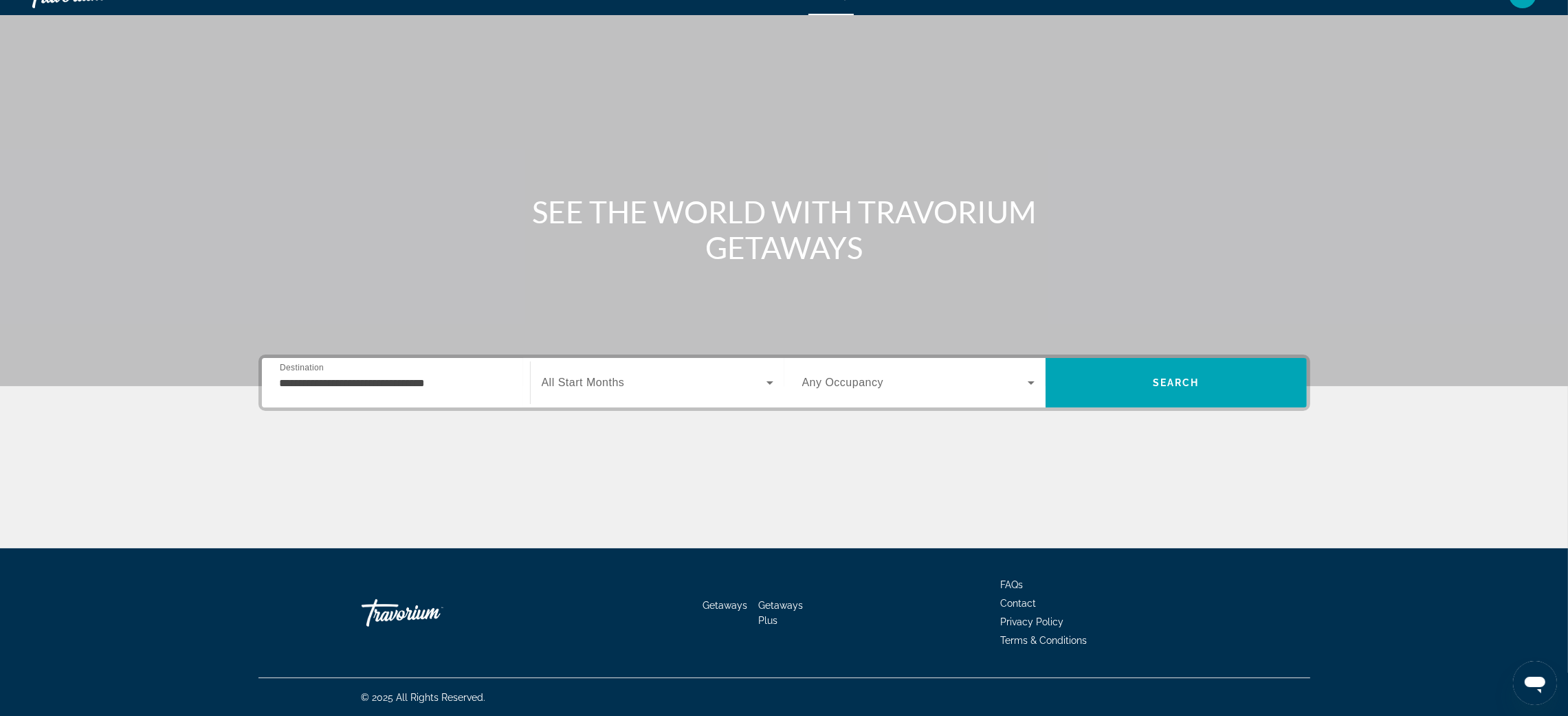
click at [593, 382] on span "All Start Months" at bounding box center [583, 382] width 83 height 12
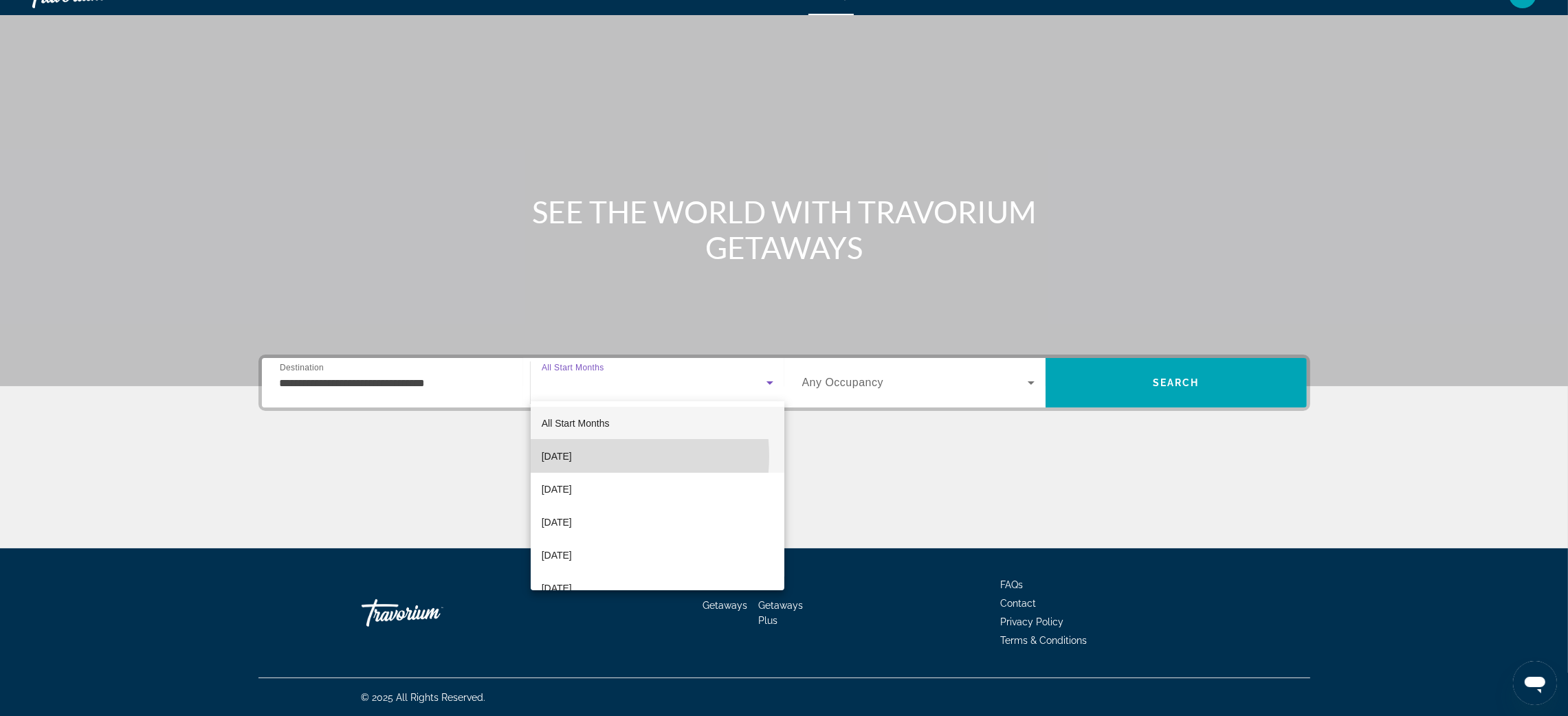
click at [572, 456] on span "[DATE]" at bounding box center [557, 456] width 30 height 17
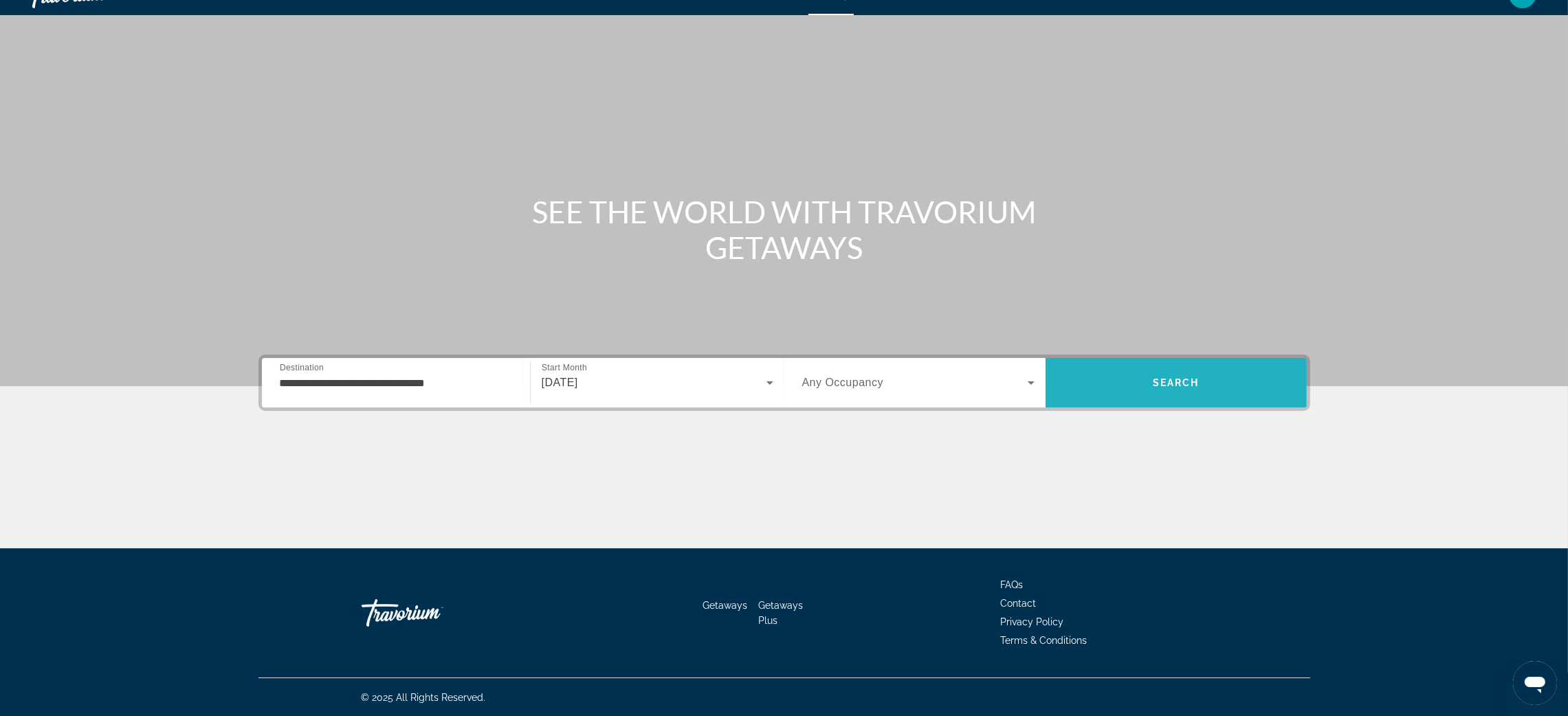
click at [1155, 378] on span "Search" at bounding box center [1177, 383] width 47 height 11
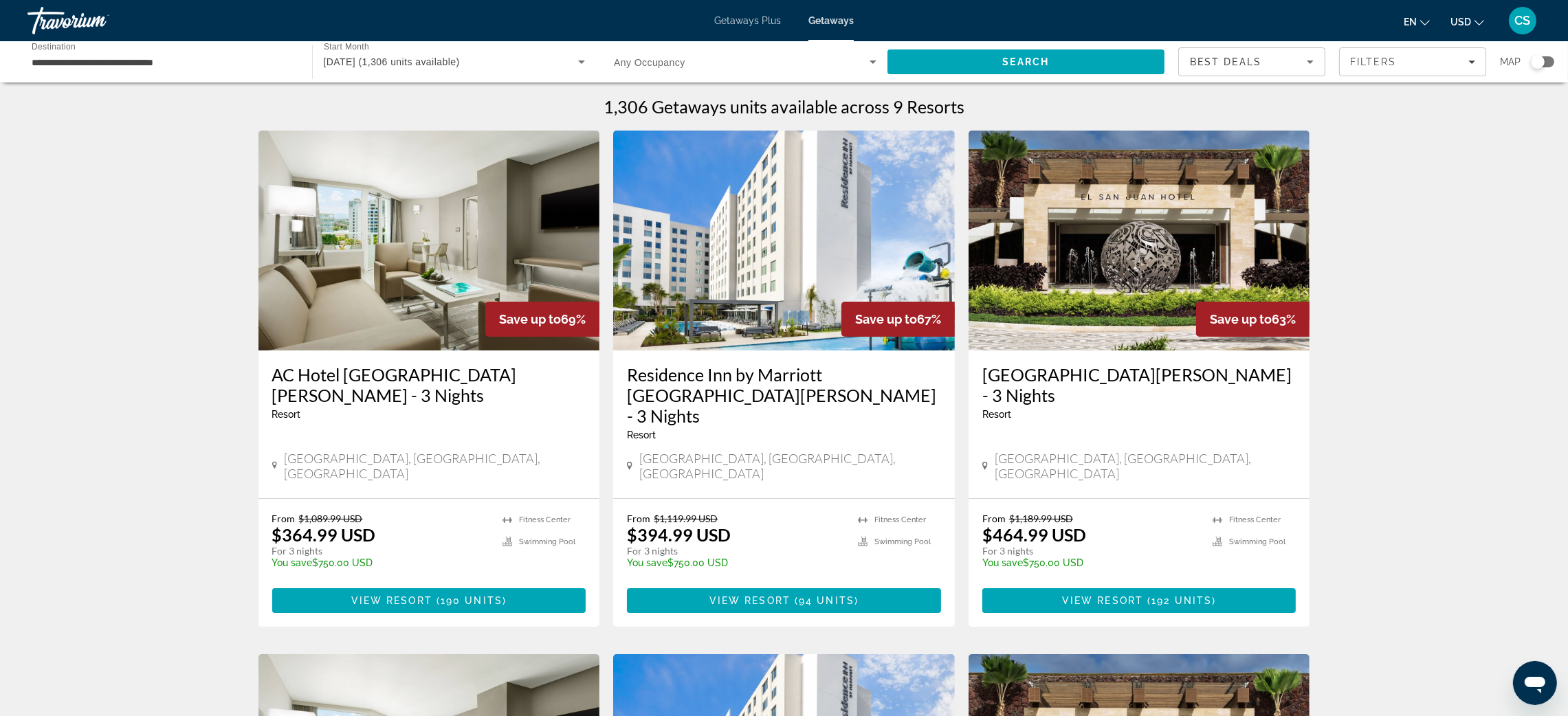
click at [449, 290] on img "Main content" at bounding box center [429, 241] width 341 height 220
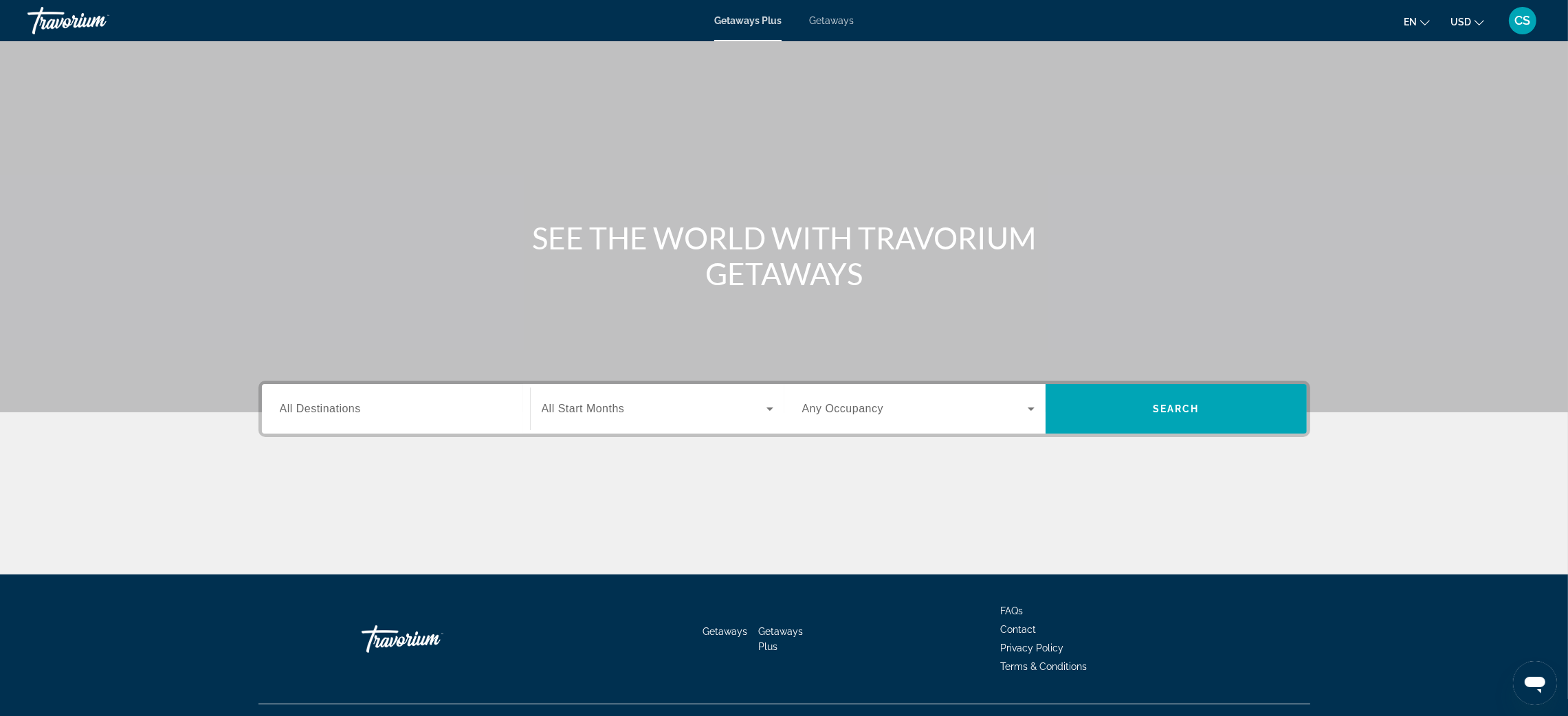
click at [317, 408] on span "All Destinations" at bounding box center [320, 409] width 81 height 12
click at [317, 408] on input "Destination All Destinations" at bounding box center [396, 410] width 233 height 17
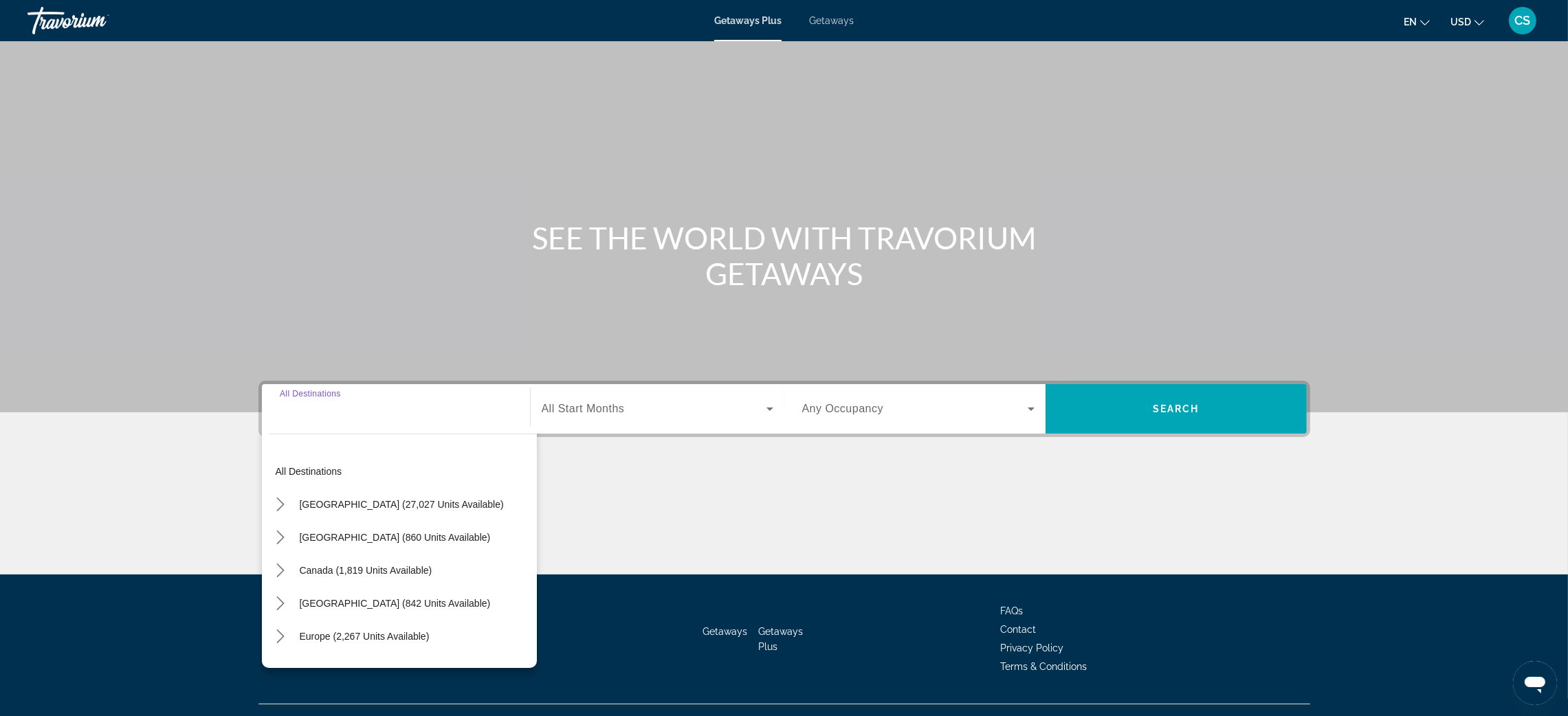
scroll to position [26, 0]
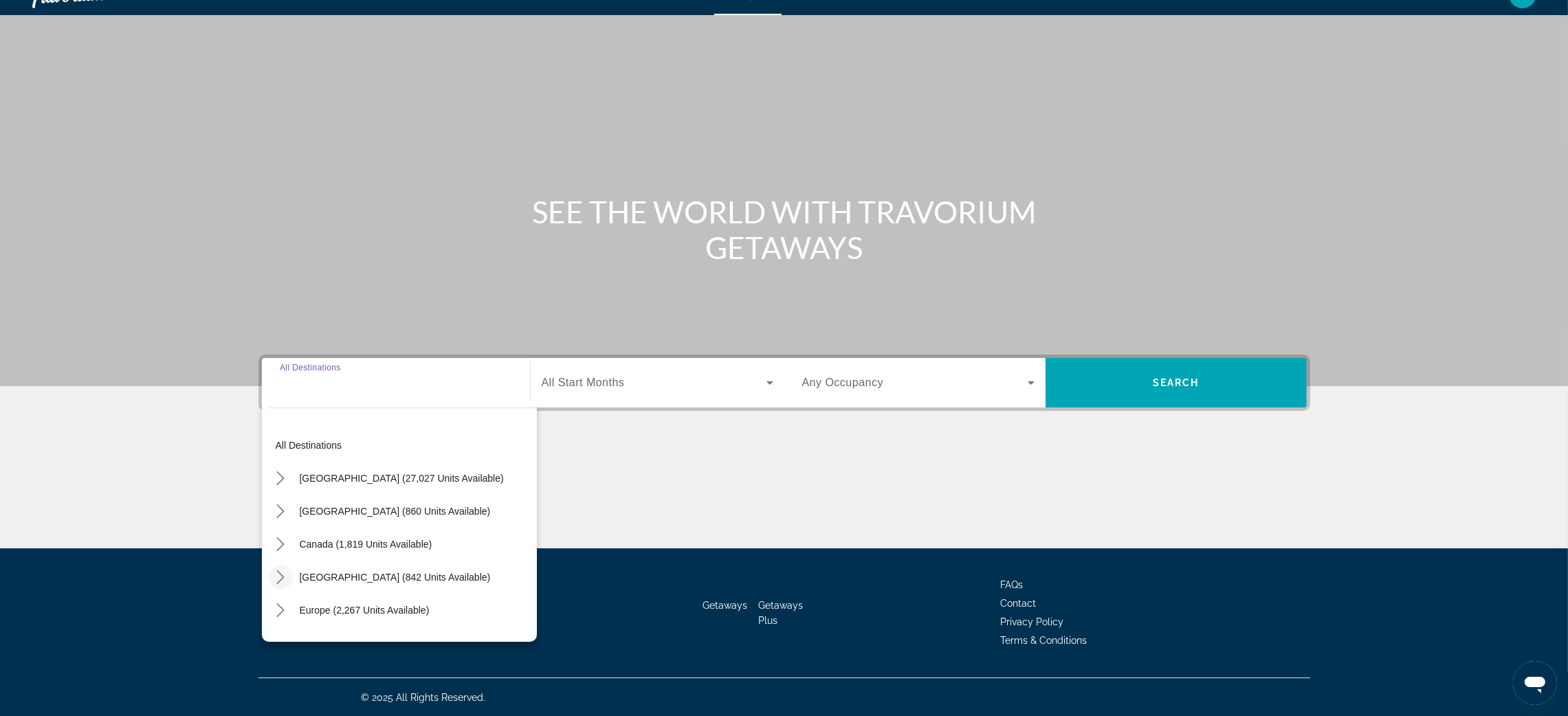
click at [278, 573] on icon "Toggle Caribbean & Atlantic Islands (842 units available) submenu" at bounding box center [280, 578] width 14 height 14
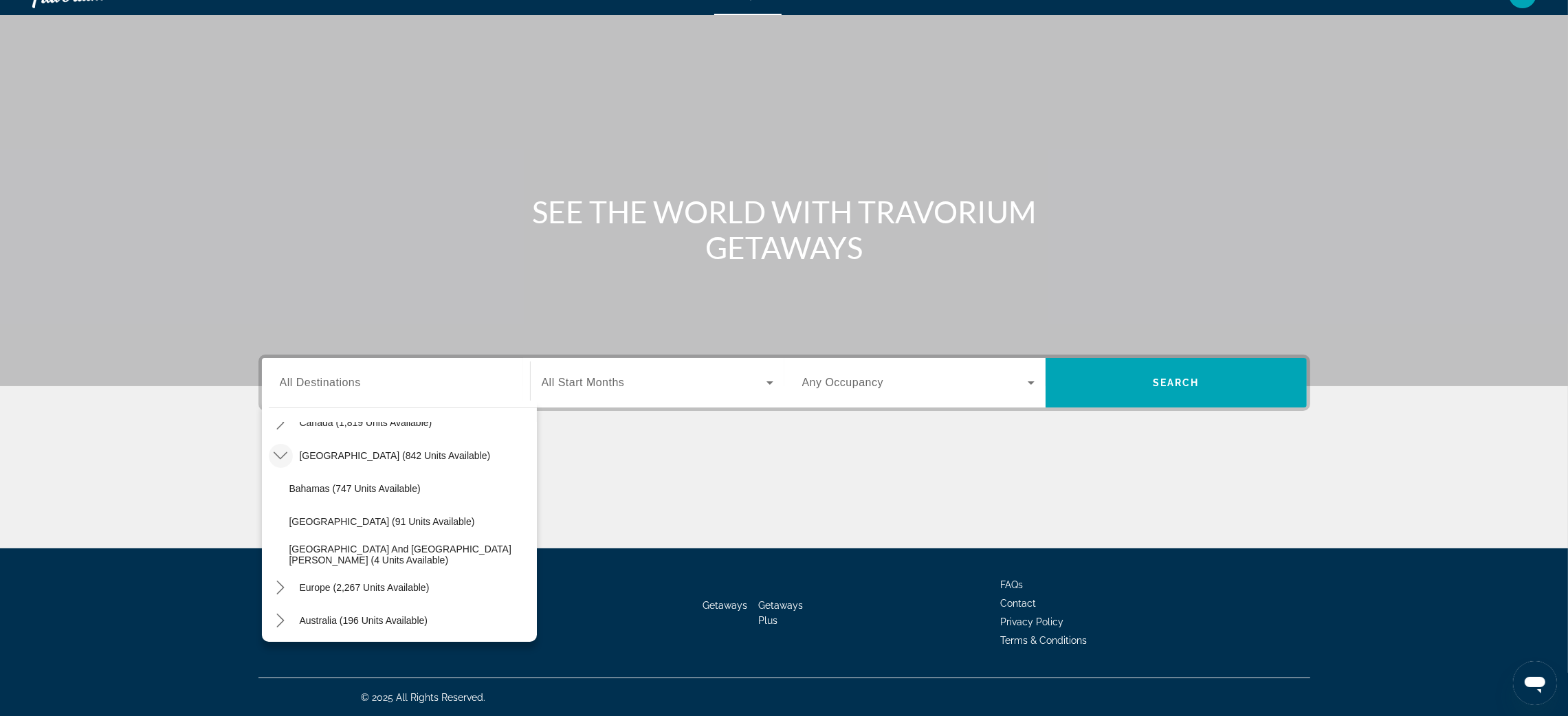
scroll to position [114, 0]
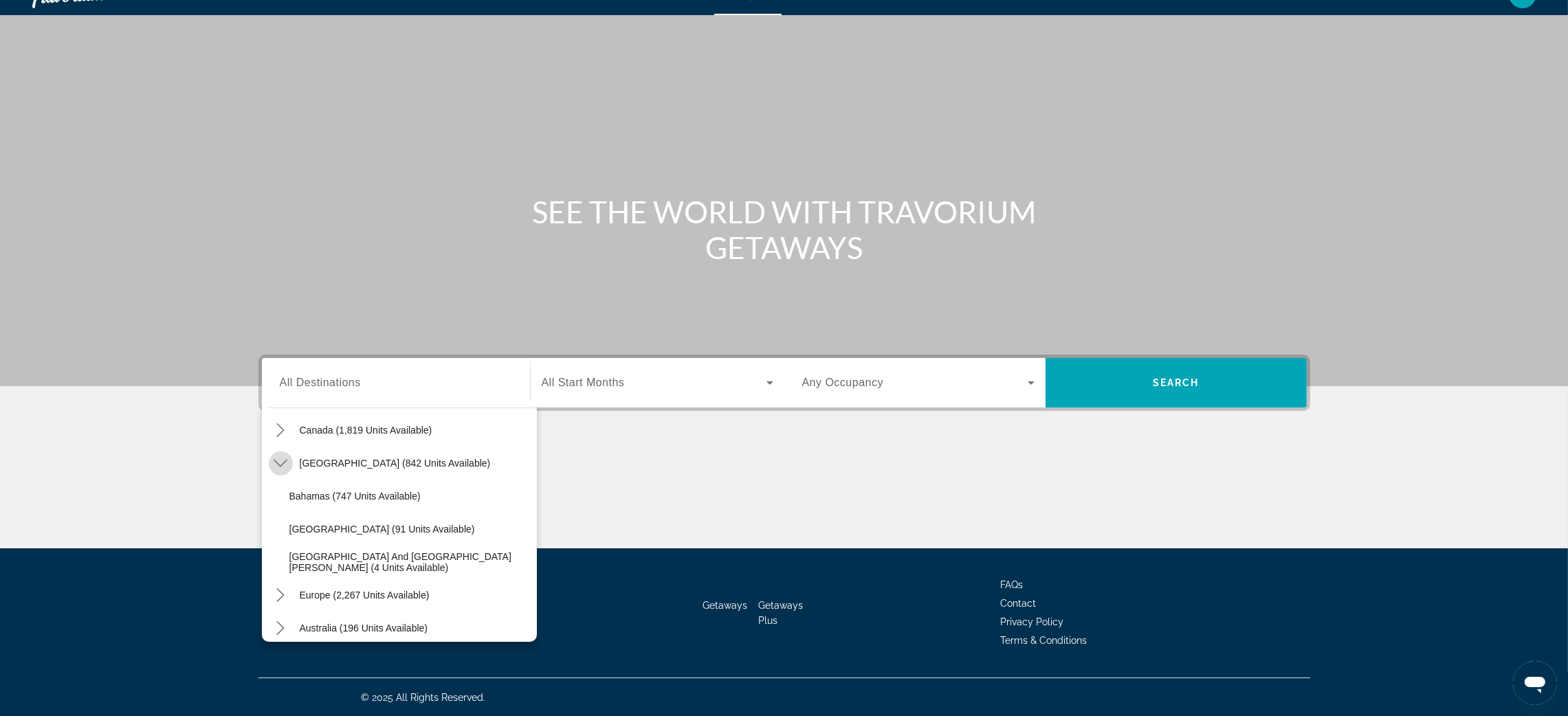
click at [276, 463] on icon "Toggle Caribbean & Atlantic Islands (842 units available) submenu" at bounding box center [280, 463] width 14 height 14
click at [278, 459] on icon "Toggle Caribbean & Atlantic Islands (842 units available) submenu" at bounding box center [280, 463] width 14 height 14
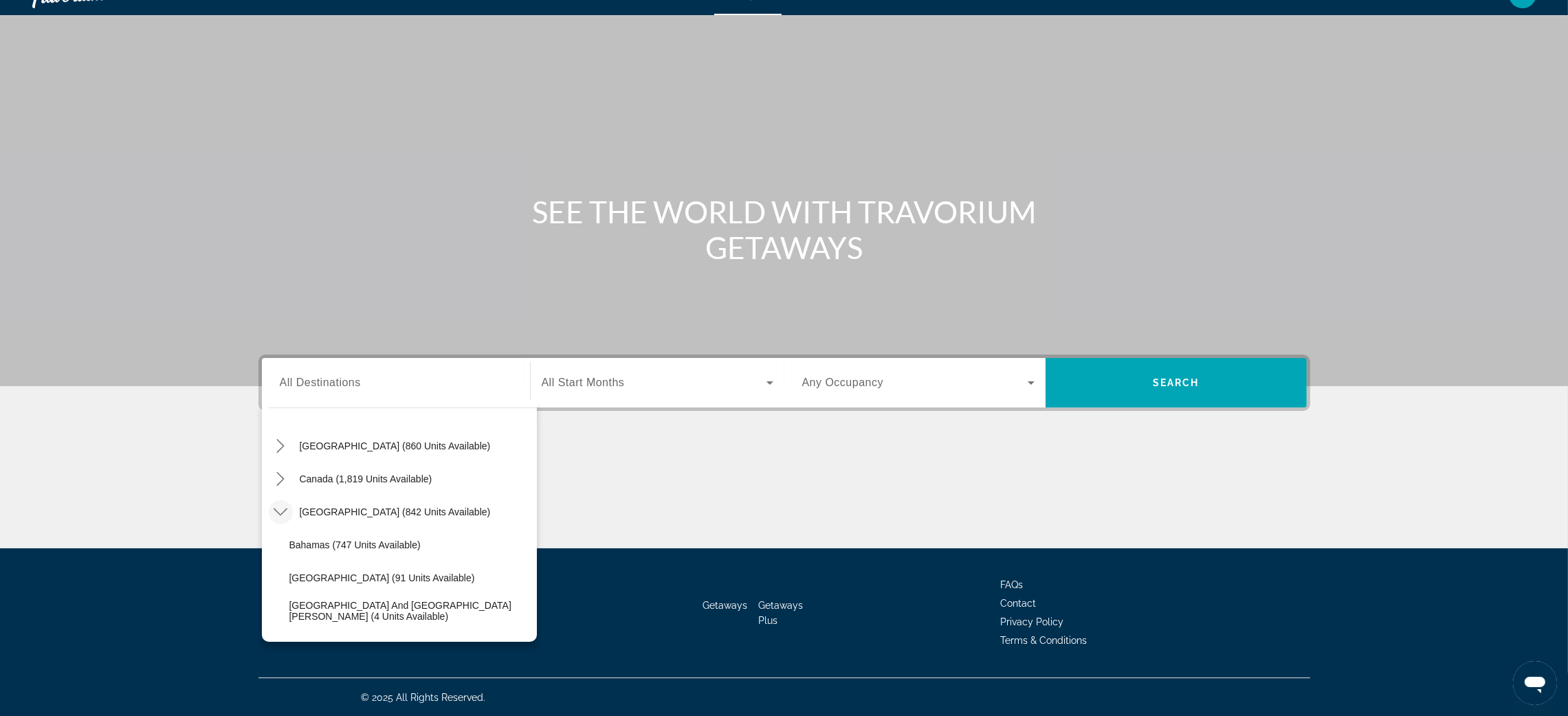
scroll to position [51, 0]
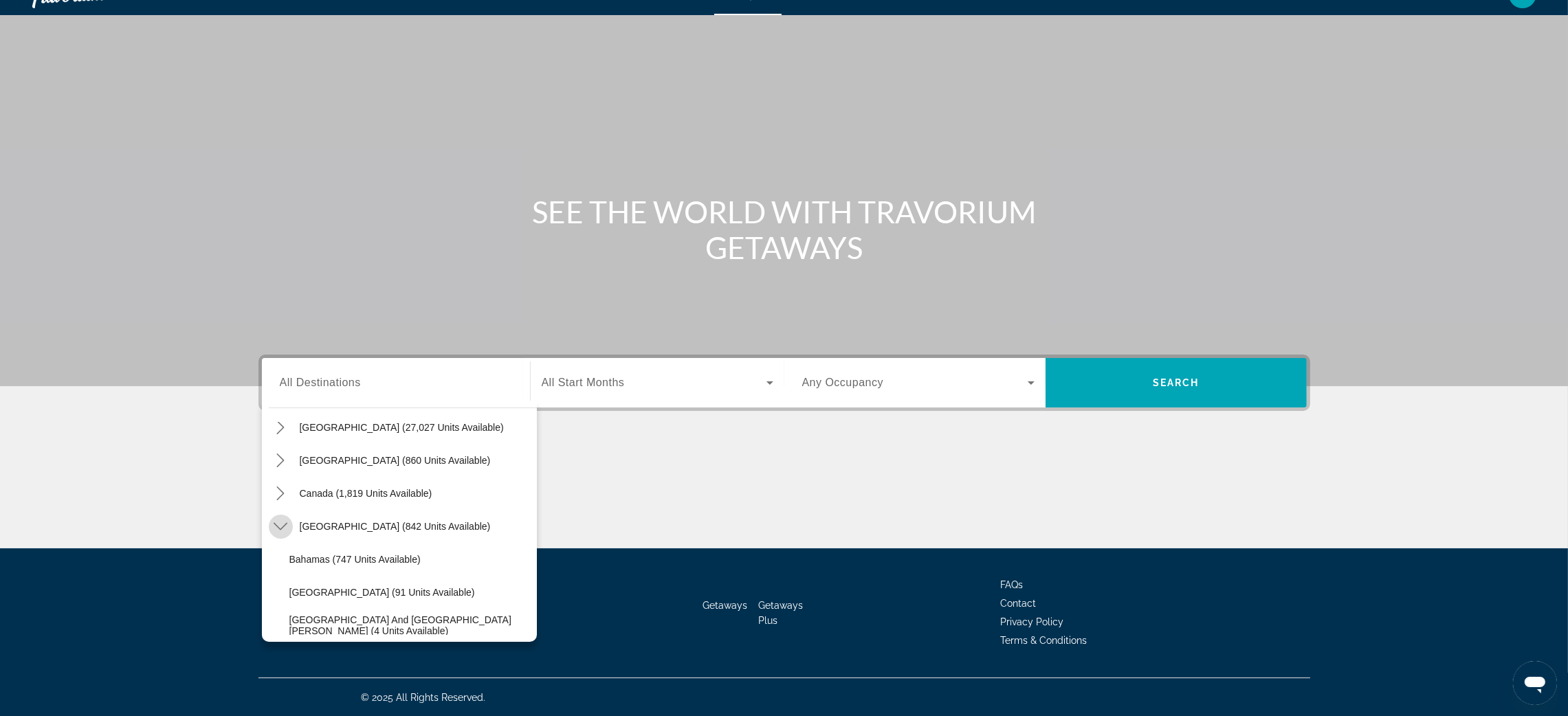
click at [281, 515] on mat-icon "Toggle Caribbean & Atlantic Islands (842 units available) submenu" at bounding box center [280, 527] width 24 height 24
click at [277, 523] on icon "Toggle Caribbean & Atlantic Islands (842 units available) submenu" at bounding box center [280, 526] width 14 height 14
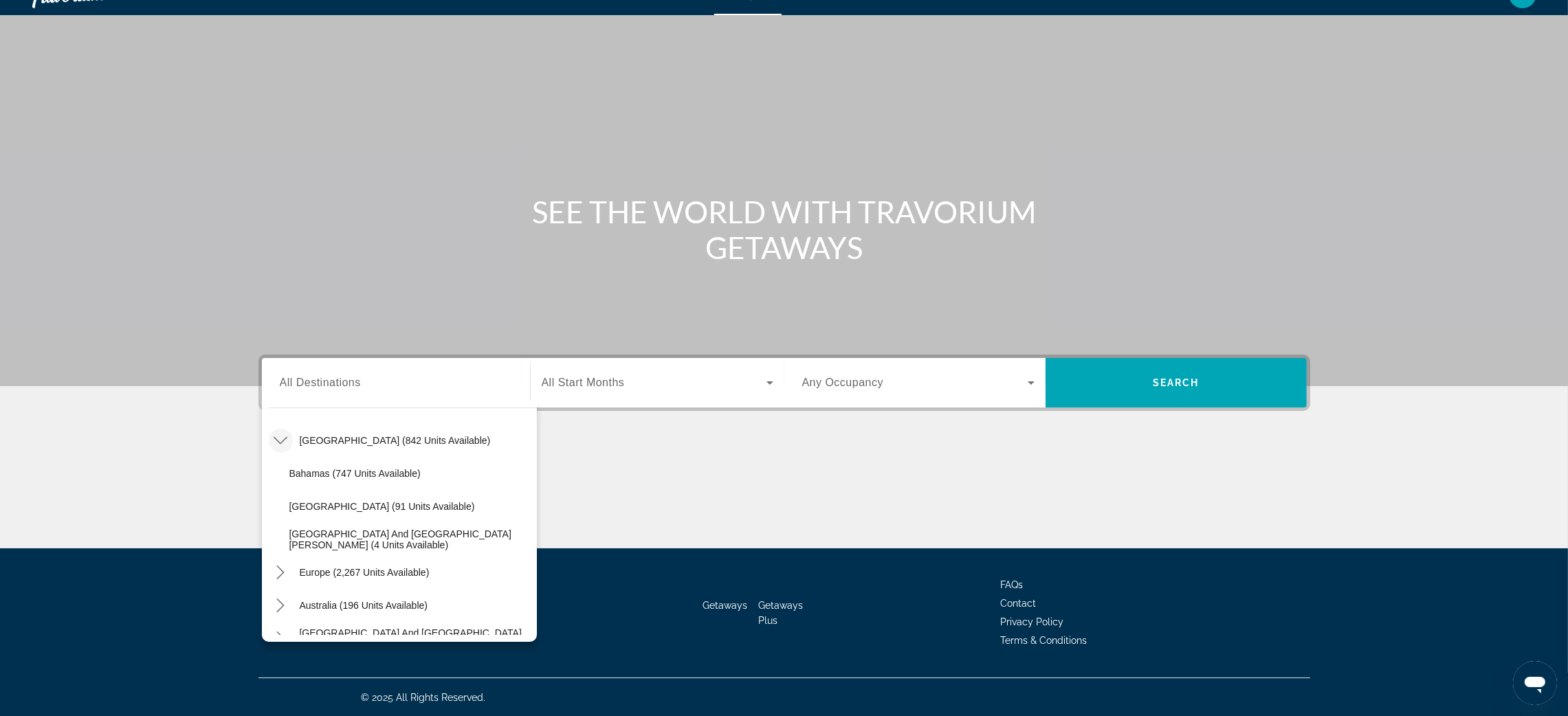
scroll to position [139, 0]
click at [424, 473] on span "Select destination: Bahamas (747 units available)" at bounding box center [409, 472] width 254 height 33
type input "**********"
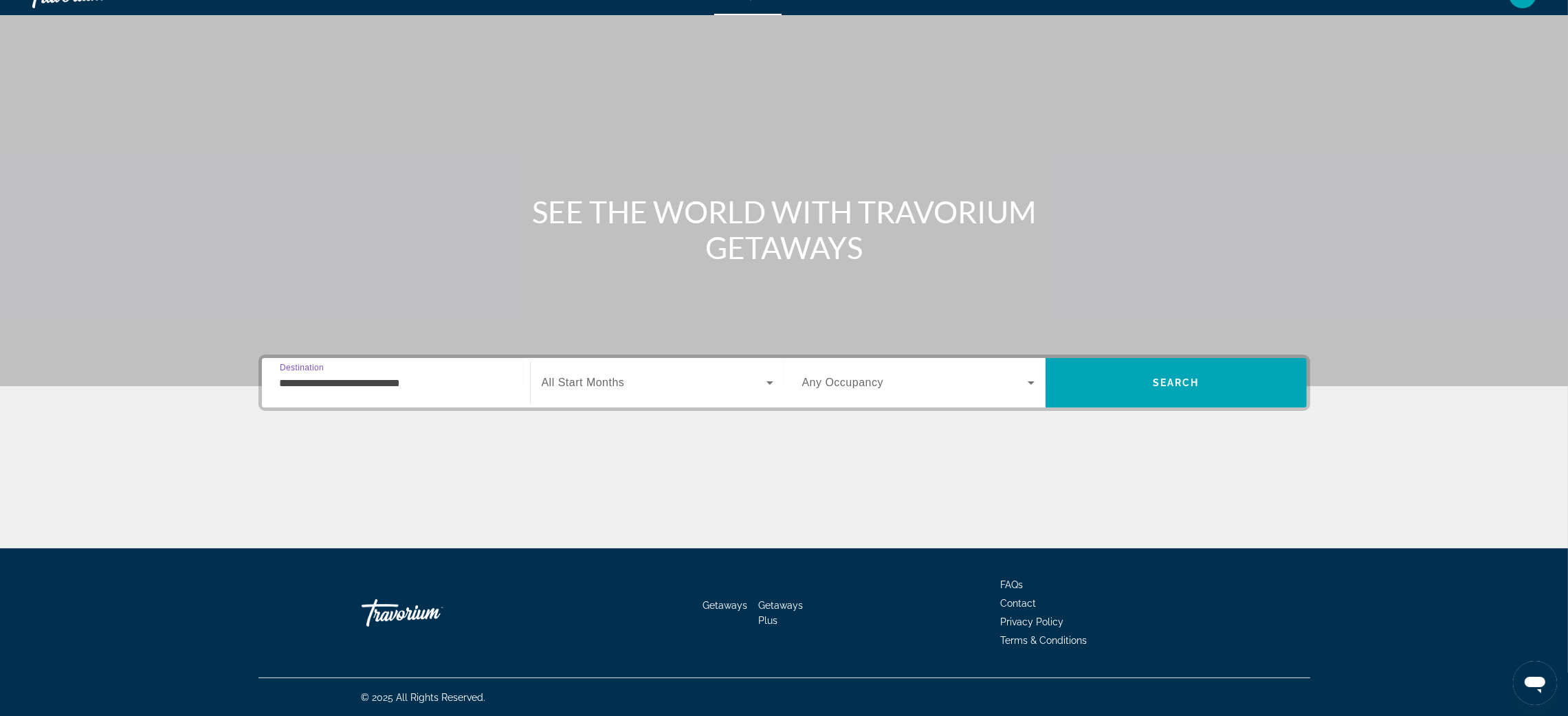
click at [767, 384] on icon "Search widget" at bounding box center [770, 383] width 17 height 17
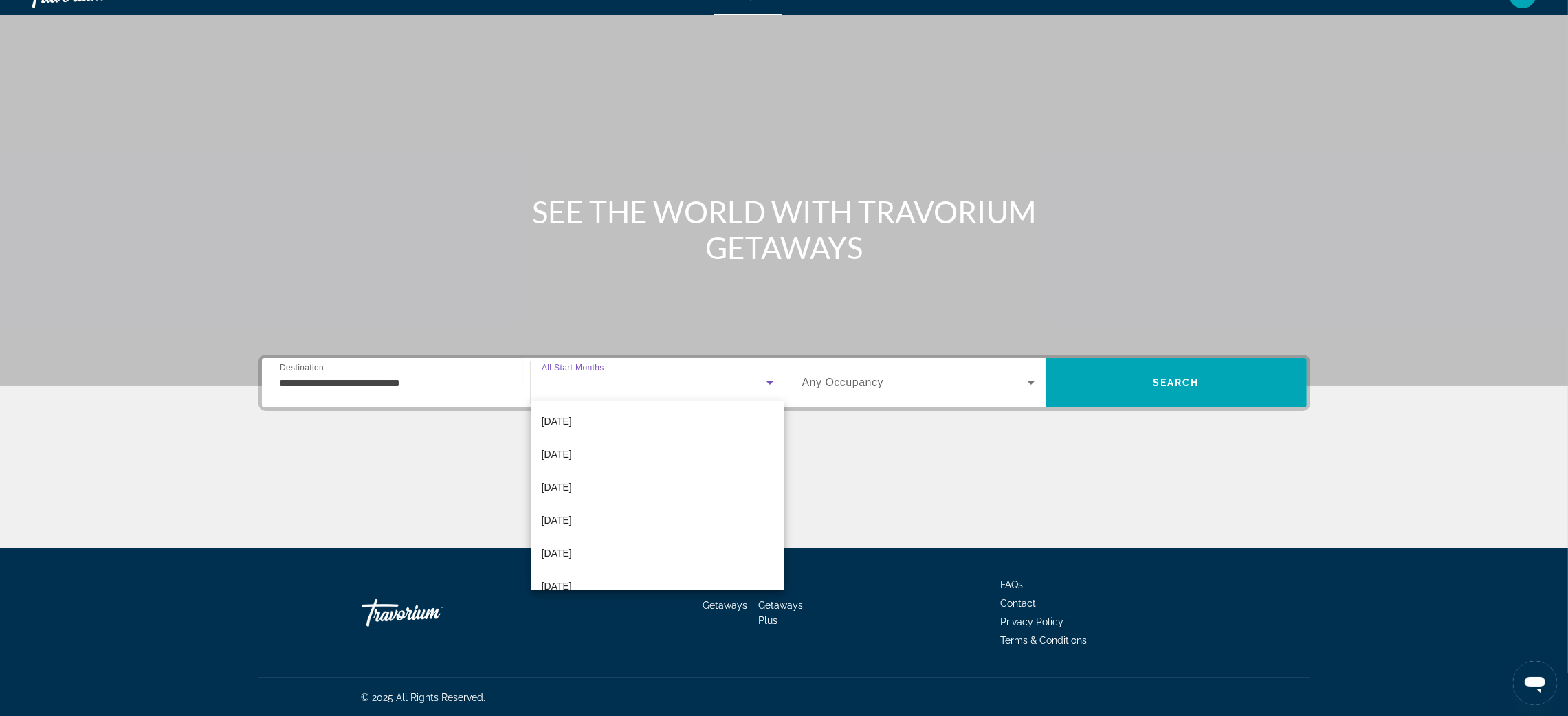
scroll to position [16, 0]
click at [578, 449] on mat-option "[DATE]" at bounding box center [657, 441] width 253 height 33
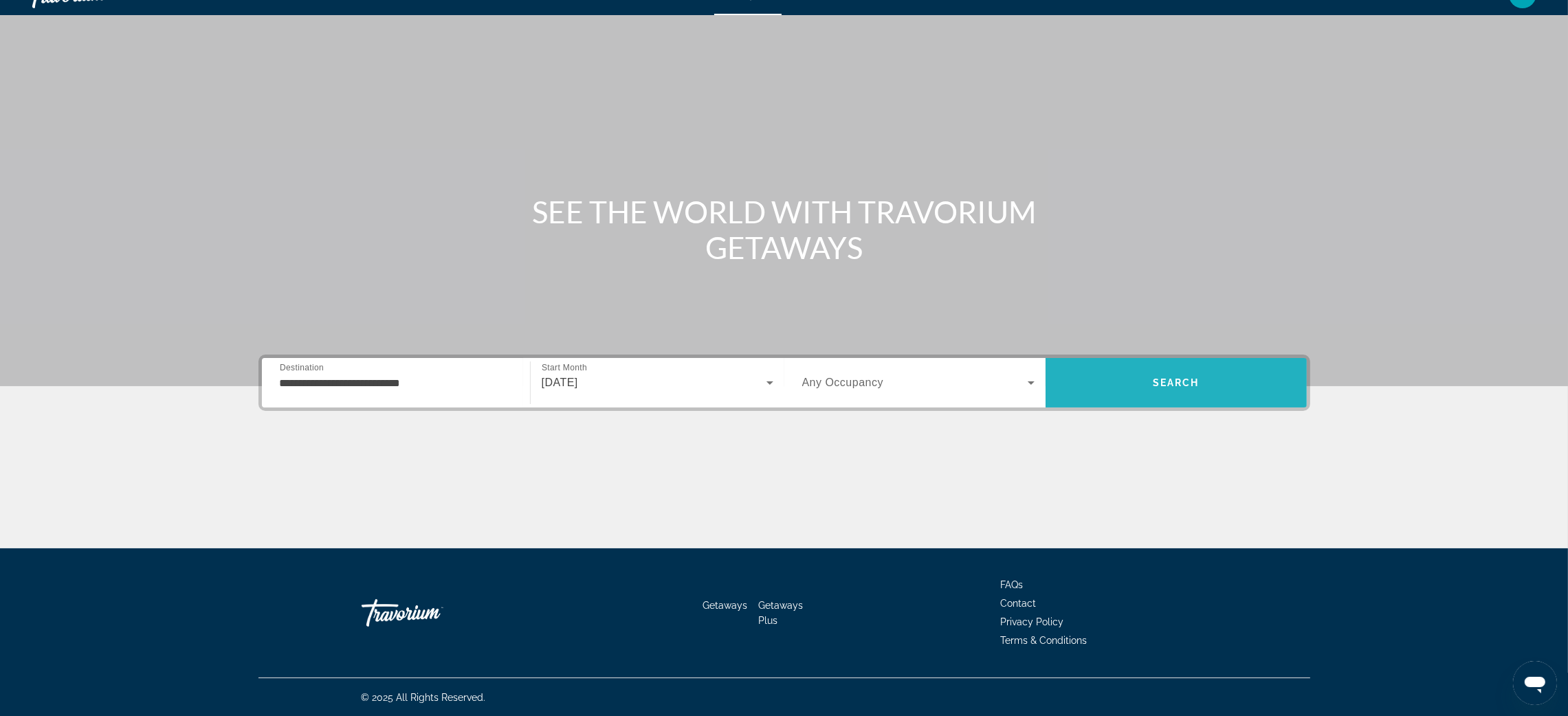
click at [1185, 384] on span "Search" at bounding box center [1177, 383] width 47 height 11
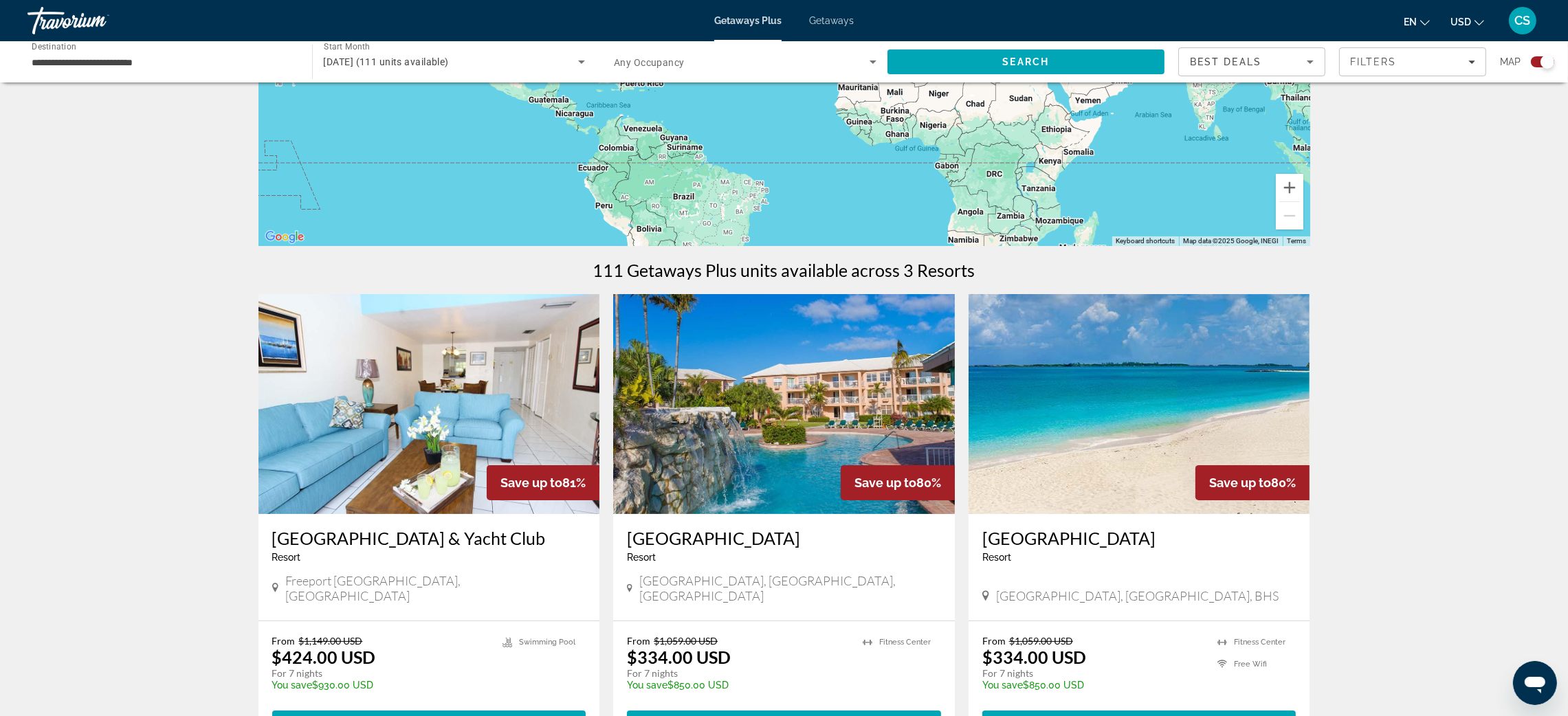
scroll to position [269, 0]
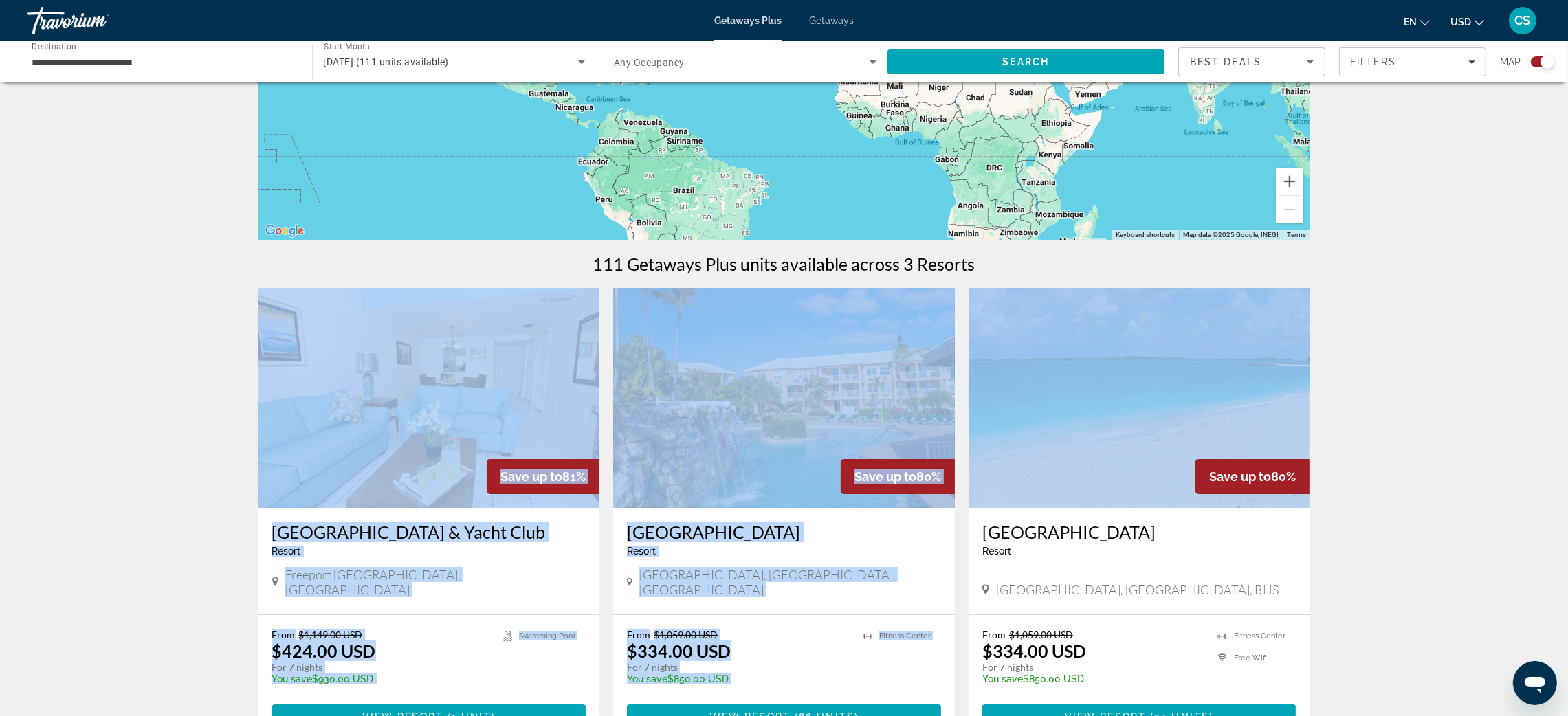
drag, startPoint x: 1561, startPoint y: 242, endPoint x: 1560, endPoint y: 283, distance: 41.0
click at [1560, 283] on div "← Move left → Move right ↑ Move up ↓ Move down + Zoom in - Zoom out Home Jump l…" at bounding box center [784, 313] width 1568 height 971
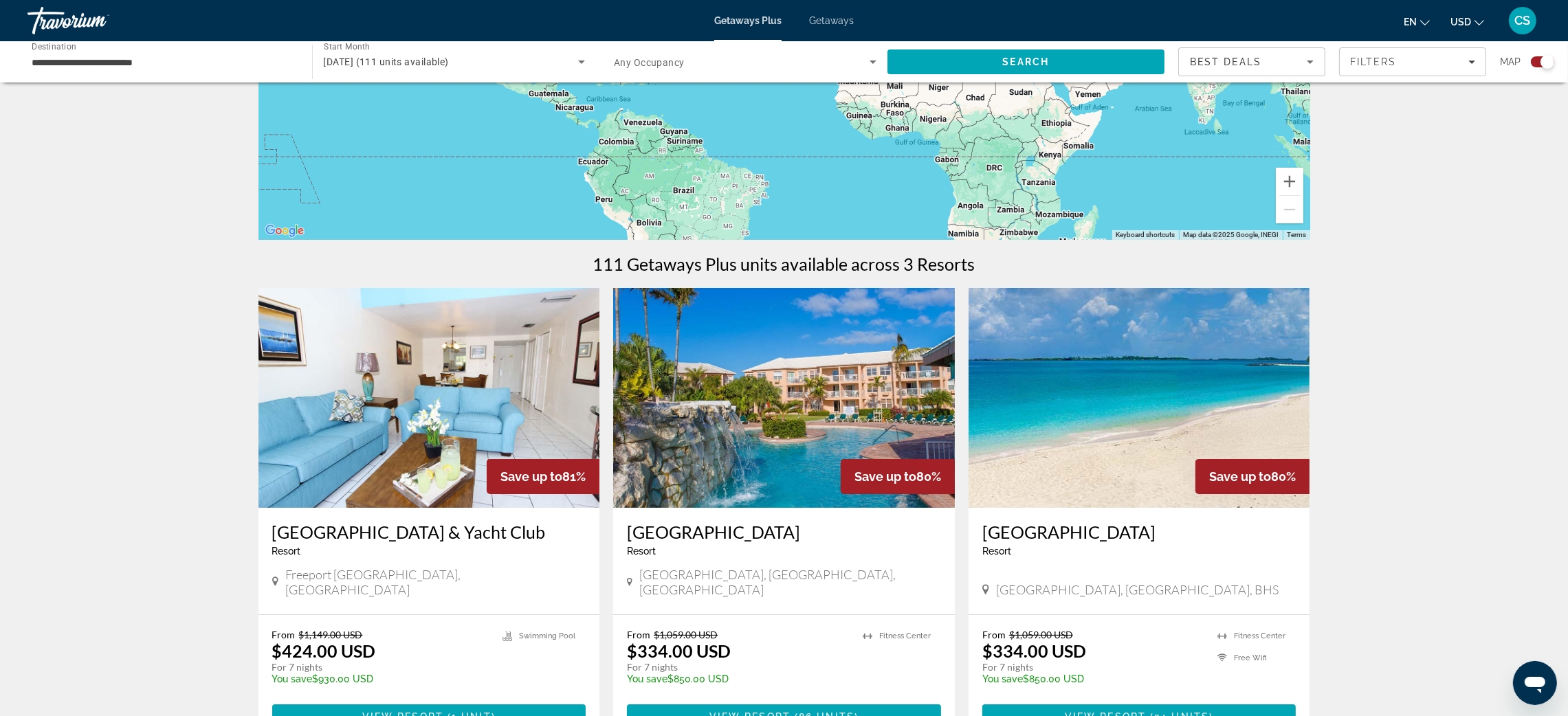
click at [1384, 560] on div "← Move left → Move right ↑ Move up ↓ Move down + Zoom in - Zoom out Home Jump l…" at bounding box center [784, 313] width 1568 height 971
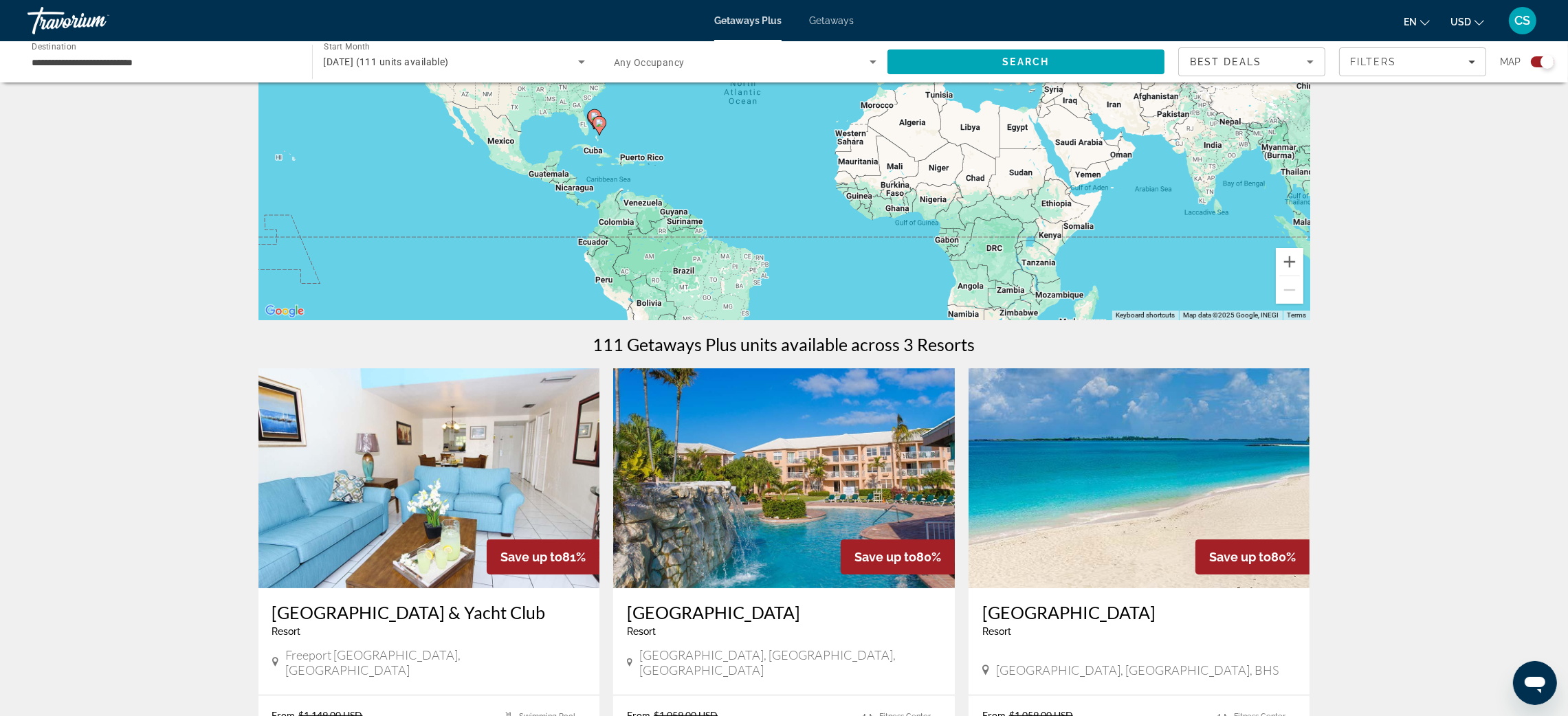
scroll to position [186, 0]
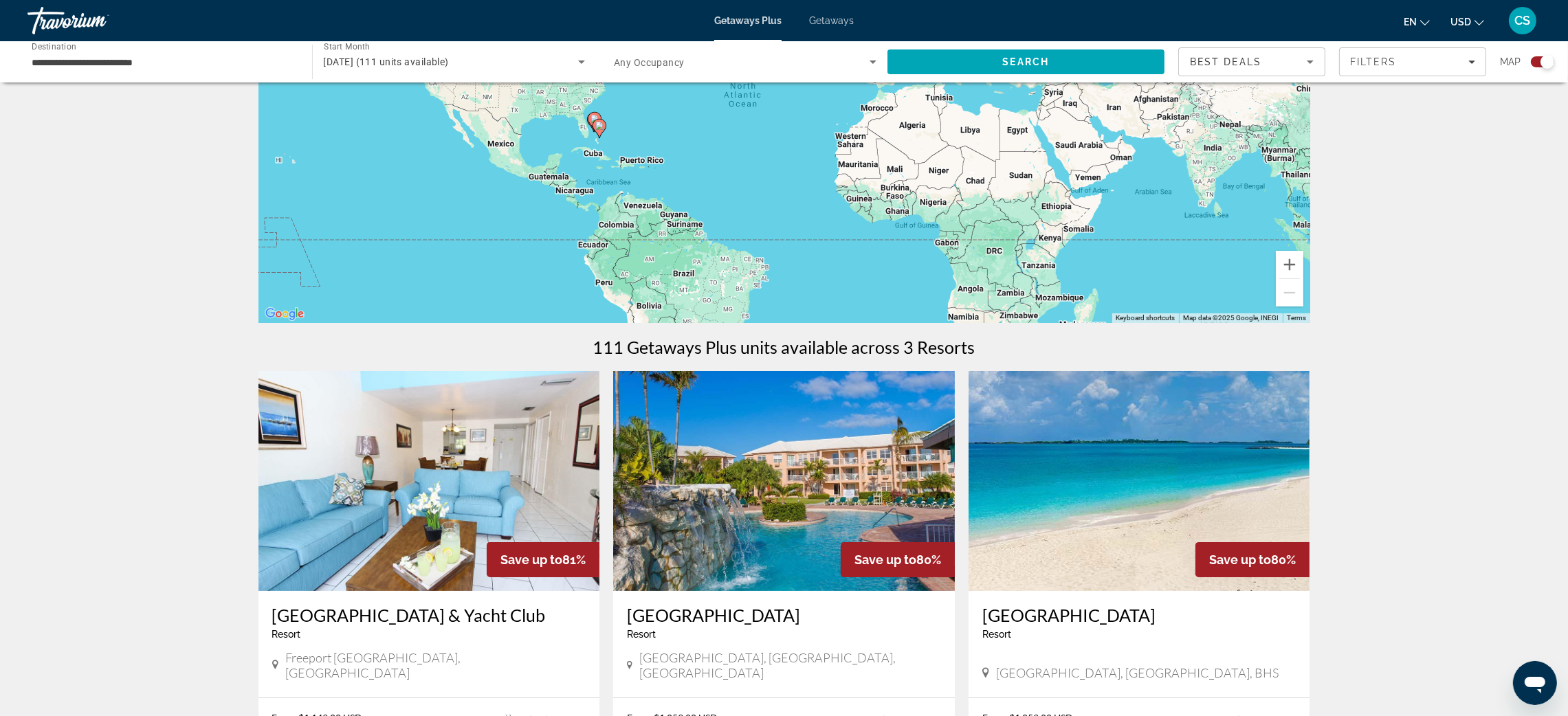
click at [1123, 487] on img "Main content" at bounding box center [1139, 481] width 341 height 220
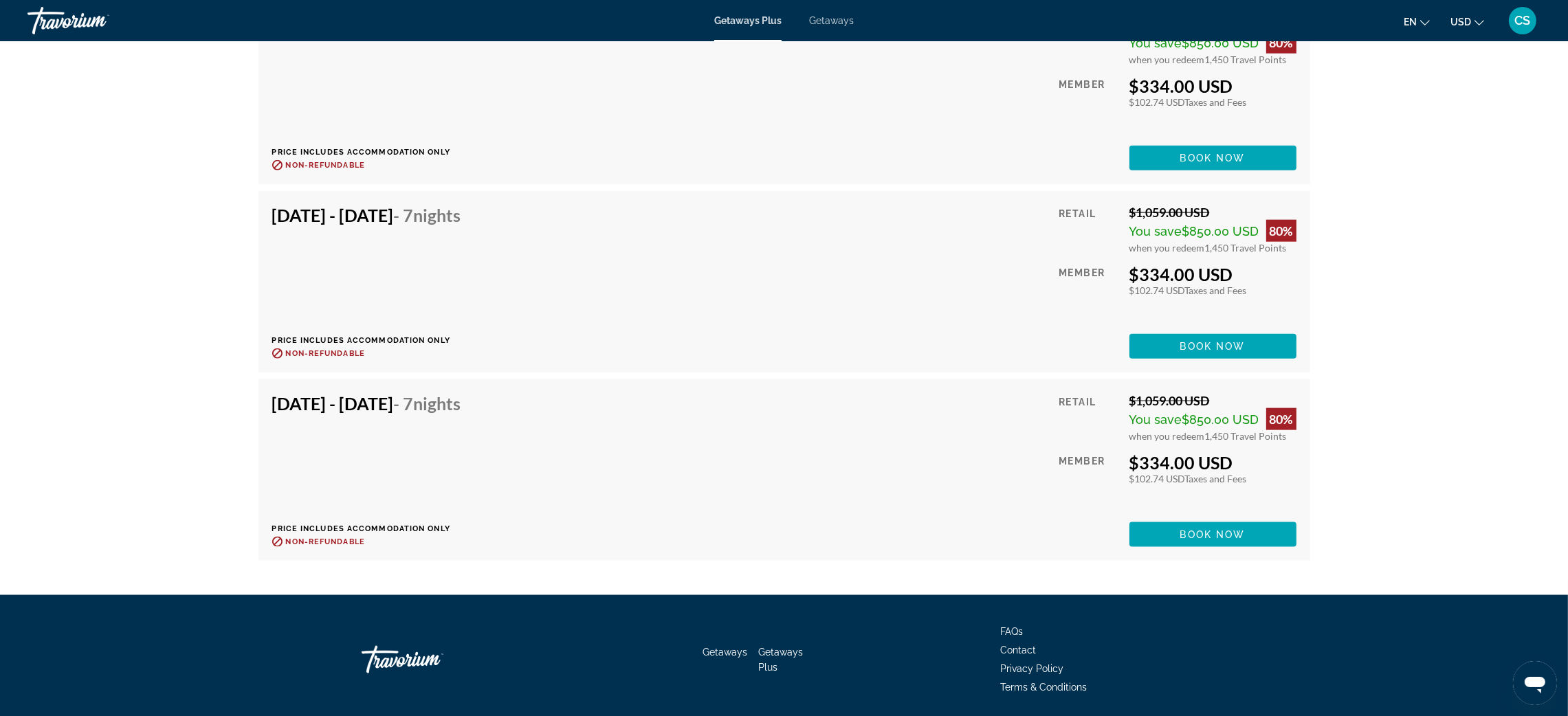
scroll to position [2609, 0]
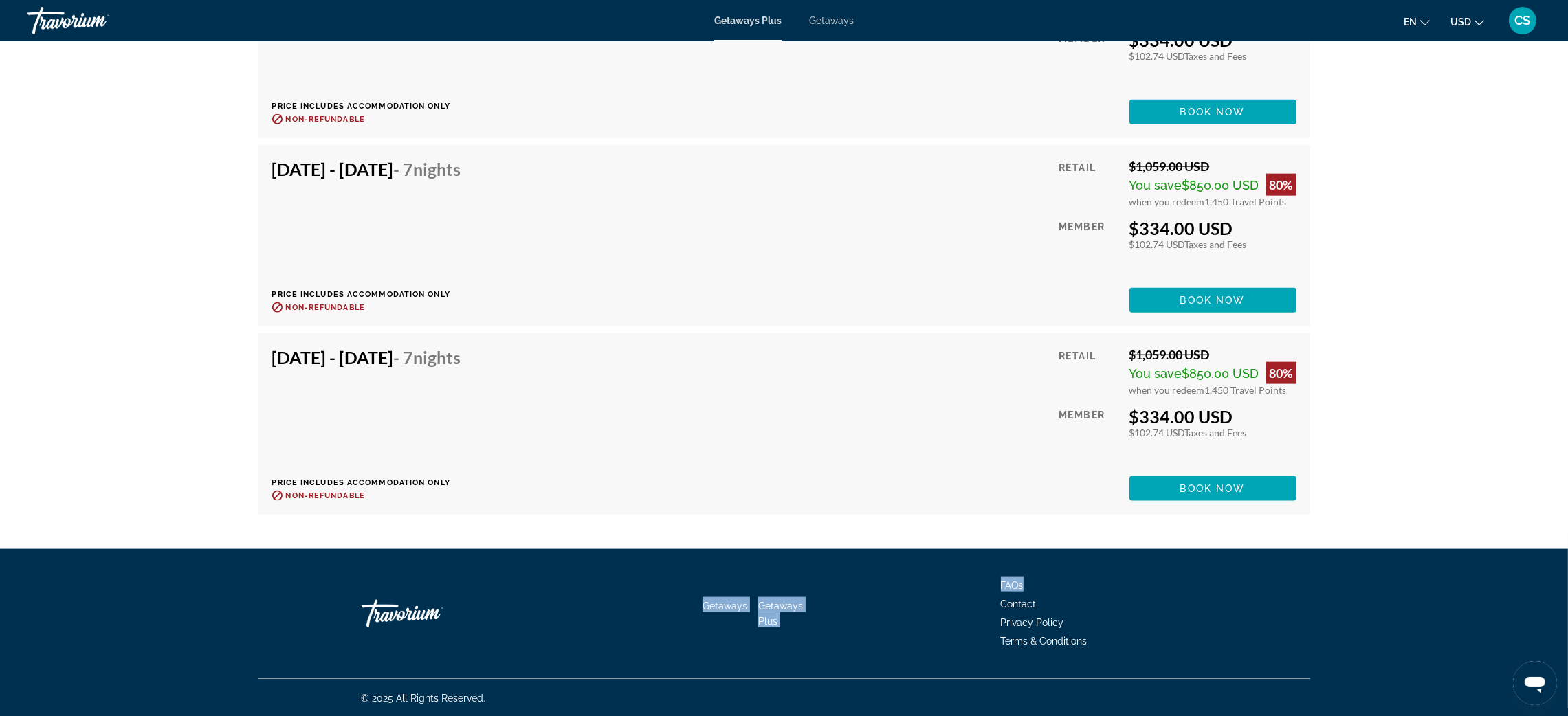
drag, startPoint x: 1557, startPoint y: 591, endPoint x: 1549, endPoint y: 487, distance: 104.3
drag, startPoint x: 1549, startPoint y: 487, endPoint x: 1583, endPoint y: 115, distance: 373.6
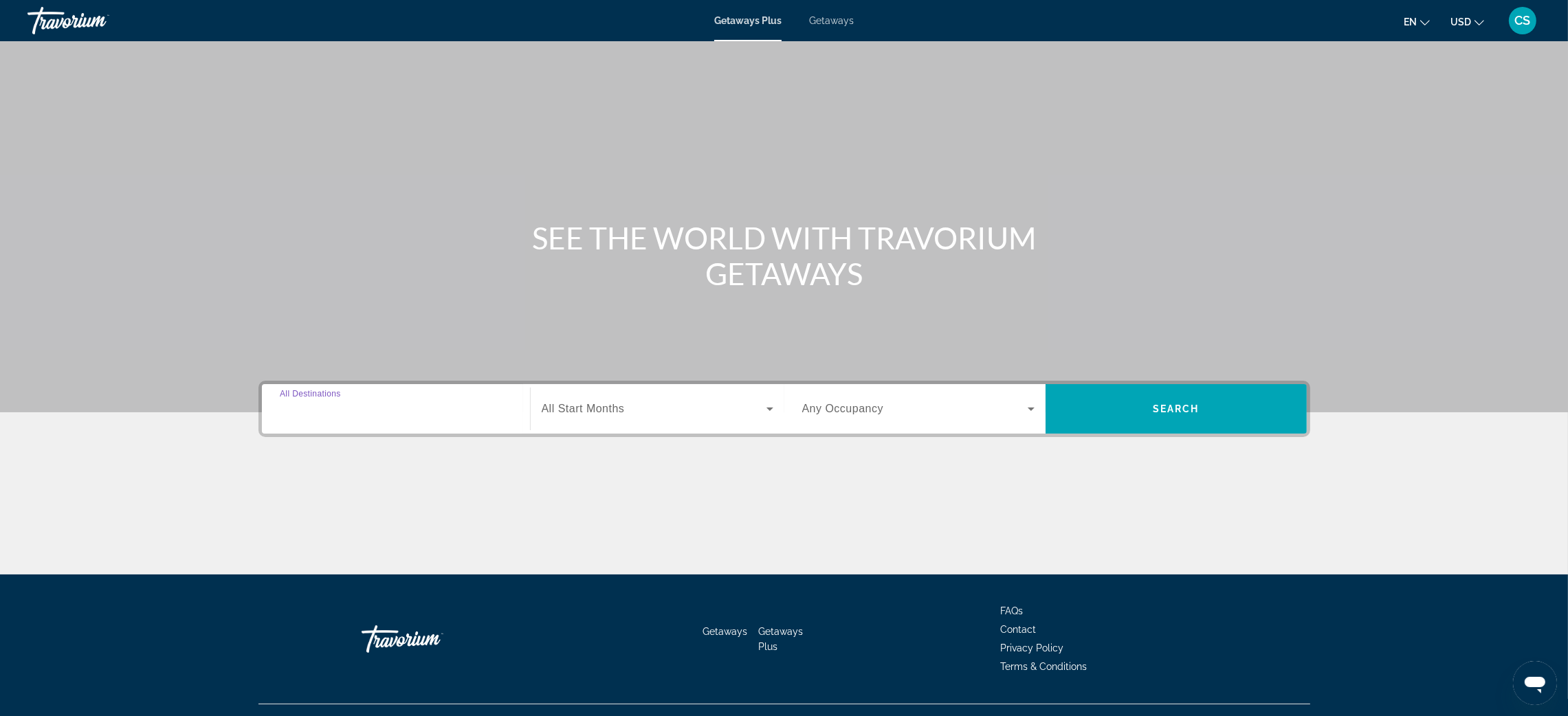
click at [368, 406] on input "Destination All Destinations" at bounding box center [396, 410] width 233 height 17
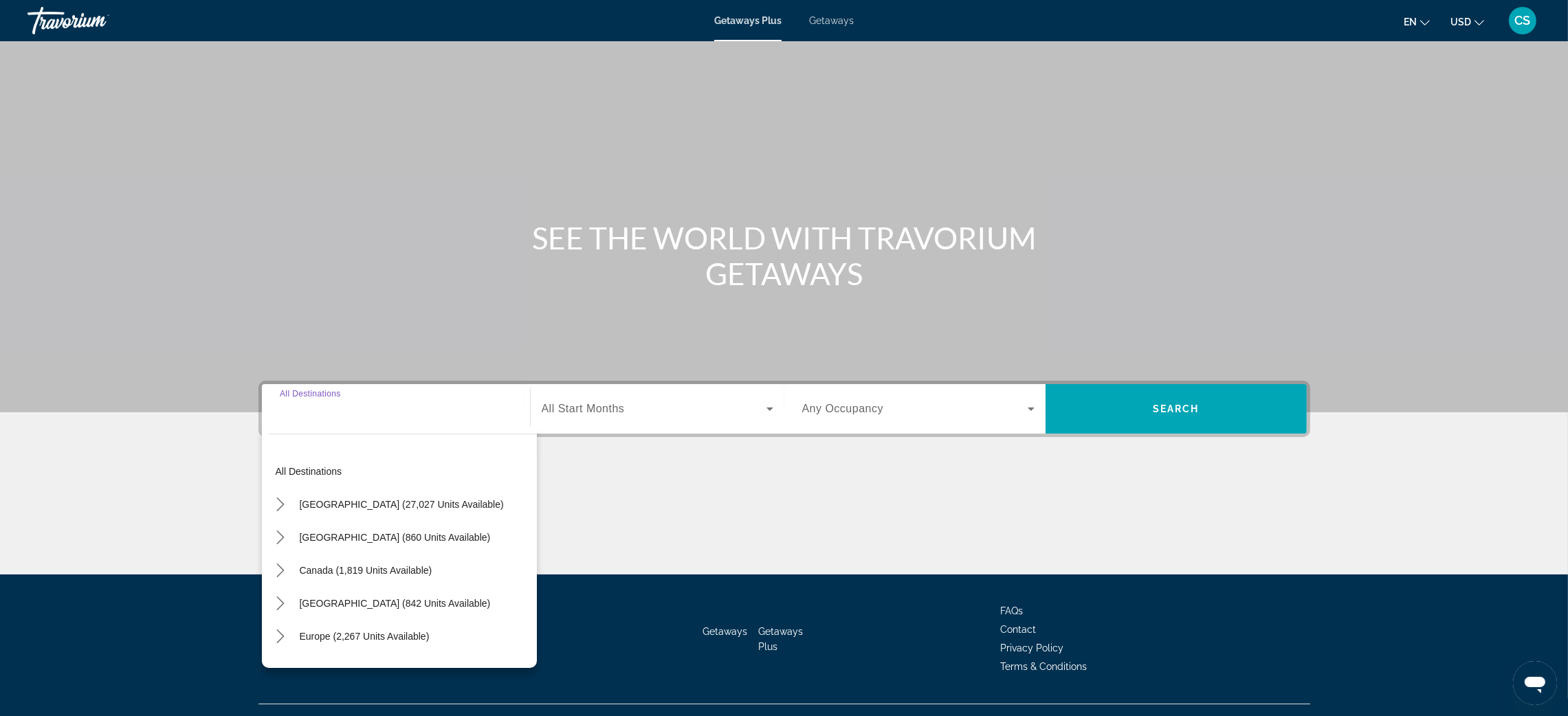
scroll to position [26, 0]
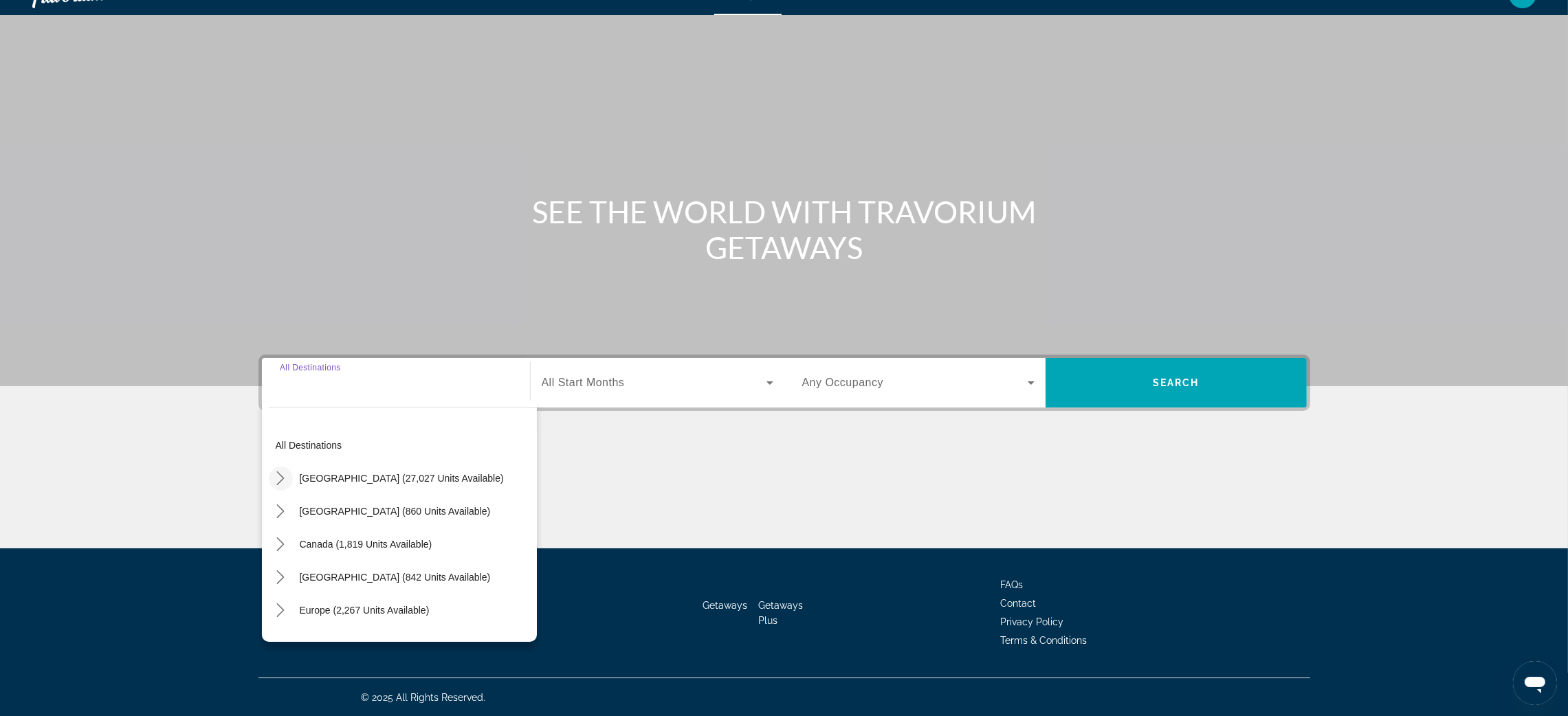
click at [278, 473] on icon "Toggle United States (27,027 units available) submenu" at bounding box center [280, 478] width 8 height 14
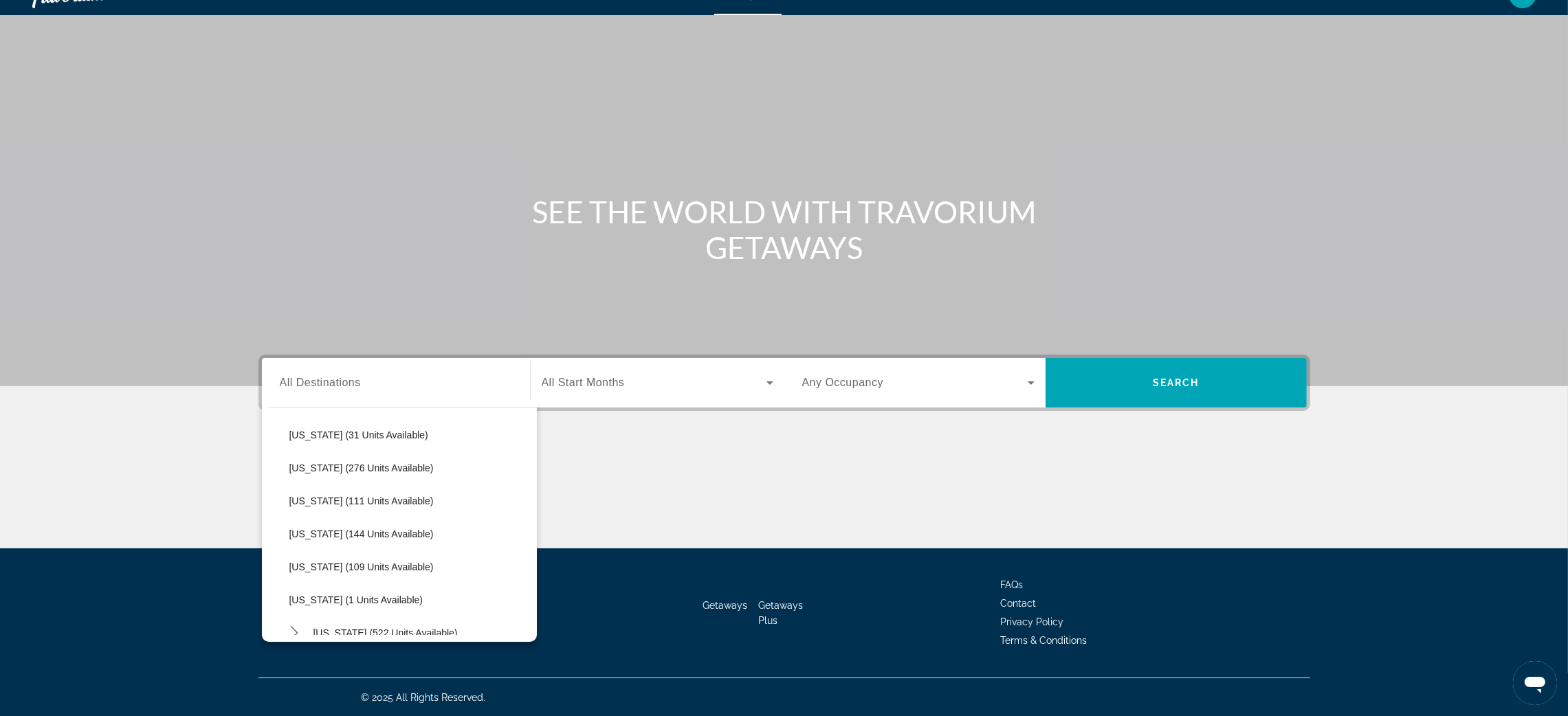
scroll to position [289, 0]
click at [404, 485] on span "Illinois (111 units available)" at bounding box center [362, 486] width 144 height 11
type input "**********"
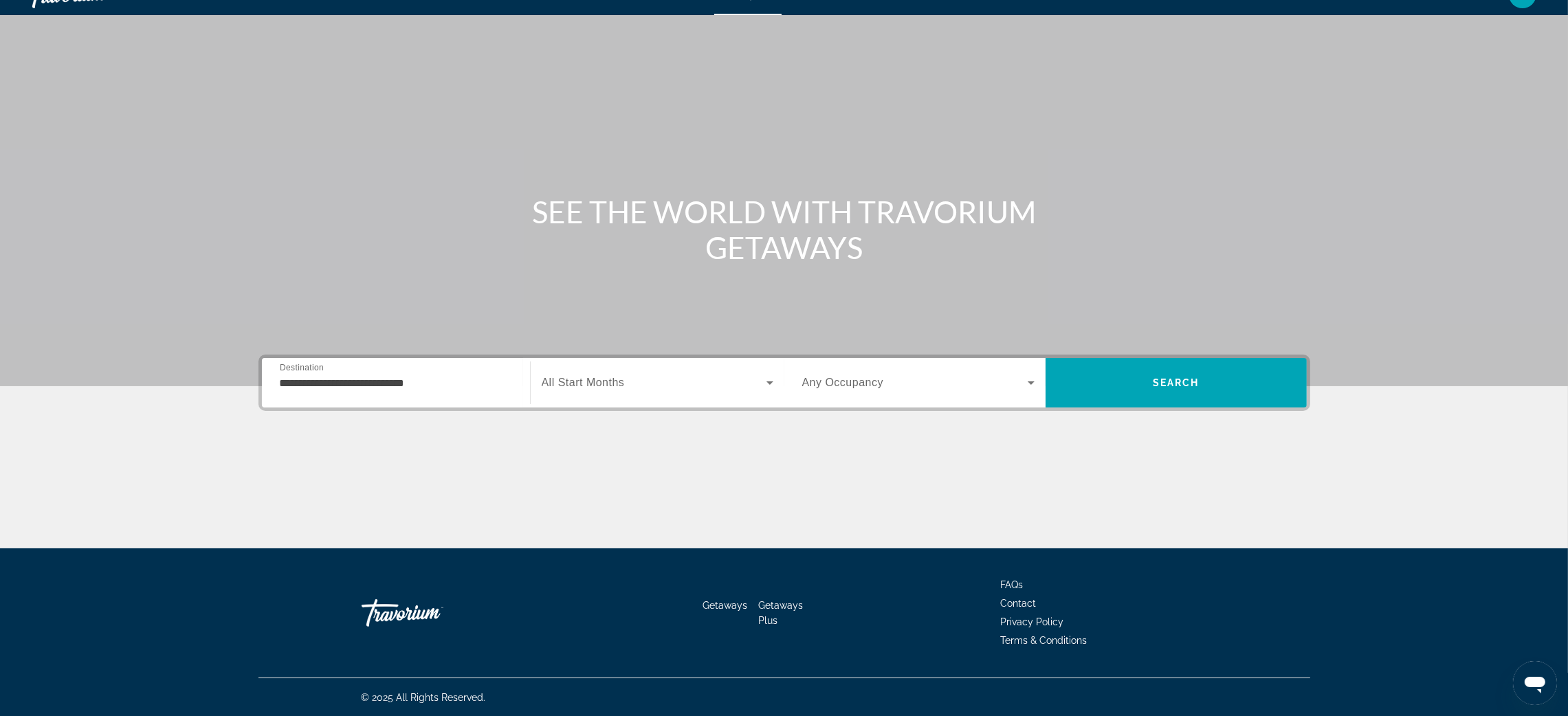
click at [595, 377] on span "All Start Months" at bounding box center [583, 382] width 83 height 12
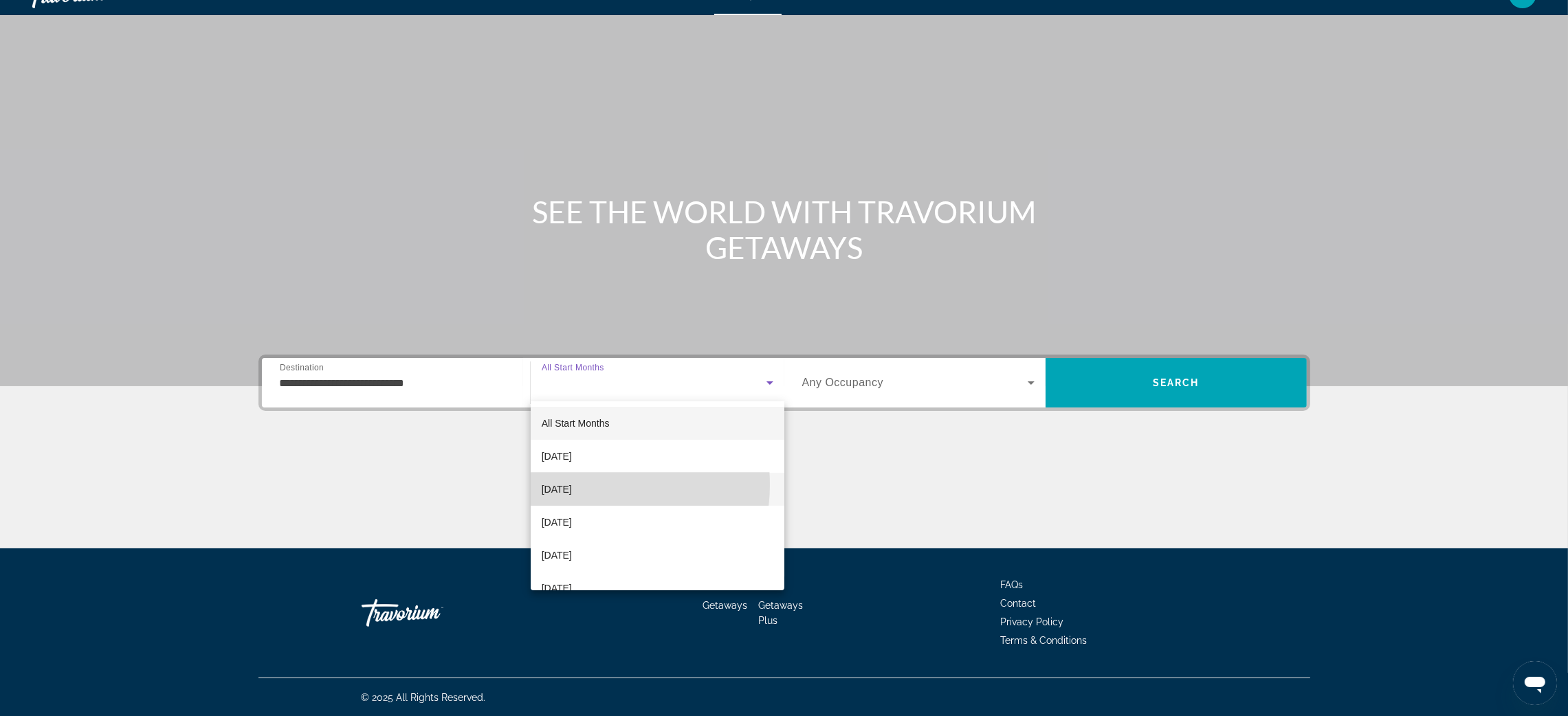
click at [572, 485] on span "[DATE]" at bounding box center [557, 490] width 30 height 17
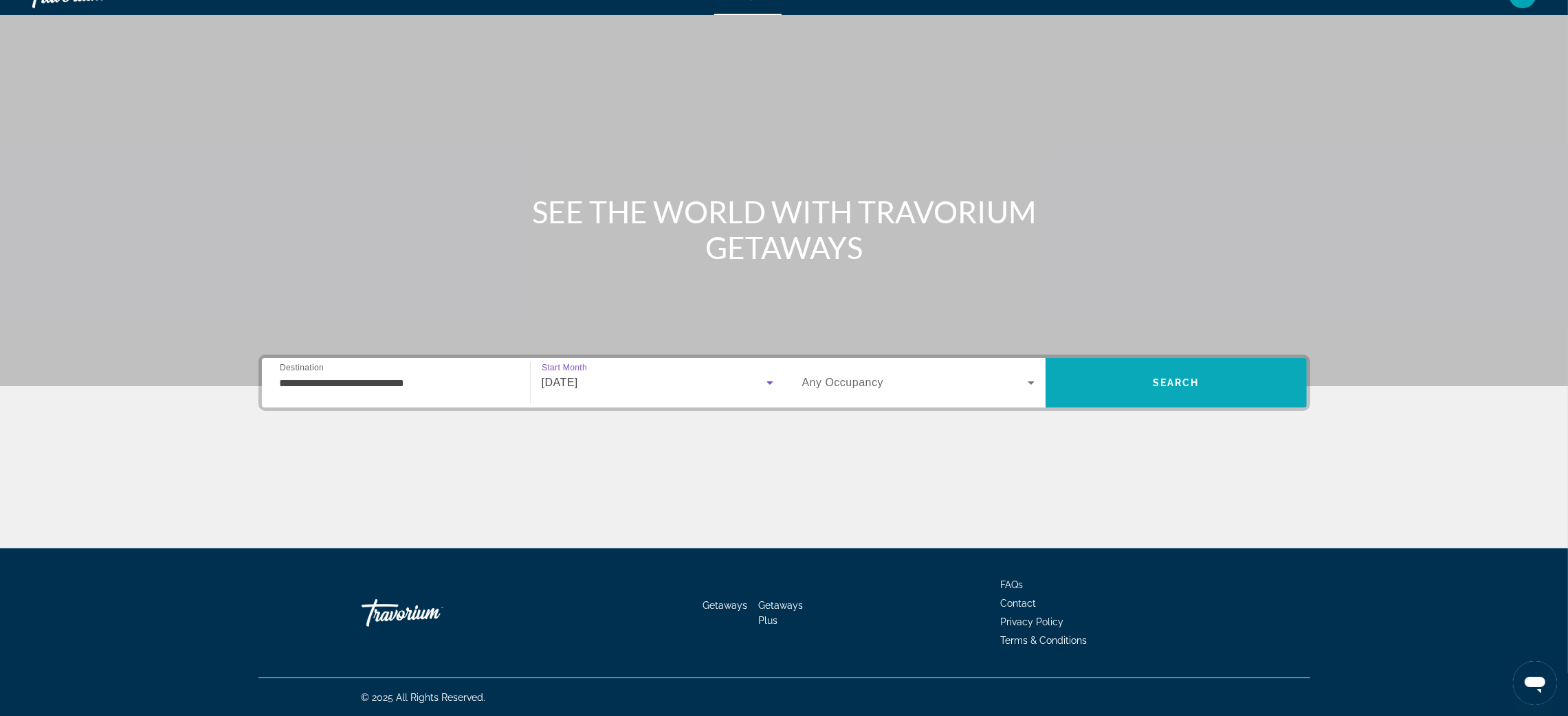
click at [1161, 385] on span "Search" at bounding box center [1177, 383] width 47 height 11
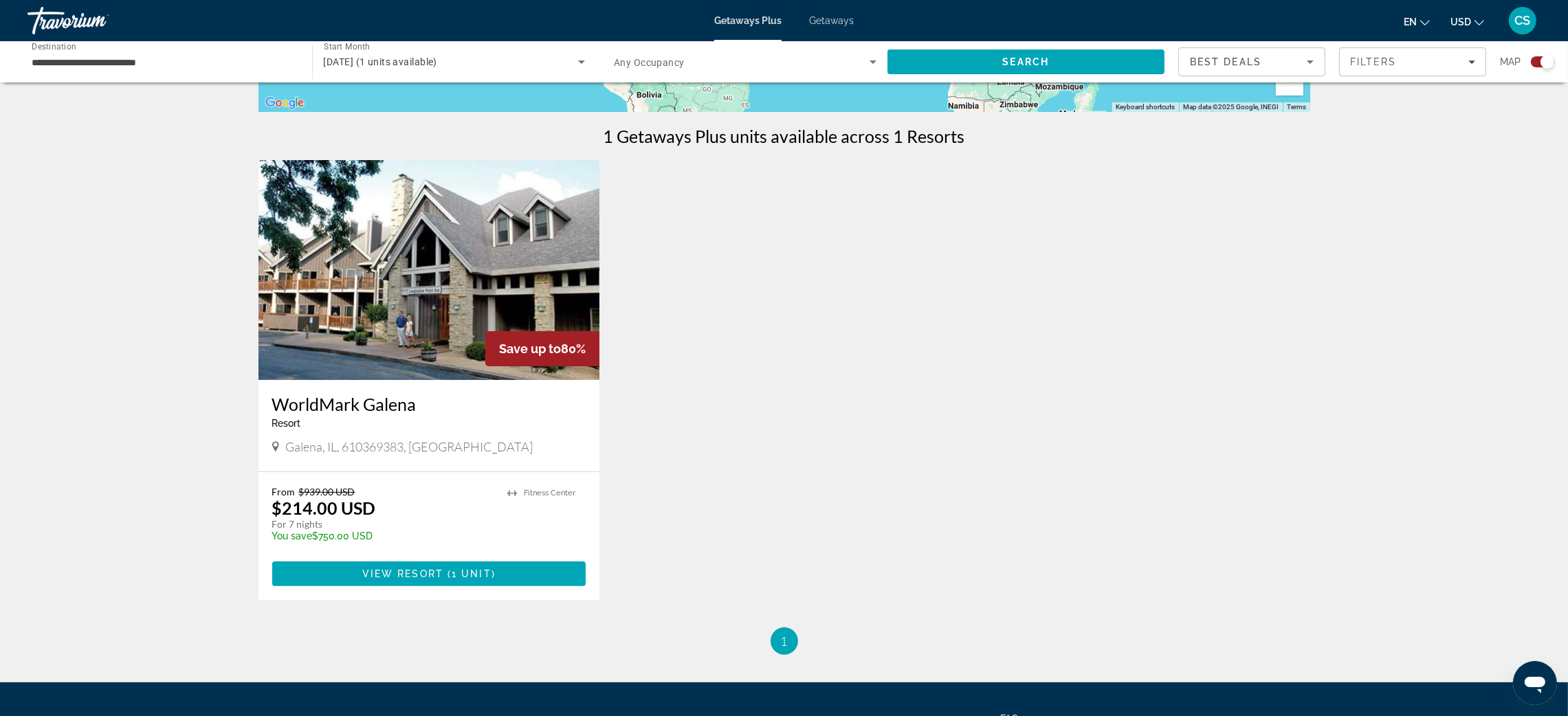
scroll to position [399, 0]
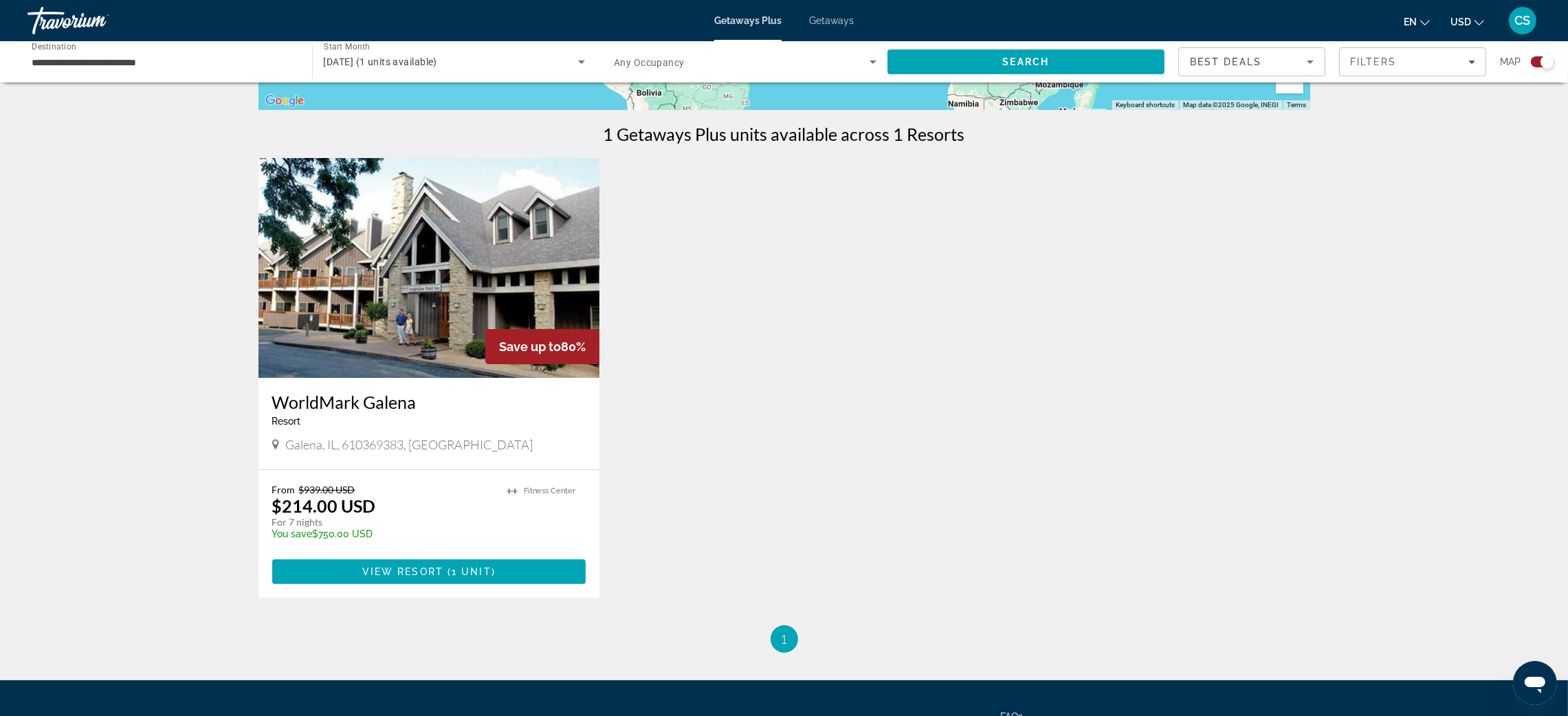
click at [381, 366] on img "Main content" at bounding box center [429, 268] width 341 height 220
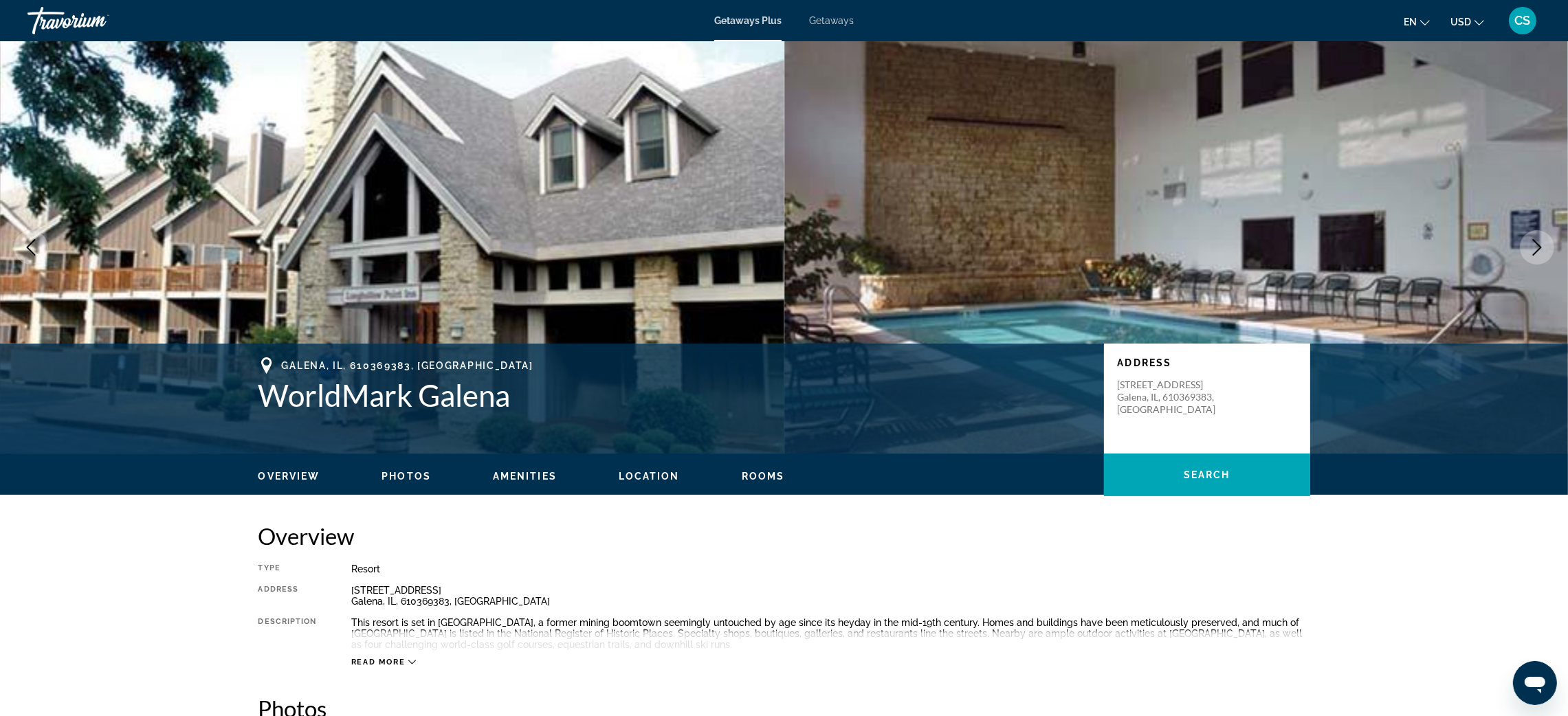
click at [1528, 249] on button "Next image" at bounding box center [1538, 248] width 35 height 35
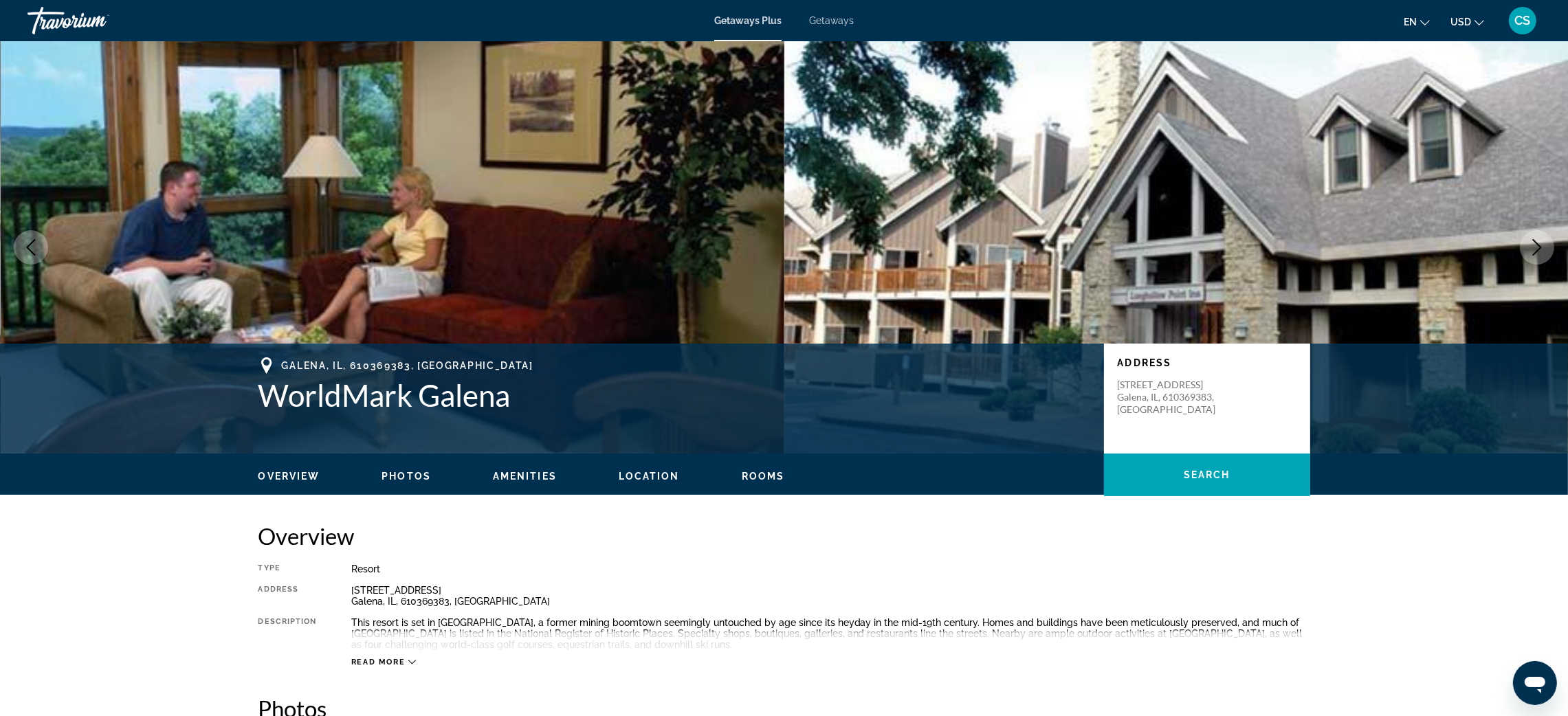
click at [1532, 253] on icon "Next image" at bounding box center [1538, 247] width 17 height 17
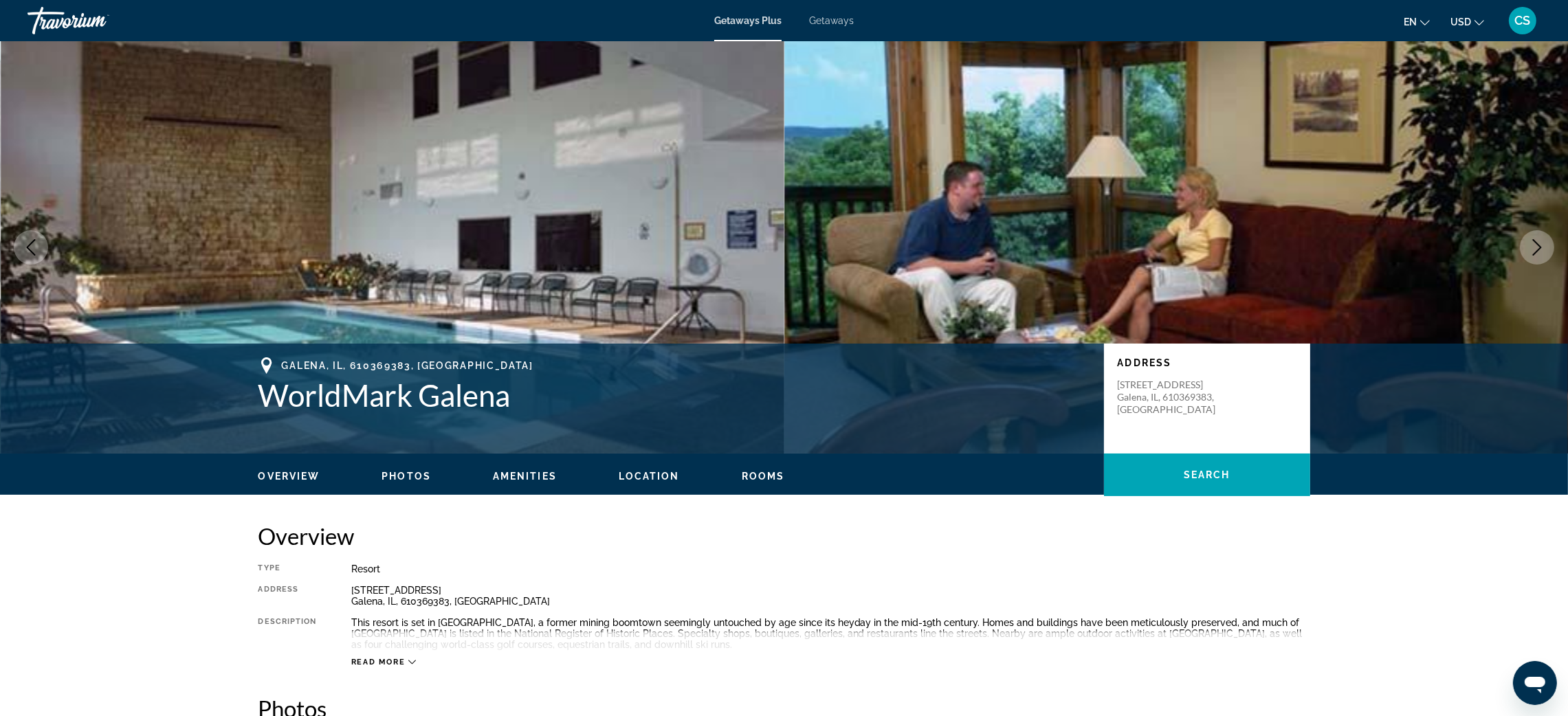
click at [1532, 253] on icon "Next image" at bounding box center [1538, 247] width 17 height 17
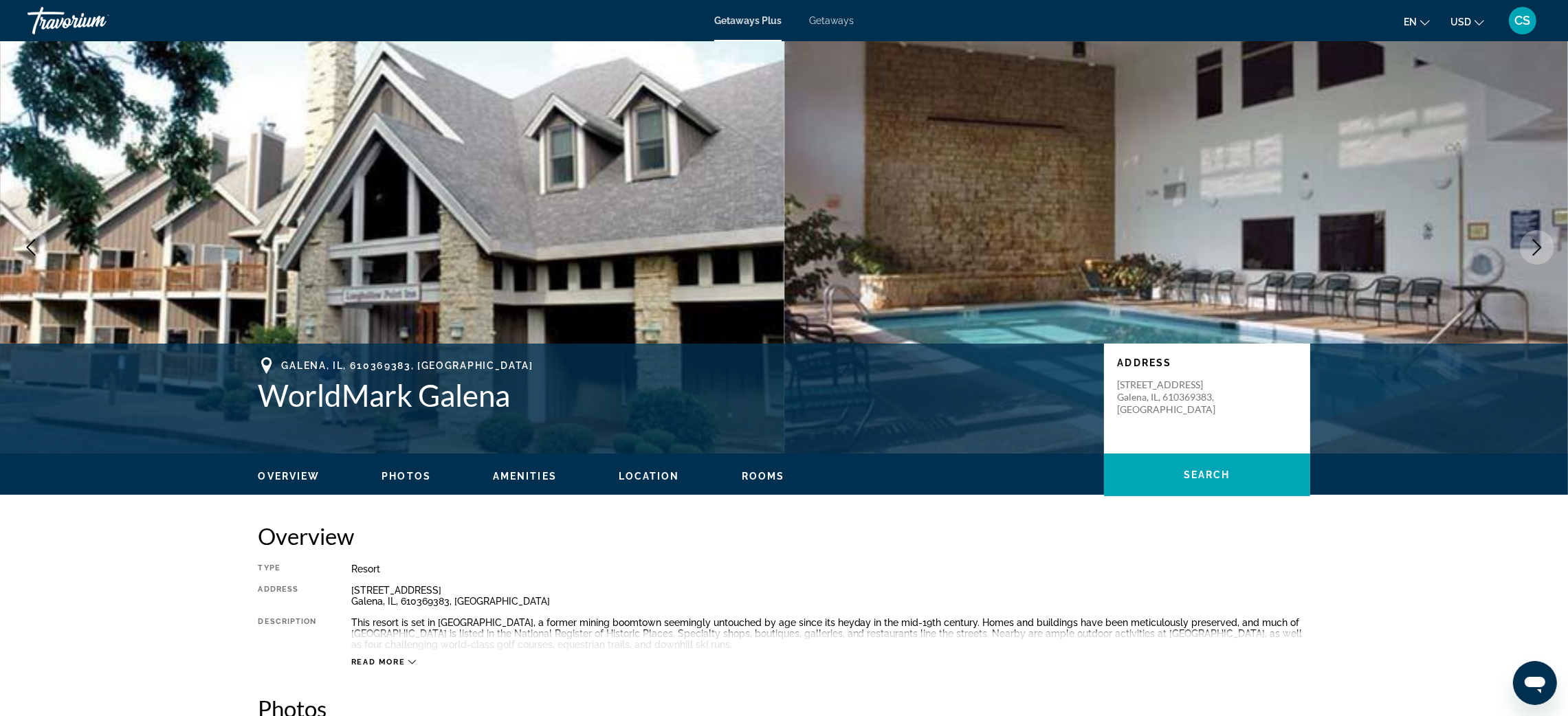
click at [1532, 253] on icon "Next image" at bounding box center [1538, 247] width 17 height 17
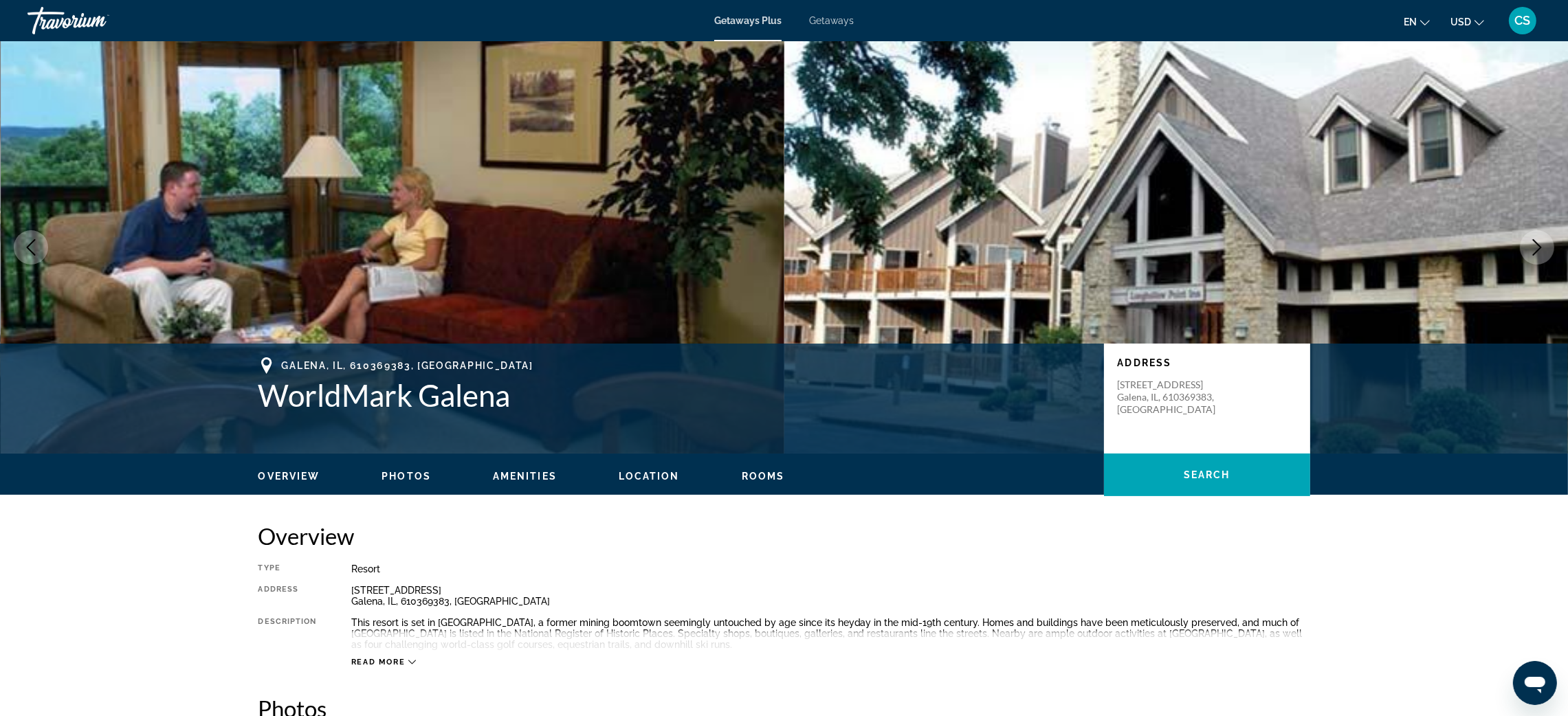
click at [1532, 253] on icon "Next image" at bounding box center [1538, 247] width 17 height 17
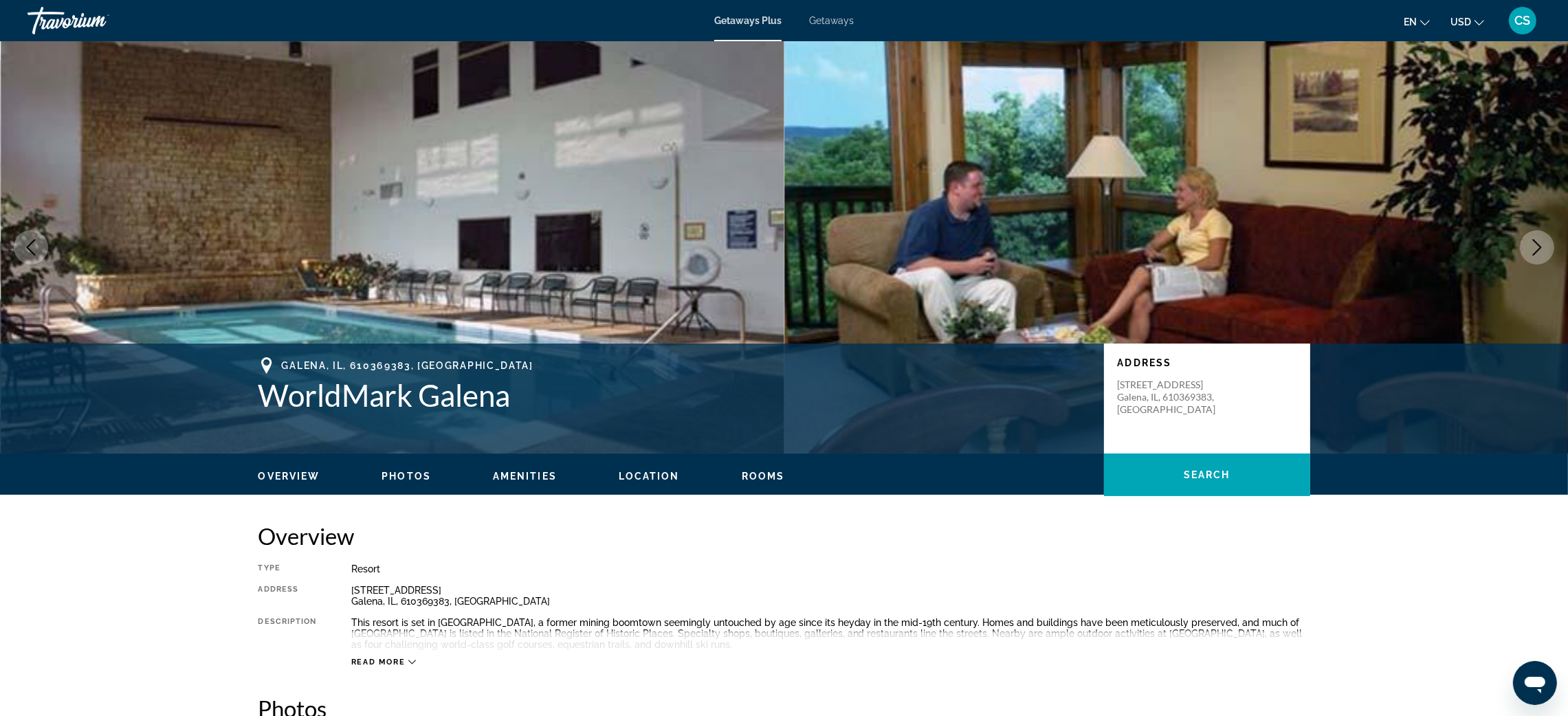
click at [1532, 253] on icon "Next image" at bounding box center [1538, 247] width 17 height 17
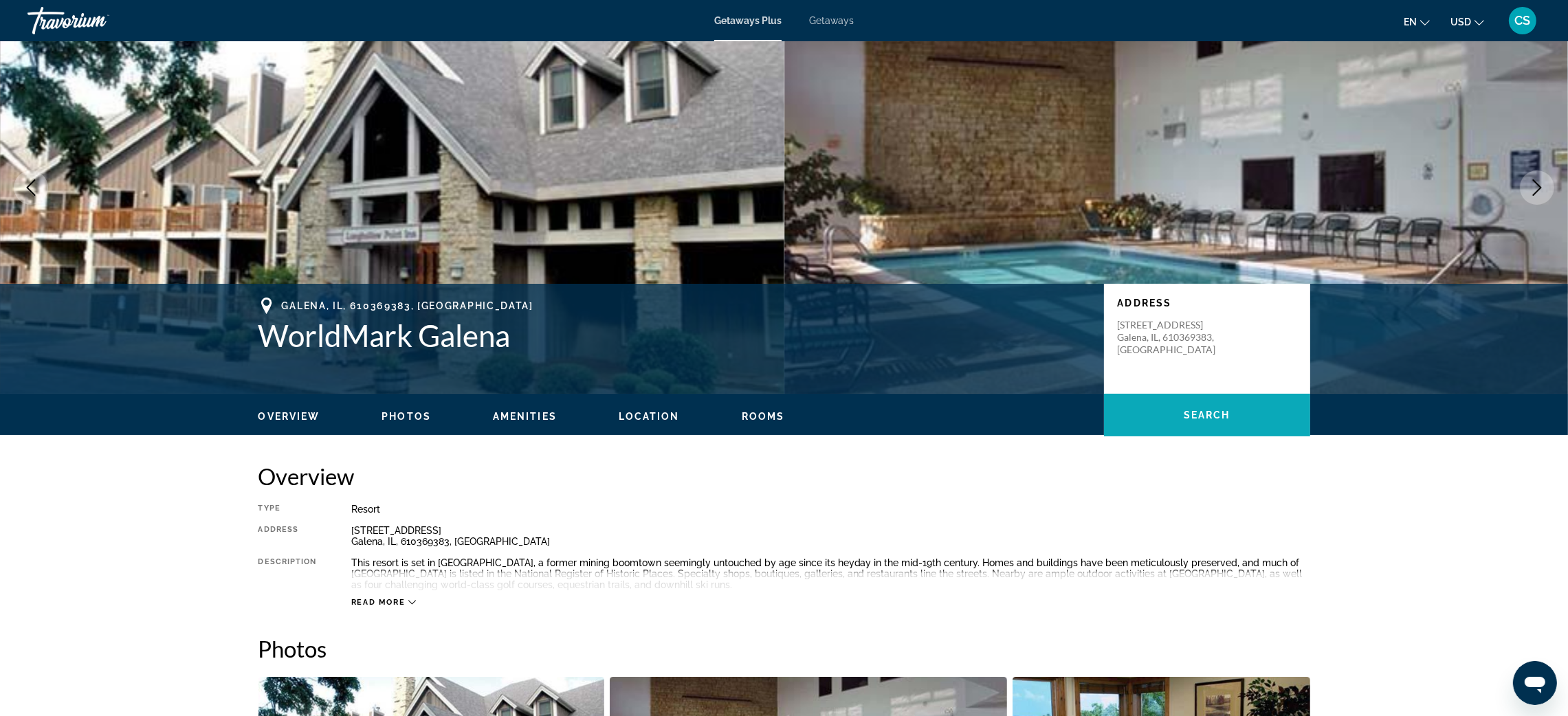
scroll to position [143, 0]
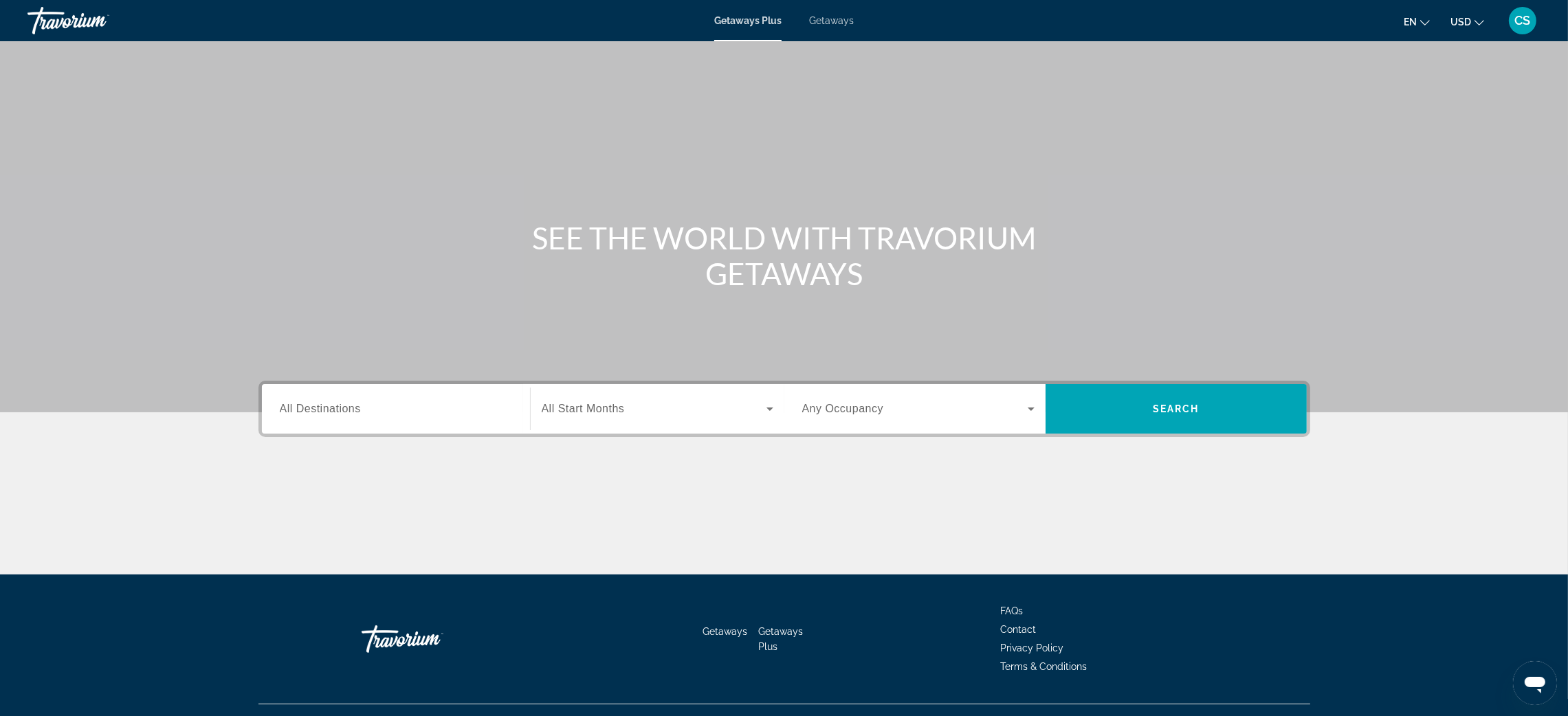
click at [835, 21] on span "Getaways" at bounding box center [831, 21] width 45 height 11
click at [324, 410] on span "All Destinations" at bounding box center [320, 409] width 81 height 12
click at [324, 410] on input "Destination All Destinations" at bounding box center [396, 410] width 233 height 17
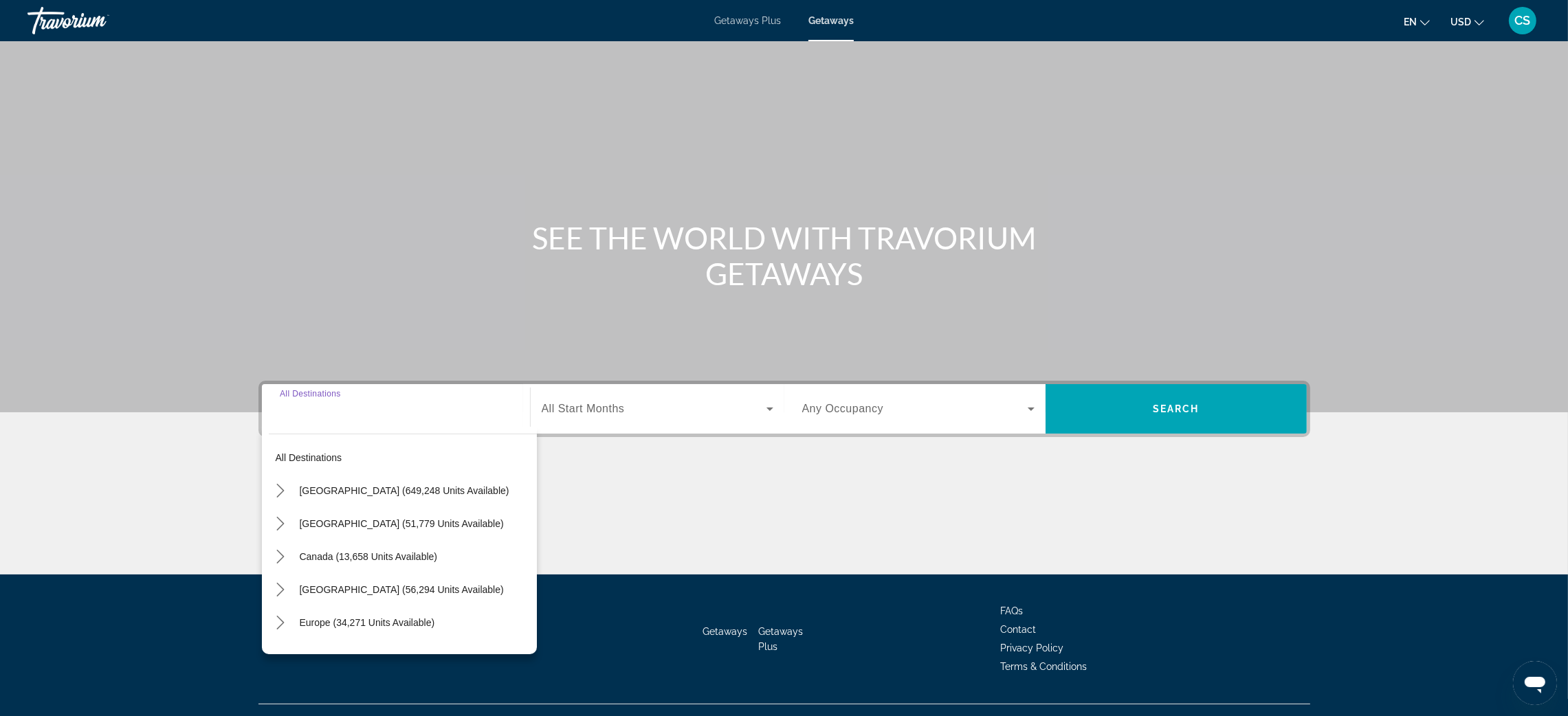
scroll to position [26, 0]
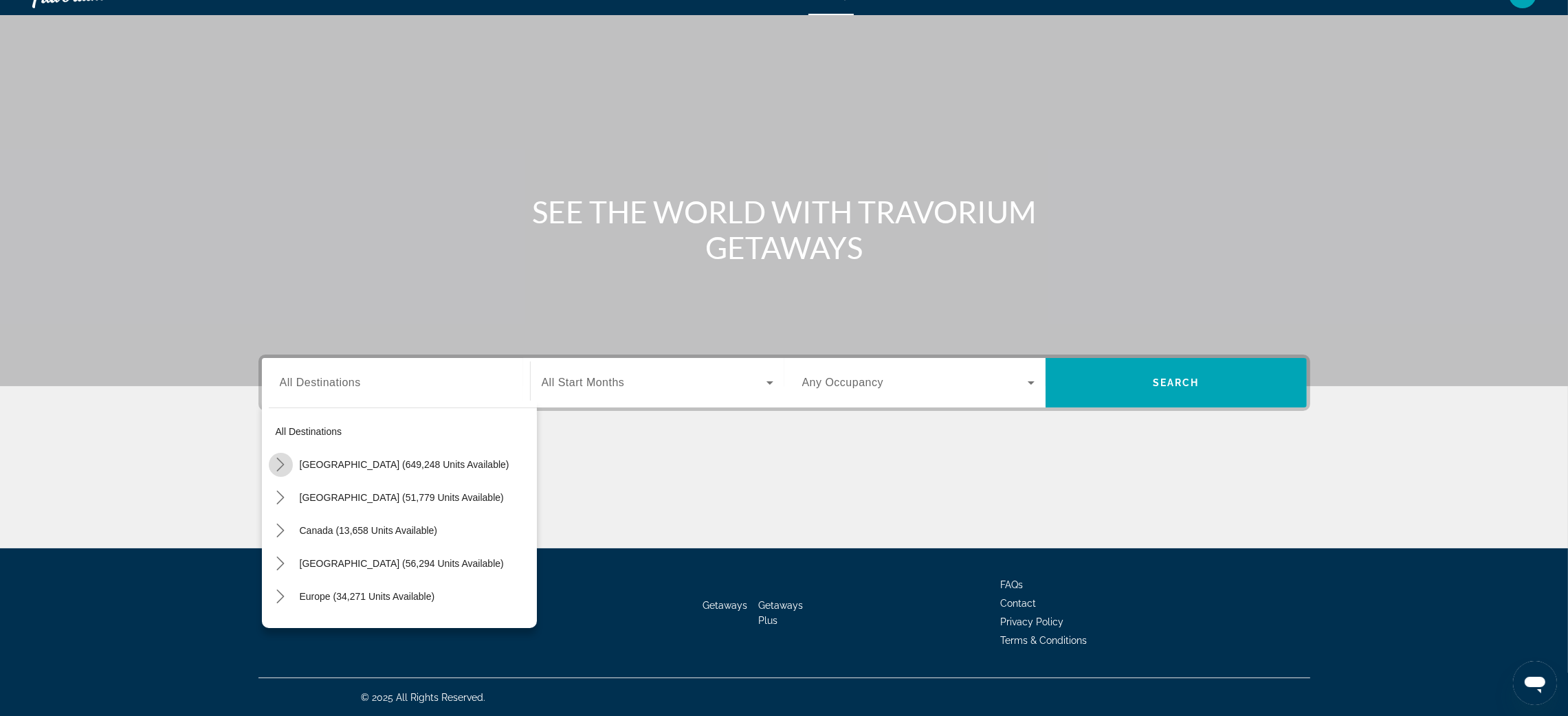
click at [274, 461] on icon "Toggle United States (649,248 units available) submenu" at bounding box center [280, 465] width 14 height 14
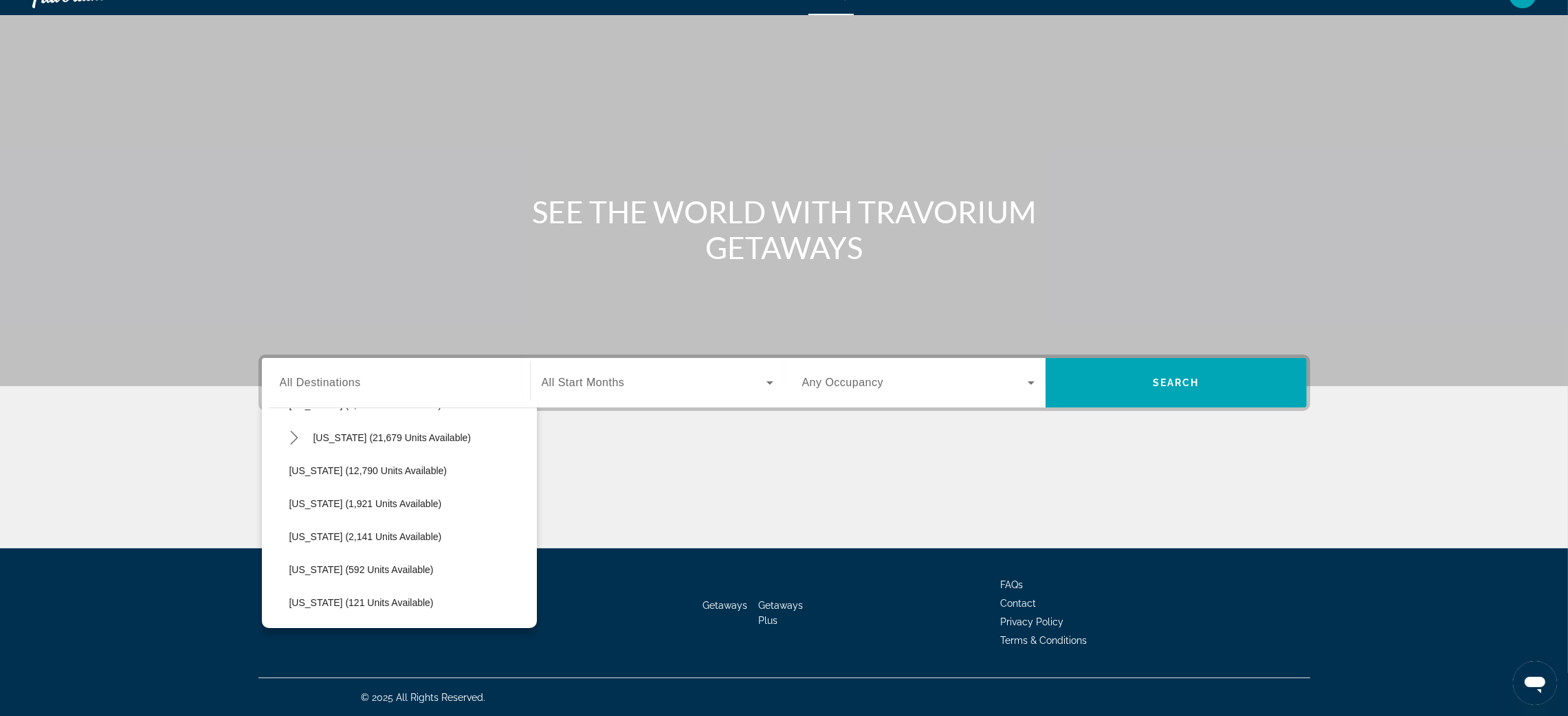
scroll to position [315, 0]
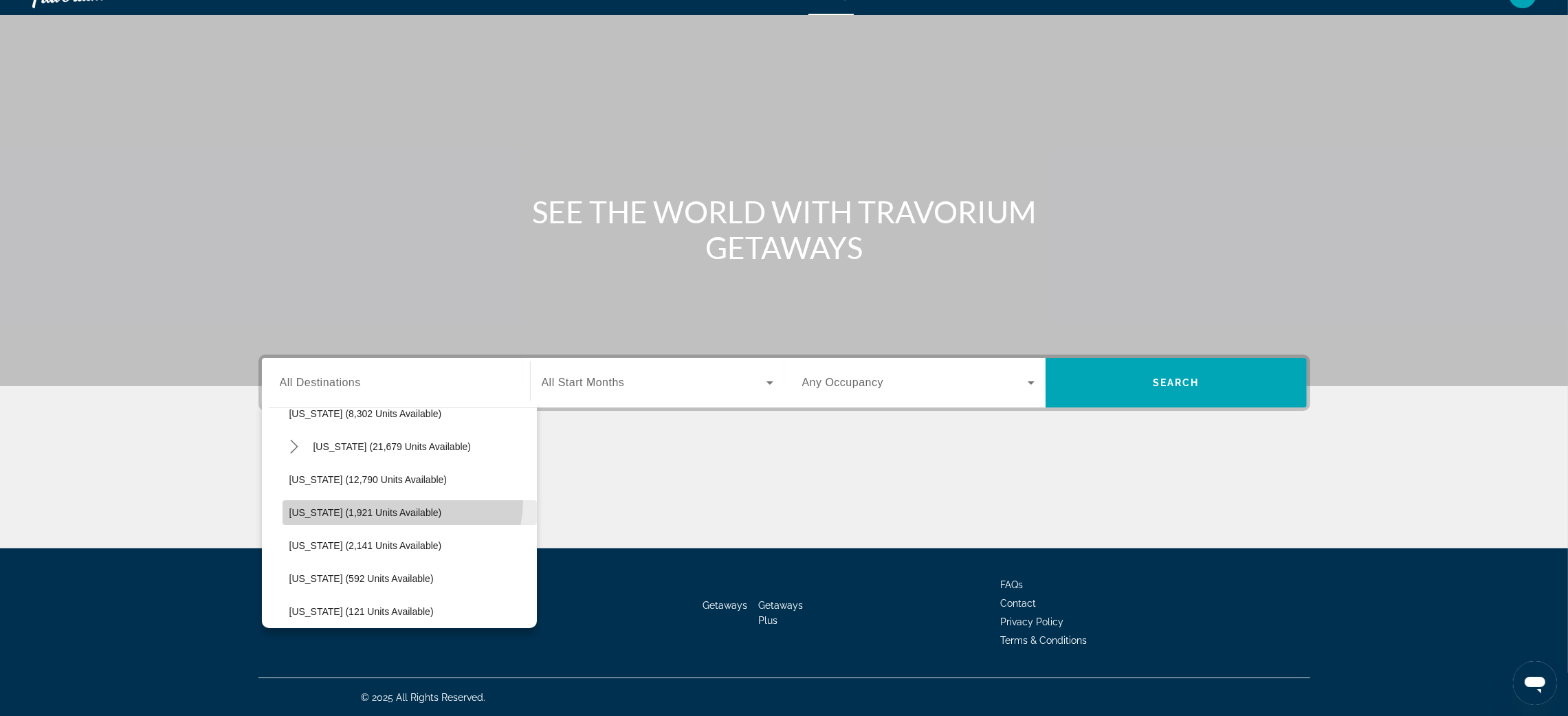
click at [402, 501] on span "Select destination: Illinois (1,921 units available)" at bounding box center [409, 513] width 254 height 33
type input "**********"
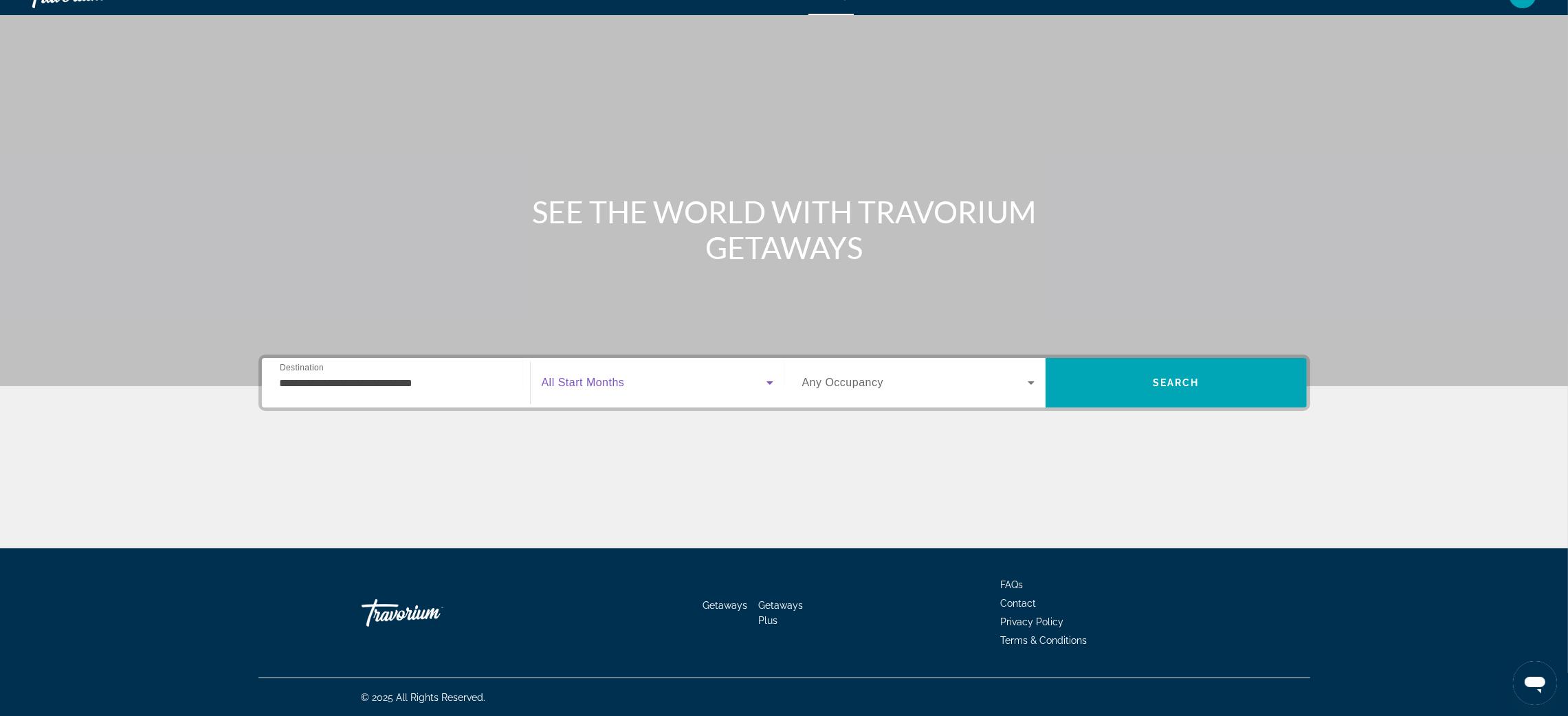
click at [608, 390] on span "Search widget" at bounding box center [654, 383] width 225 height 17
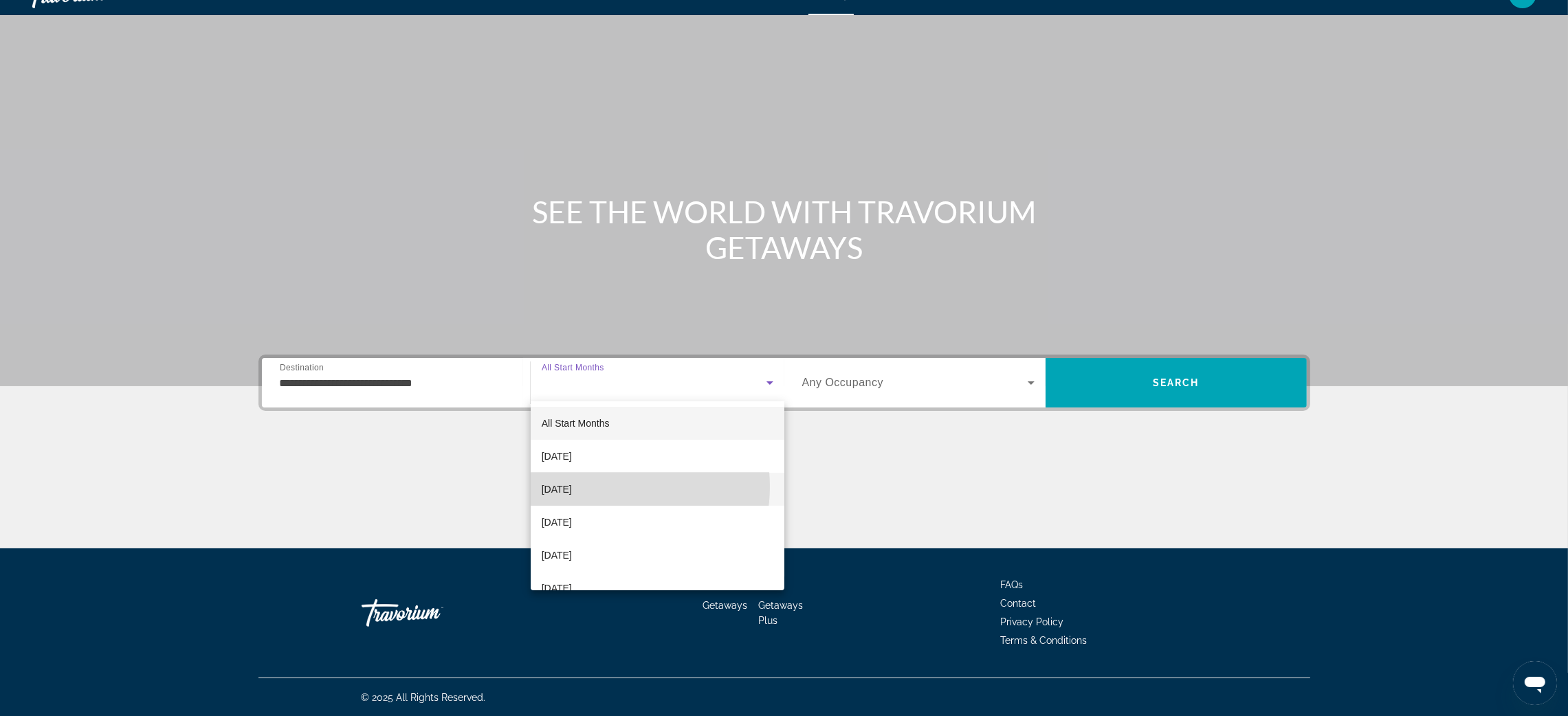
click at [572, 487] on span "[DATE]" at bounding box center [557, 490] width 30 height 17
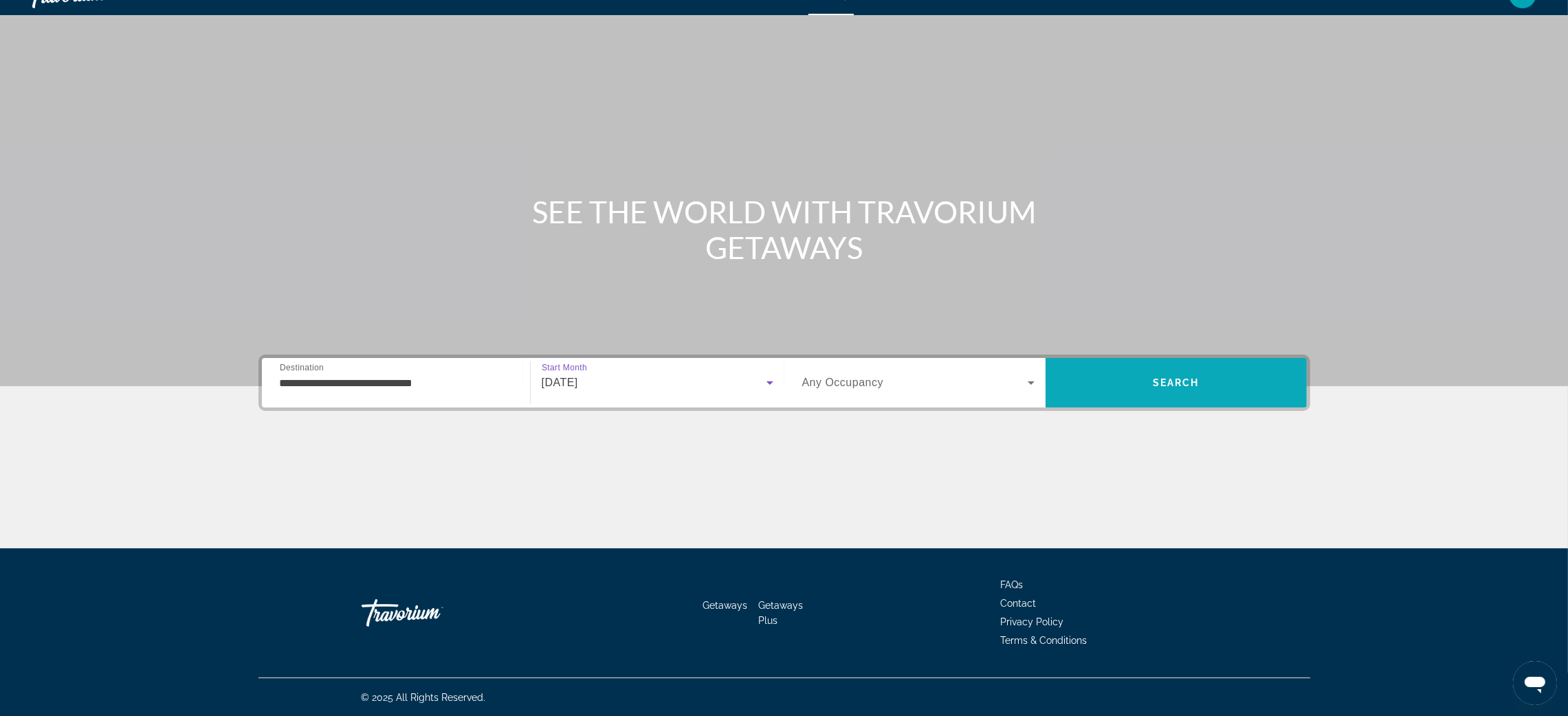
click at [1149, 381] on span "Search" at bounding box center [1176, 383] width 261 height 33
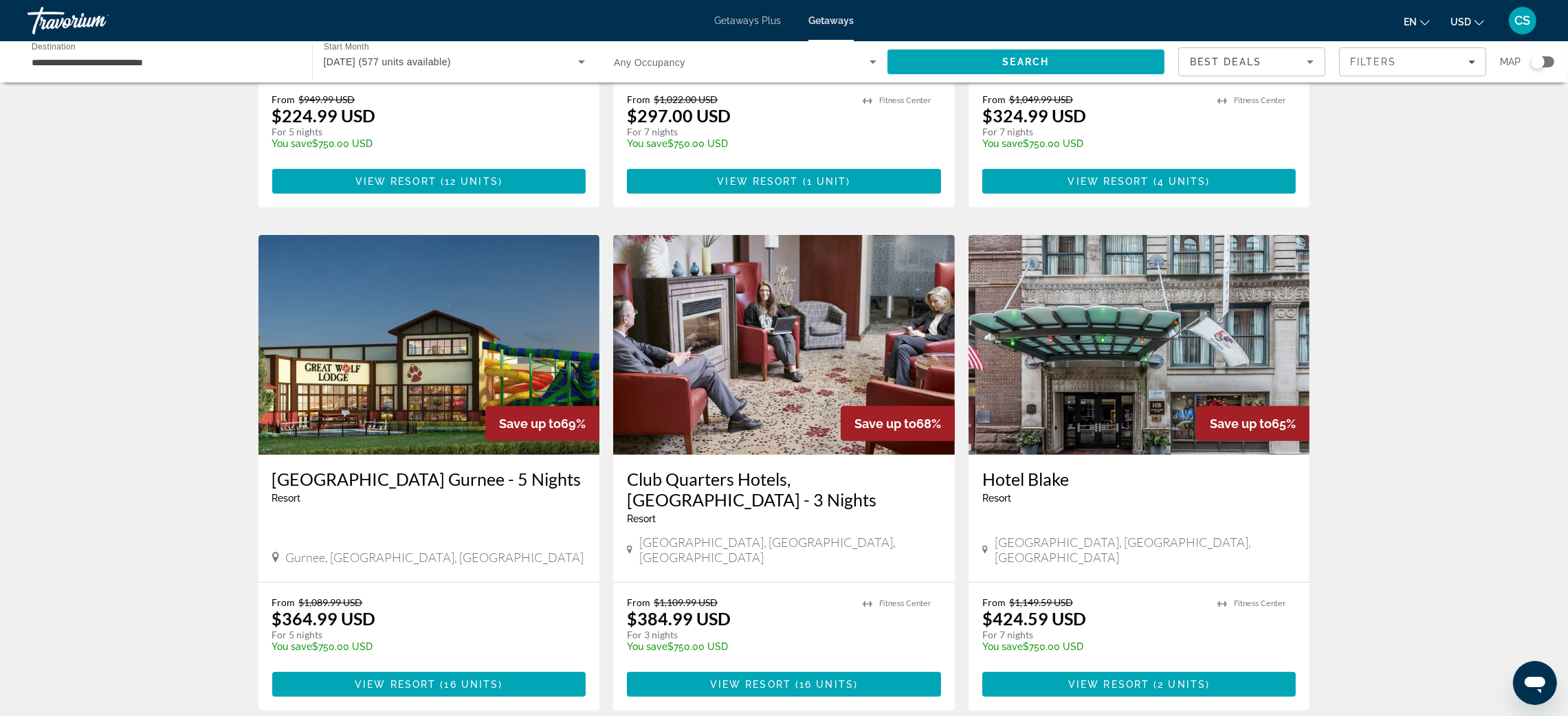
scroll to position [851, 0]
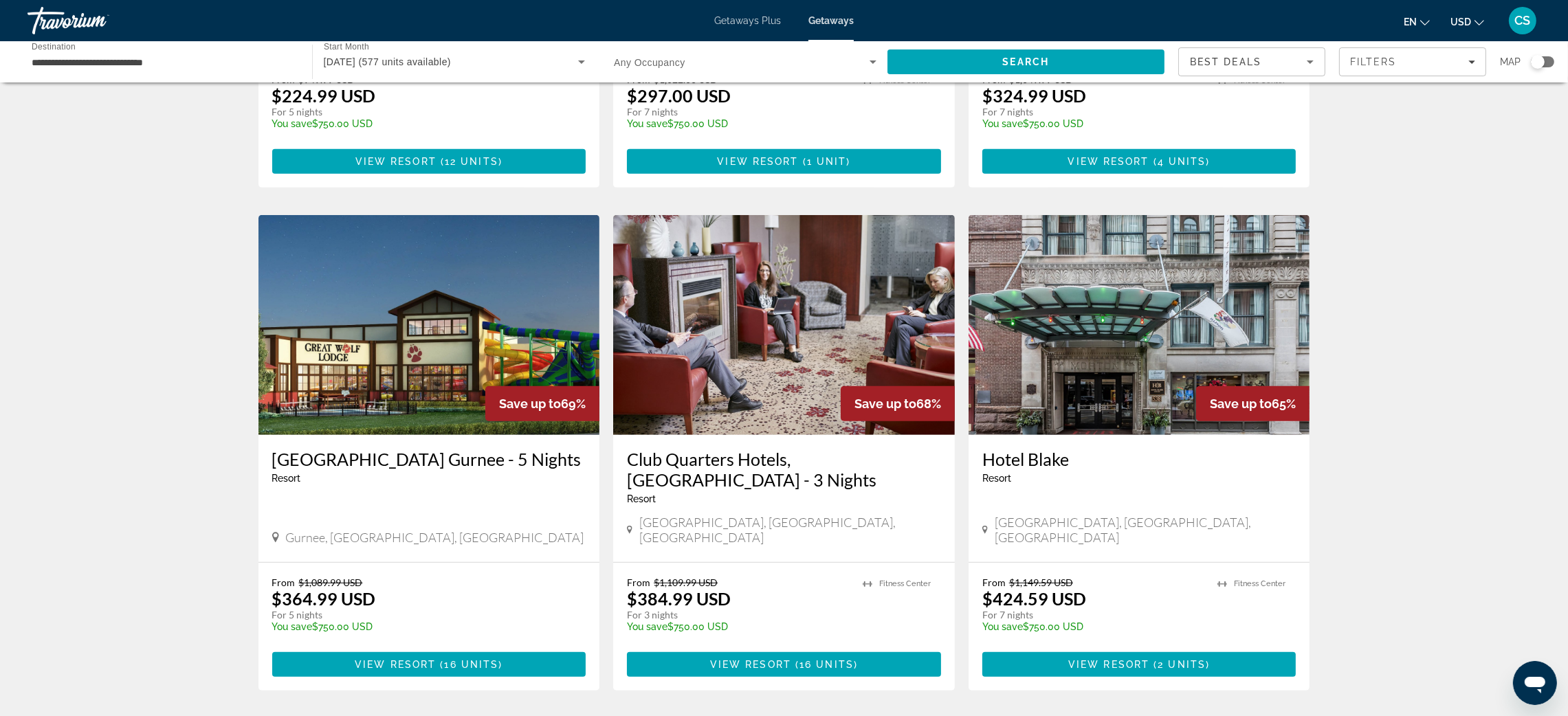
click at [406, 411] on img "Main content" at bounding box center [429, 325] width 341 height 220
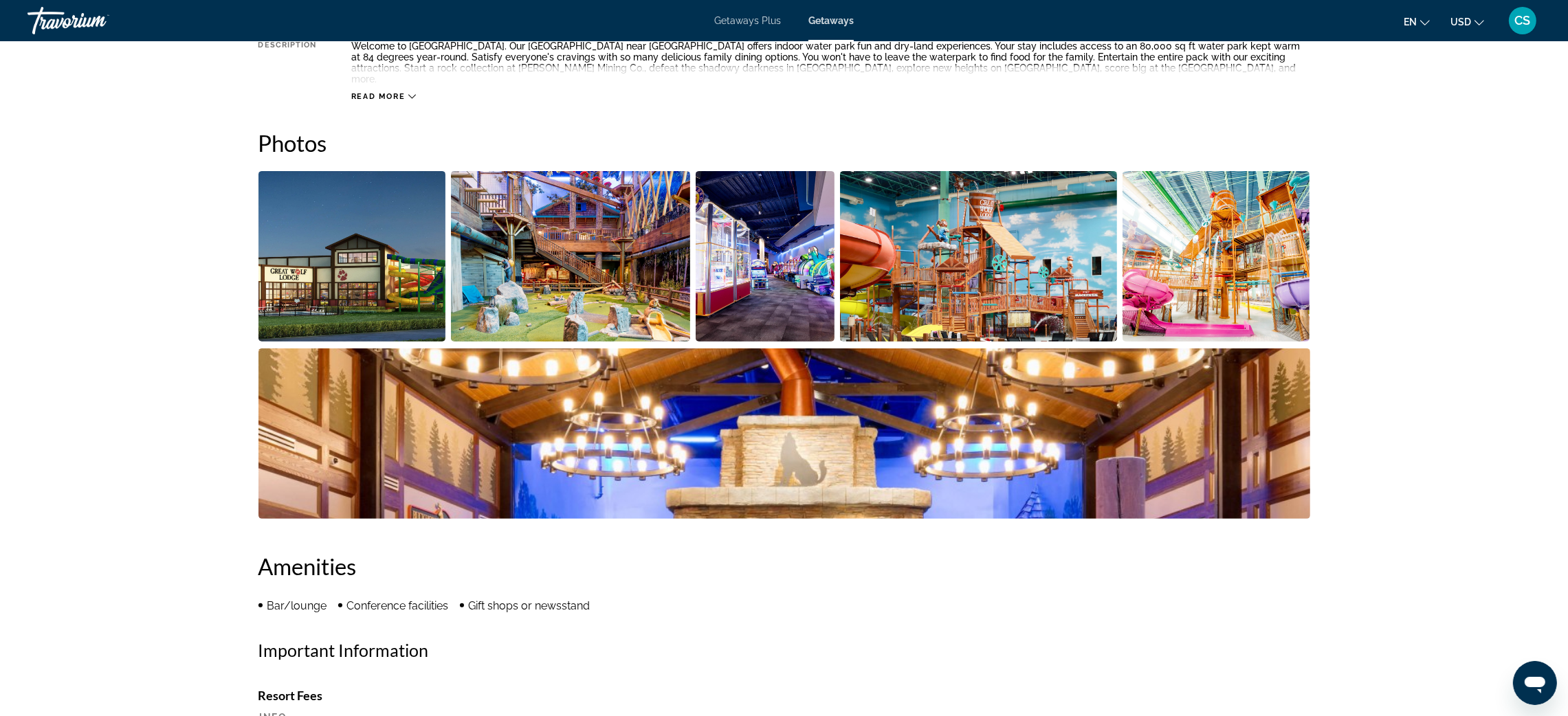
scroll to position [537, 0]
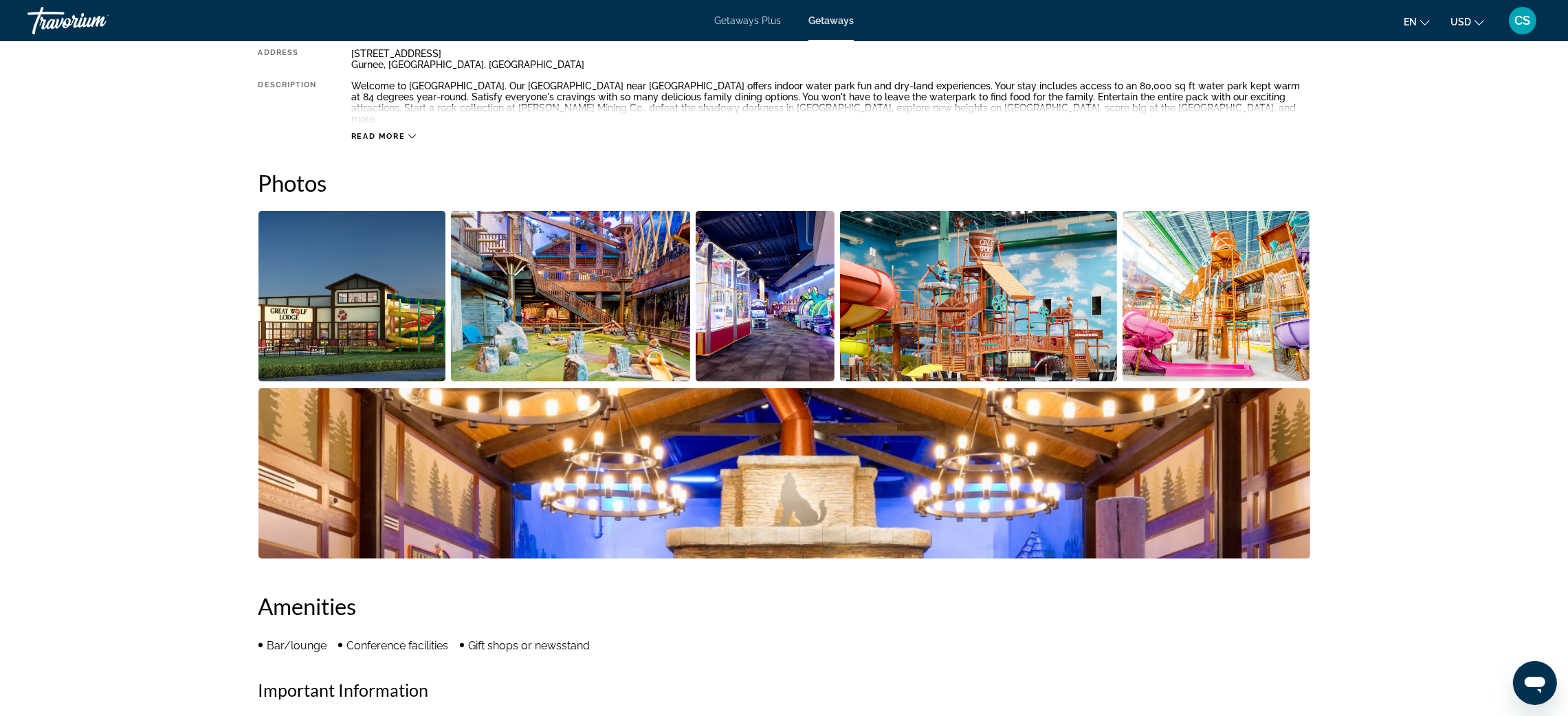
click at [389, 280] on img "Open full-screen image slider" at bounding box center [352, 296] width 188 height 170
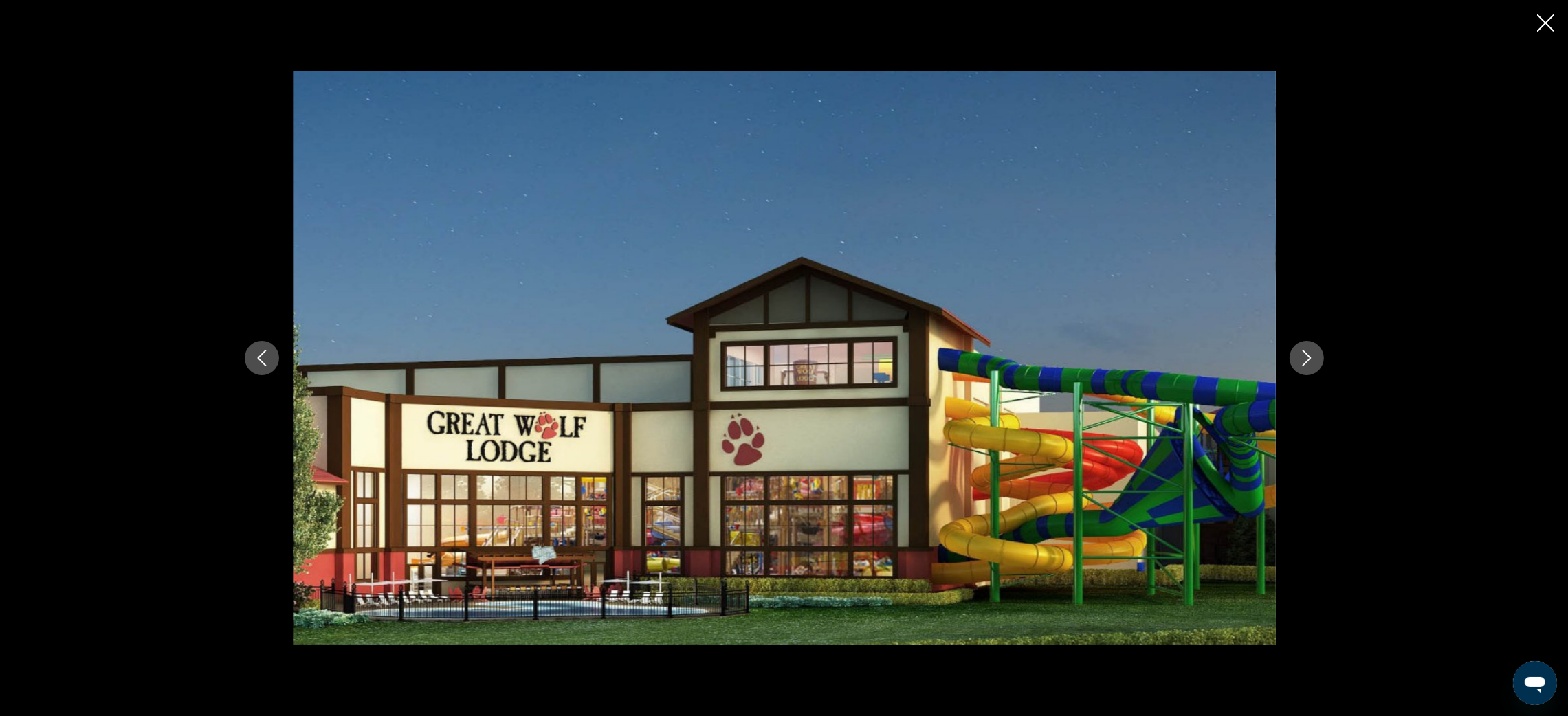
click at [1304, 362] on icon "Next image" at bounding box center [1307, 358] width 17 height 17
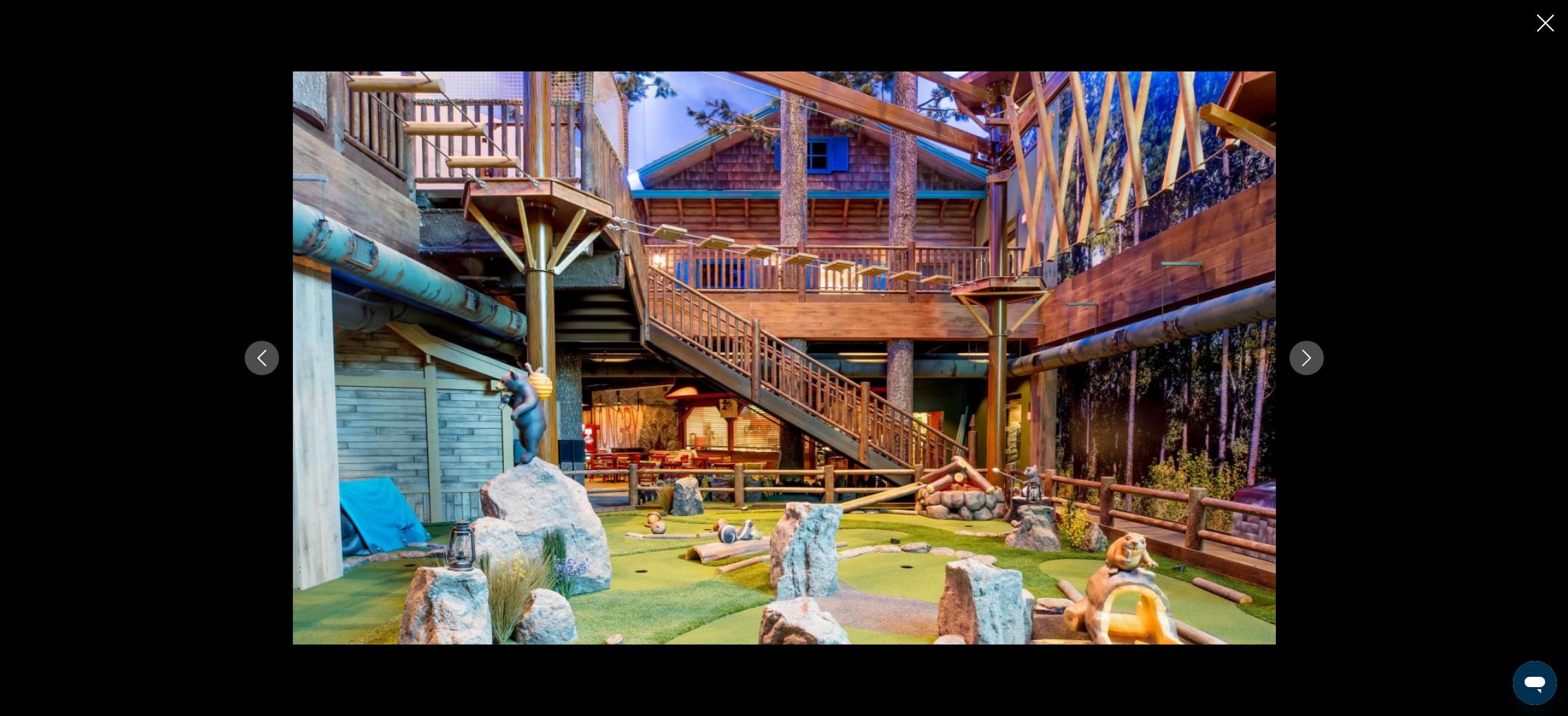
click at [1304, 362] on icon "Next image" at bounding box center [1307, 358] width 17 height 17
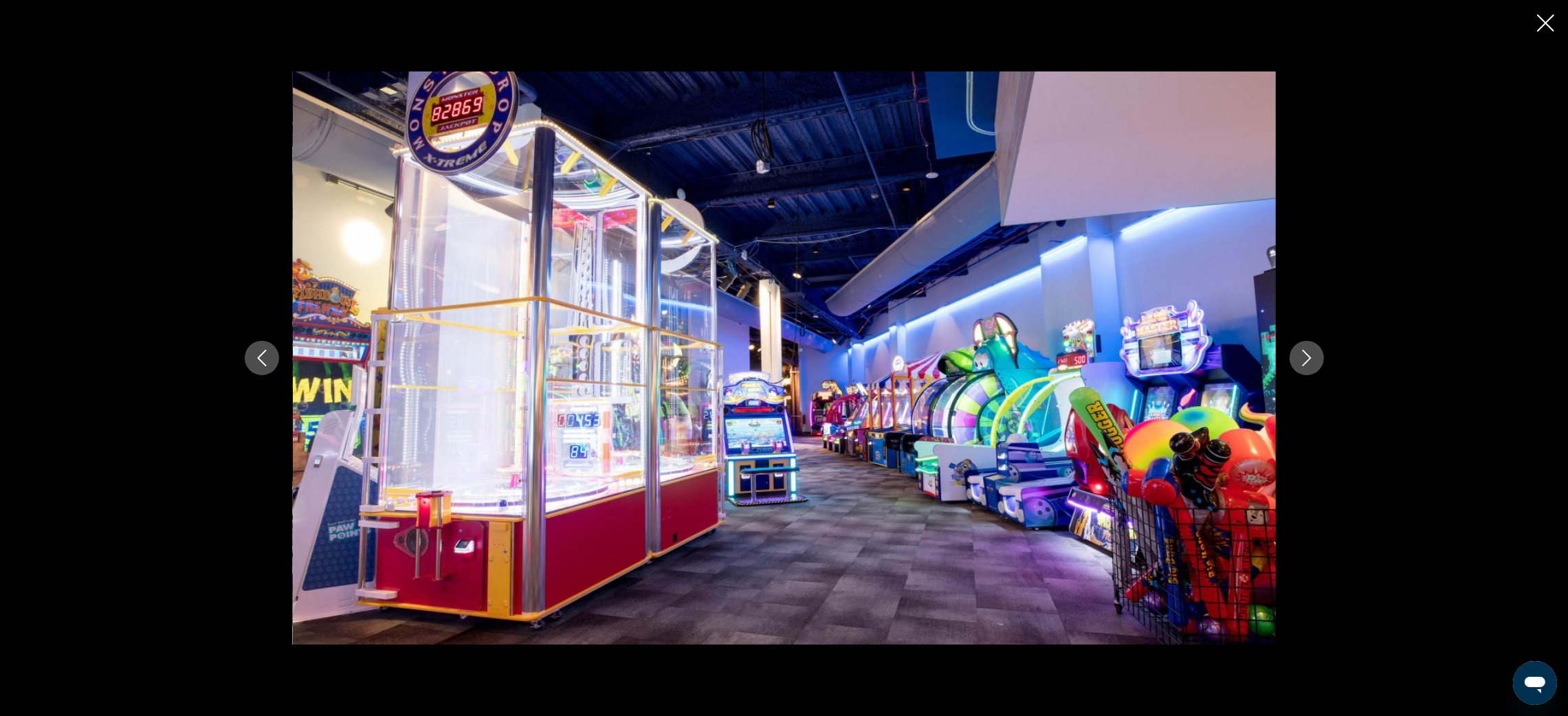
click at [1304, 362] on icon "Next image" at bounding box center [1307, 358] width 17 height 17
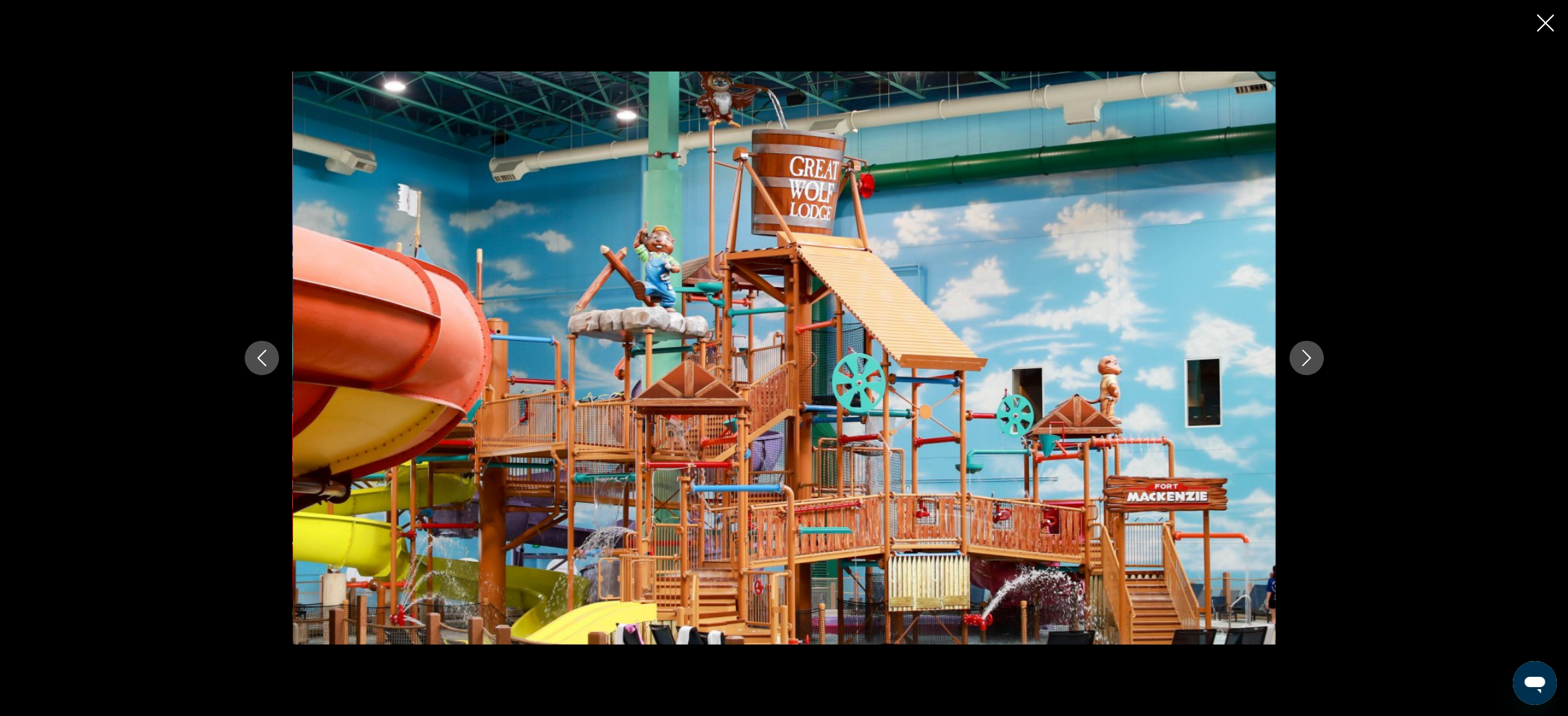
click at [1304, 362] on icon "Next image" at bounding box center [1307, 358] width 17 height 17
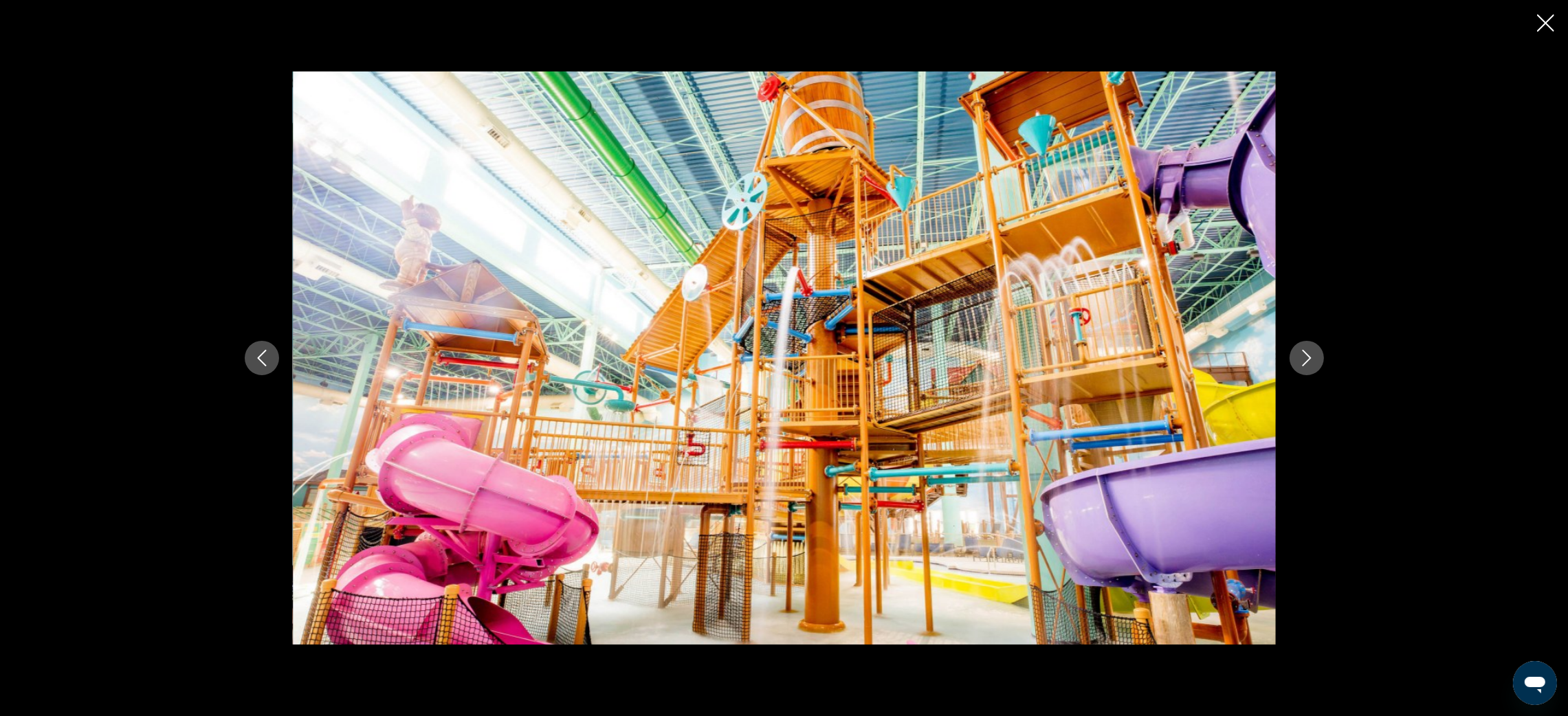
click at [1304, 362] on icon "Next image" at bounding box center [1307, 358] width 17 height 17
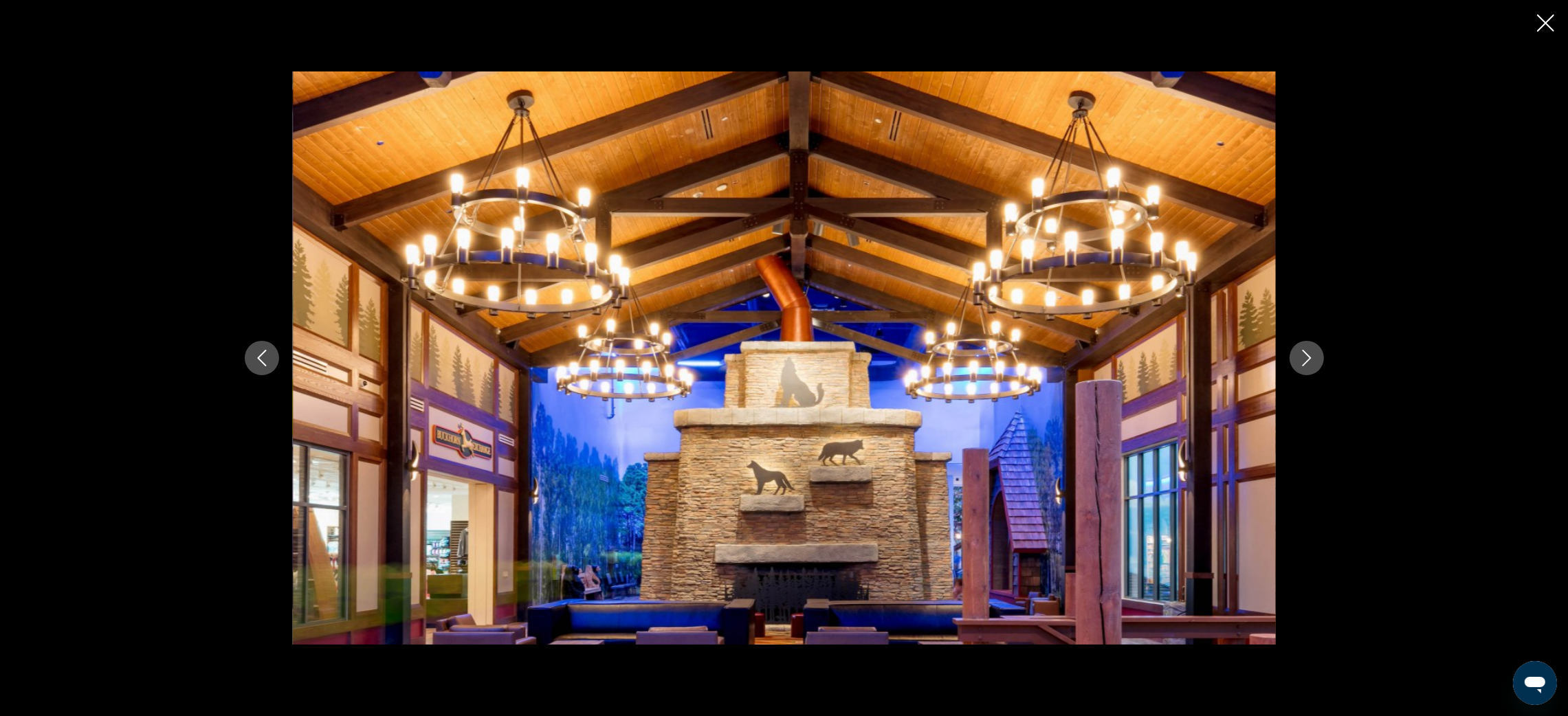
click at [1304, 362] on icon "Next image" at bounding box center [1307, 358] width 17 height 17
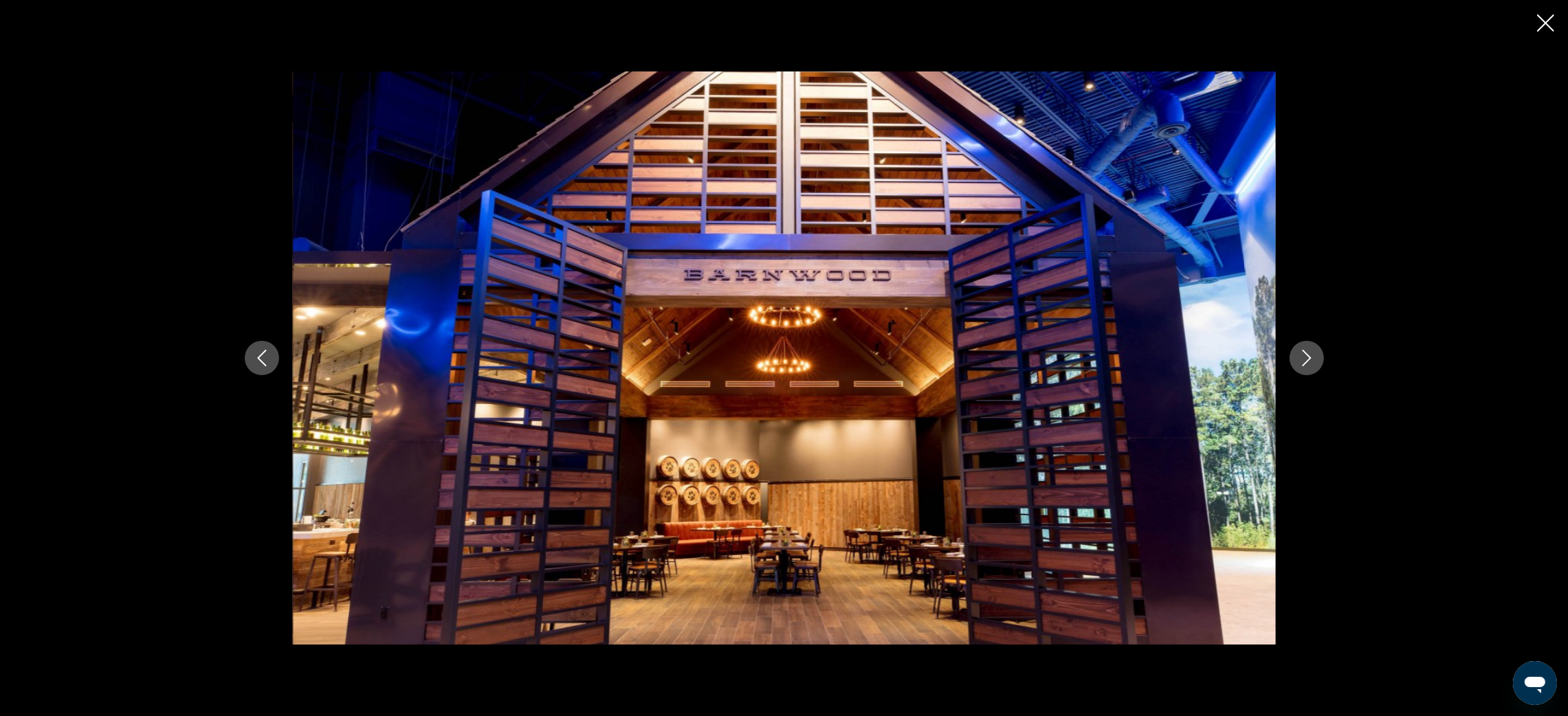
click at [1304, 362] on icon "Next image" at bounding box center [1307, 358] width 17 height 17
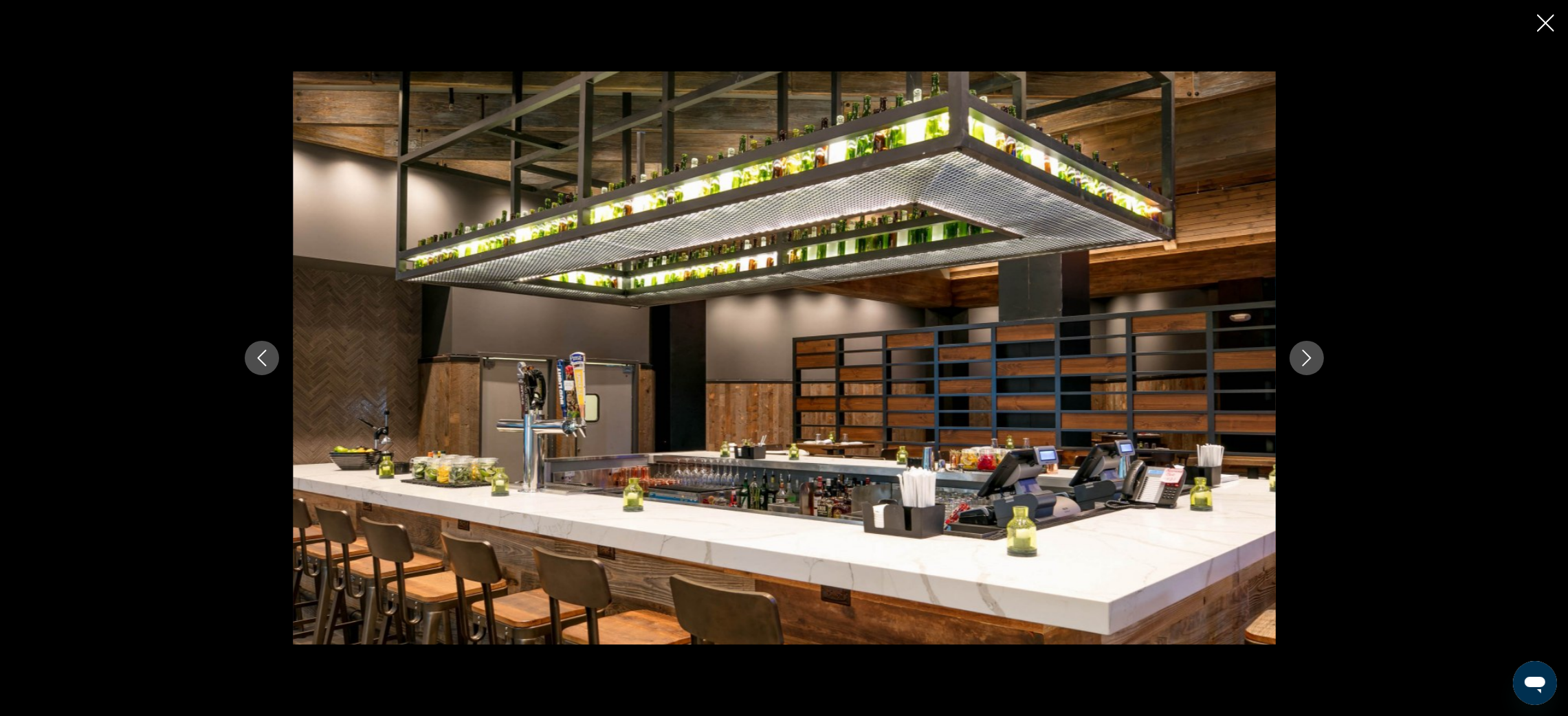
click at [1304, 362] on icon "Next image" at bounding box center [1307, 358] width 17 height 17
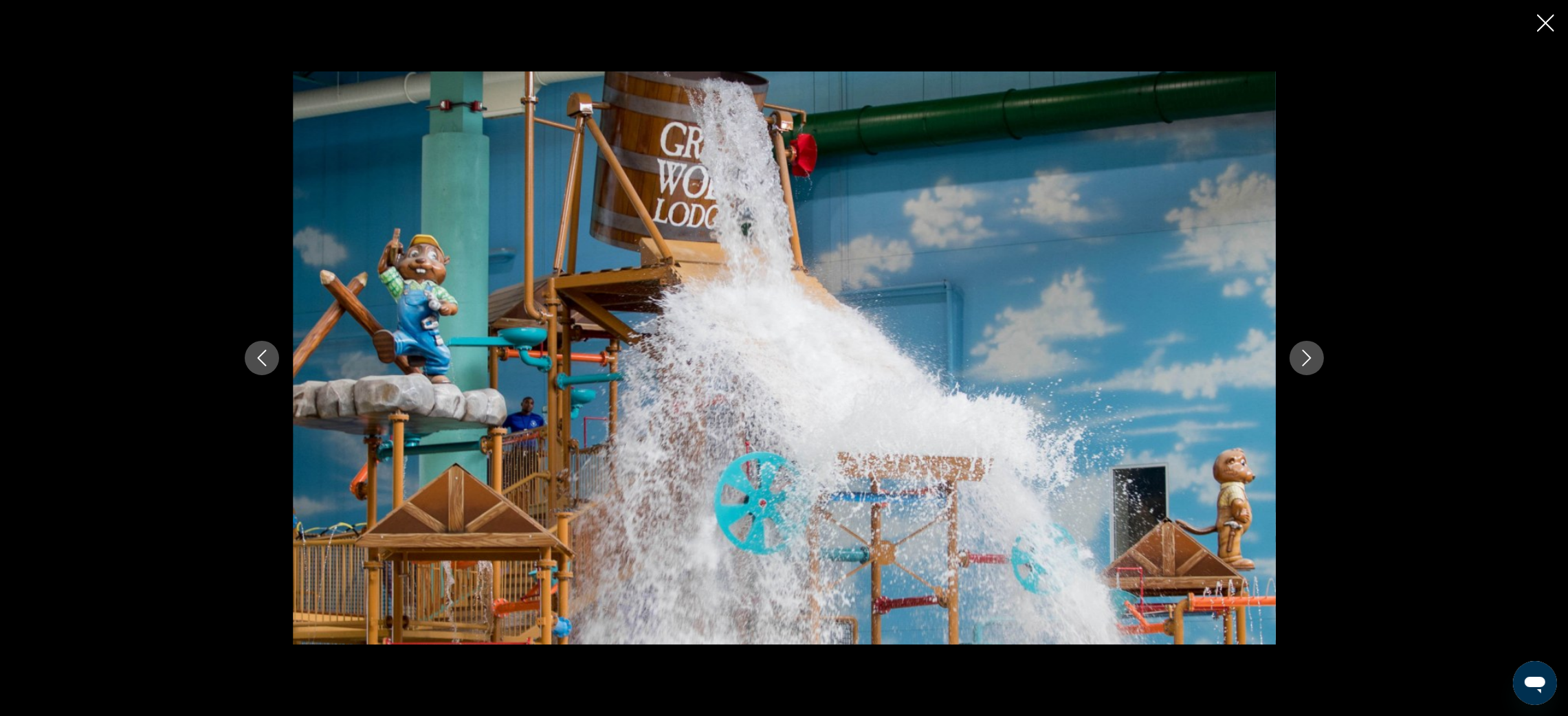
click at [1304, 362] on icon "Next image" at bounding box center [1307, 358] width 17 height 17
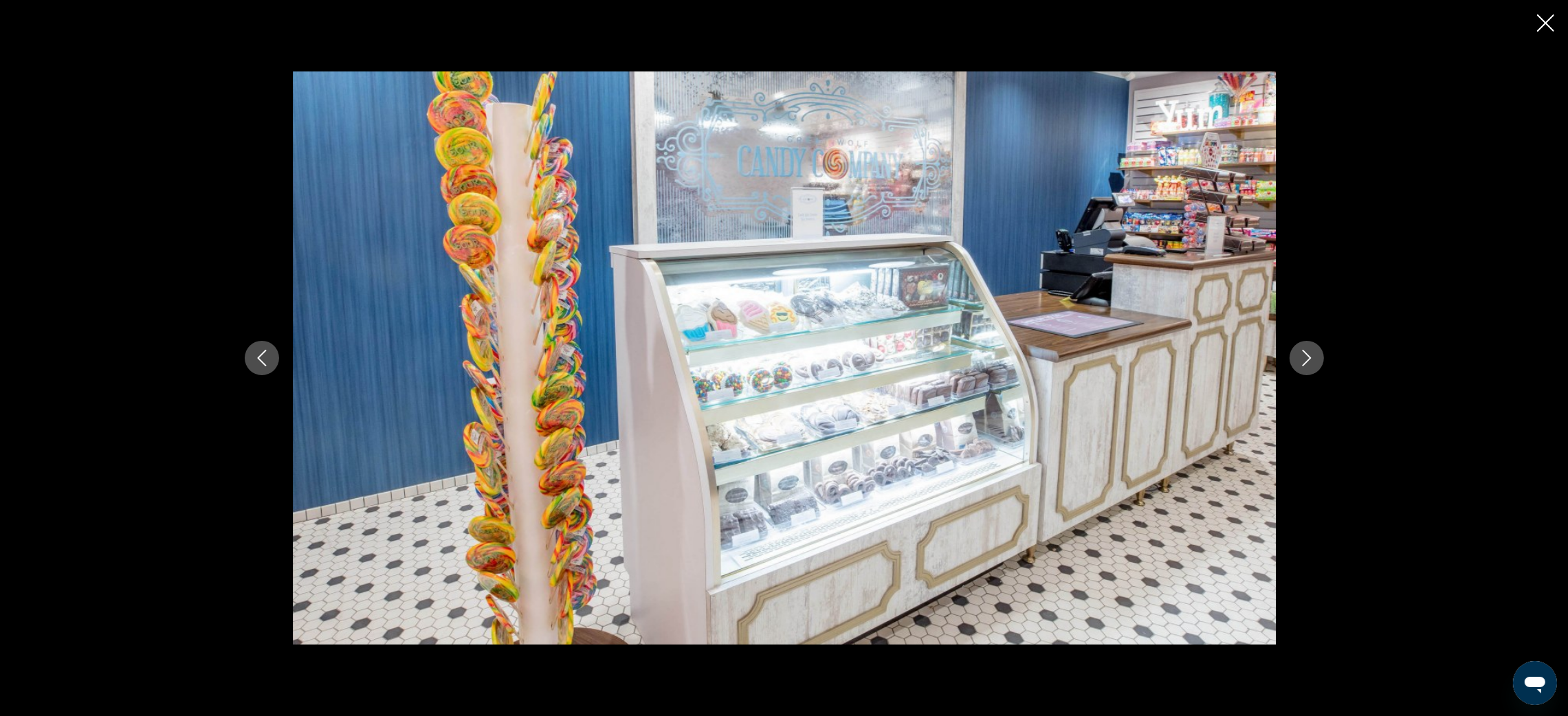
click at [1304, 362] on icon "Next image" at bounding box center [1307, 358] width 17 height 17
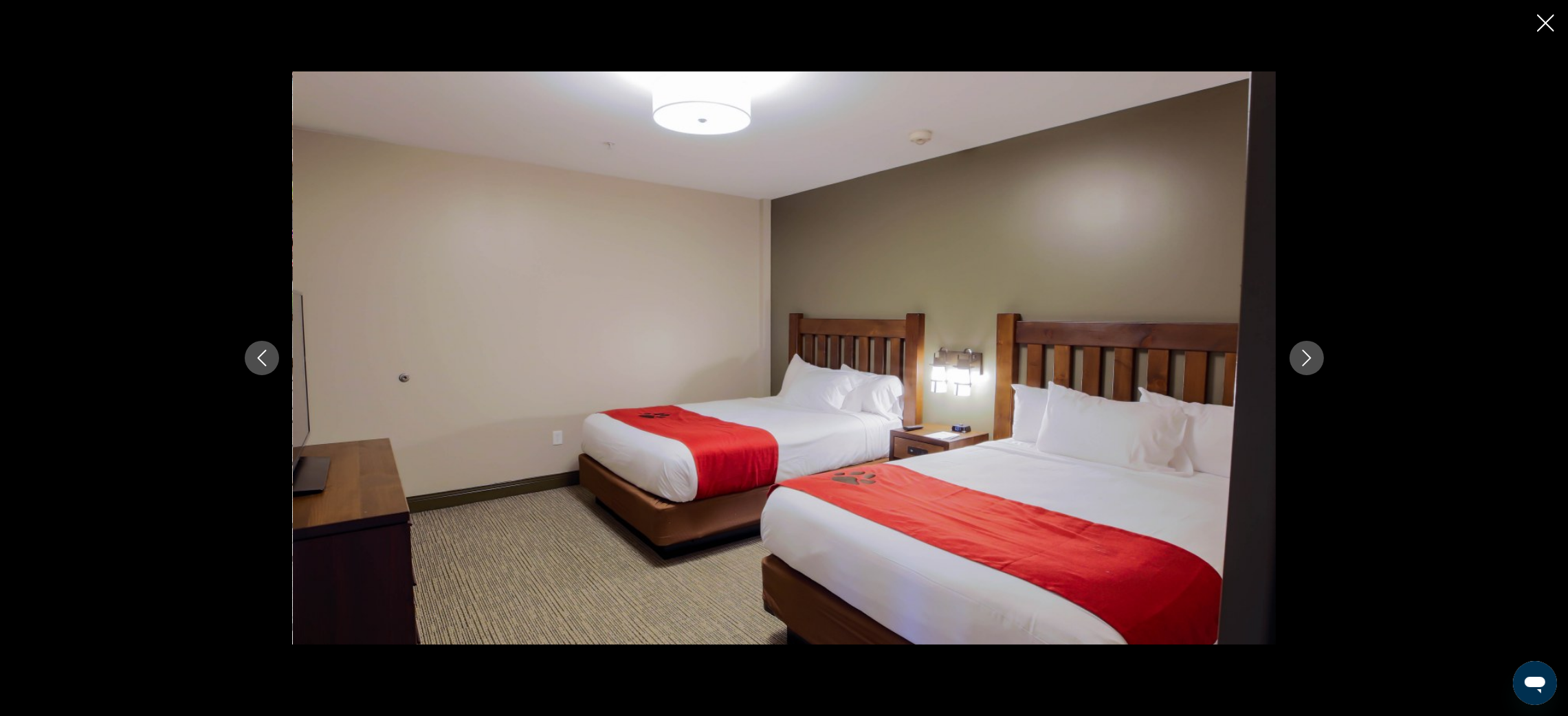
click at [1304, 362] on icon "Next image" at bounding box center [1307, 358] width 17 height 17
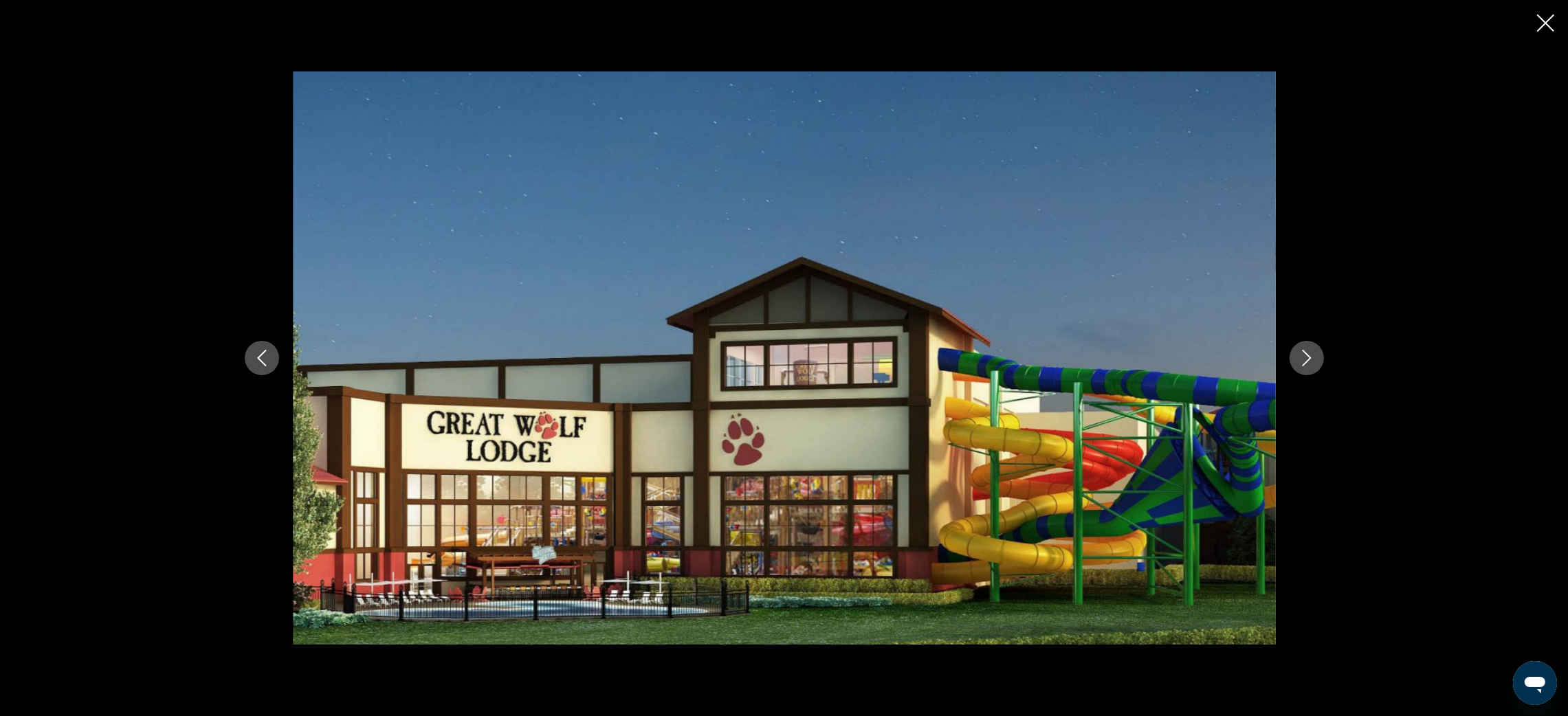
click at [1304, 362] on icon "Next image" at bounding box center [1307, 358] width 17 height 17
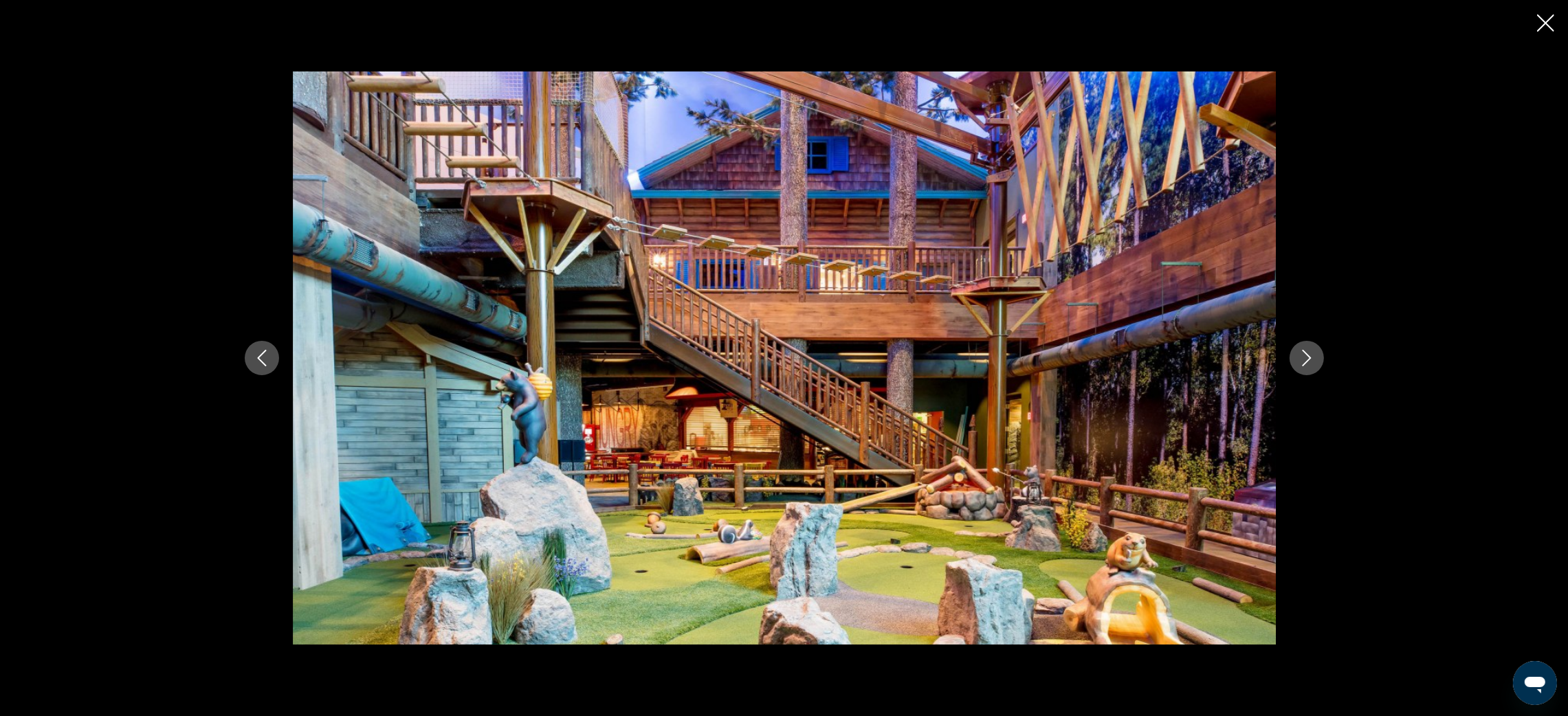
click at [1304, 362] on icon "Next image" at bounding box center [1307, 358] width 17 height 17
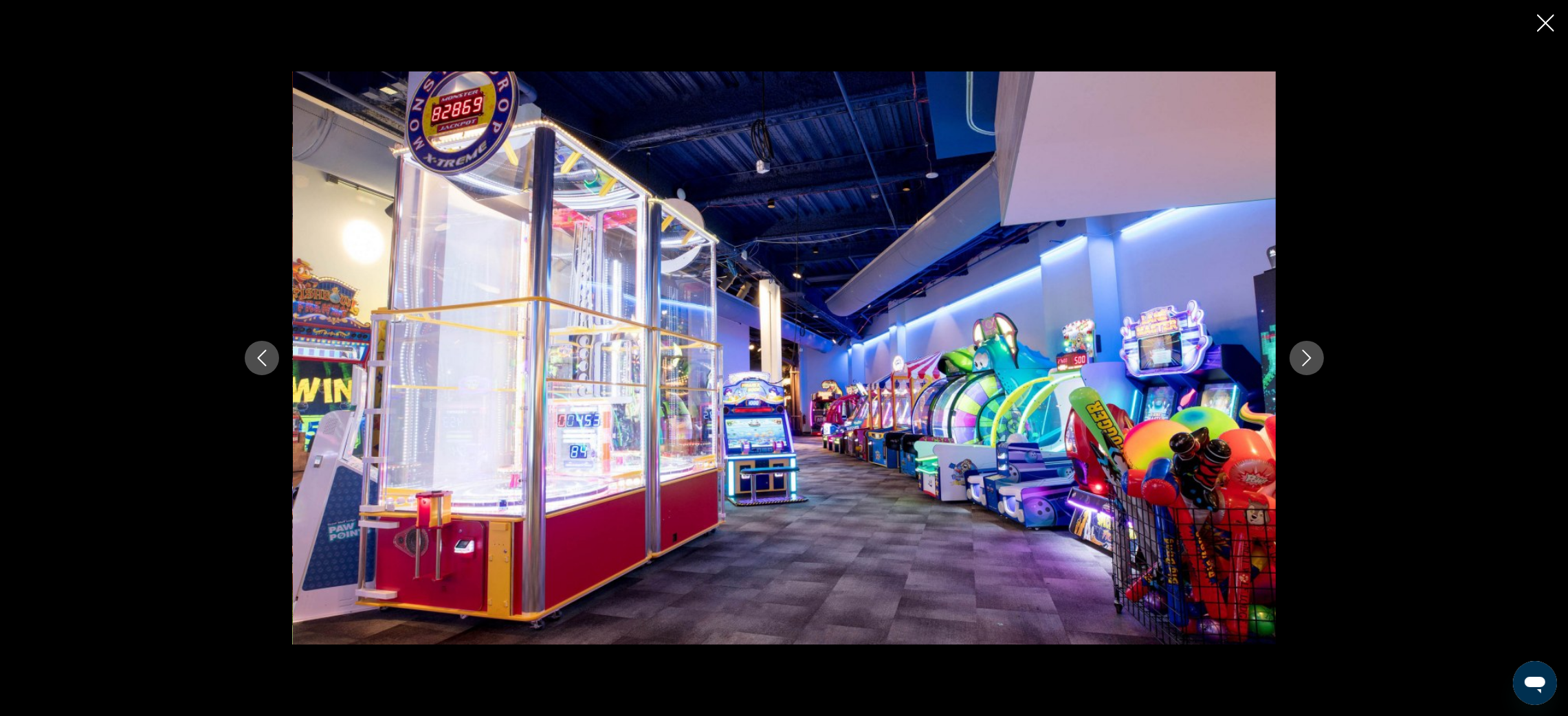
click at [1304, 362] on icon "Next image" at bounding box center [1307, 358] width 17 height 17
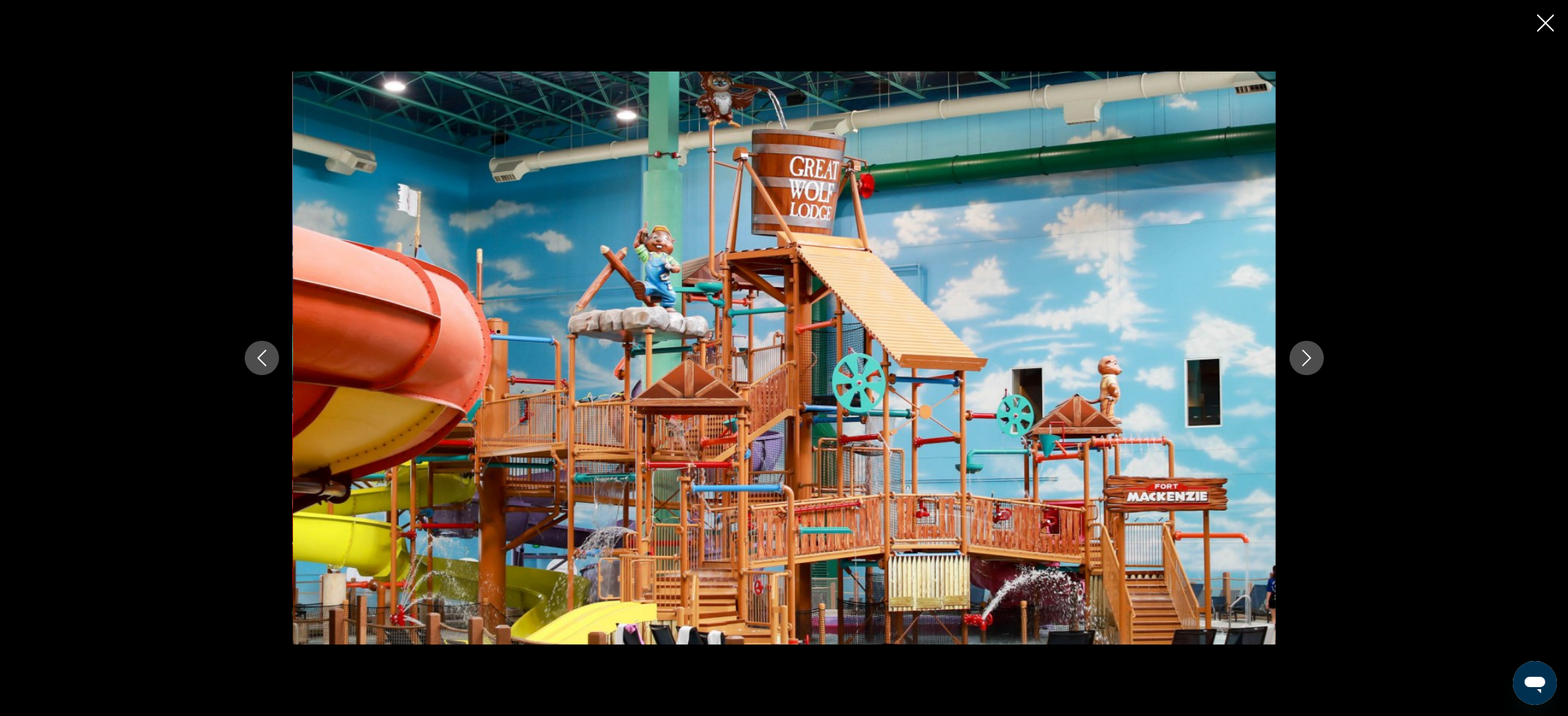
click at [1304, 362] on icon "Next image" at bounding box center [1307, 358] width 17 height 17
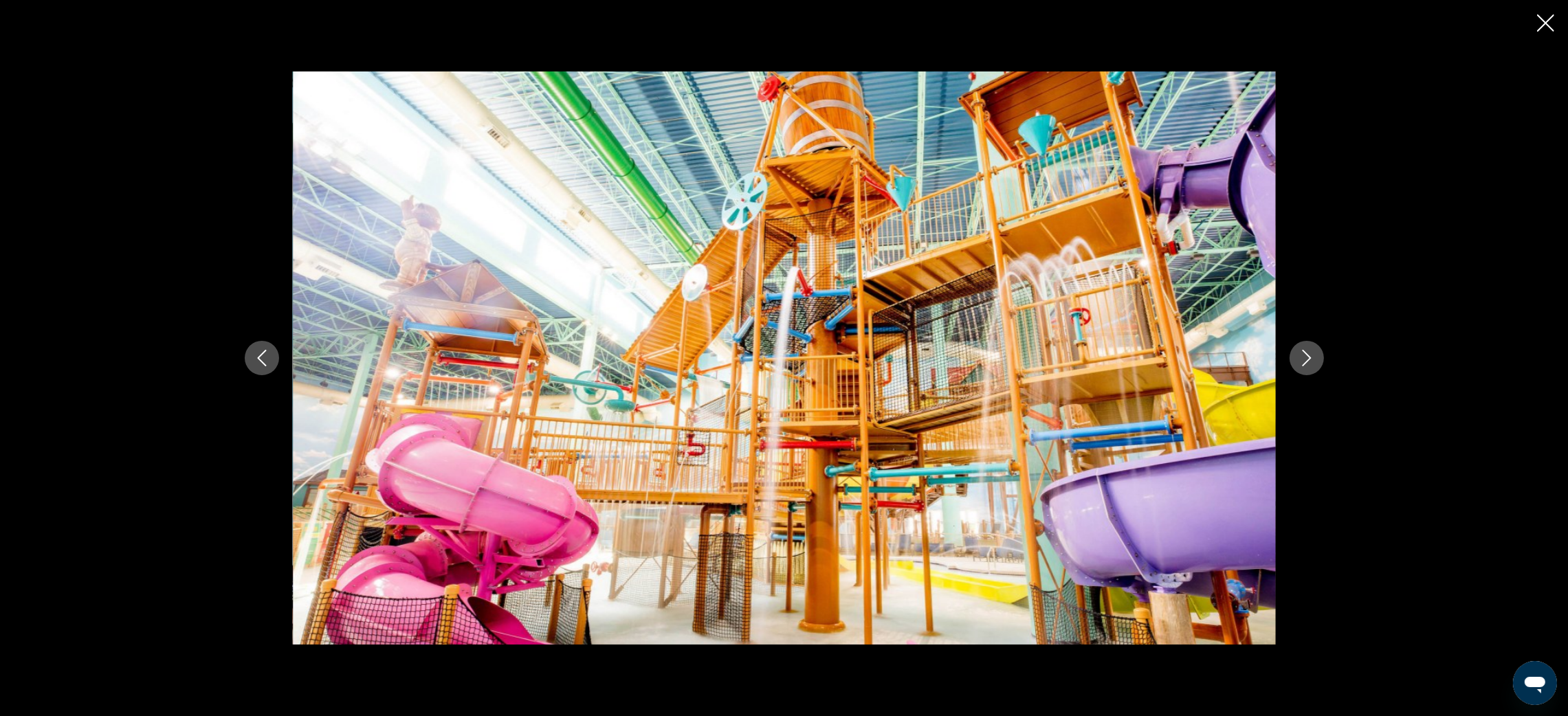
click at [1304, 362] on icon "Next image" at bounding box center [1307, 358] width 17 height 17
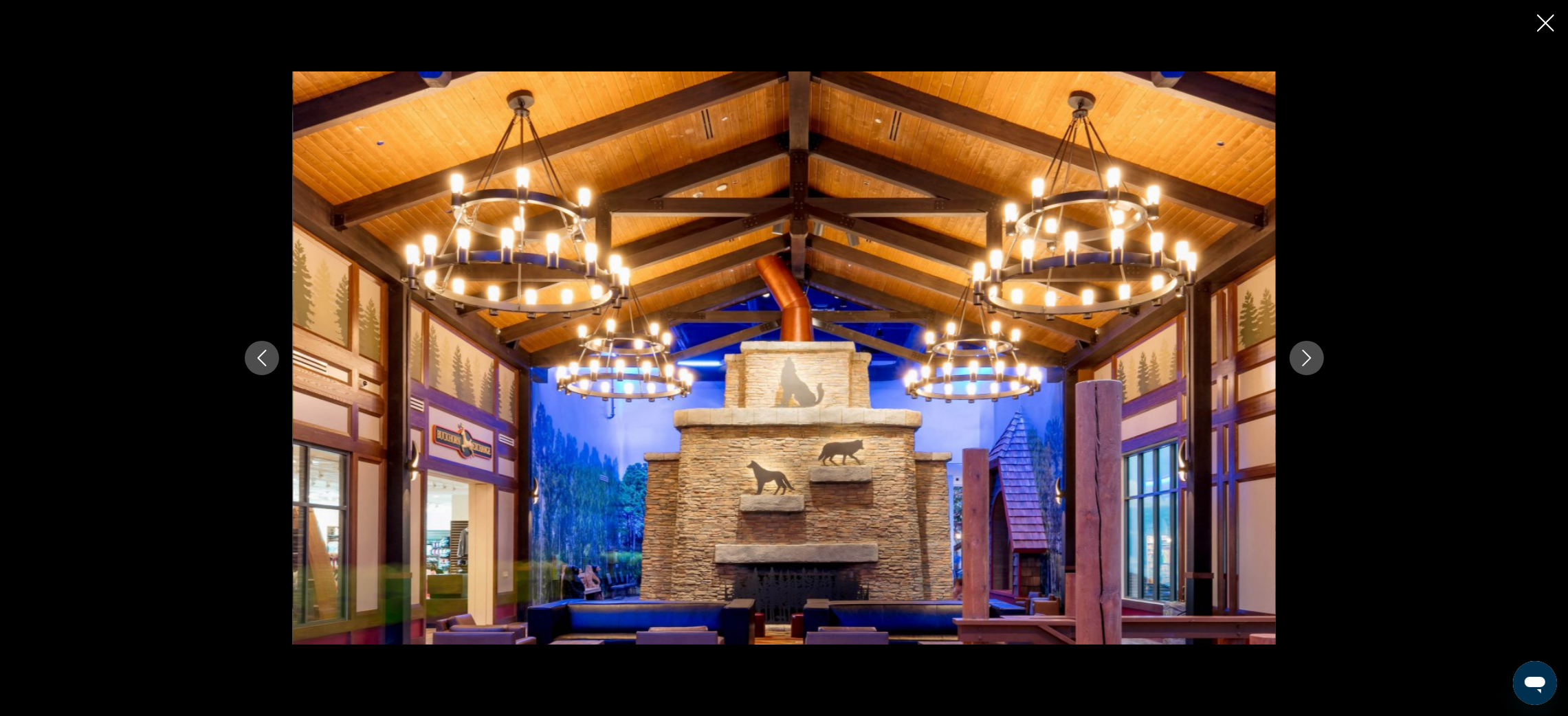
scroll to position [814, 0]
click at [1309, 356] on icon "Next image" at bounding box center [1307, 358] width 17 height 17
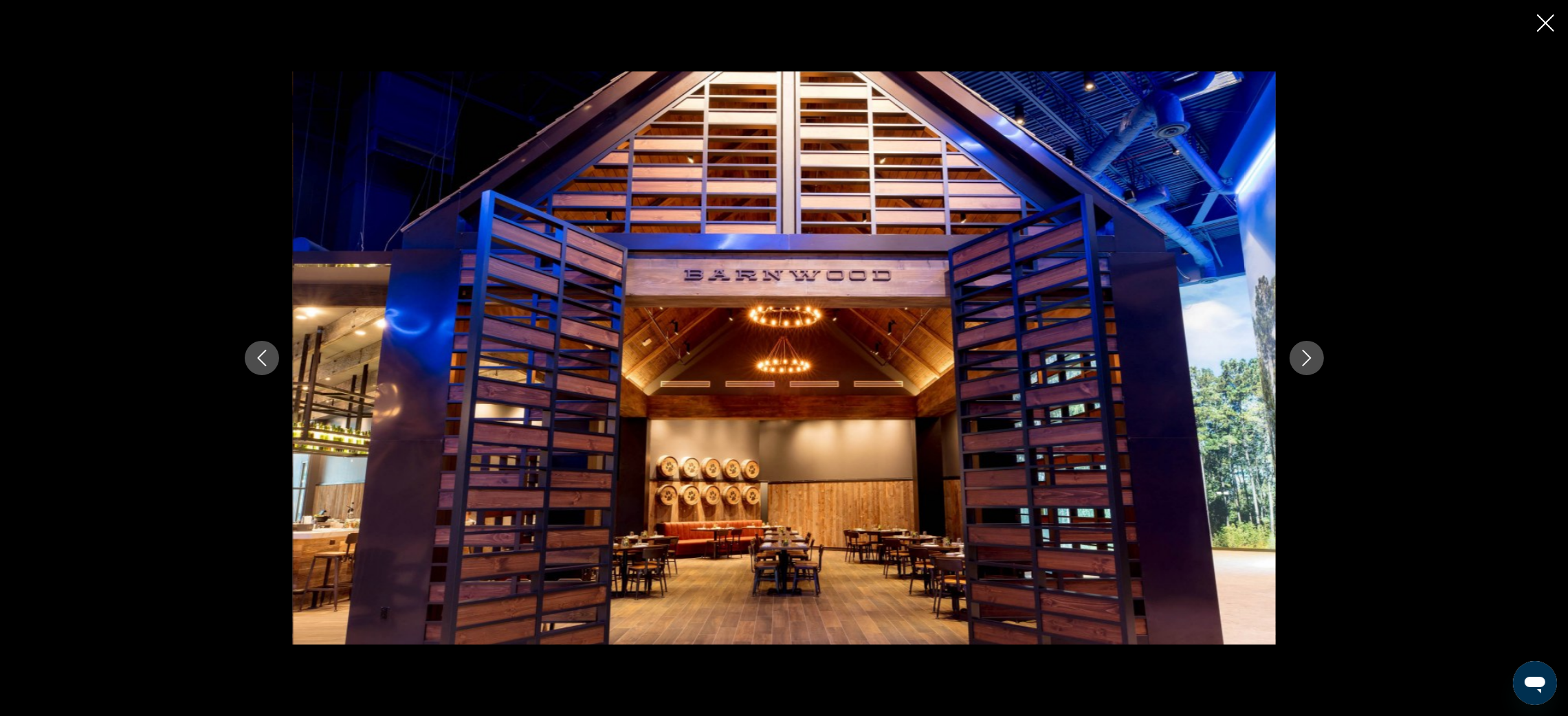
click at [1309, 356] on icon "Next image" at bounding box center [1307, 358] width 17 height 17
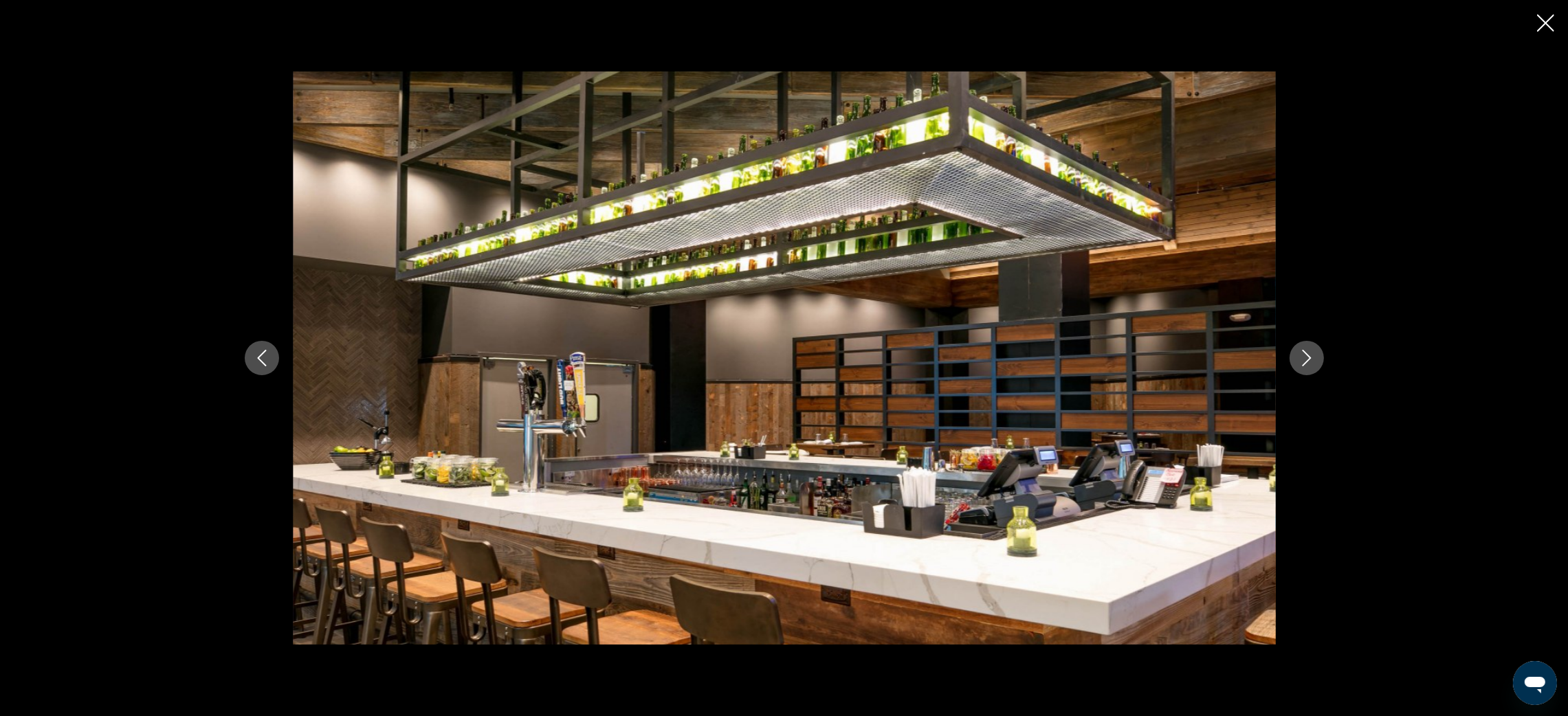
click at [1309, 356] on icon "Next image" at bounding box center [1307, 358] width 17 height 17
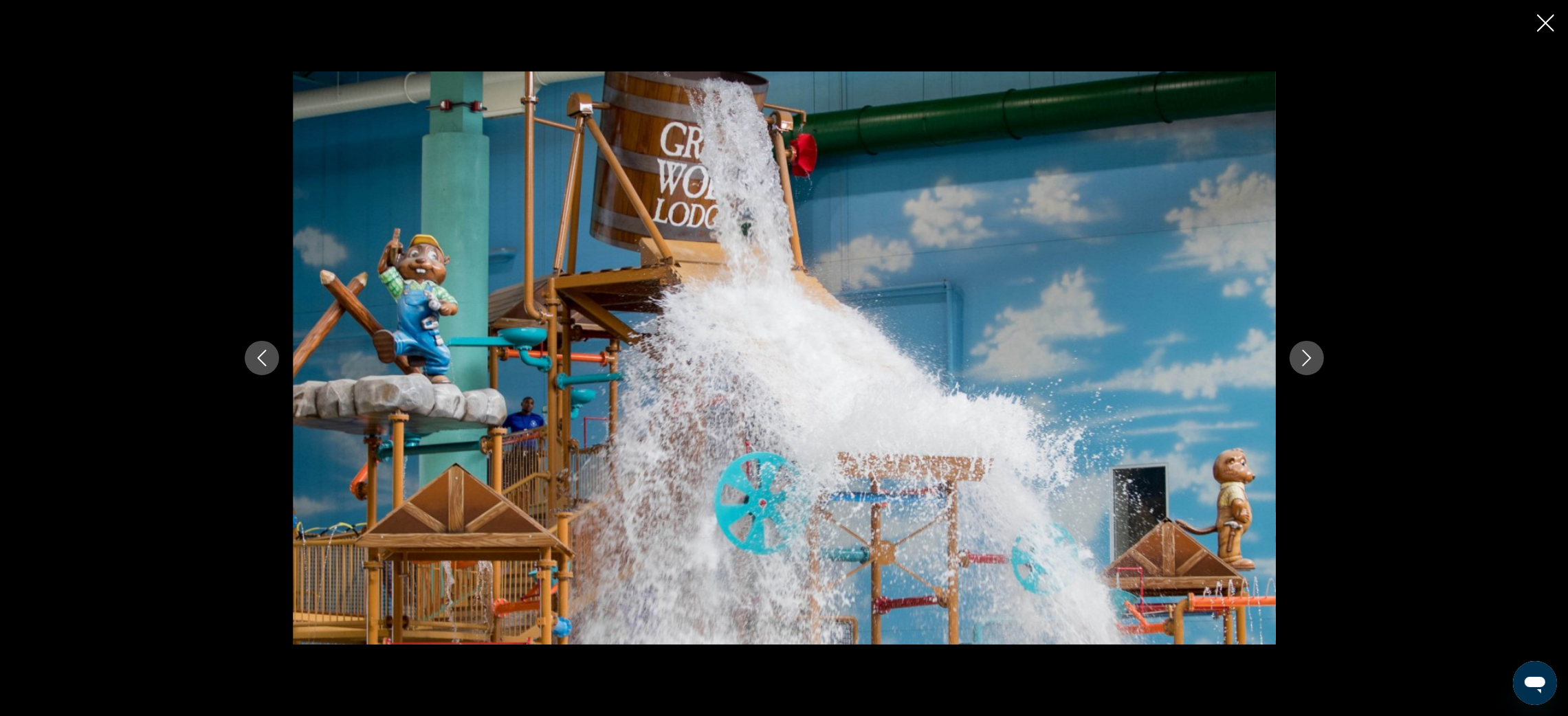
click at [1309, 356] on icon "Next image" at bounding box center [1307, 358] width 17 height 17
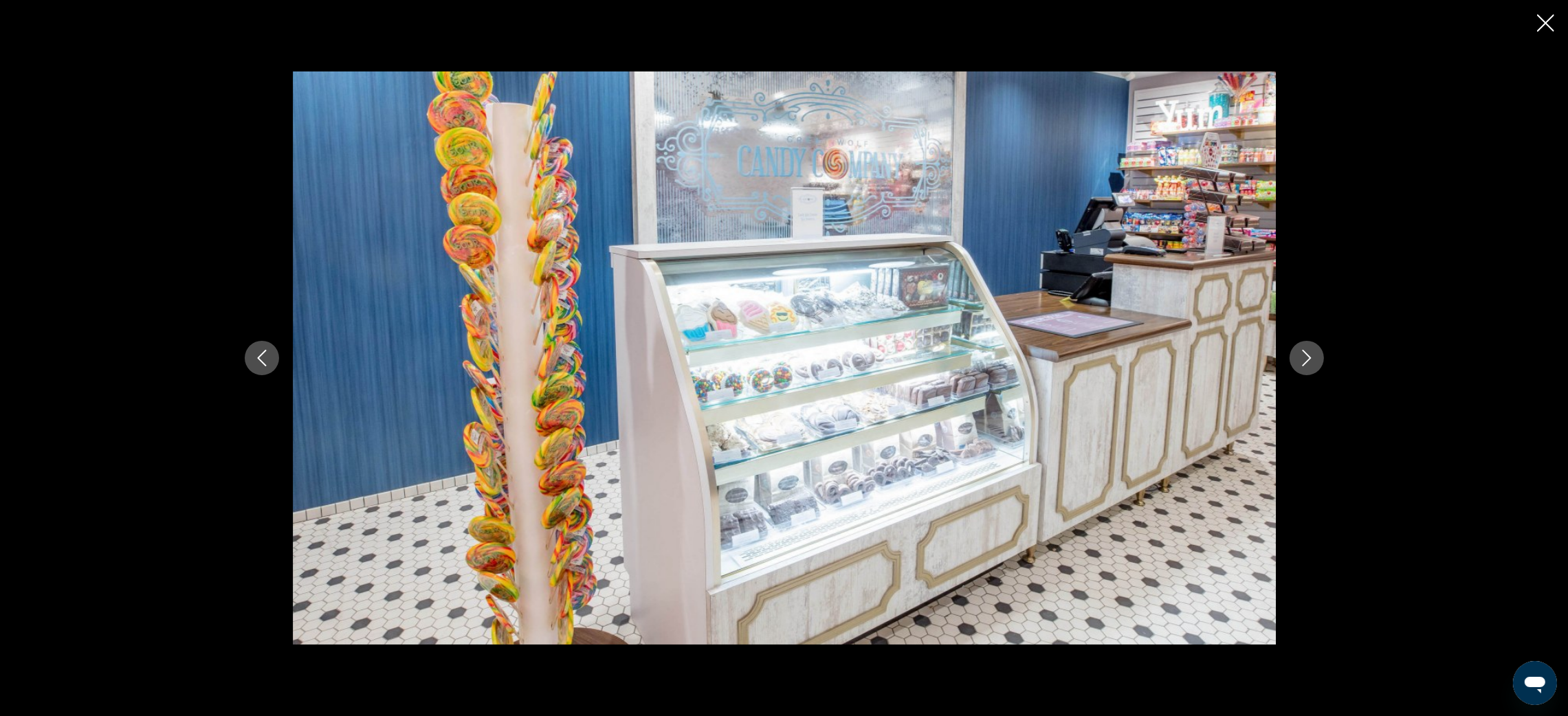
click at [1309, 356] on icon "Next image" at bounding box center [1307, 358] width 17 height 17
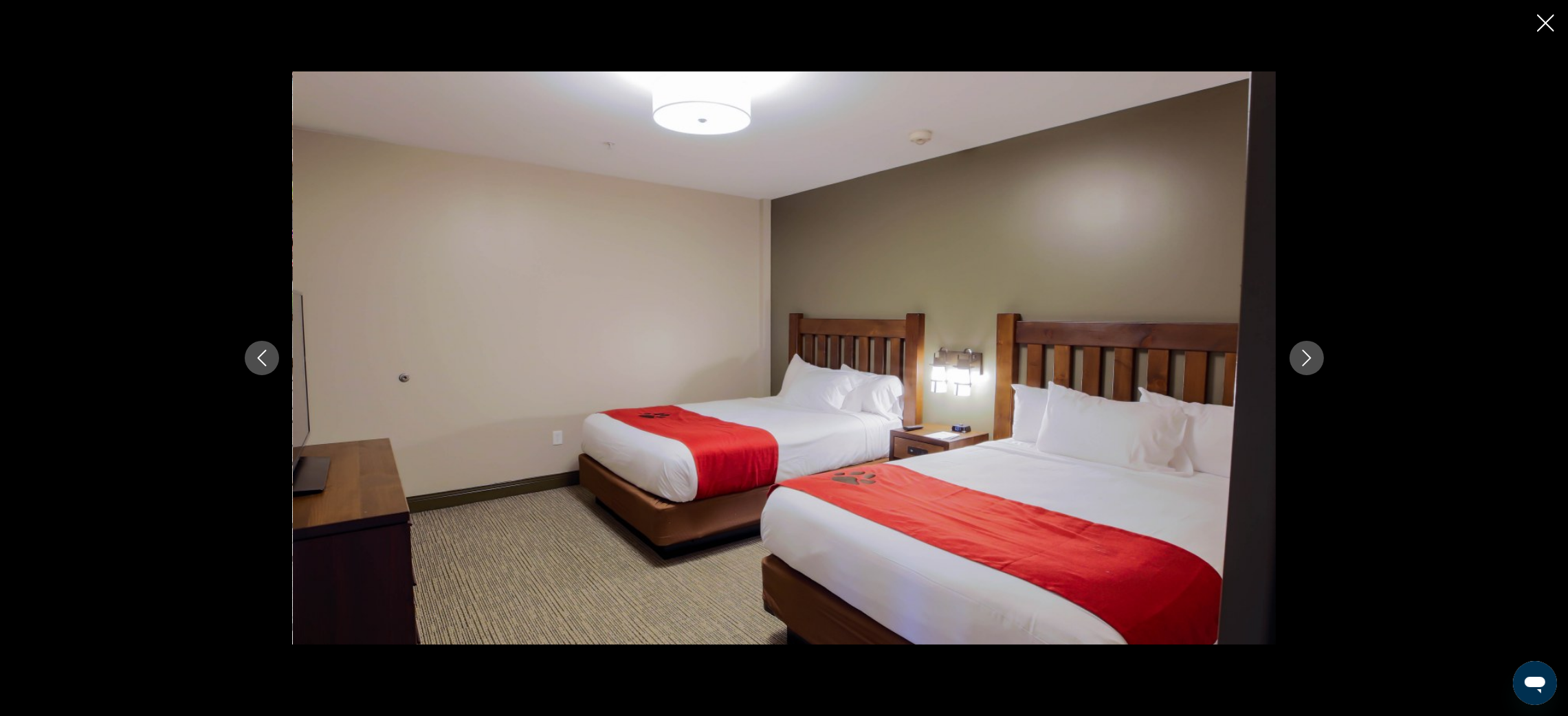
click at [1297, 360] on button "Next image" at bounding box center [1307, 358] width 35 height 35
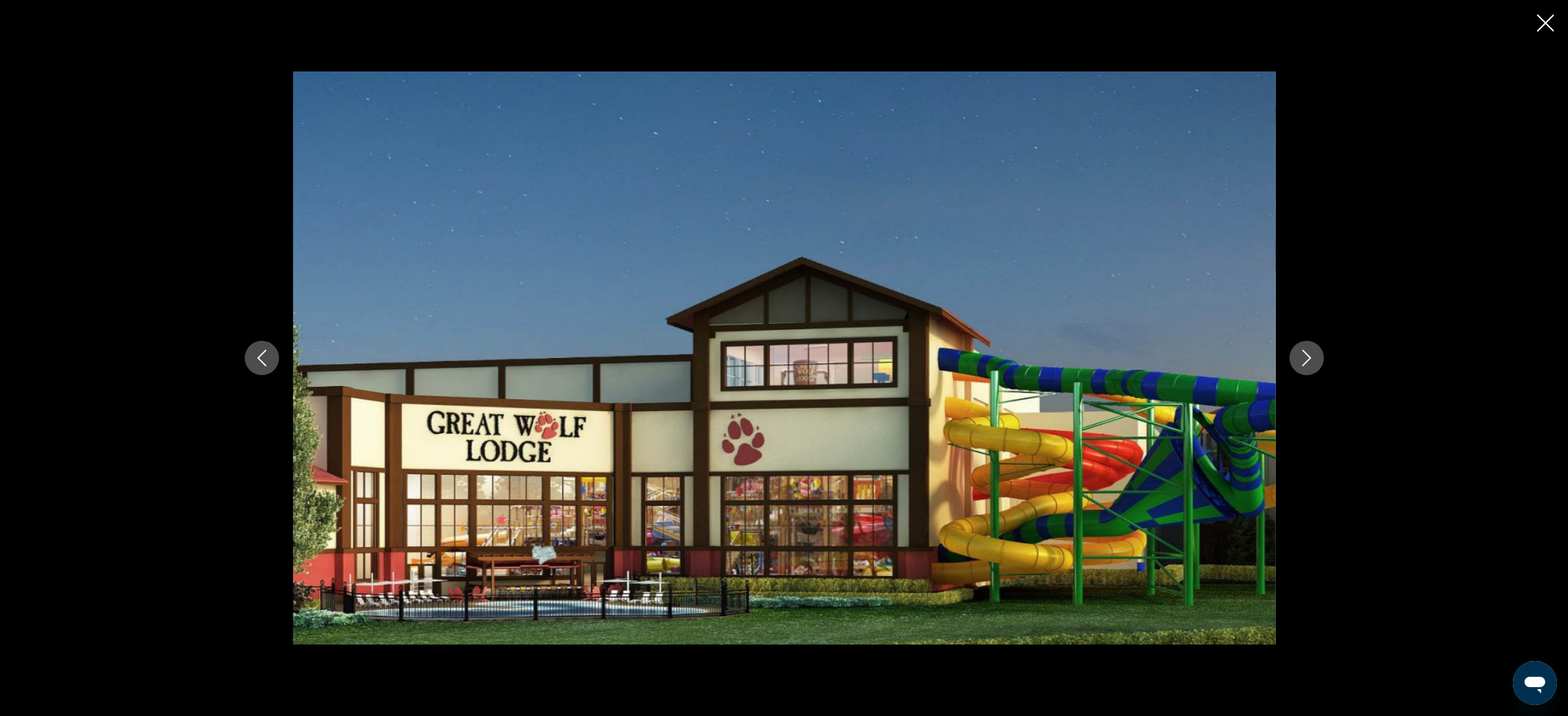
click at [1301, 364] on icon "Next image" at bounding box center [1307, 358] width 17 height 17
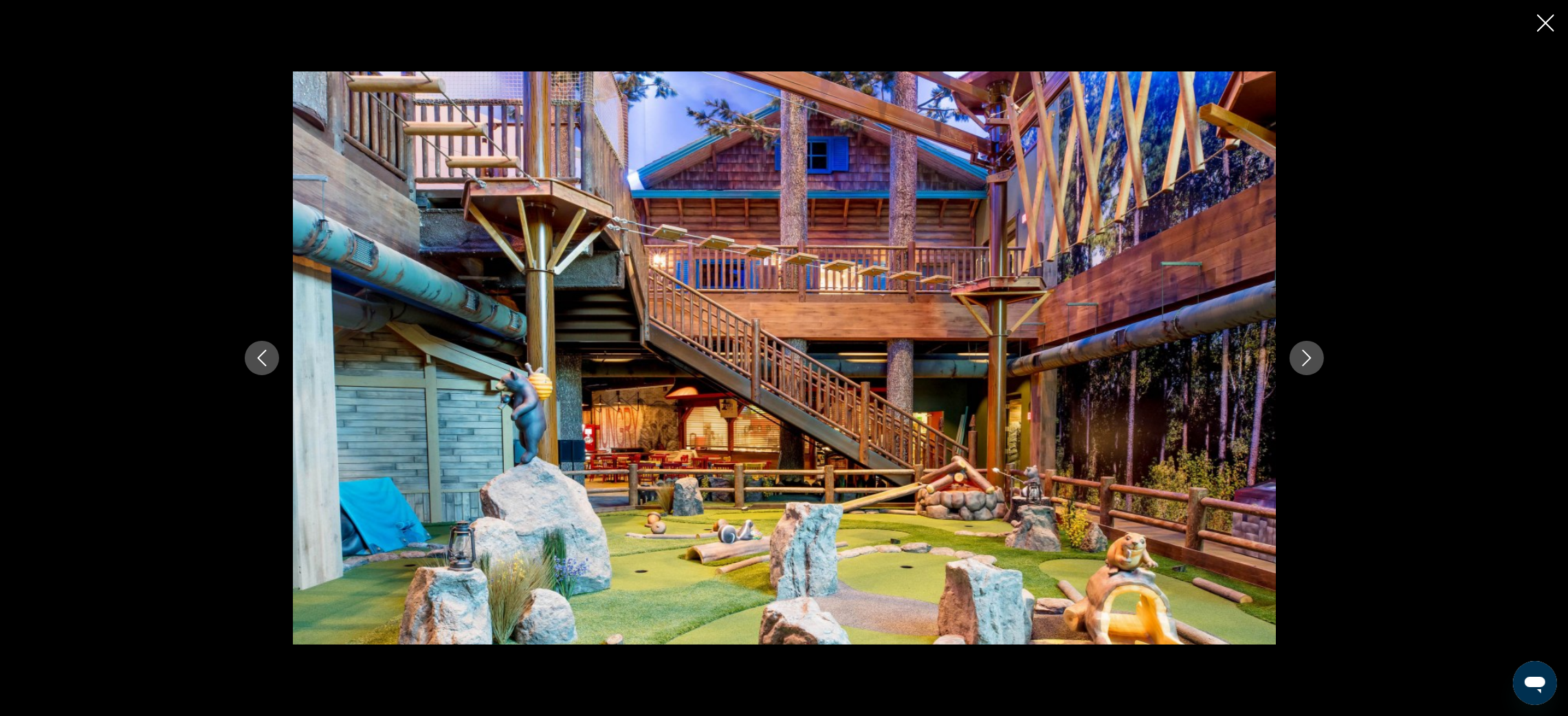
click at [1301, 364] on icon "Next image" at bounding box center [1307, 358] width 17 height 17
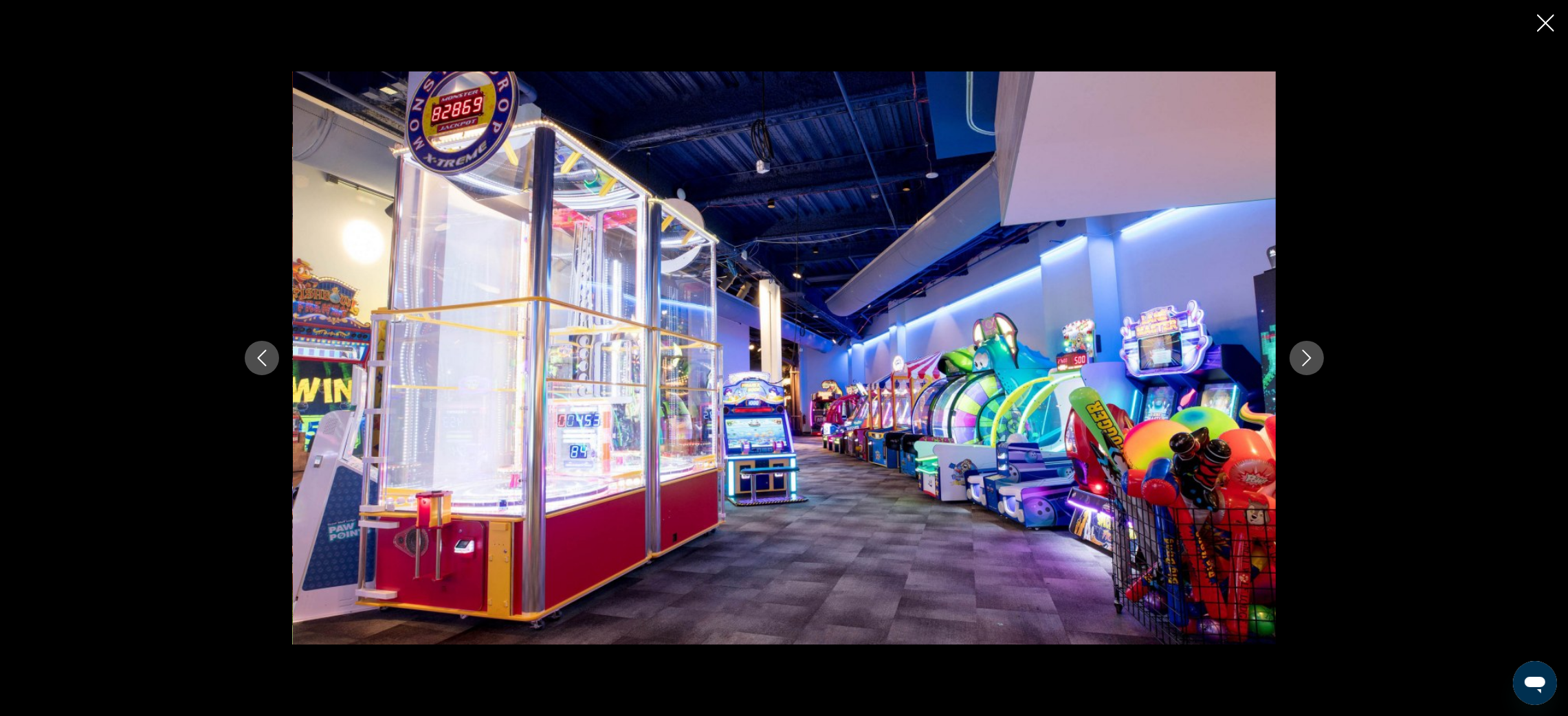
click at [1301, 364] on icon "Next image" at bounding box center [1307, 358] width 17 height 17
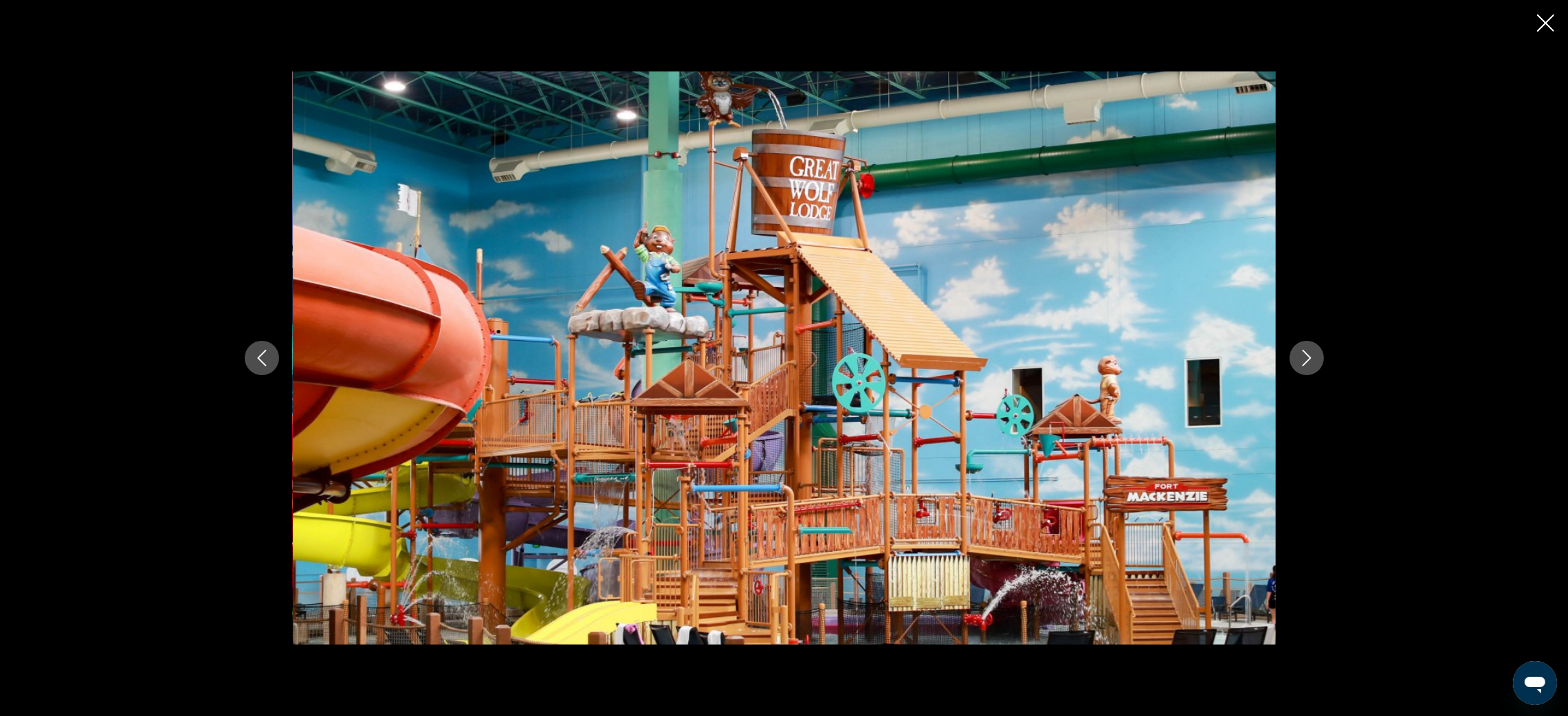
click at [1301, 364] on icon "Next image" at bounding box center [1307, 358] width 17 height 17
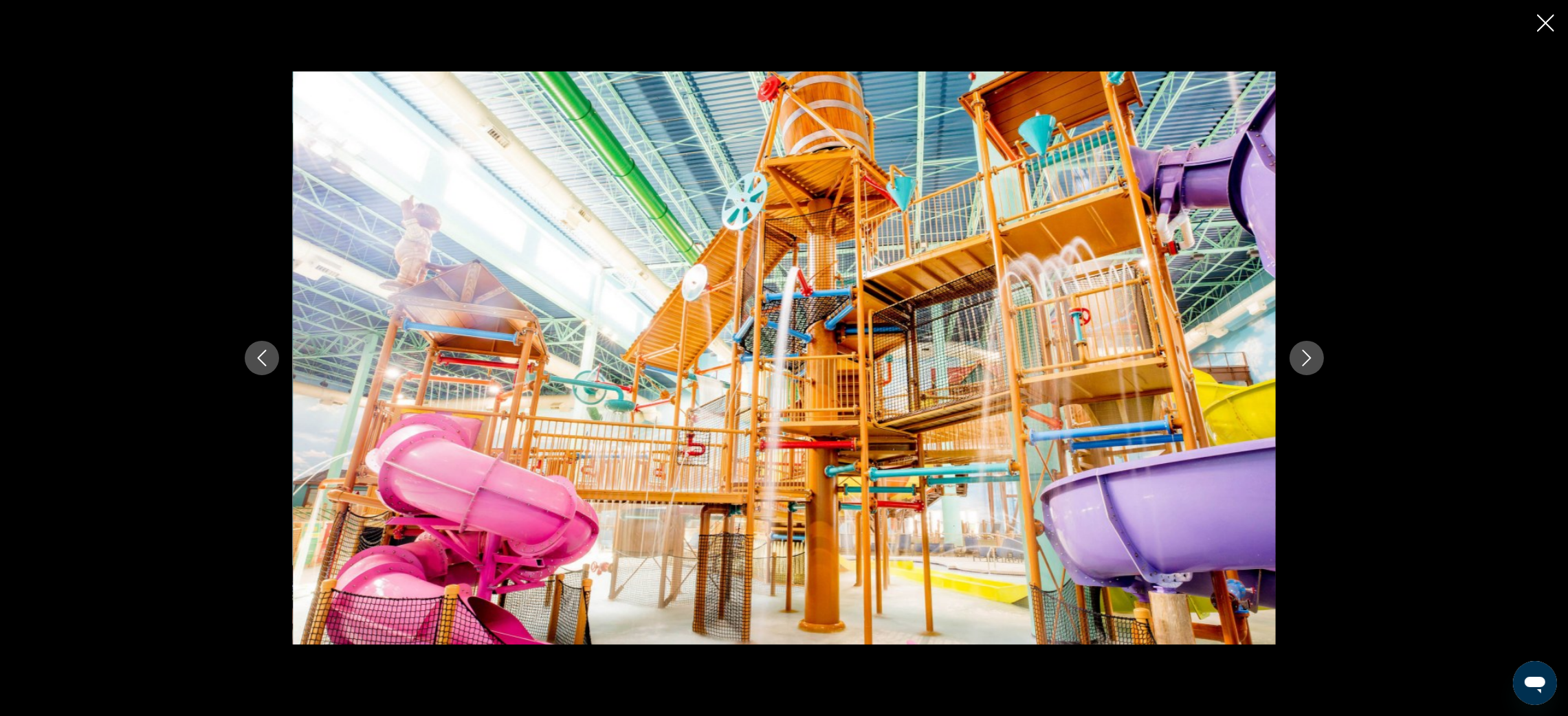
click at [1301, 364] on icon "Next image" at bounding box center [1307, 358] width 17 height 17
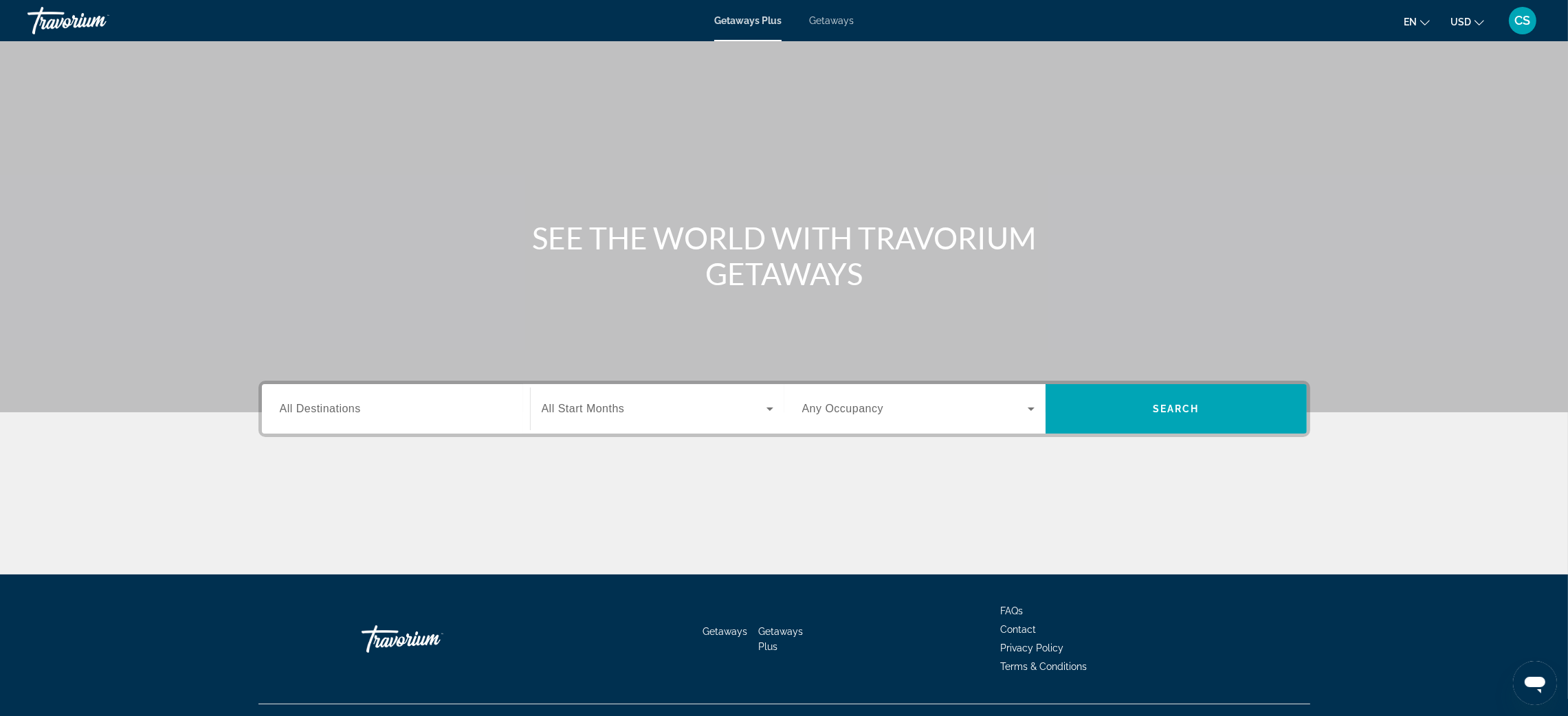
click at [834, 24] on span "Getaways" at bounding box center [831, 21] width 45 height 11
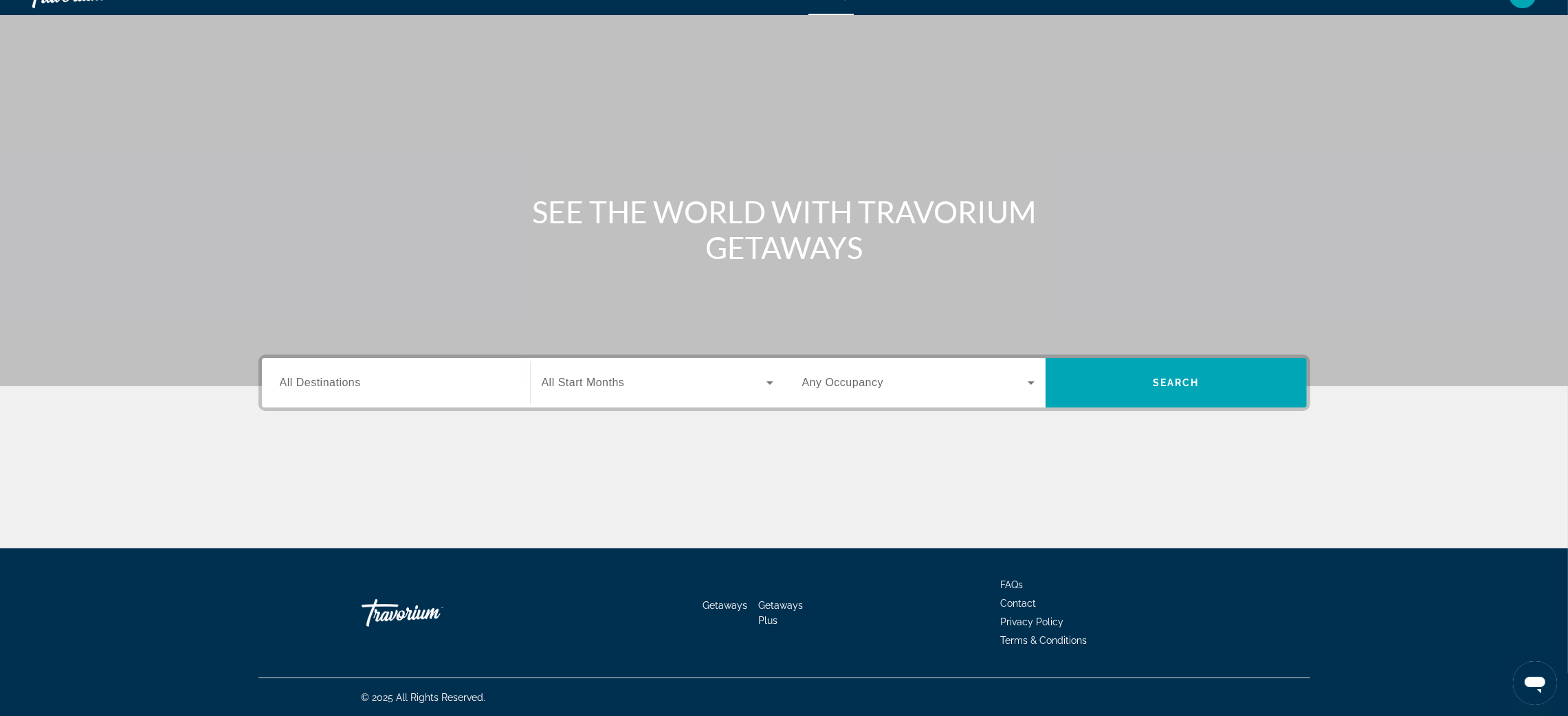
click at [352, 387] on span "All Destinations" at bounding box center [320, 382] width 81 height 12
click at [352, 387] on input "Destination All Destinations" at bounding box center [396, 384] width 233 height 17
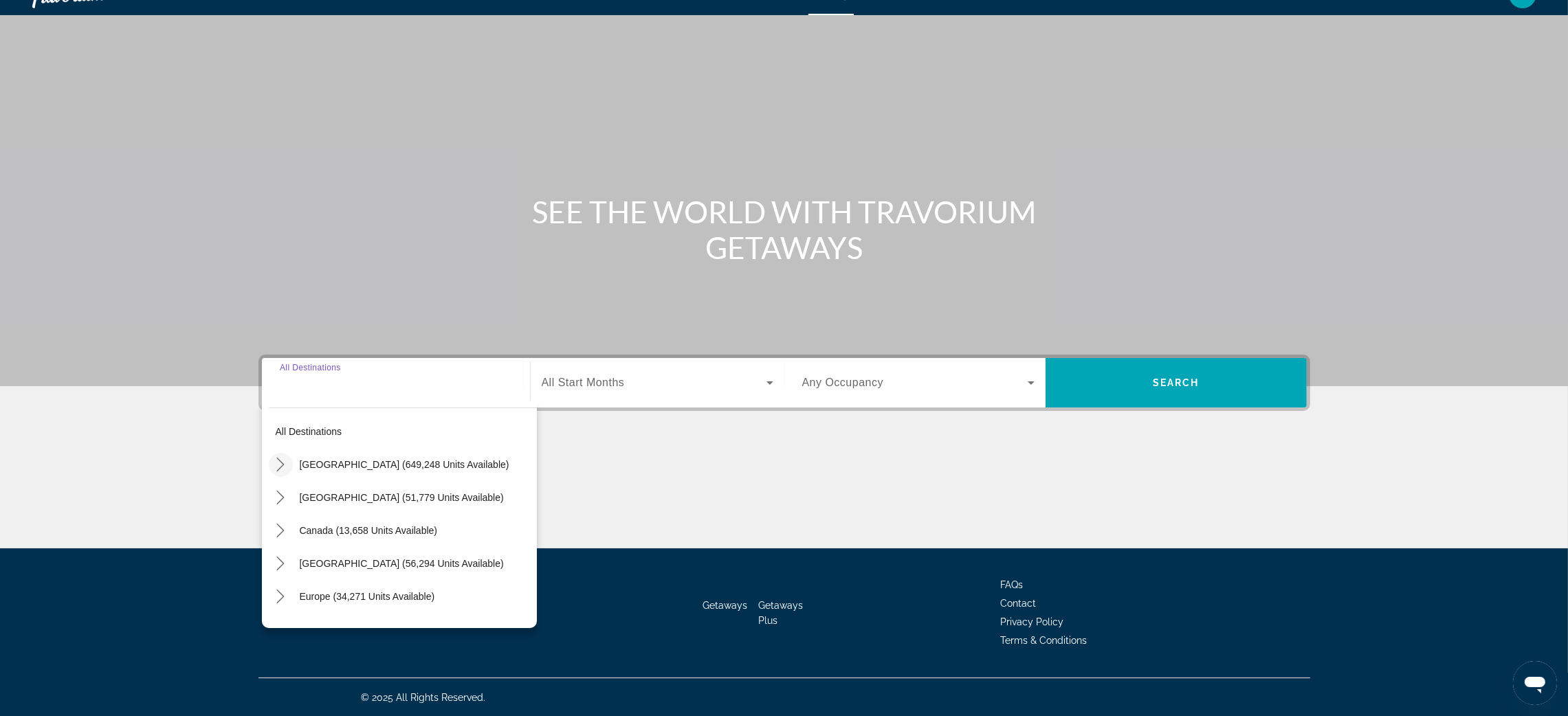
click at [278, 470] on icon "Toggle United States (649,248 units available) submenu" at bounding box center [280, 465] width 14 height 14
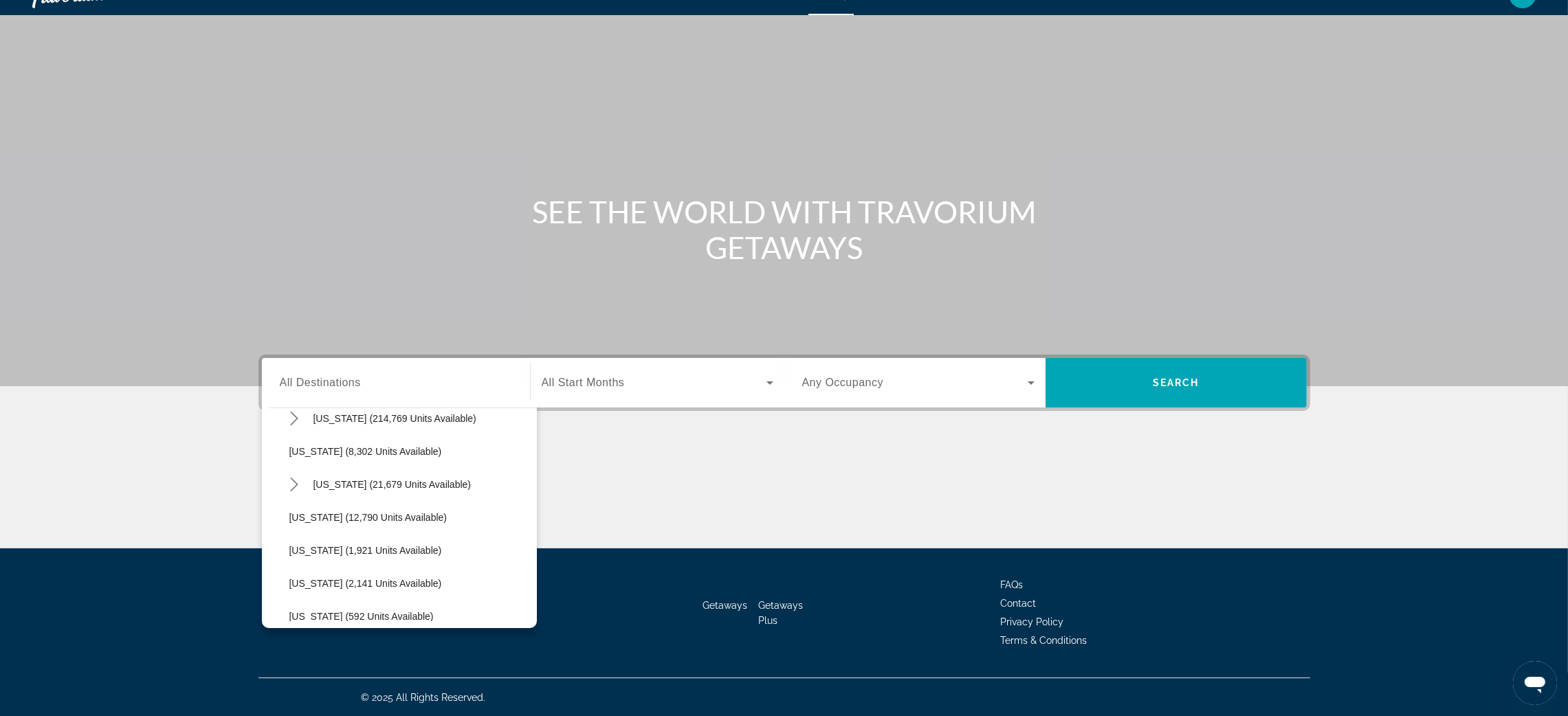
scroll to position [285, 0]
click at [330, 542] on span "[US_STATE] (1,921 units available)" at bounding box center [366, 542] width 152 height 11
type input "**********"
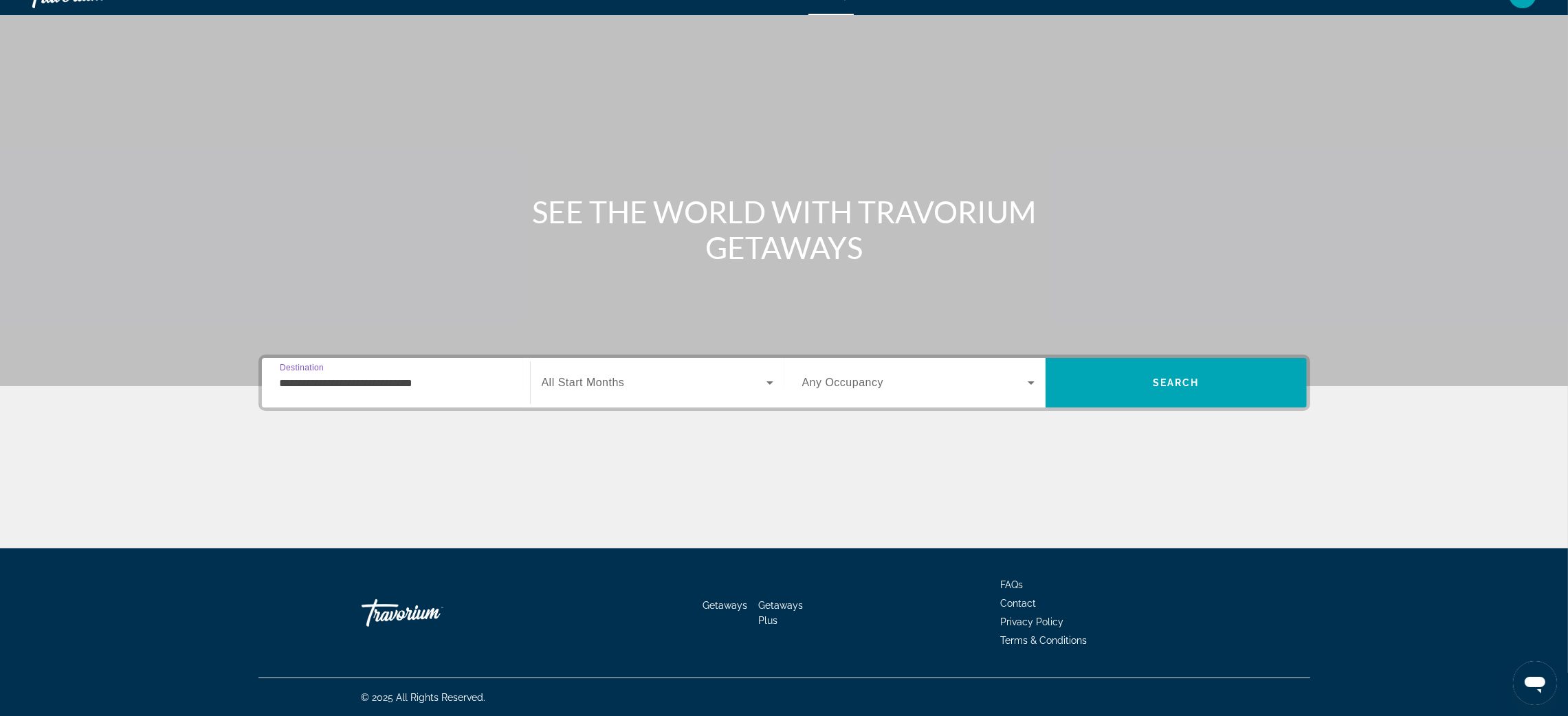
click at [579, 379] on span "All Start Months" at bounding box center [583, 382] width 83 height 12
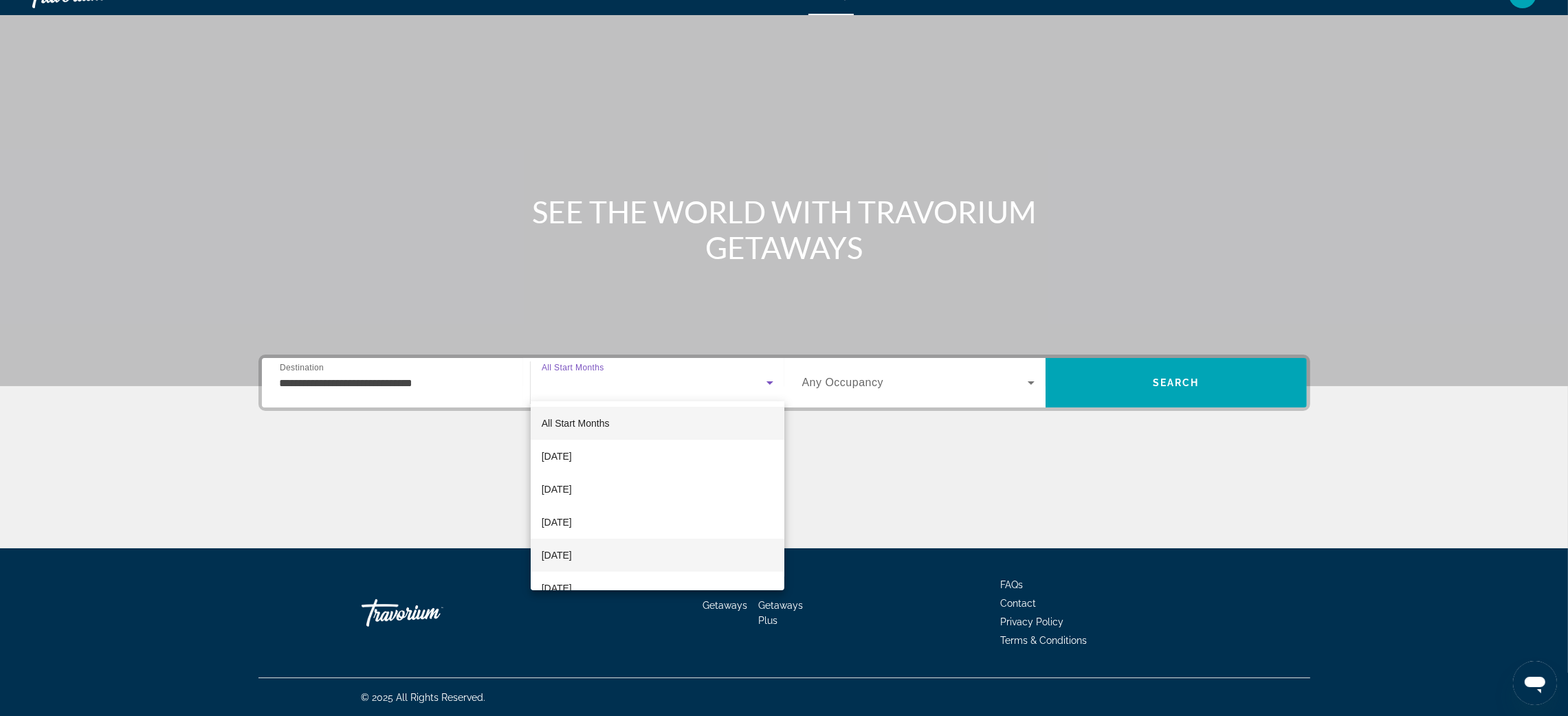
click at [572, 548] on span "[DATE]" at bounding box center [557, 555] width 30 height 17
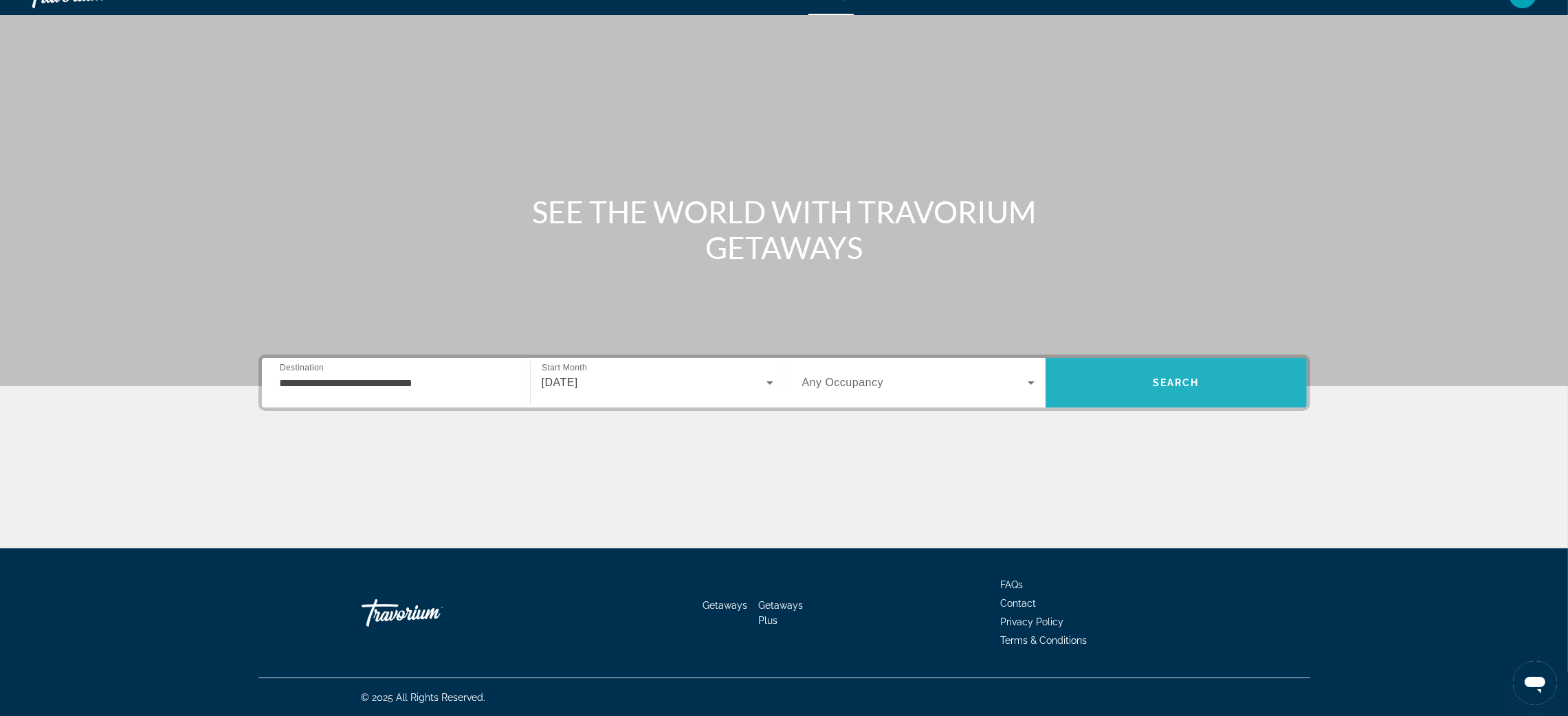
click at [1184, 385] on span "Search" at bounding box center [1177, 383] width 47 height 11
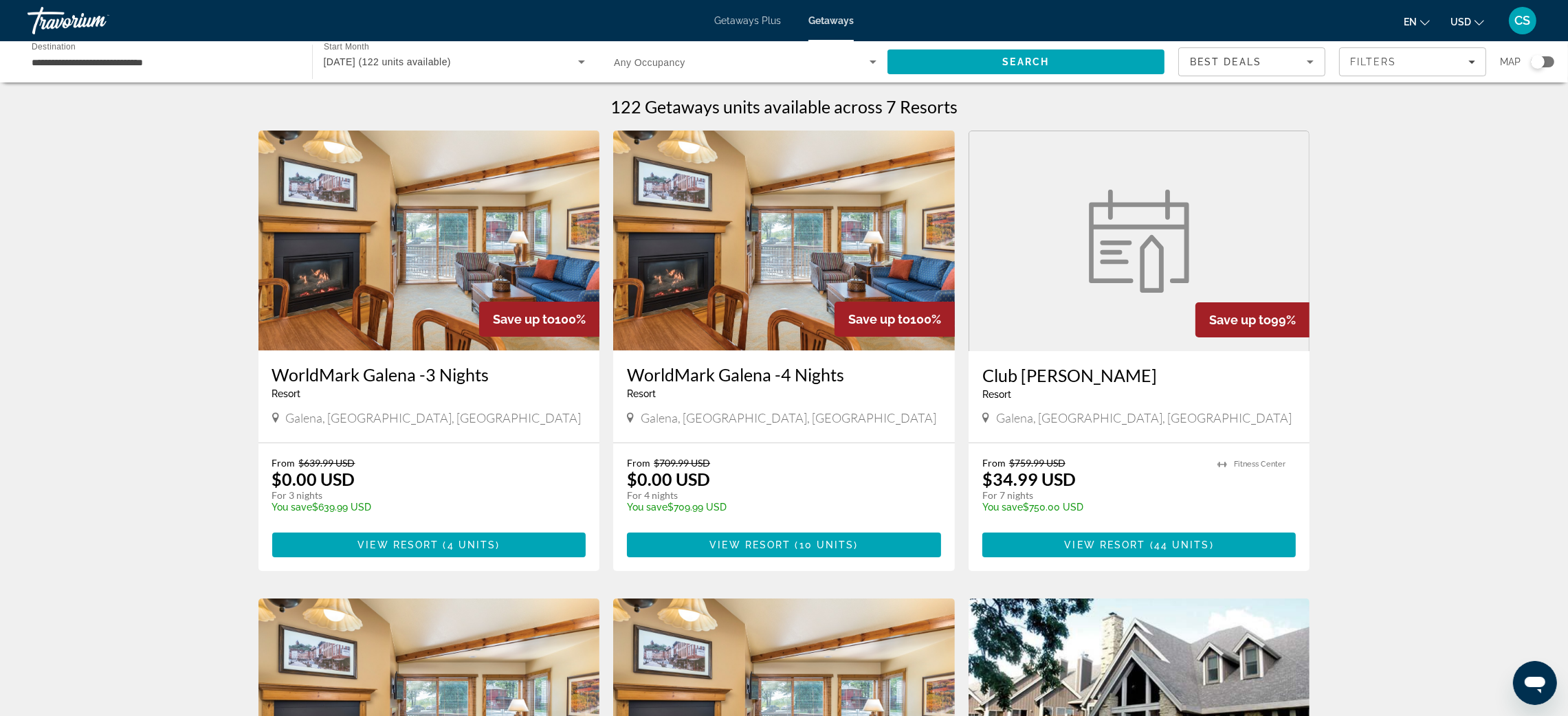
click at [1044, 373] on h3 "Club [PERSON_NAME]" at bounding box center [1140, 375] width 314 height 21
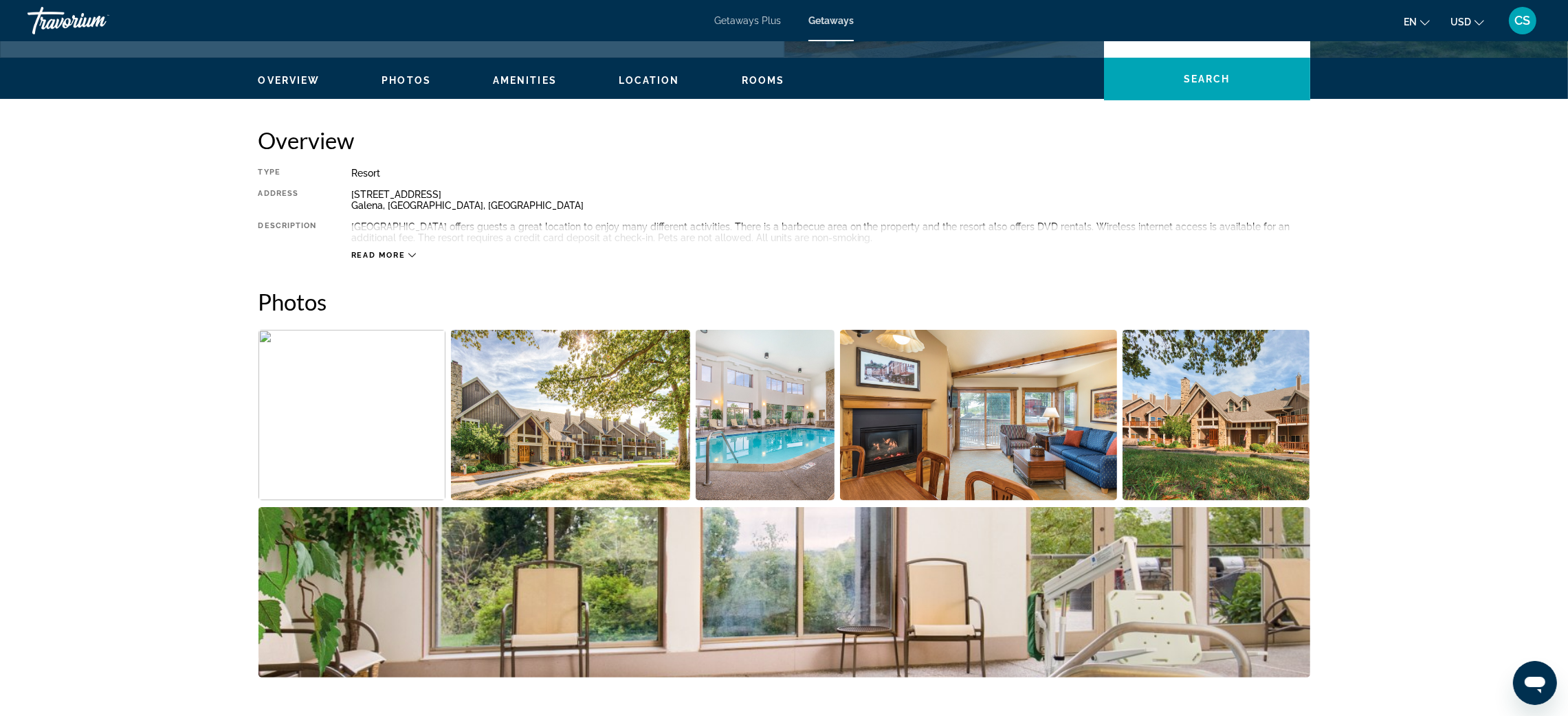
scroll to position [415, 0]
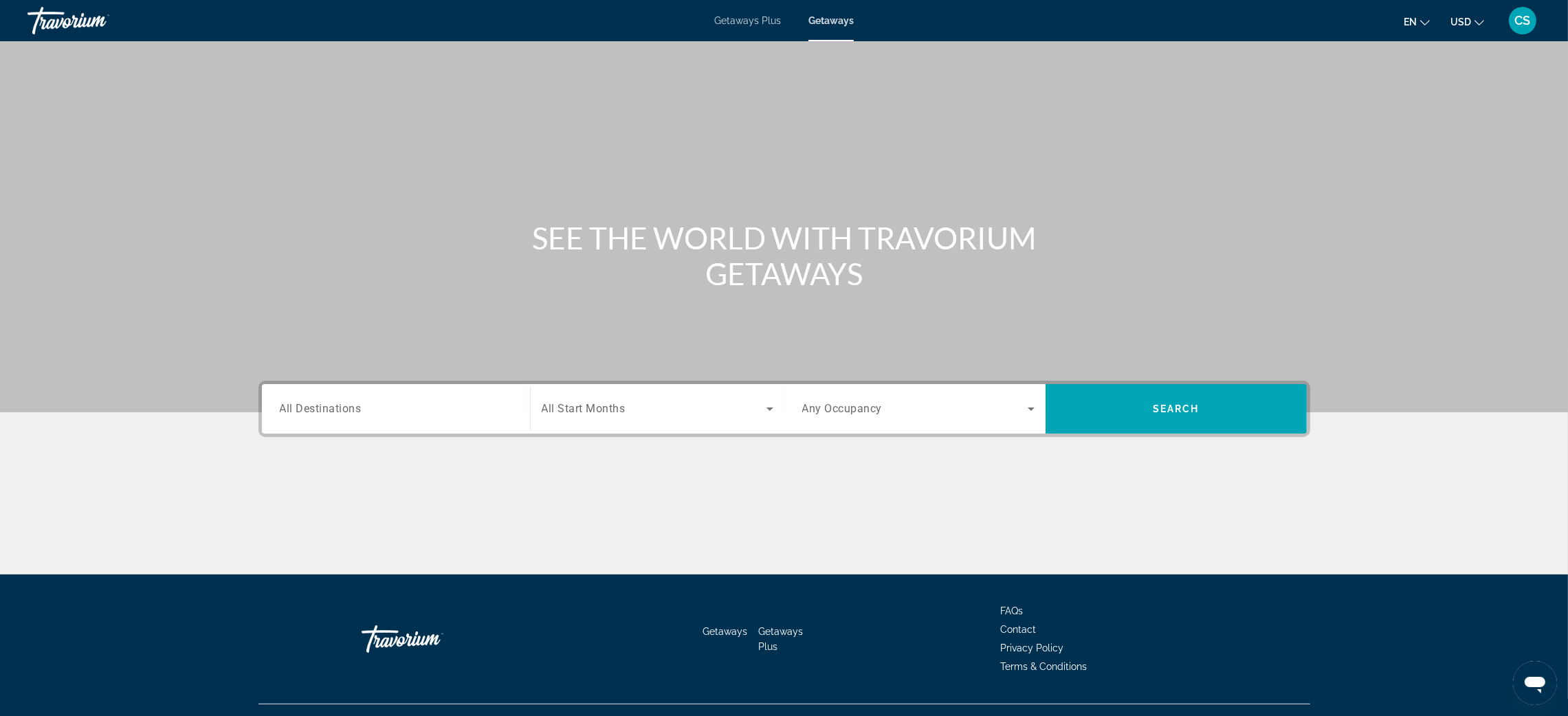
drag, startPoint x: 303, startPoint y: 410, endPoint x: 287, endPoint y: 404, distance: 17.1
click at [287, 404] on span "All Destinations" at bounding box center [321, 409] width 82 height 13
click at [287, 404] on input "Destination All Destinations" at bounding box center [396, 410] width 233 height 17
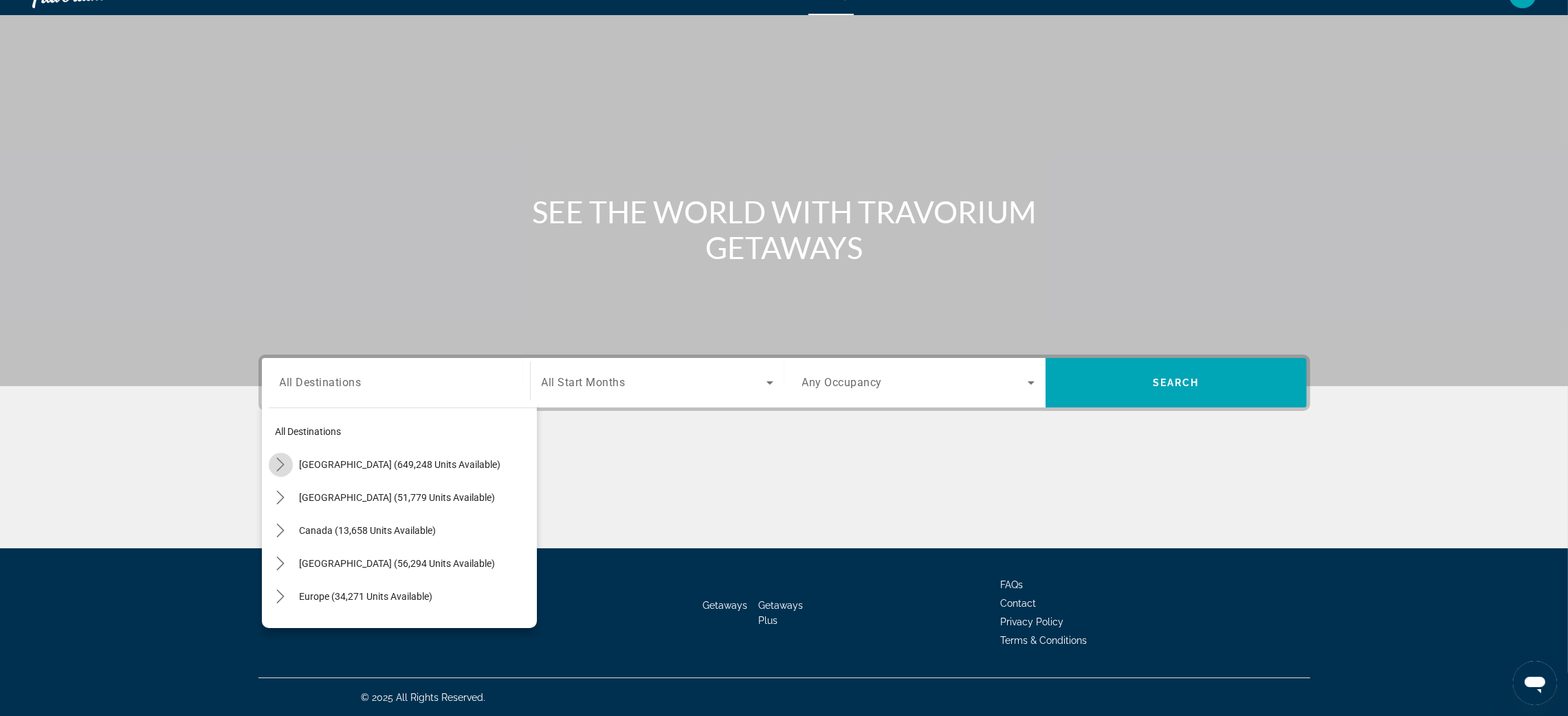
click at [281, 461] on icon "Toggle United States (649,248 units available) submenu" at bounding box center [280, 465] width 8 height 14
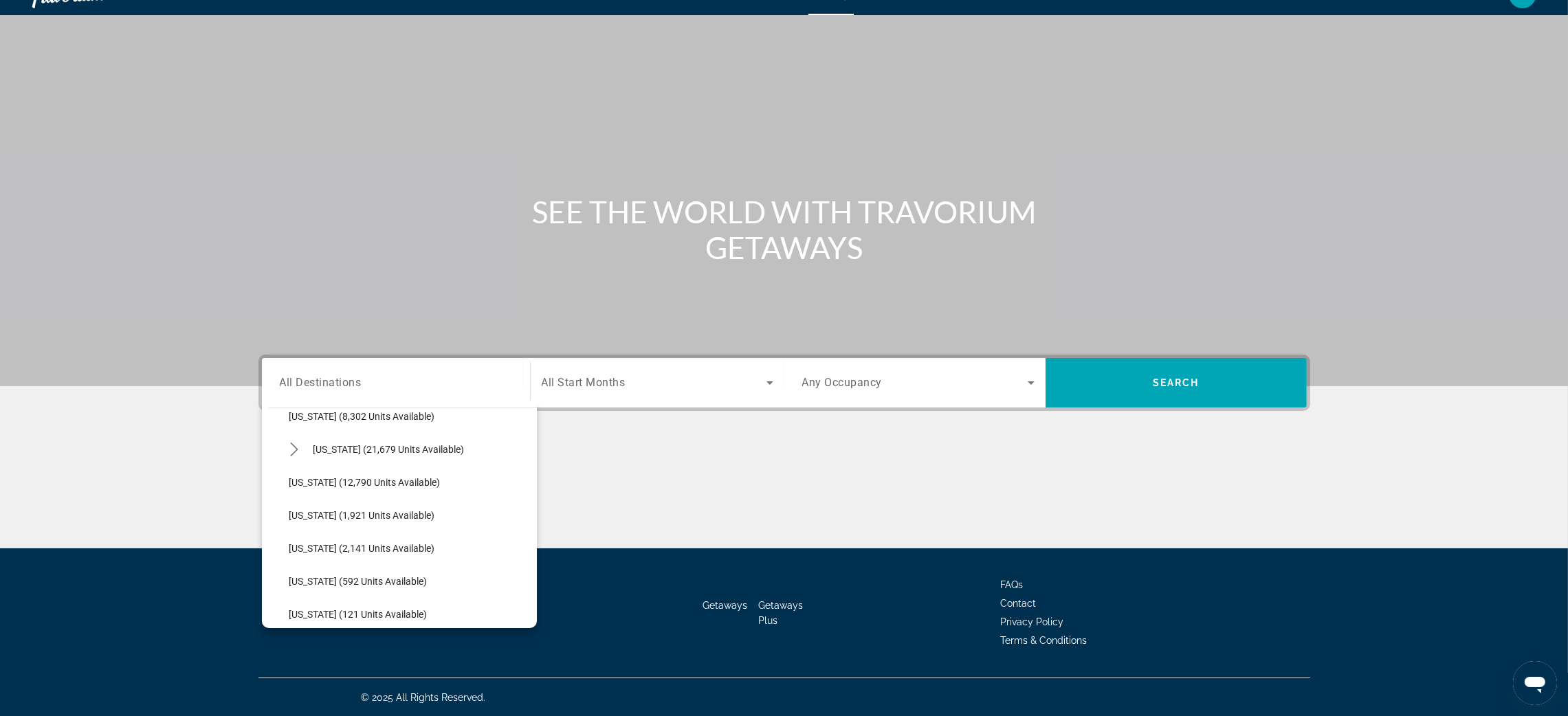
scroll to position [321, 0]
click at [418, 495] on span "Select destination: Illinois (1,921 units available)" at bounding box center [409, 507] width 254 height 33
type input "**********"
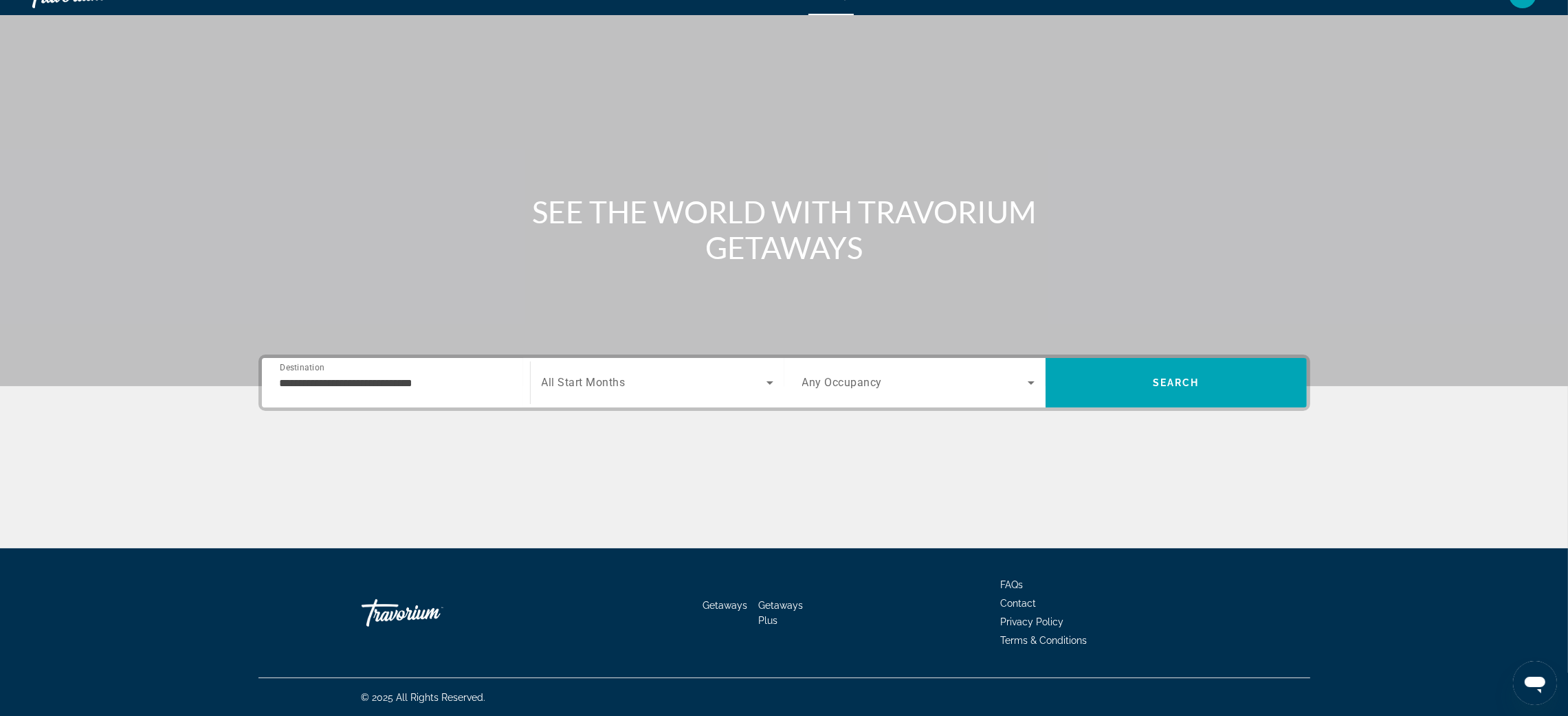
click at [616, 388] on span "All Start Months" at bounding box center [583, 383] width 84 height 13
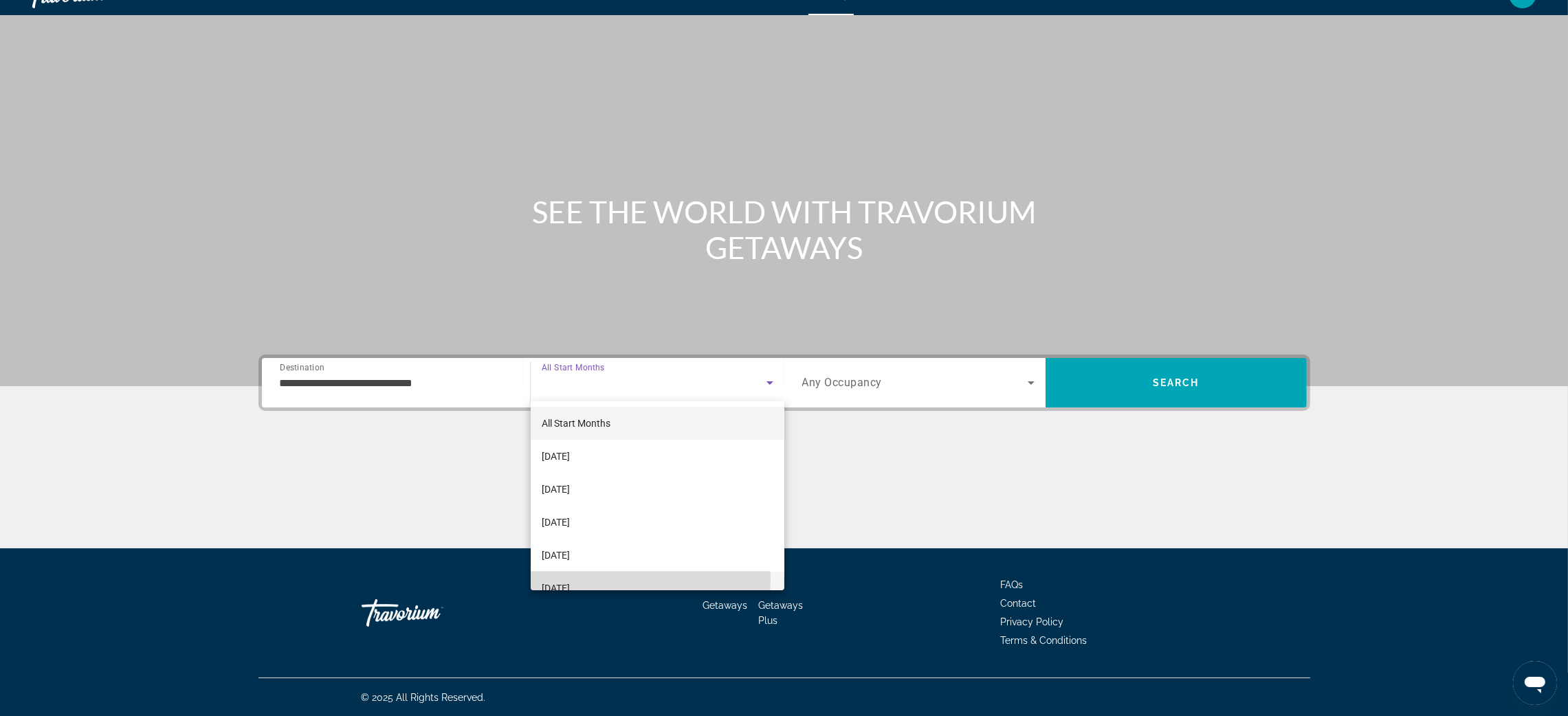
click at [604, 580] on mat-option "[DATE]" at bounding box center [657, 589] width 253 height 33
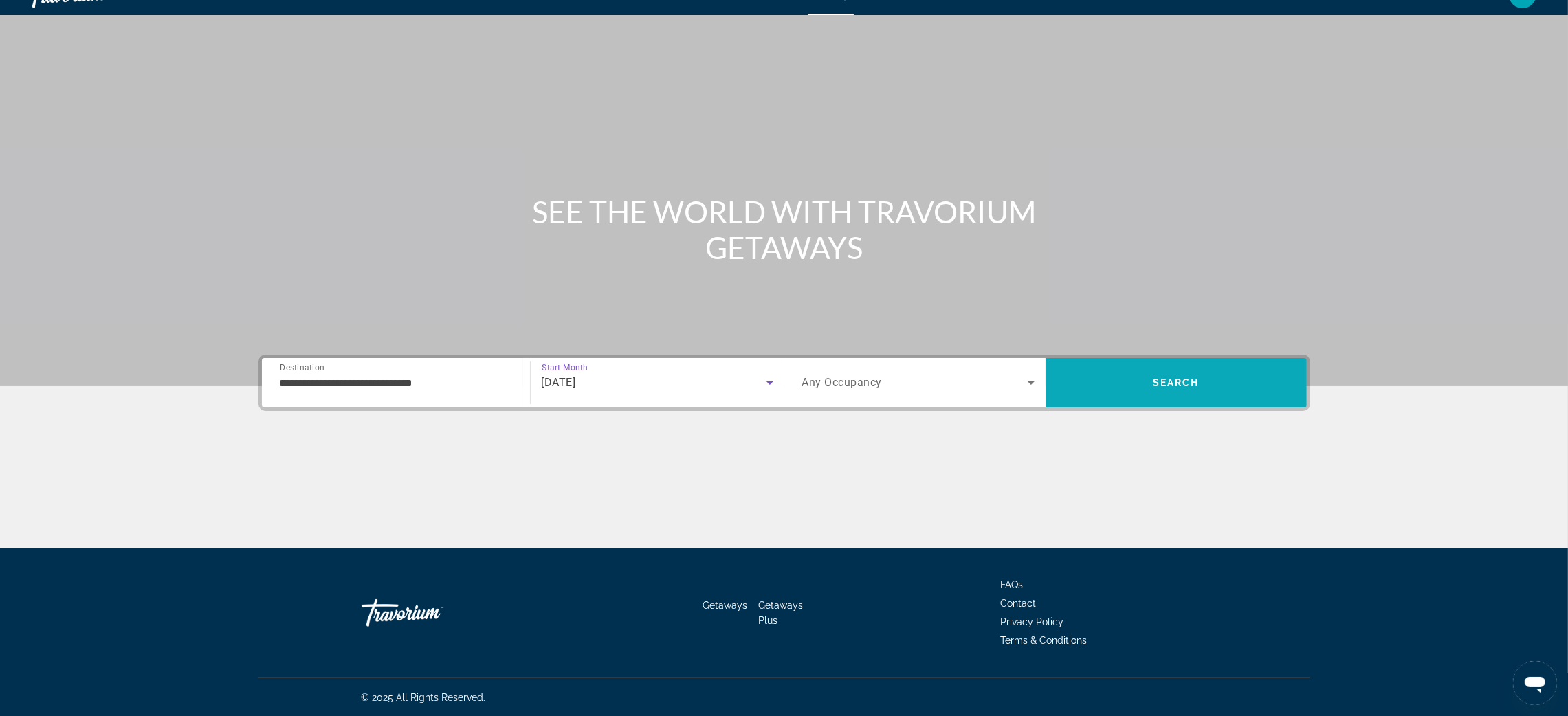
click at [1149, 375] on span "Search" at bounding box center [1176, 383] width 261 height 33
